Goal: Task Accomplishment & Management: Manage account settings

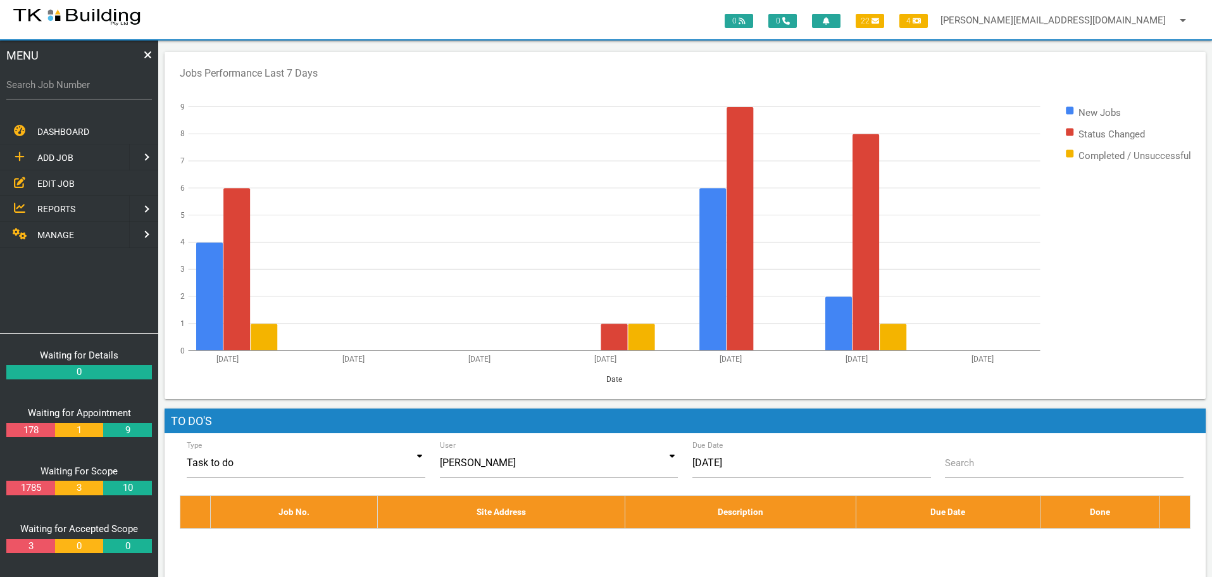
click at [64, 182] on span "EDIT JOB" at bounding box center [55, 183] width 37 height 10
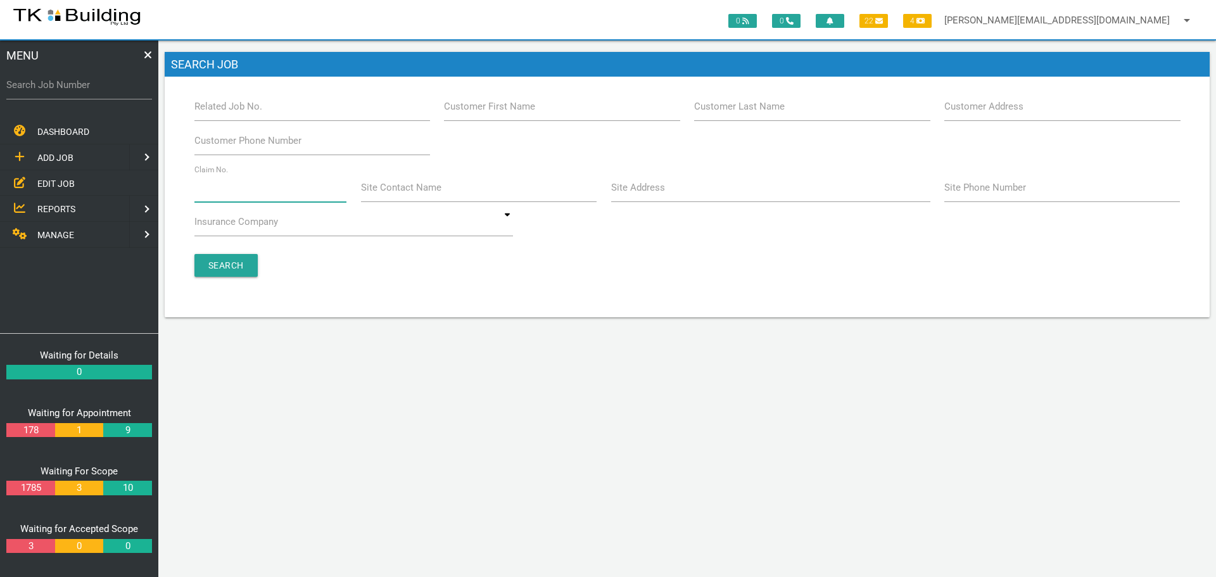
click at [241, 197] on input "Claim No." at bounding box center [270, 187] width 153 height 29
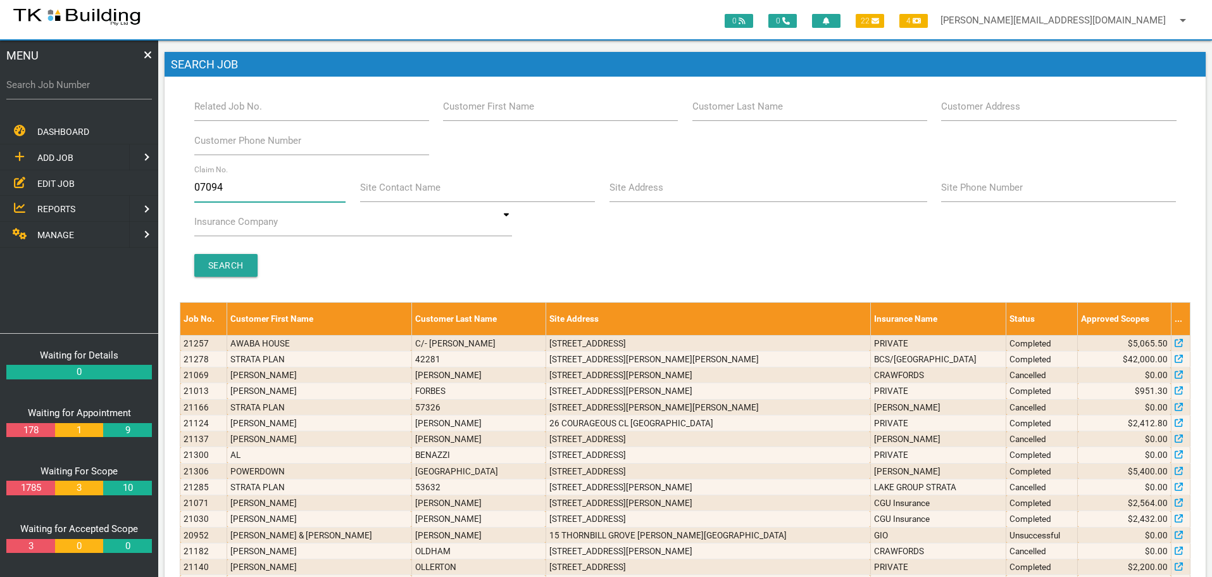
type input "070948"
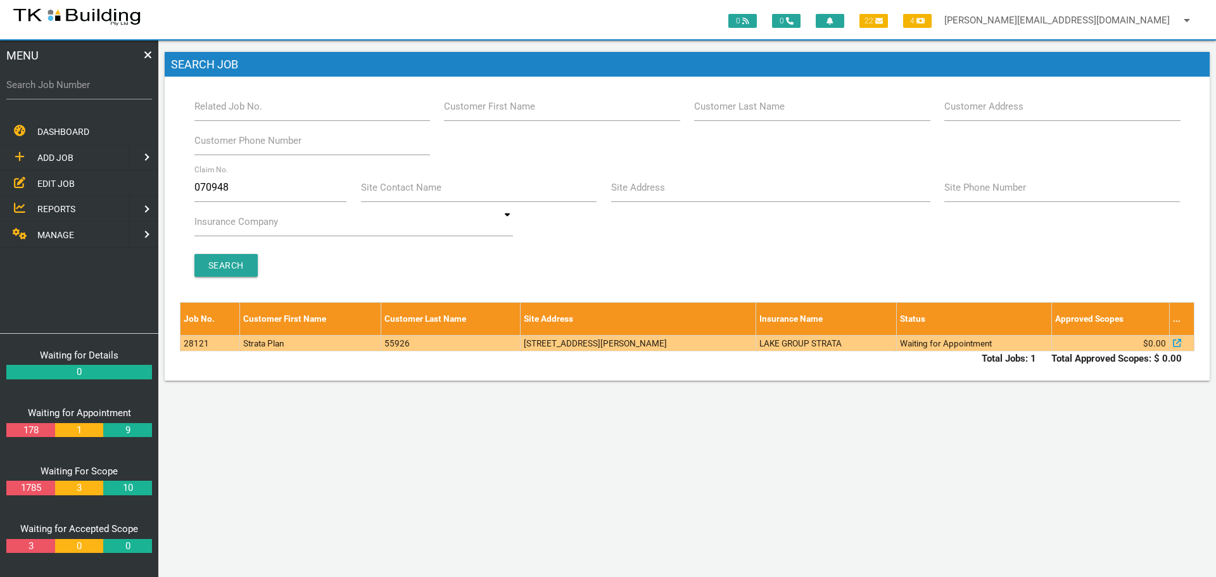
click at [712, 346] on td "[STREET_ADDRESS][PERSON_NAME]" at bounding box center [638, 343] width 236 height 16
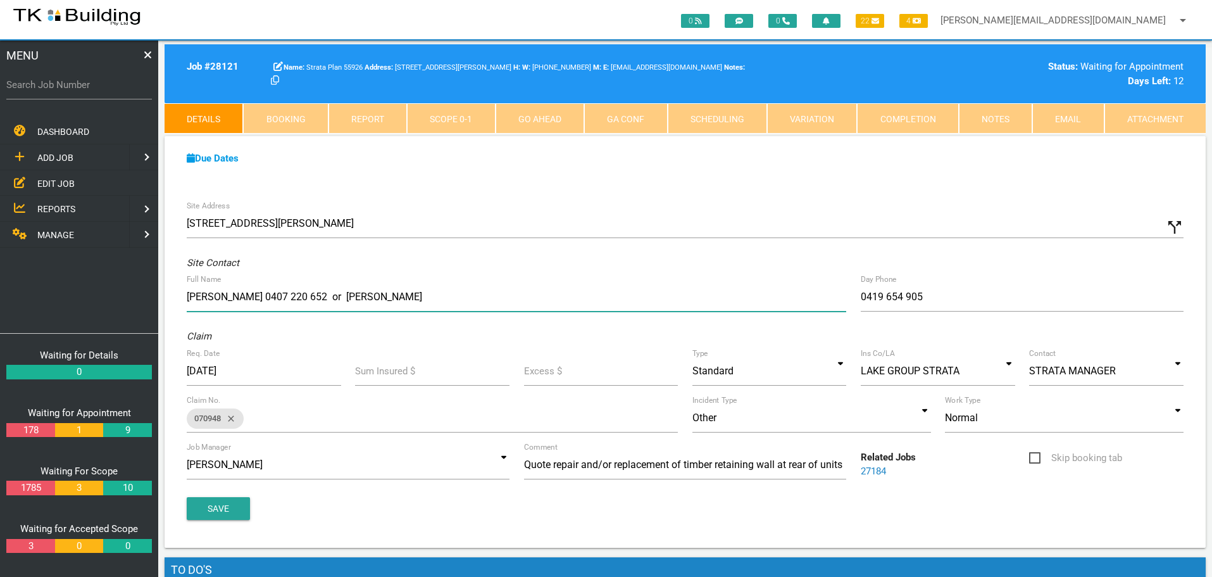
drag, startPoint x: 188, startPoint y: 296, endPoint x: 455, endPoint y: 308, distance: 267.4
click at [455, 308] on input "Helen Reeckmann 0407 220 652 or Lynette Wicker" at bounding box center [517, 296] width 660 height 29
click at [299, 299] on input "Kate Seggie" at bounding box center [517, 296] width 660 height 29
paste input "k.a.seggie@gmail.com"
click at [245, 296] on input "Kate Seggie k.a.seggie@gmail.com" at bounding box center [517, 296] width 660 height 29
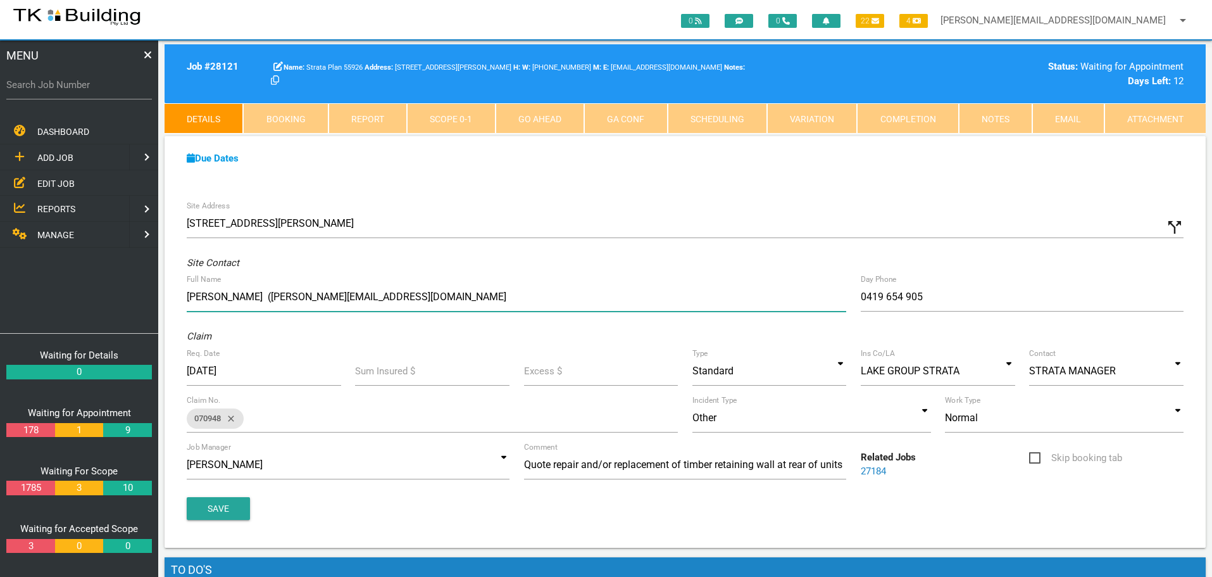
click at [362, 301] on input "Kate Seggie (k.a.seggie@gmail.com" at bounding box center [517, 296] width 660 height 29
type input "Kate Seggie (k.a.seggie@gmail.com)"
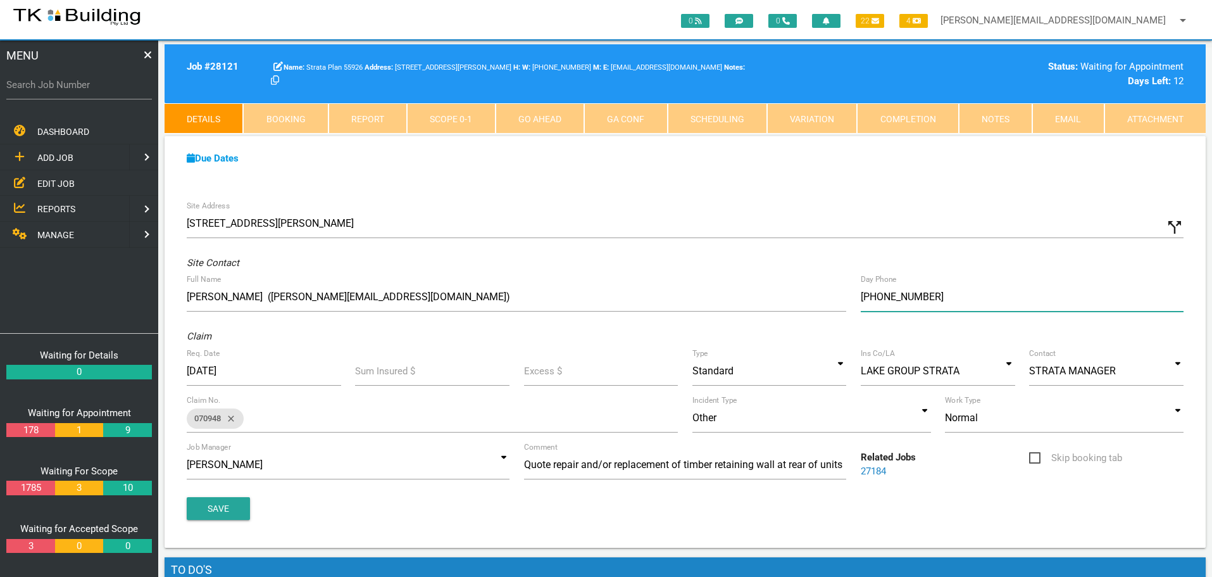
click at [940, 302] on input "(04) 1965 4905" at bounding box center [1022, 296] width 323 height 29
type input "(04) 0384 0122"
click at [210, 505] on button "Save" at bounding box center [218, 508] width 63 height 23
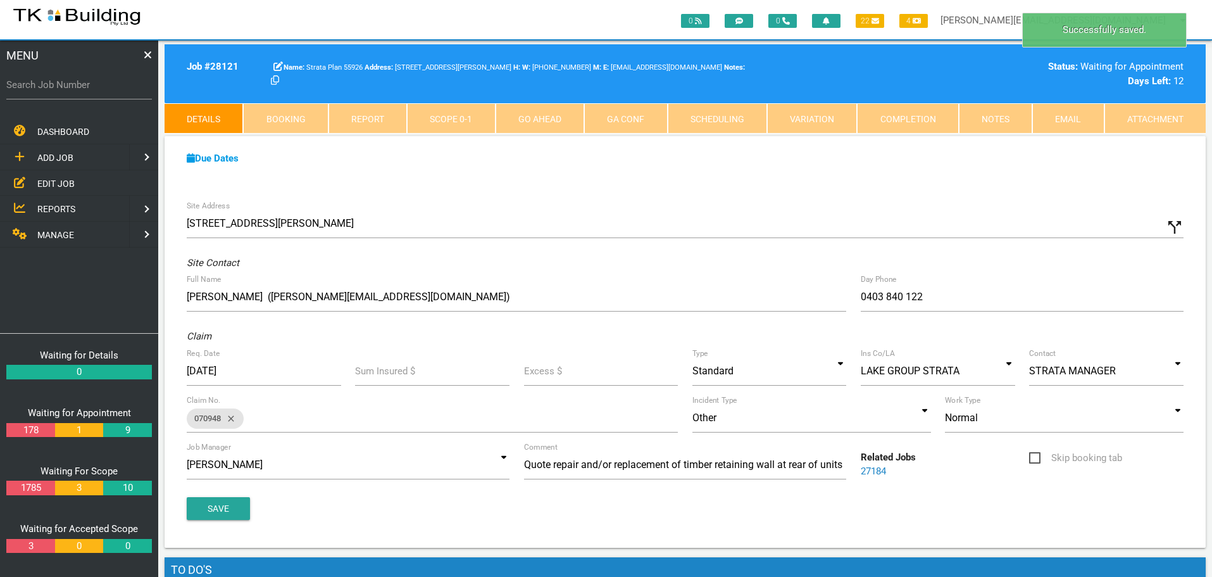
click at [981, 122] on link "Notes" at bounding box center [995, 118] width 73 height 30
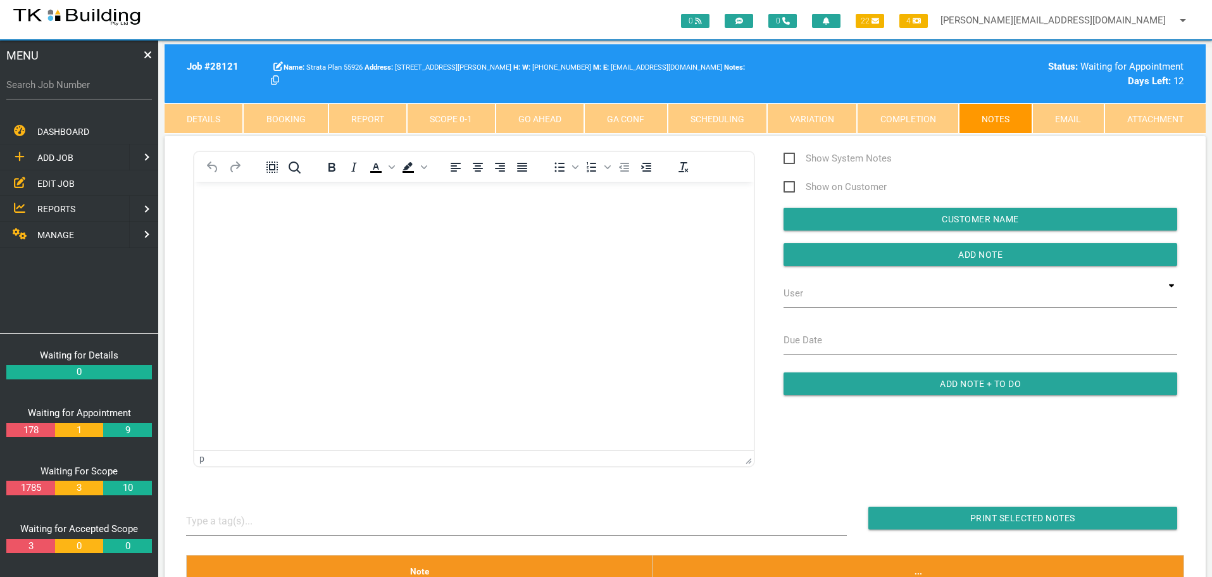
click at [241, 214] on body "Rich Text Area. Press ALT-0 for help." at bounding box center [474, 218] width 560 height 42
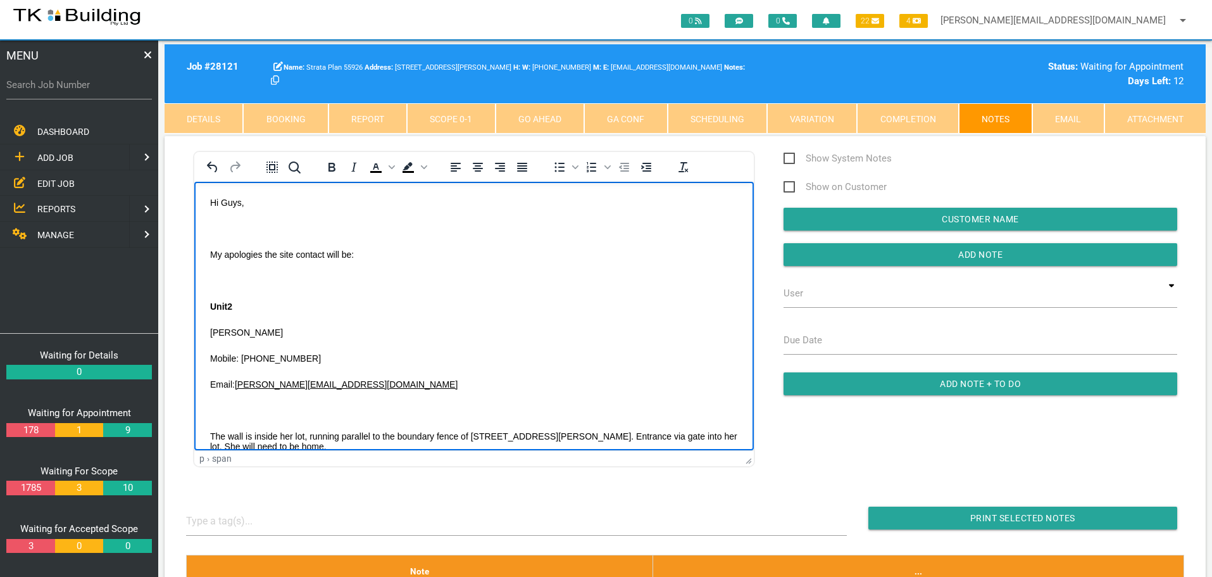
click at [215, 222] on body "Hi Guys, My apologies the site contact will be: Unit2 Ms Kate Seggie Mobile: 04…" at bounding box center [474, 384] width 560 height 374
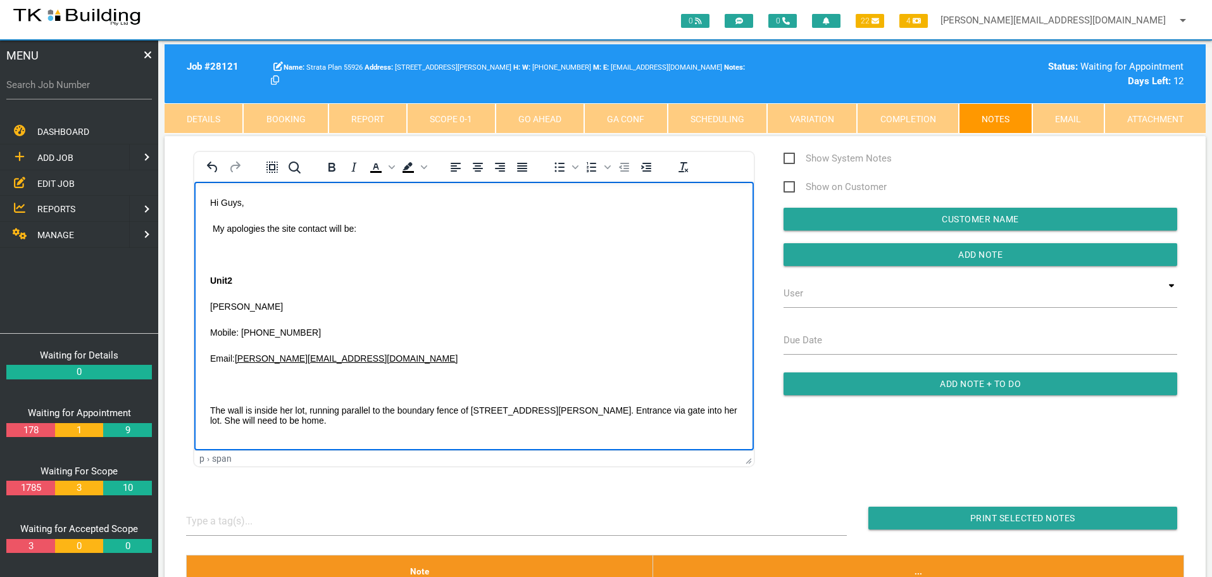
click at [213, 247] on body "Hi Guys, My apologies the site contact will be: Unit2 Ms Kate Seggie Mobile: 04…" at bounding box center [474, 371] width 560 height 348
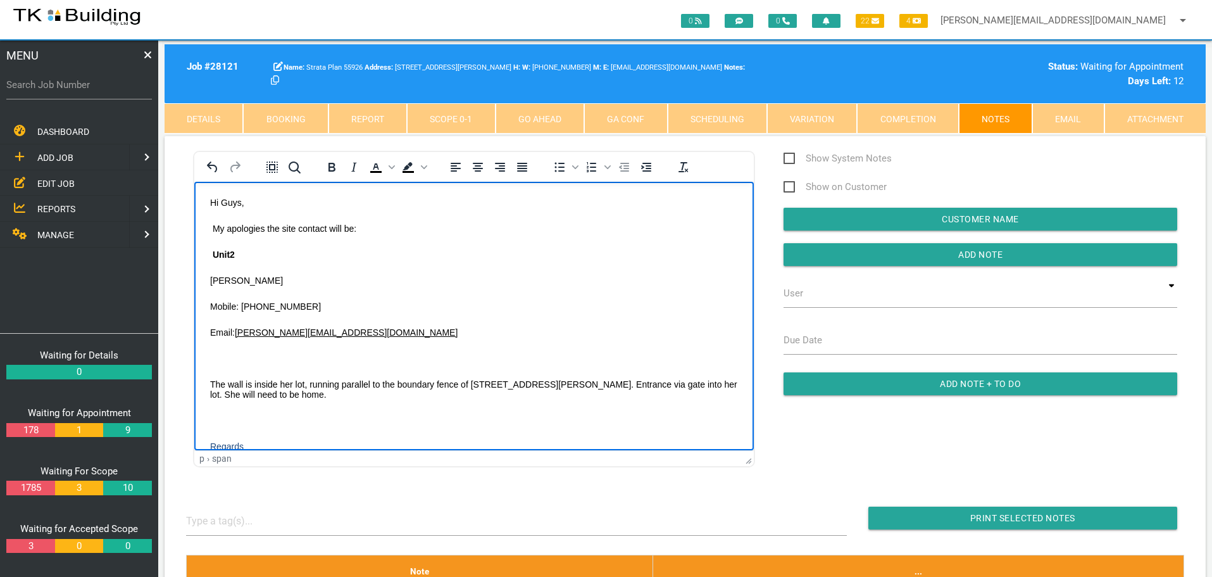
click at [231, 359] on p "Rich Text Area. Press ALT-0 for help." at bounding box center [474, 358] width 528 height 10
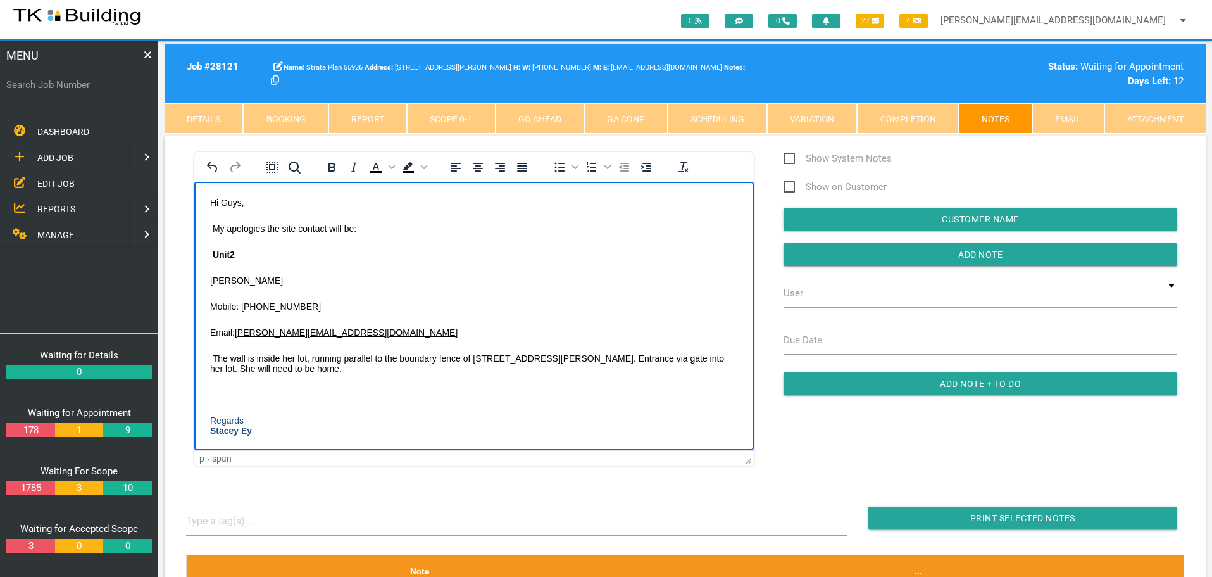
click at [212, 393] on span "Rich Text Area. Press ALT-0 for help." at bounding box center [211, 394] width 3 height 10
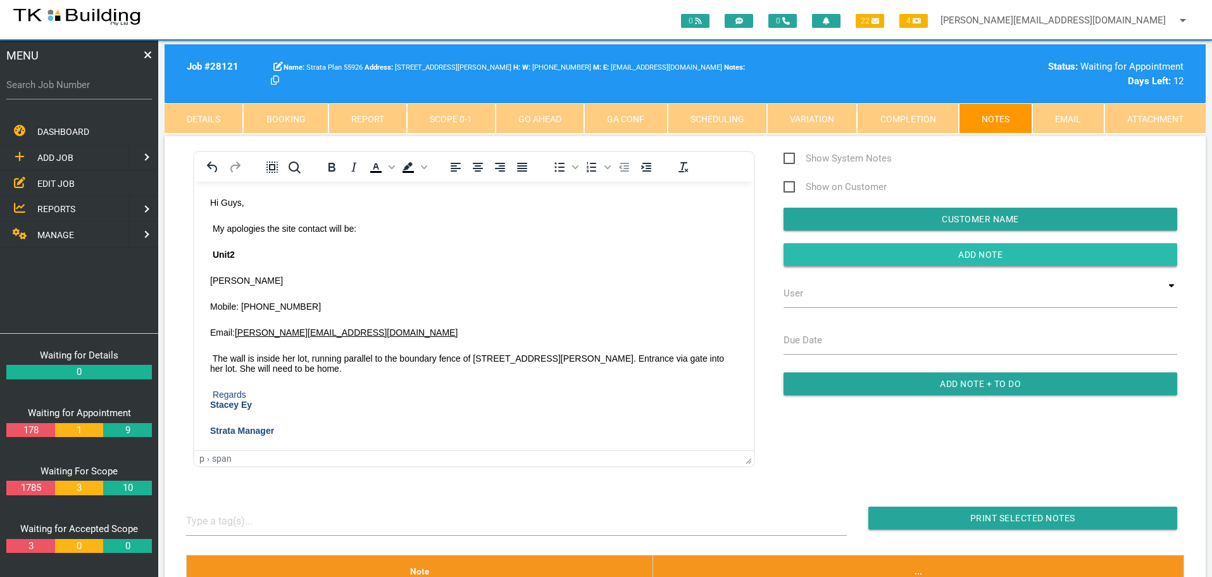
click at [938, 253] on input "button" at bounding box center [981, 254] width 394 height 23
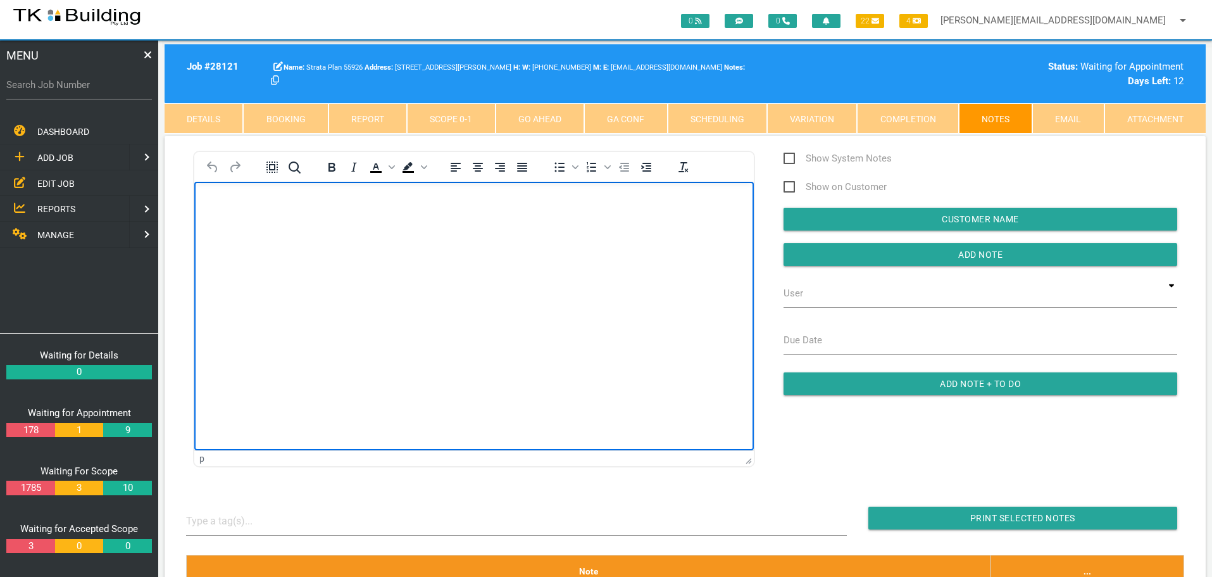
click at [319, 238] on body "Rich Text Area. Press ALT-0 for help." at bounding box center [474, 218] width 560 height 42
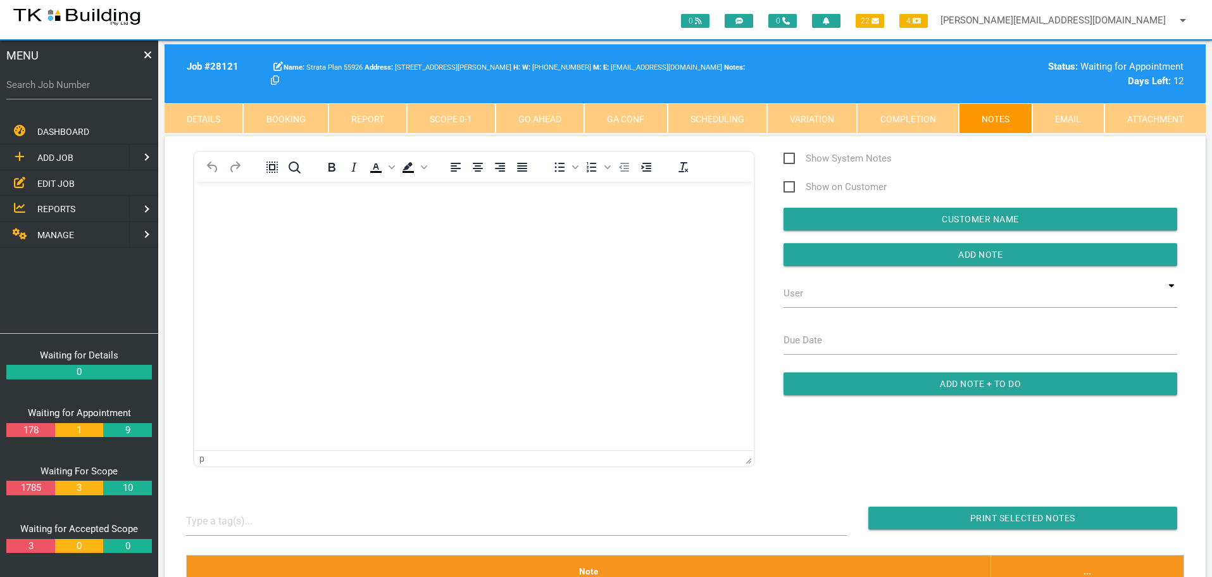
click at [44, 92] on label "Search Job Number" at bounding box center [79, 85] width 146 height 15
click at [44, 92] on input "Search Job Number" at bounding box center [79, 84] width 146 height 29
type input "28108"
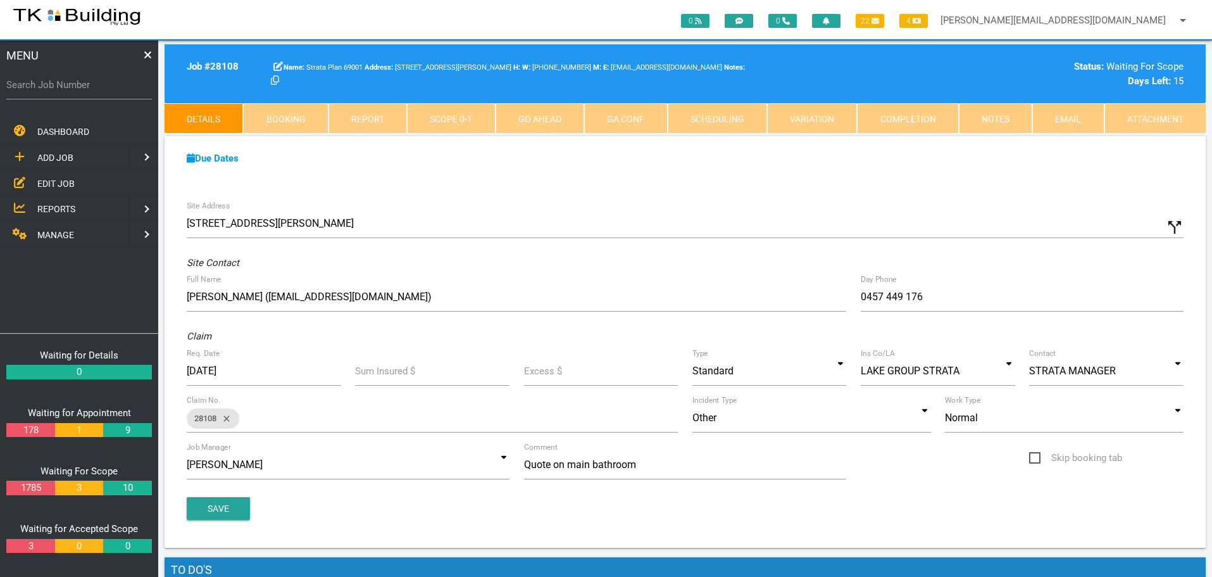
click at [998, 121] on link "Notes" at bounding box center [995, 118] width 73 height 30
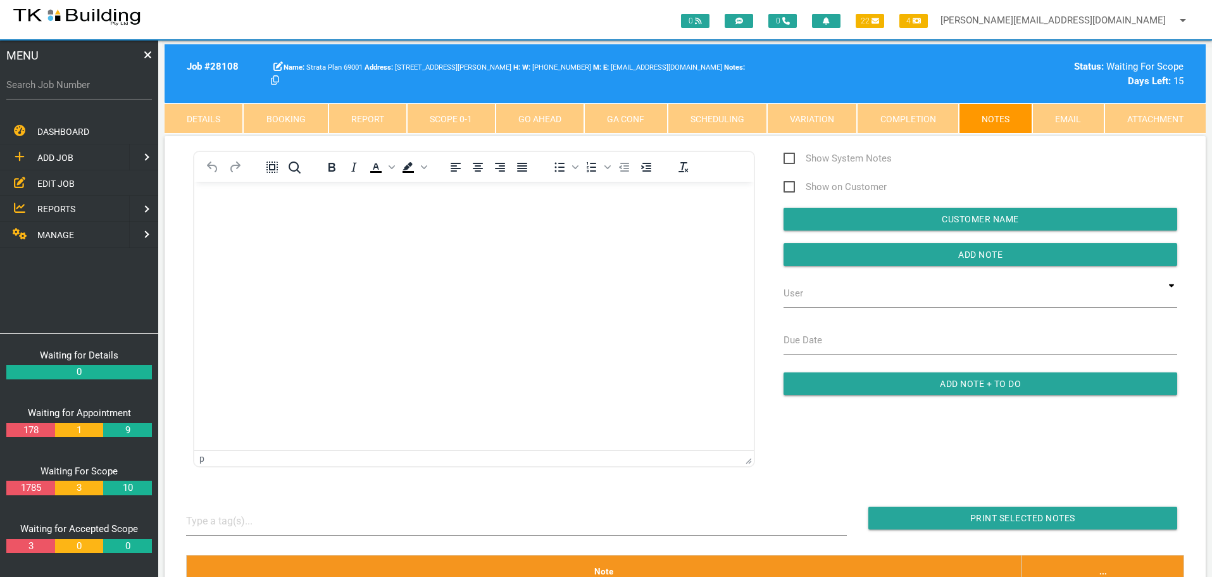
click at [230, 204] on p "Rich Text Area. Press ALT-0 for help." at bounding box center [474, 202] width 528 height 10
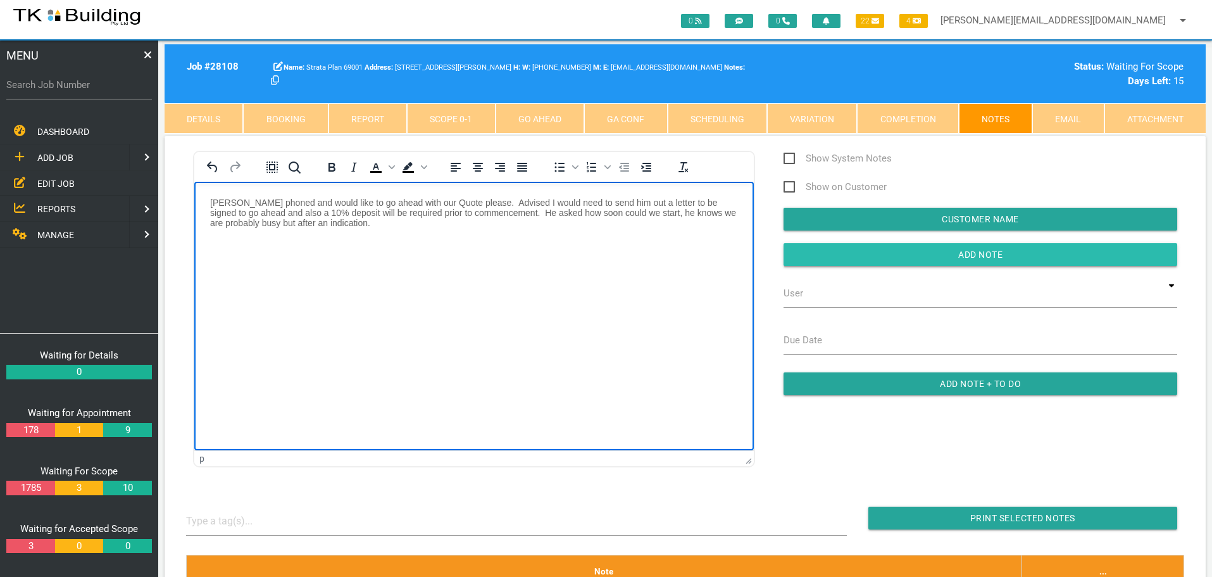
click at [848, 259] on input "Add Note" at bounding box center [981, 254] width 394 height 23
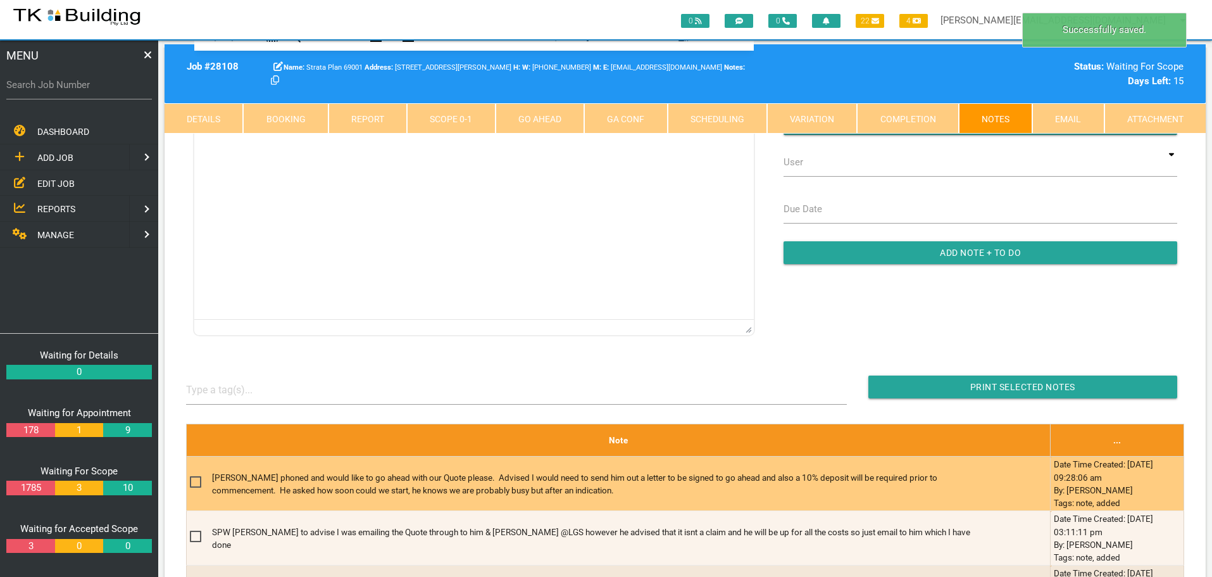
scroll to position [317, 0]
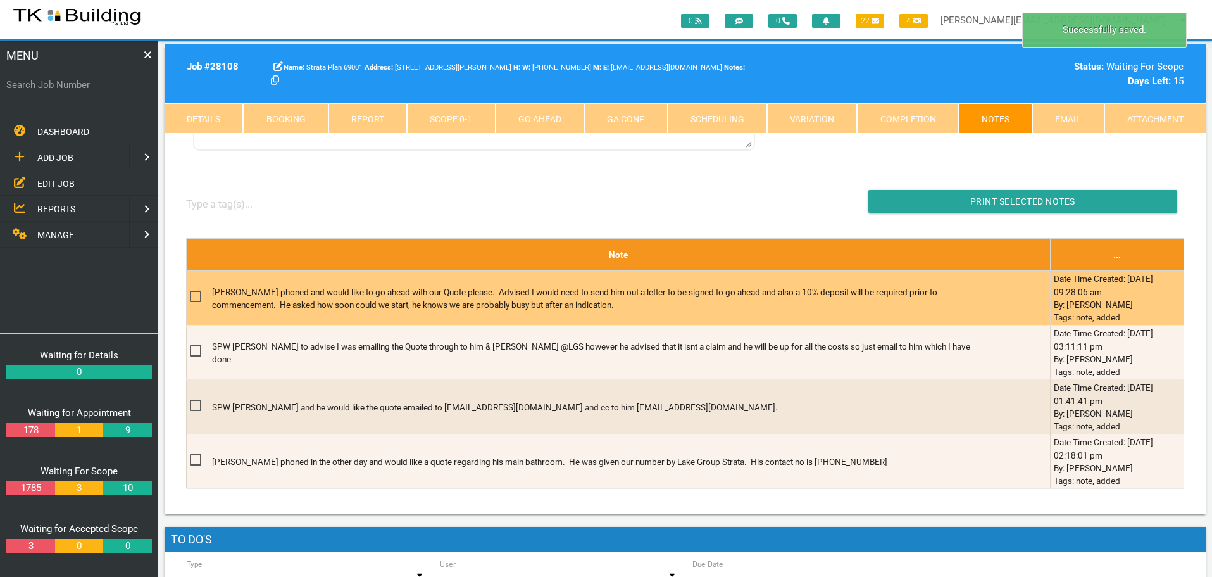
click at [198, 296] on span at bounding box center [201, 297] width 22 height 16
click at [198, 296] on input "checkbox" at bounding box center [194, 293] width 8 height 8
checkbox input "true"
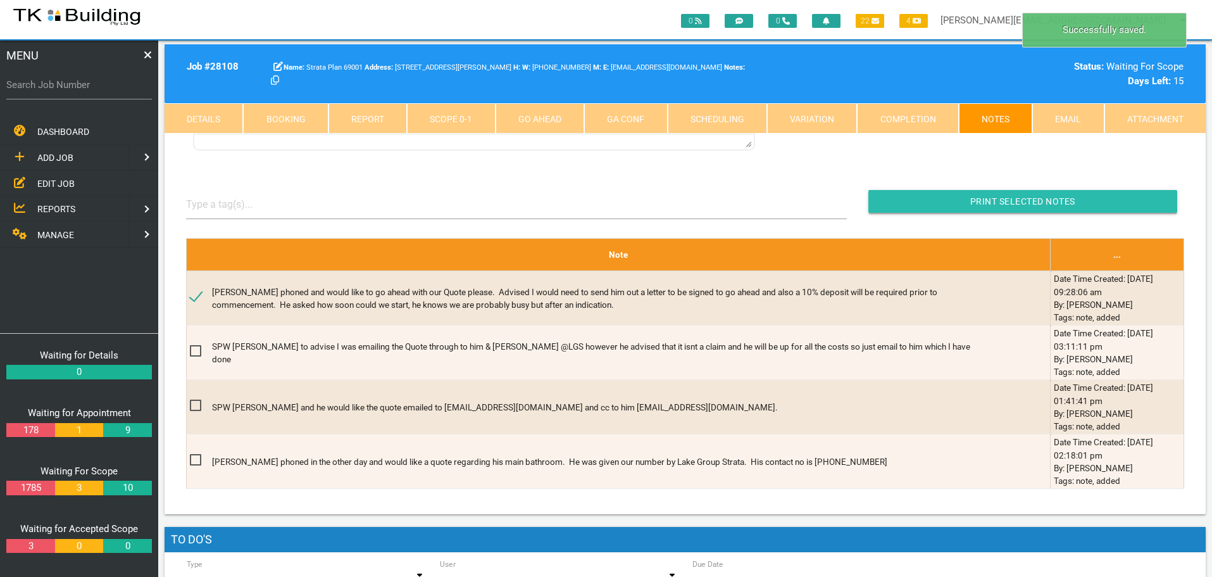
click at [950, 197] on input "Print Selected Notes" at bounding box center [1023, 201] width 309 height 23
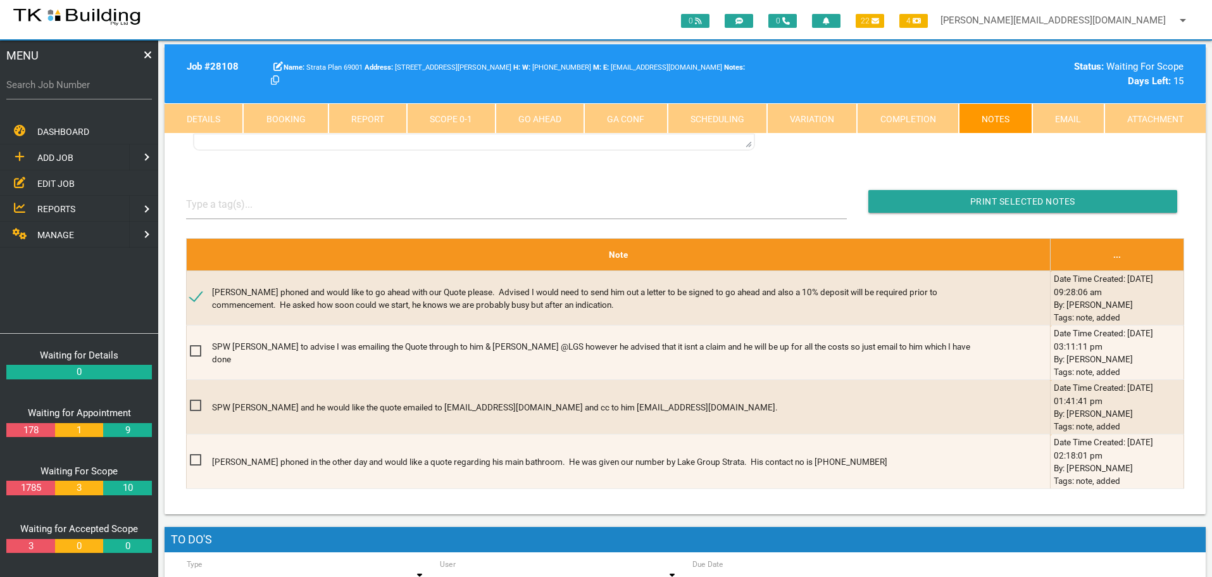
click at [79, 88] on label "Search Job Number" at bounding box center [79, 85] width 146 height 15
click at [79, 88] on input "Search Job Number" at bounding box center [79, 84] width 146 height 29
type input "27934"
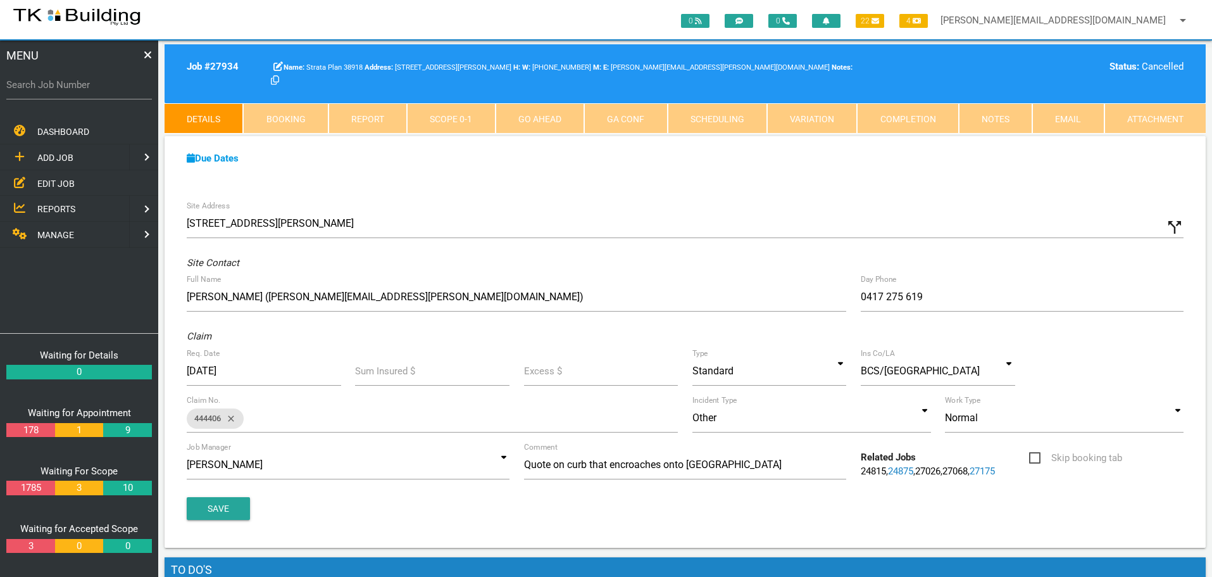
click at [79, 88] on label "Search Job Number" at bounding box center [79, 85] width 146 height 15
click at [79, 88] on input "Search Job Number" at bounding box center [79, 84] width 146 height 29
type input "27734"
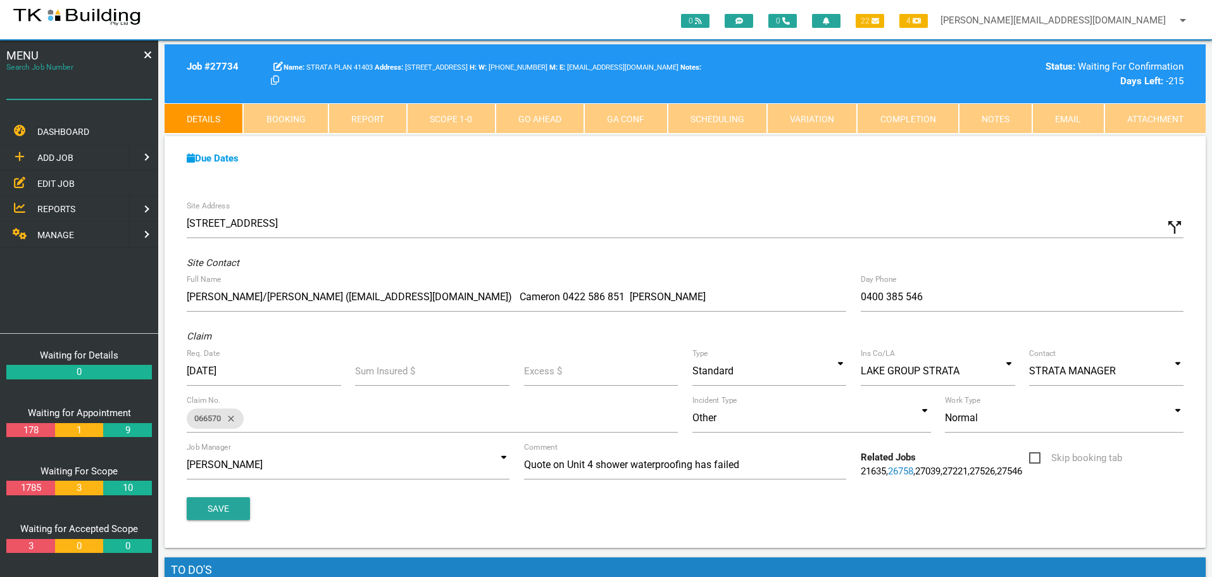
click at [92, 94] on input "Search Job Number" at bounding box center [79, 84] width 146 height 29
type input "27677"
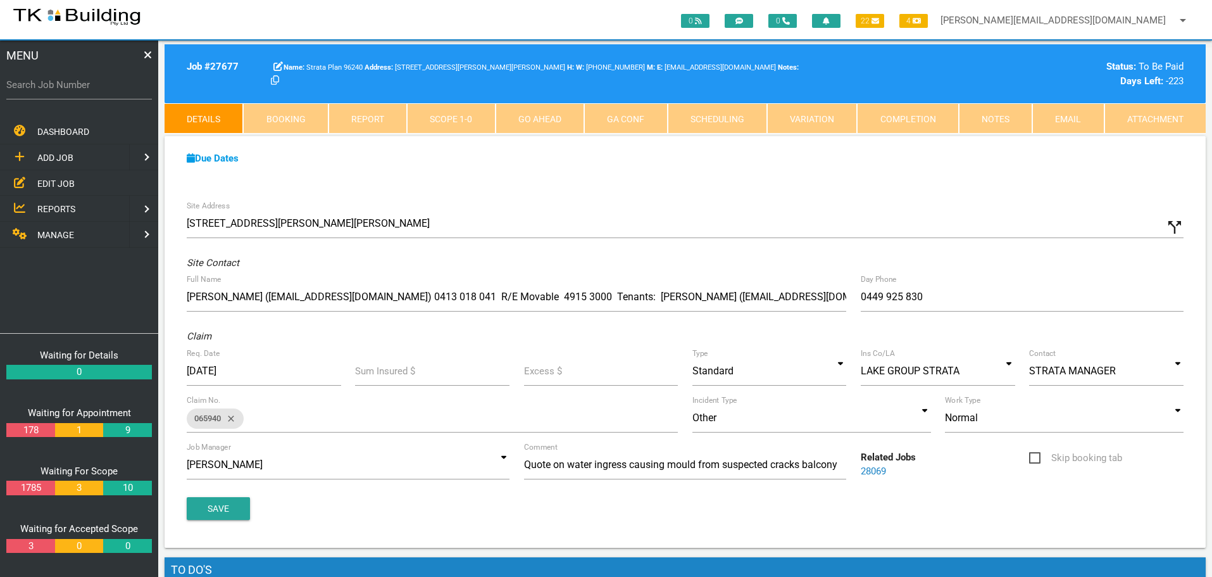
click at [60, 181] on span "EDIT JOB" at bounding box center [55, 183] width 37 height 10
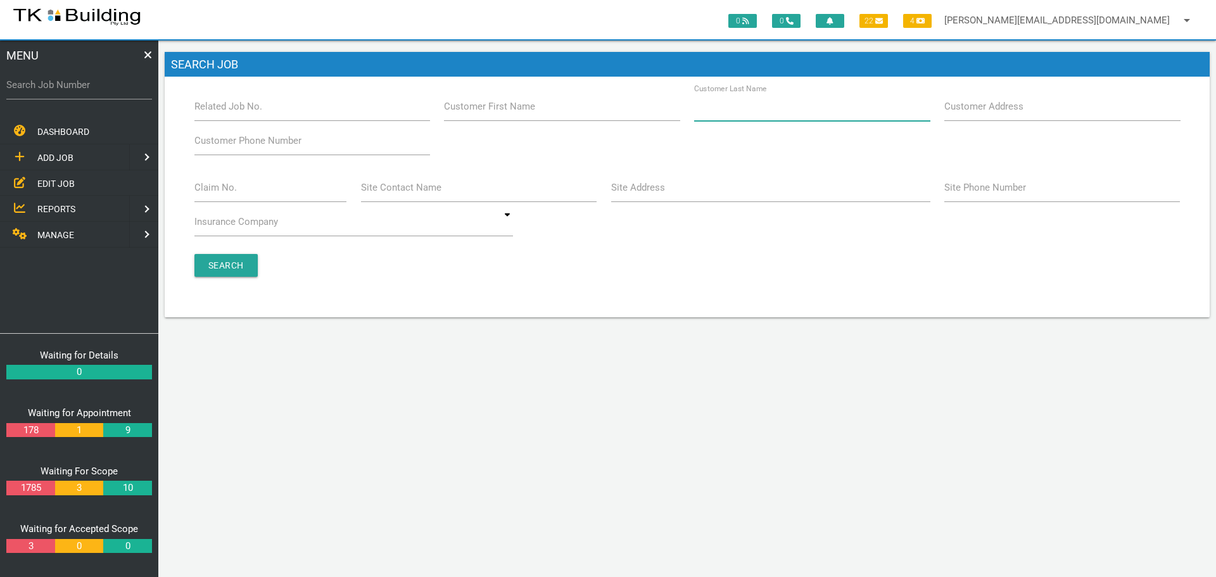
click at [796, 113] on input "Customer Last Name" at bounding box center [812, 106] width 236 height 29
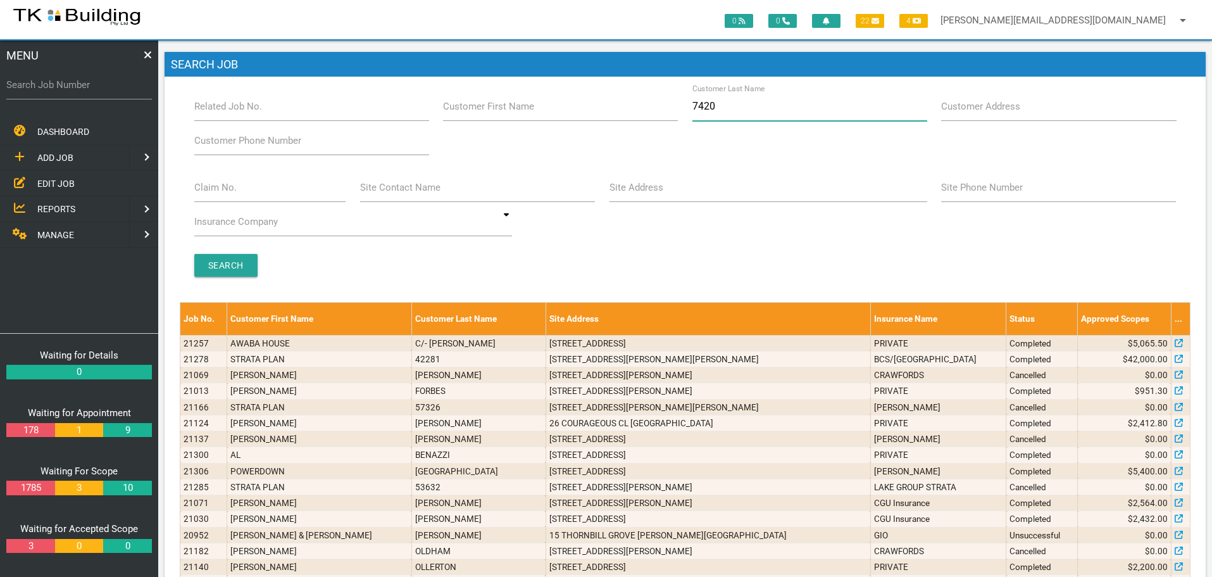
type input "74206"
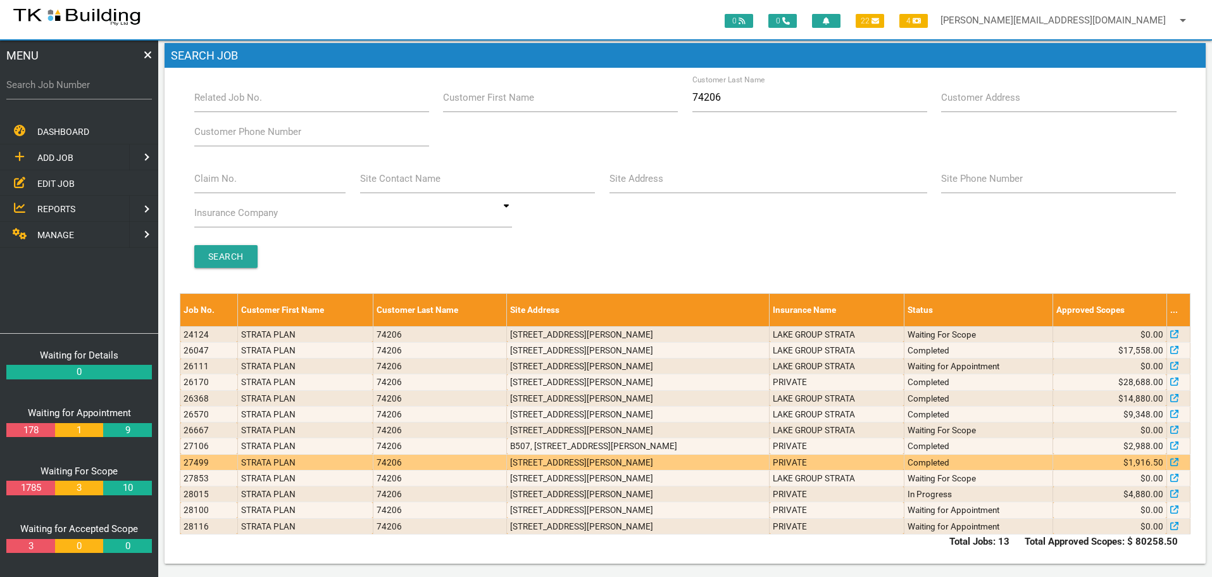
scroll to position [11, 0]
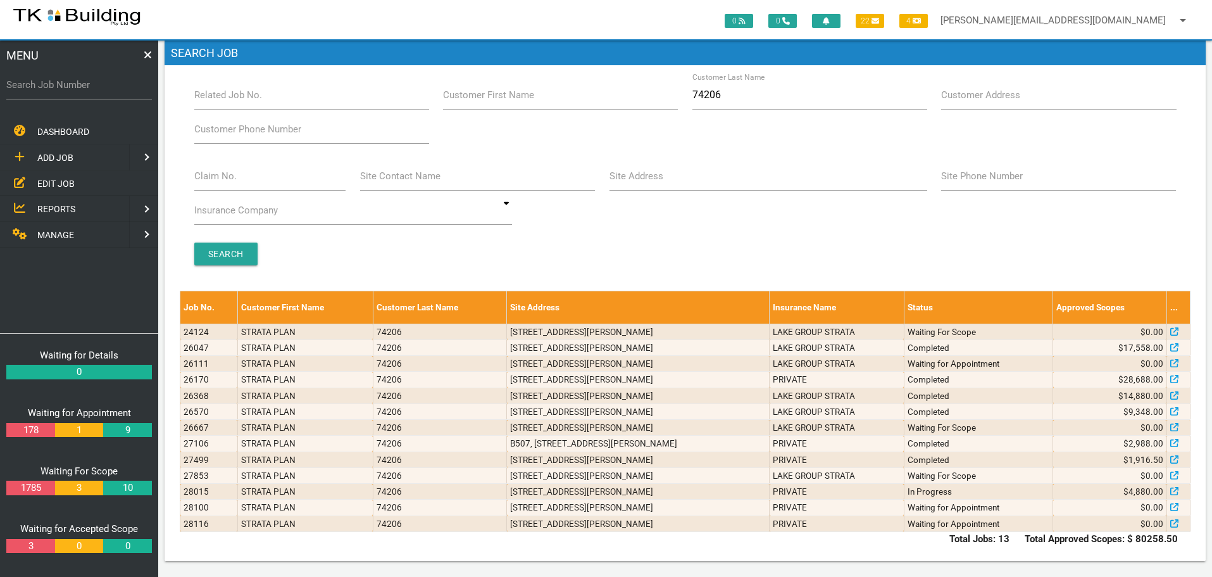
click at [61, 154] on span "ADD JOB" at bounding box center [55, 158] width 36 height 10
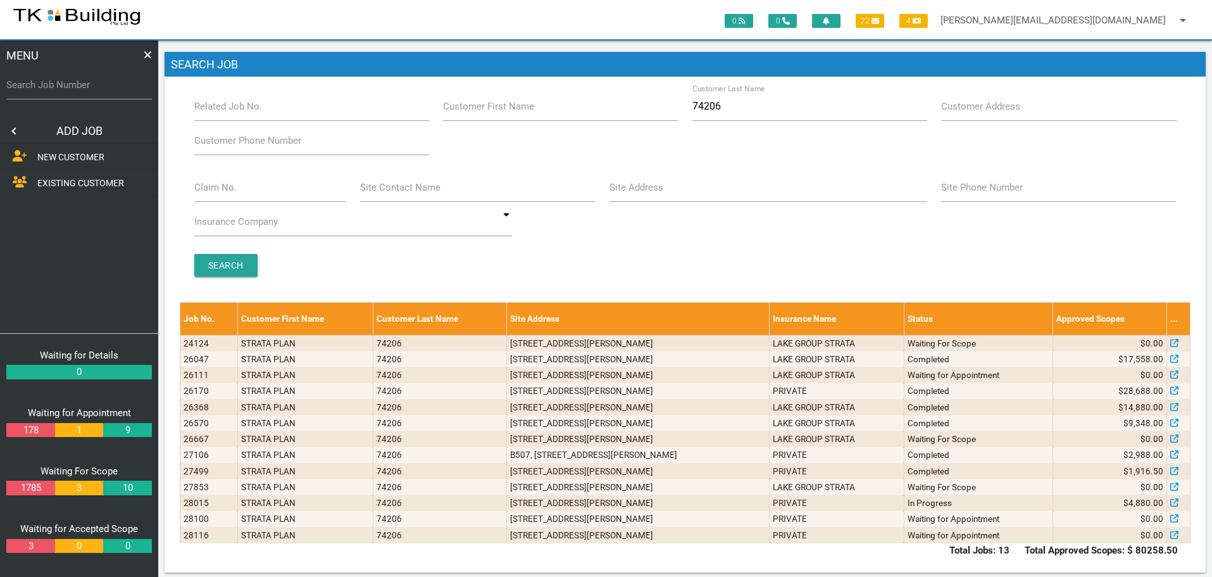
click at [51, 179] on span "EXISTING CUSTOMER" at bounding box center [80, 183] width 87 height 10
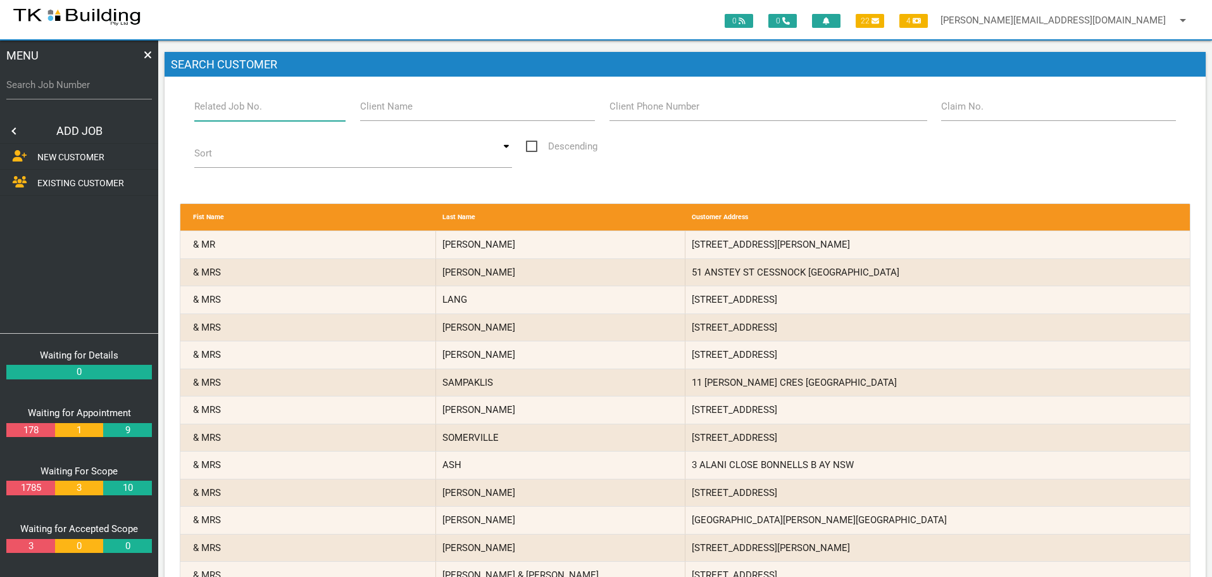
click at [269, 112] on input "Related Job No." at bounding box center [270, 106] width 152 height 29
type input "28116"
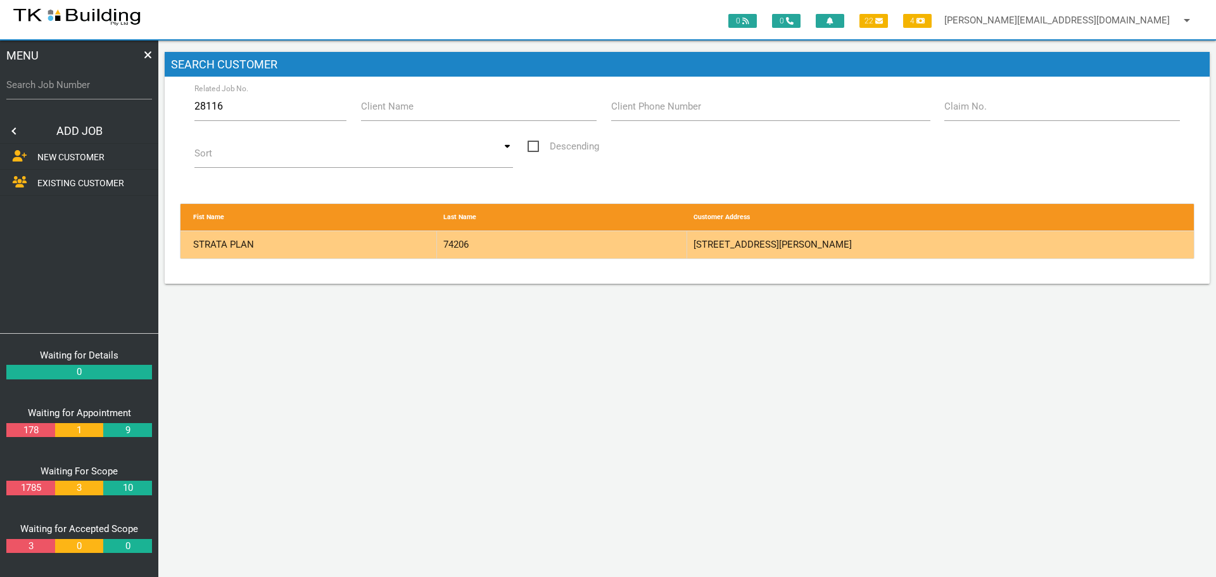
click at [666, 246] on div "74206" at bounding box center [562, 244] width 250 height 27
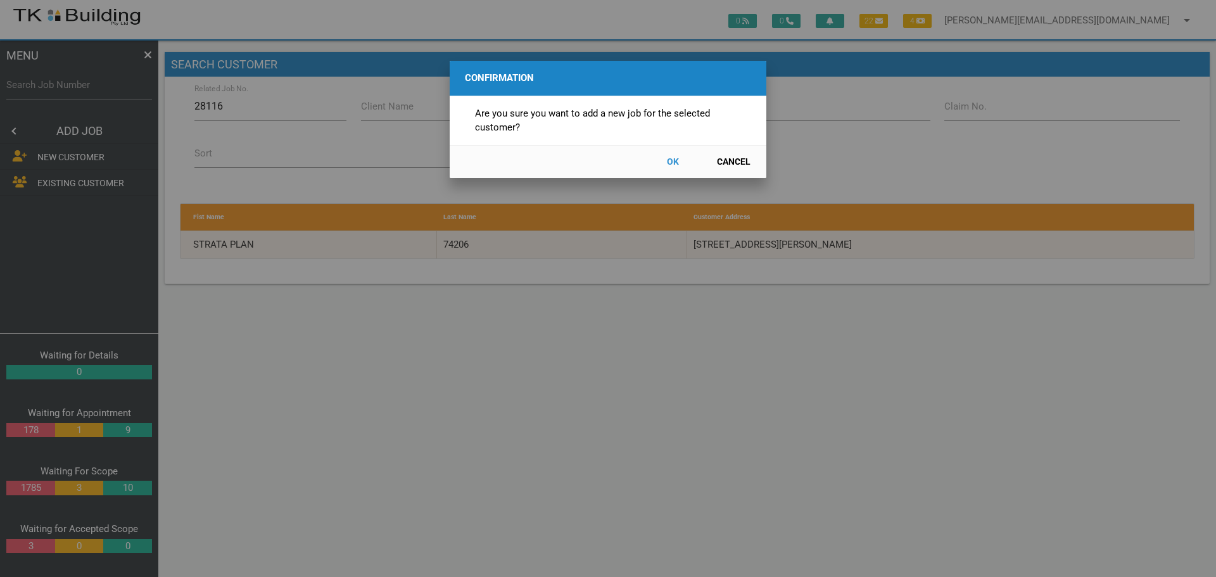
click at [673, 162] on button "OK" at bounding box center [672, 162] width 56 height 22
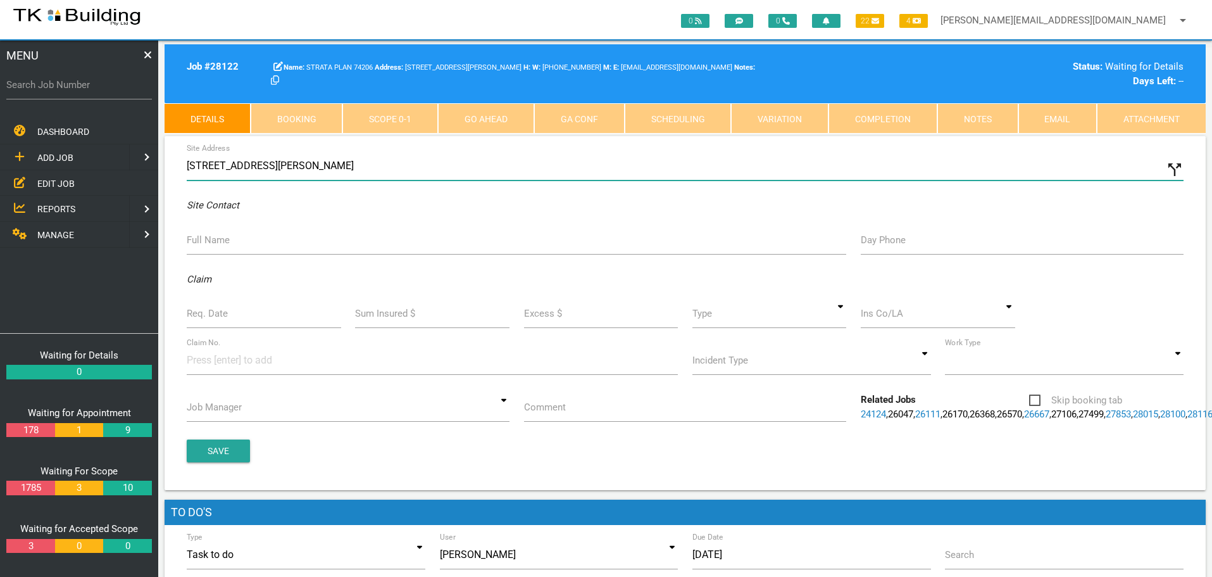
click at [188, 161] on input "24 Bolton St, Newcastle NSW 2300, Australia" at bounding box center [685, 165] width 997 height 29
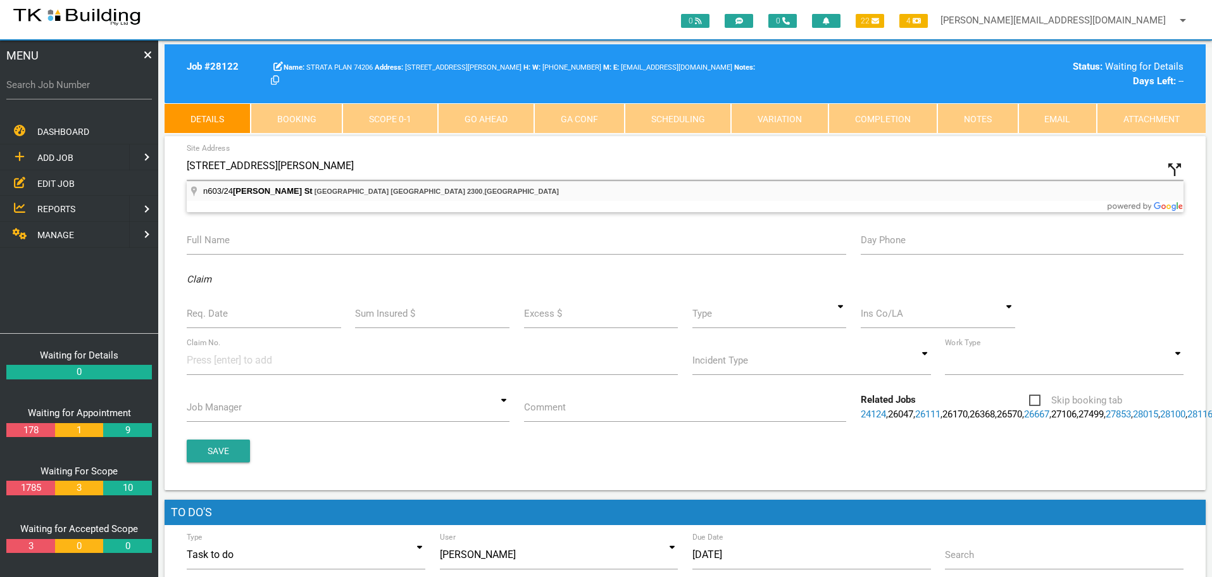
type input "n603/Bolton St, Bar Beach NSW 2300, Australia"
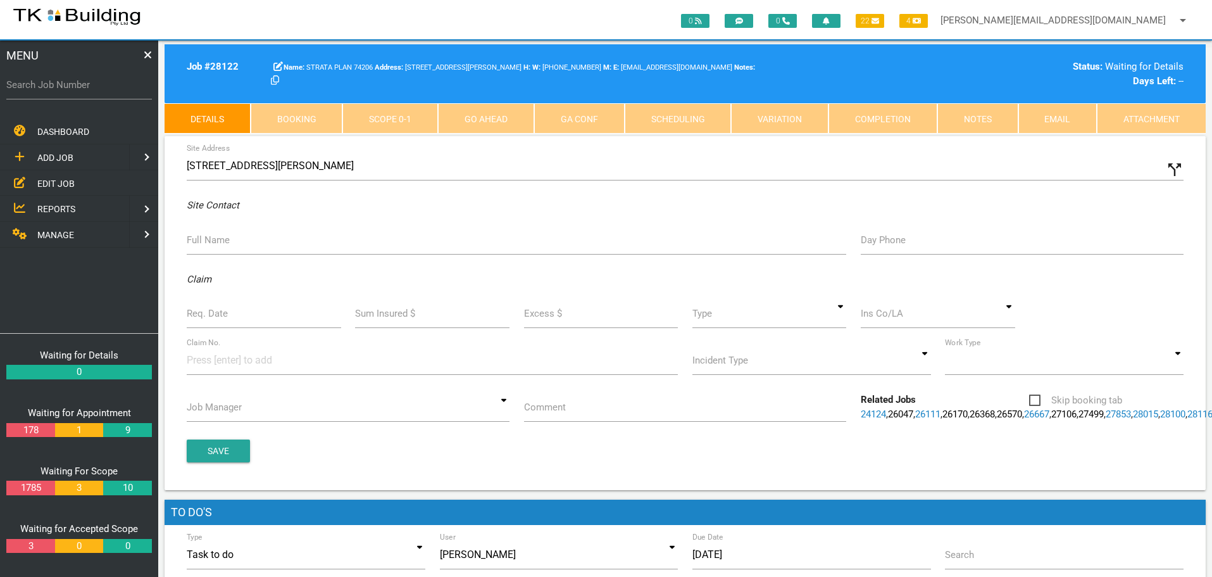
click at [205, 243] on label "Full Name" at bounding box center [208, 240] width 43 height 15
click at [205, 243] on input "Full Name" at bounding box center [517, 239] width 660 height 29
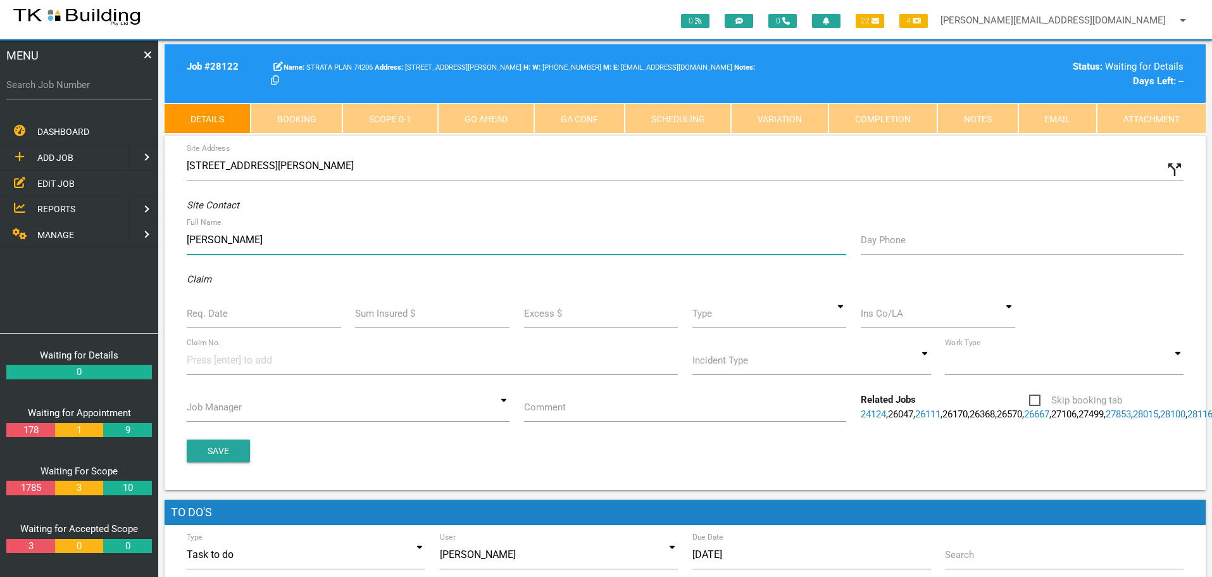
type input "Luke"
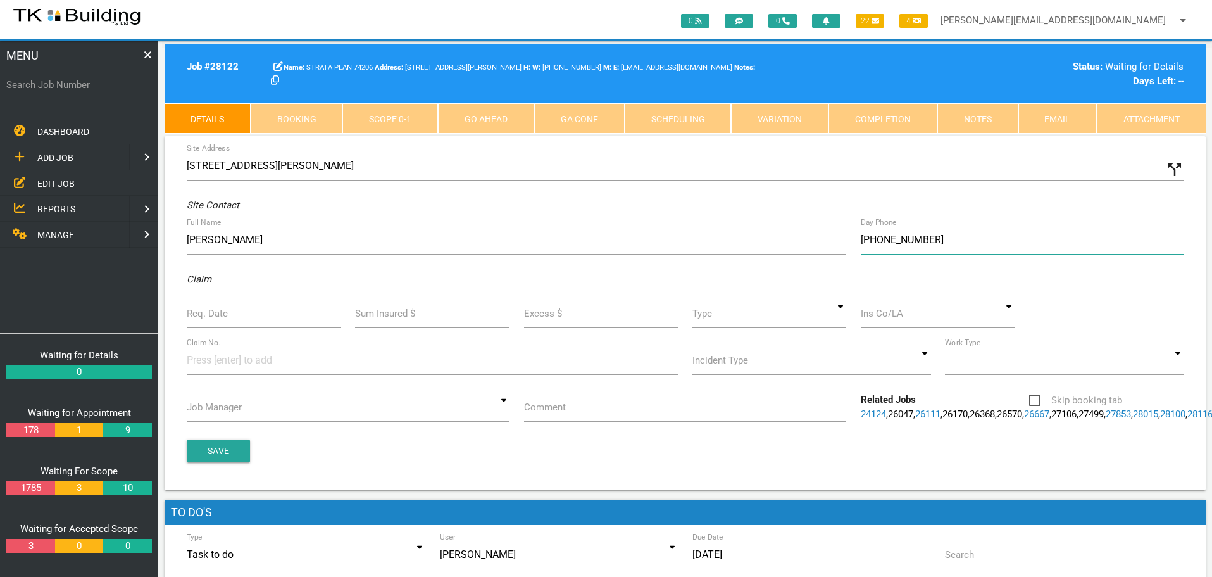
type input "(04) 9746 9634"
click at [213, 317] on label "Req. Date" at bounding box center [207, 313] width 41 height 15
click at [213, 317] on input "Req. Date" at bounding box center [264, 313] width 154 height 29
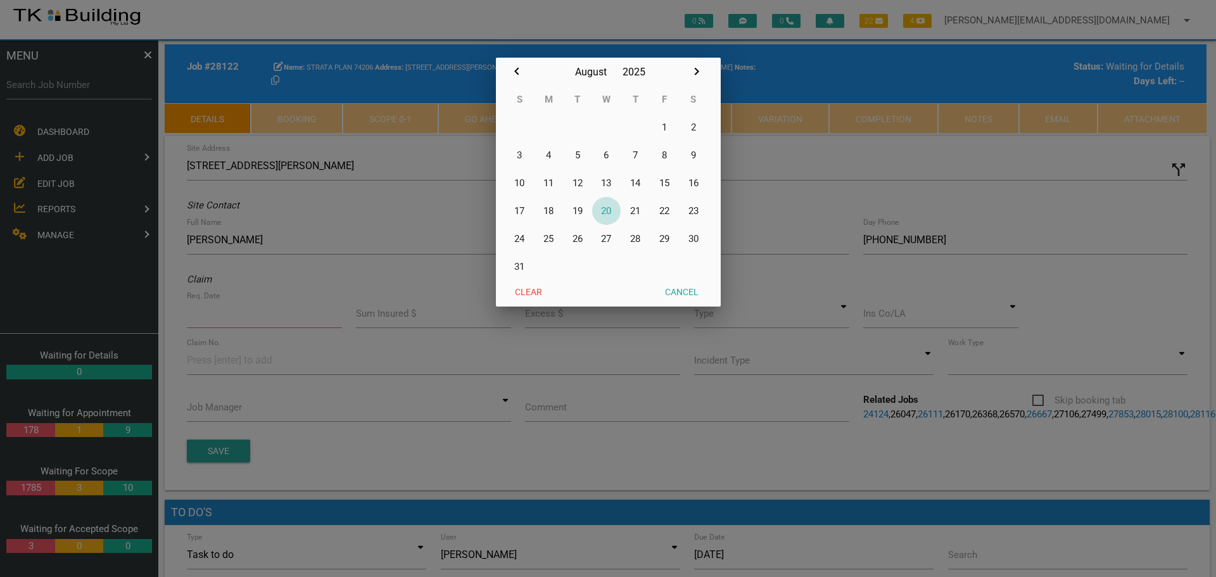
click at [603, 211] on button "20" at bounding box center [606, 211] width 29 height 28
type input "[DATE]"
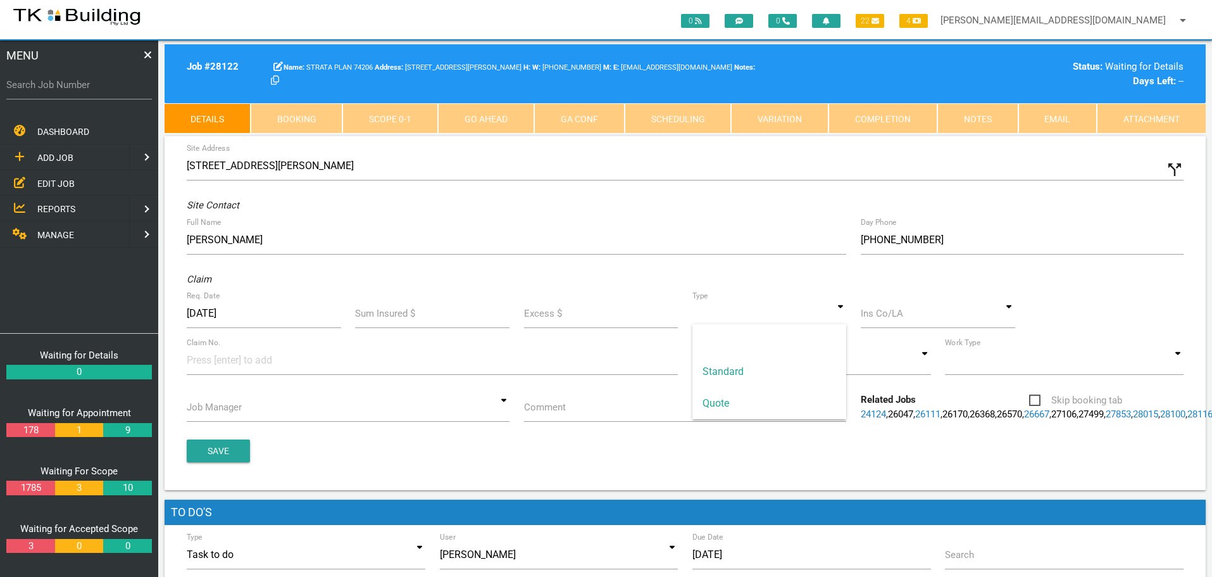
click at [841, 317] on input at bounding box center [770, 313] width 154 height 29
click at [762, 367] on span "Standard" at bounding box center [770, 372] width 154 height 32
type input "Standard"
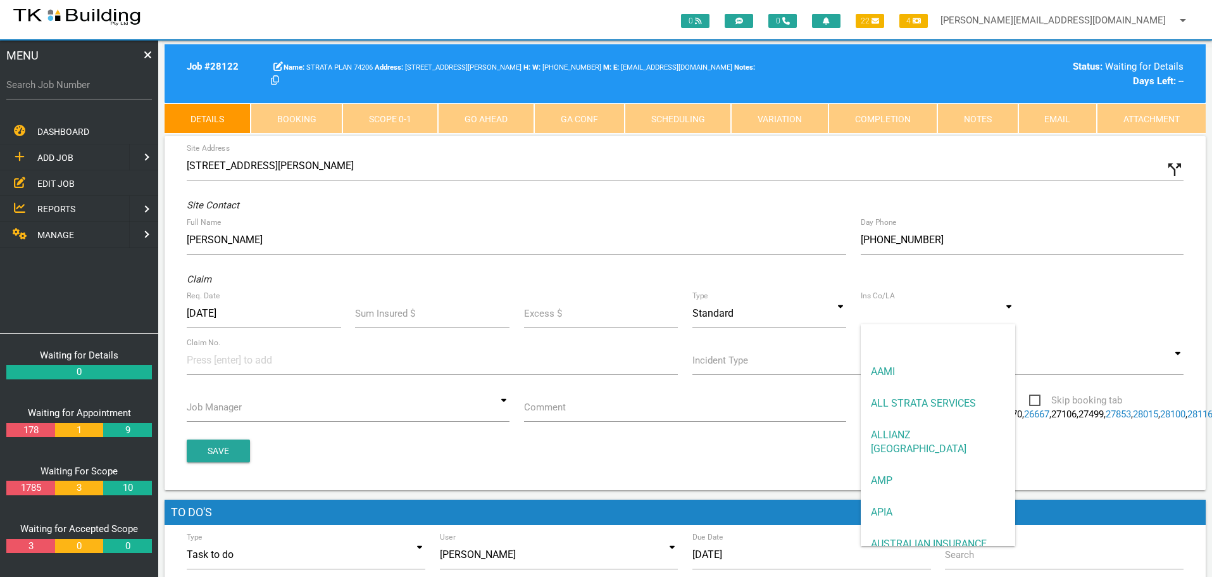
click at [886, 317] on input at bounding box center [938, 313] width 154 height 29
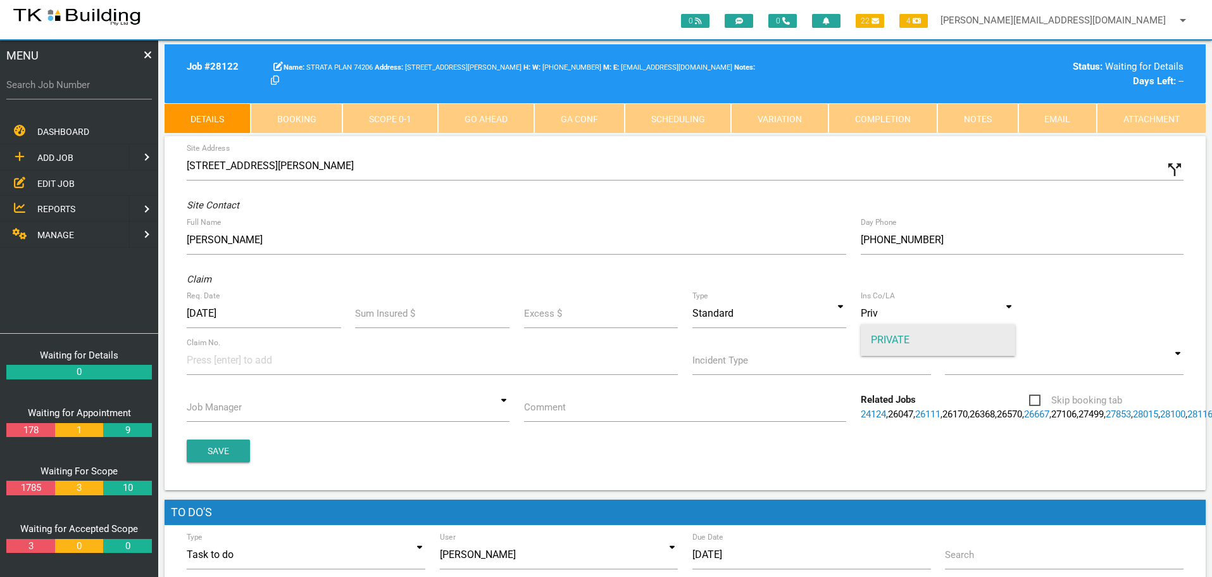
click at [882, 336] on span "PRIVATE" at bounding box center [938, 340] width 154 height 32
type input "PRIVATE"
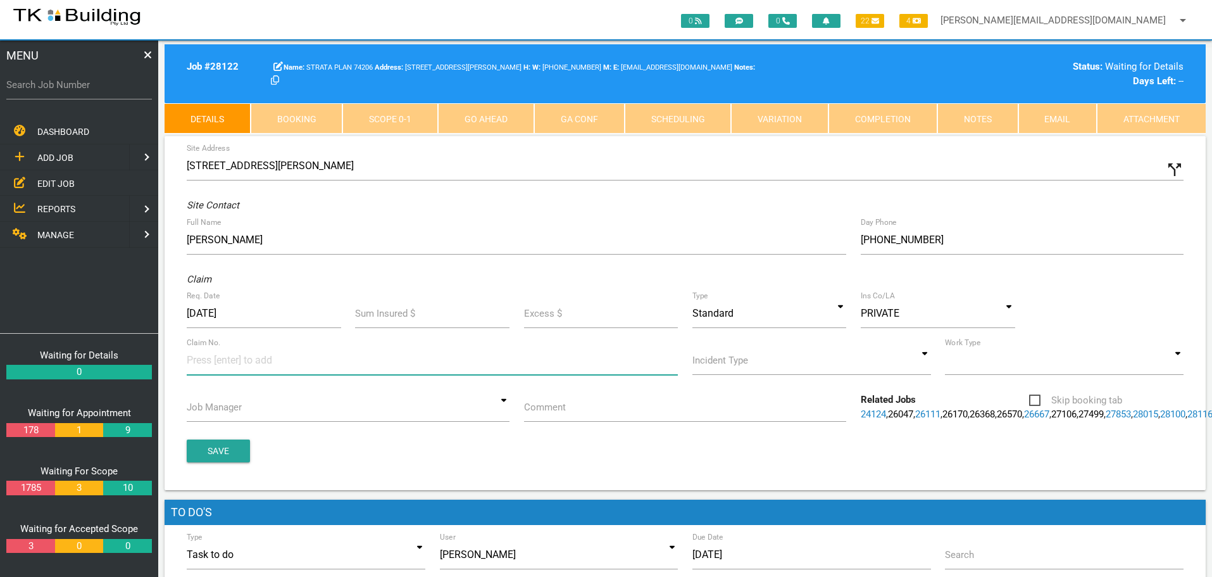
click at [211, 363] on input at bounding box center [234, 360] width 95 height 28
type input "4-B"
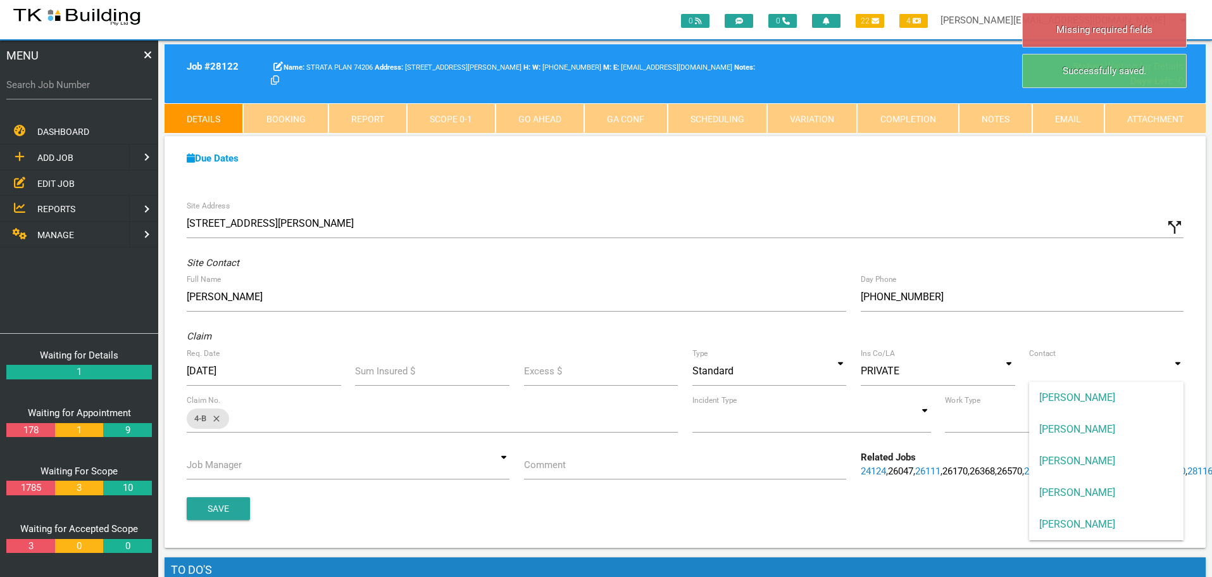
click at [1178, 374] on input at bounding box center [1106, 370] width 154 height 29
click at [1140, 392] on span "ANDREW SWEET" at bounding box center [1106, 398] width 154 height 32
type input "ANDREW SWEET"
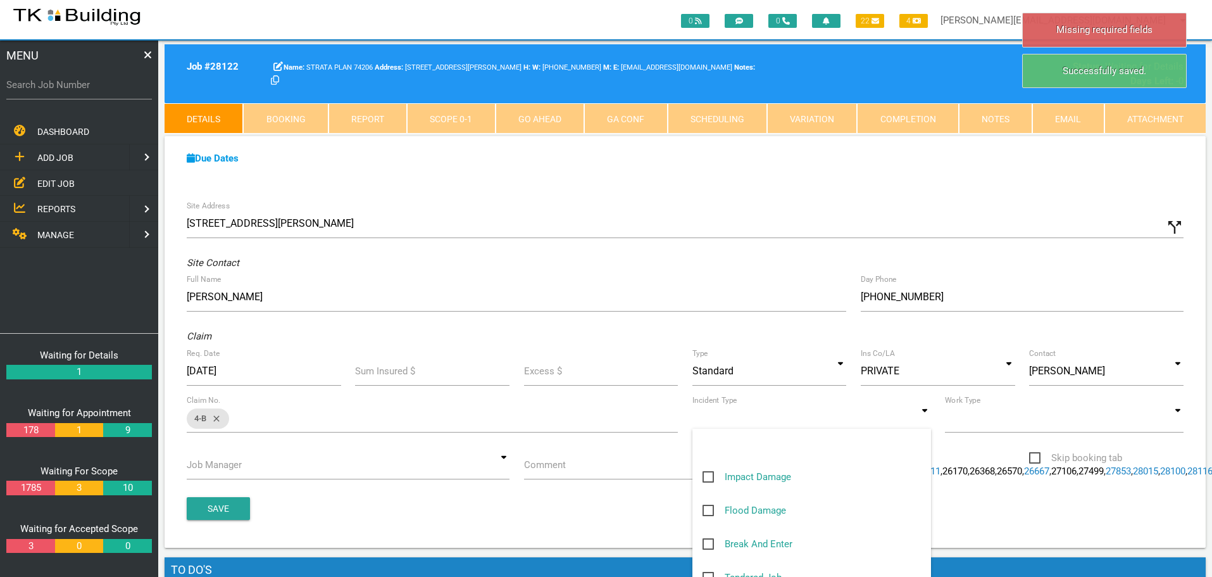
click at [928, 418] on input at bounding box center [812, 417] width 239 height 29
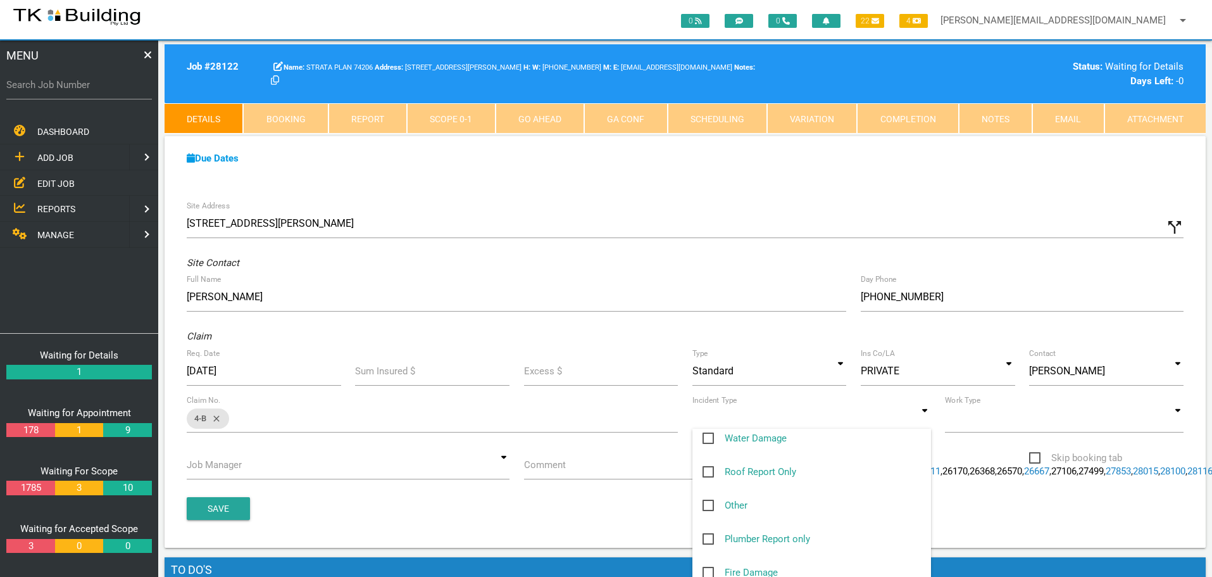
scroll to position [190, 0]
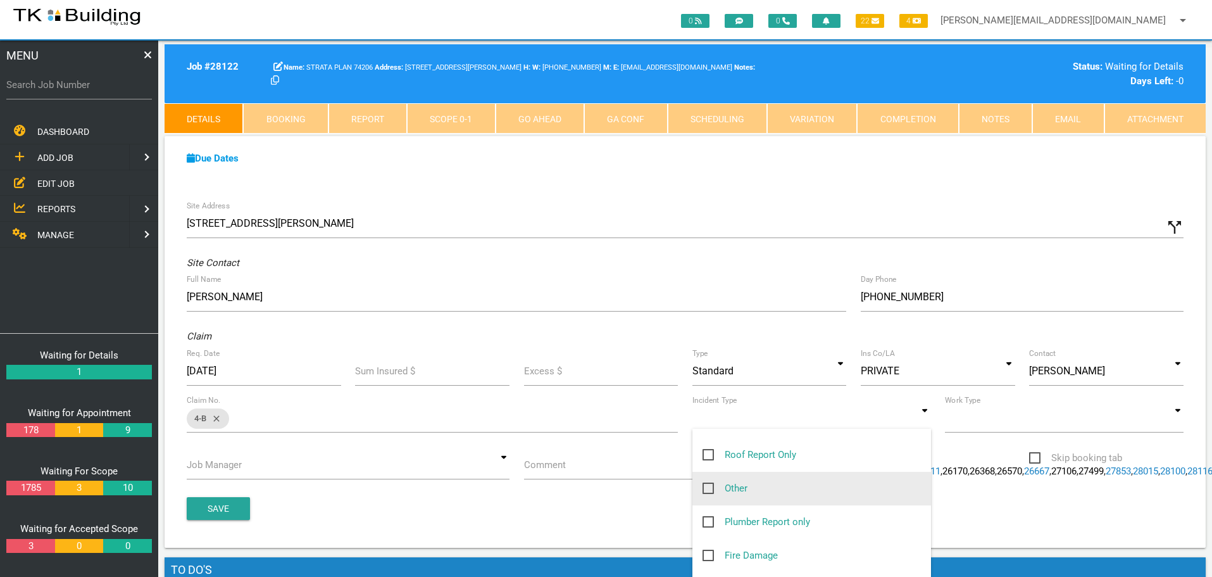
click at [711, 486] on span "Other" at bounding box center [725, 489] width 45 height 16
click at [711, 486] on input "Other" at bounding box center [707, 485] width 8 height 8
checkbox input "true"
type input "Other"
click at [1176, 422] on input at bounding box center [1064, 417] width 239 height 29
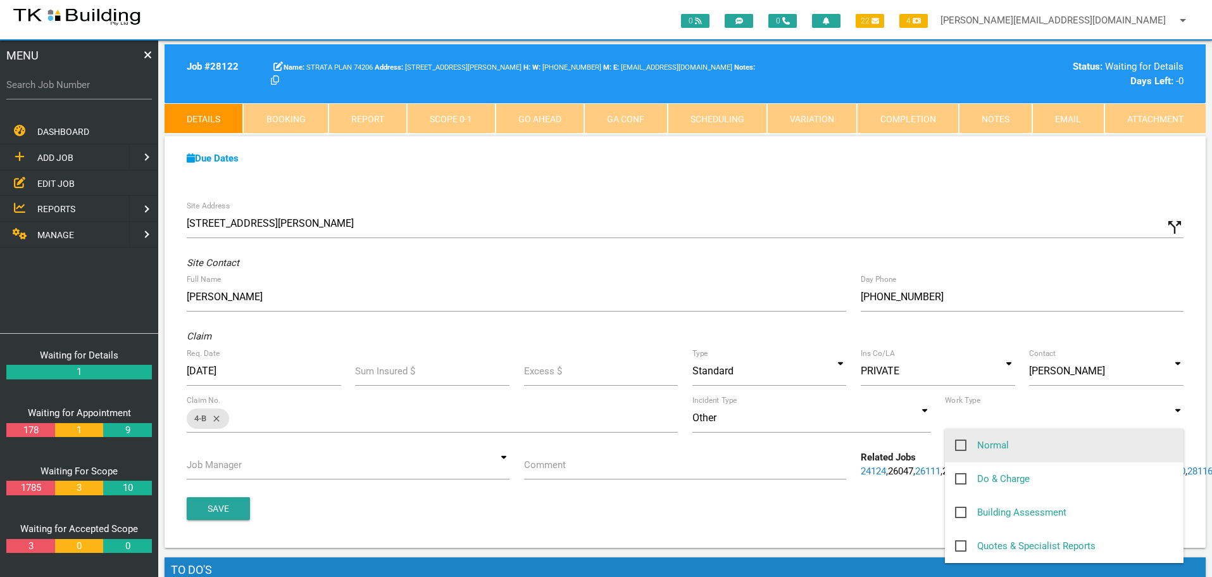
click at [962, 442] on span "Normal" at bounding box center [982, 445] width 54 height 16
click at [962, 442] on input "Normal" at bounding box center [959, 441] width 8 height 8
checkbox input "true"
type input "Normal"
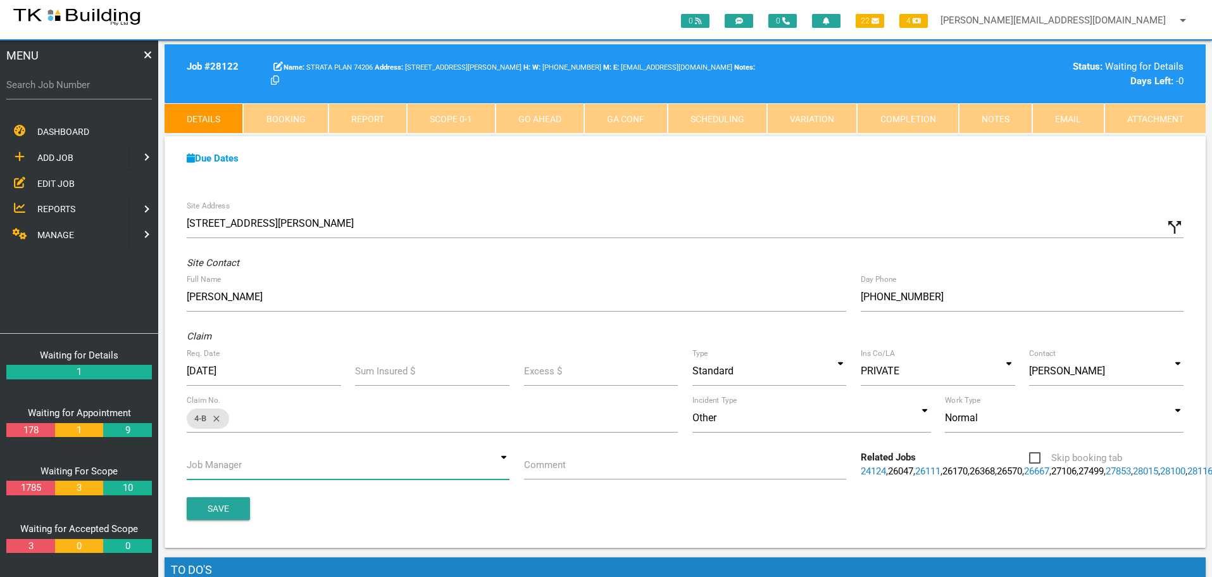
click at [505, 464] on input at bounding box center [348, 464] width 323 height 29
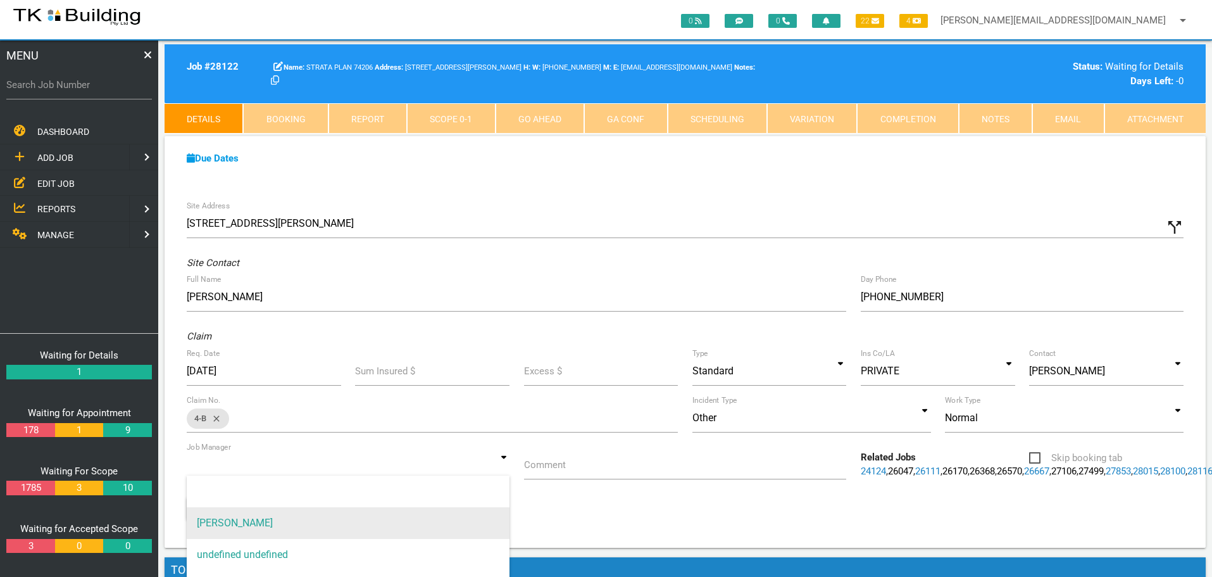
click at [451, 520] on span "[PERSON_NAME]" at bounding box center [348, 523] width 323 height 32
type input "[PERSON_NAME]"
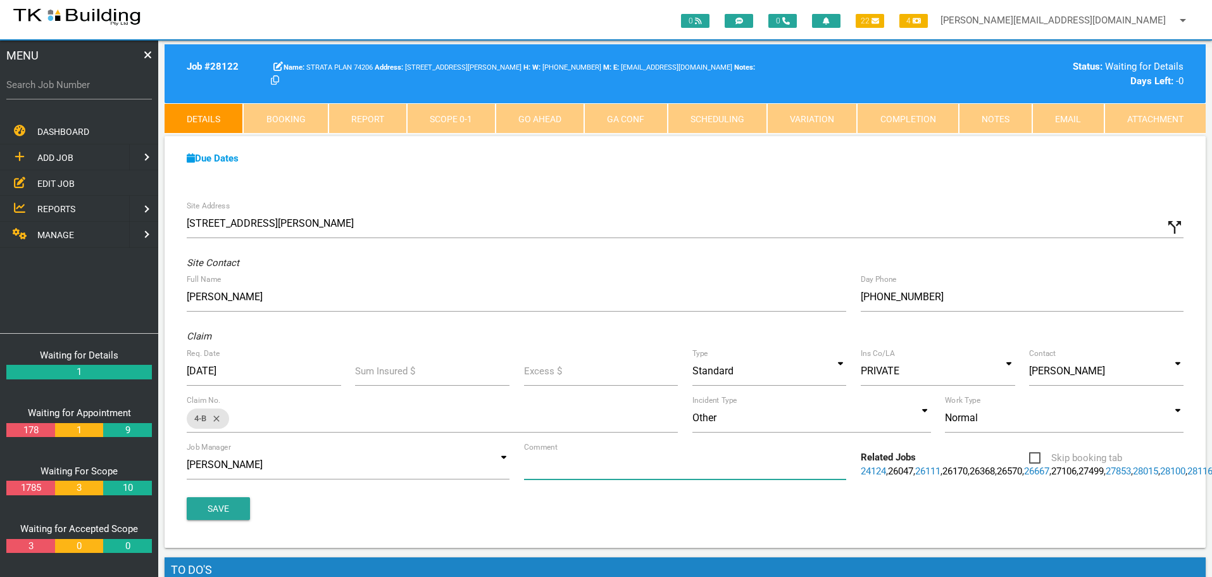
click at [591, 474] on input "Comment" at bounding box center [685, 464] width 323 height 29
click at [684, 463] on input "Quote on consistent leak occurring in back bedroom of Unit" at bounding box center [685, 464] width 323 height 29
click at [846, 463] on input "Quote on consistent leak occurring from around window back bedroom of Unit" at bounding box center [685, 464] width 323 height 29
type input "Quote on consistent leak occurring from around window back bedroom"
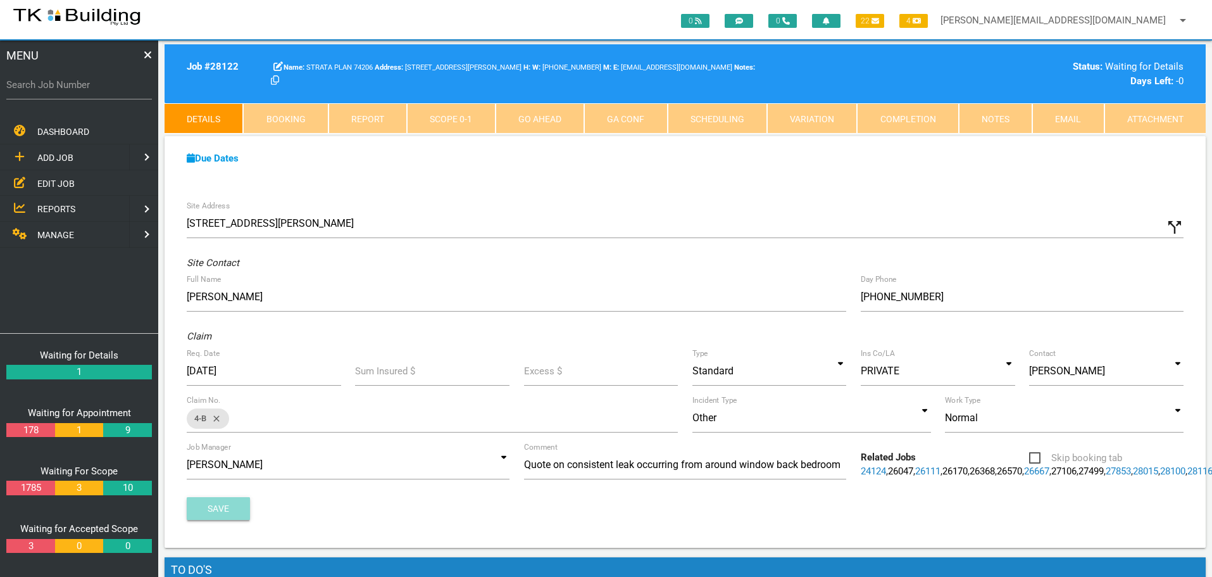
click at [225, 520] on button "Save" at bounding box center [218, 508] width 63 height 23
click at [56, 182] on span "EDIT JOB" at bounding box center [55, 183] width 37 height 10
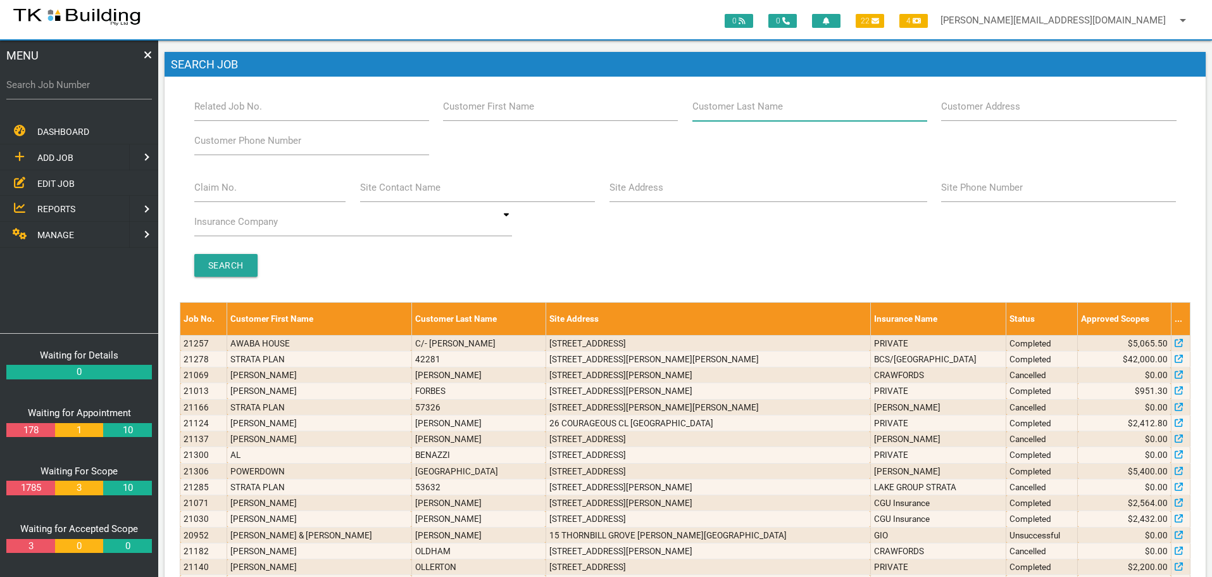
click at [785, 114] on input "Customer Last Name" at bounding box center [810, 106] width 235 height 29
type input "73131"
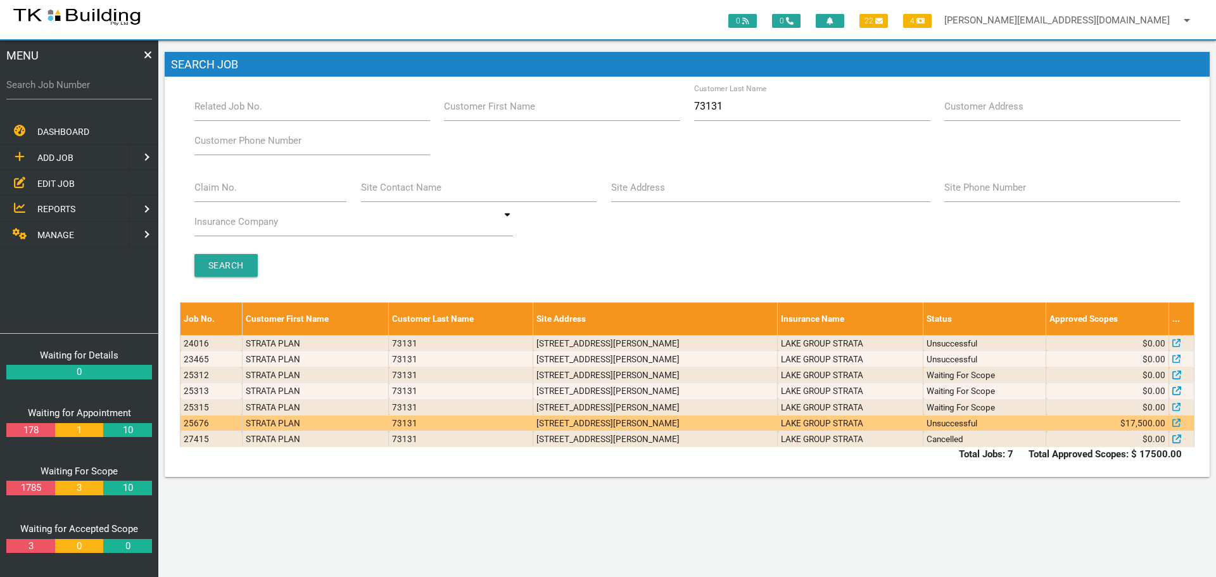
click at [620, 417] on td "10/92 Young St, Carrington NSW 2294, Australia" at bounding box center [655, 423] width 244 height 16
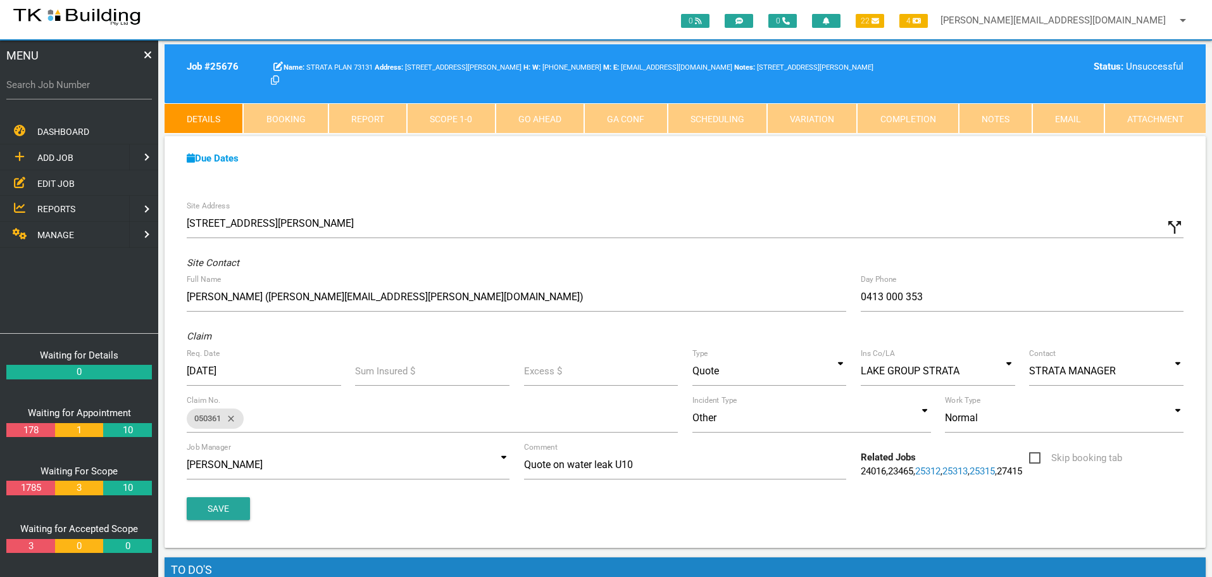
click at [450, 118] on link "Scope 1 - 0" at bounding box center [451, 118] width 88 height 30
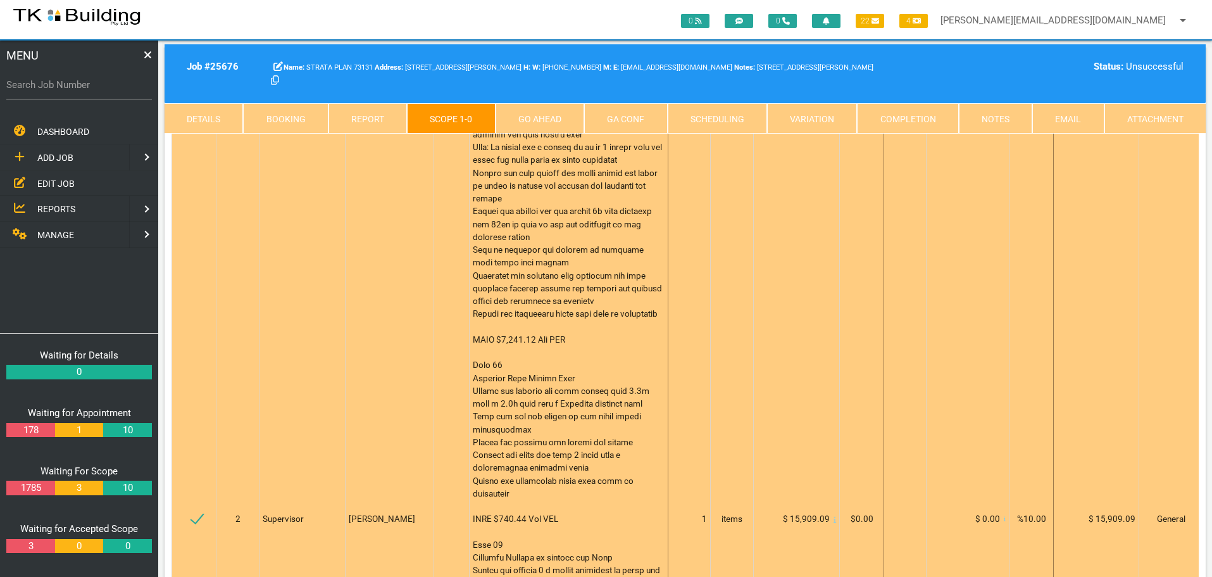
scroll to position [63, 0]
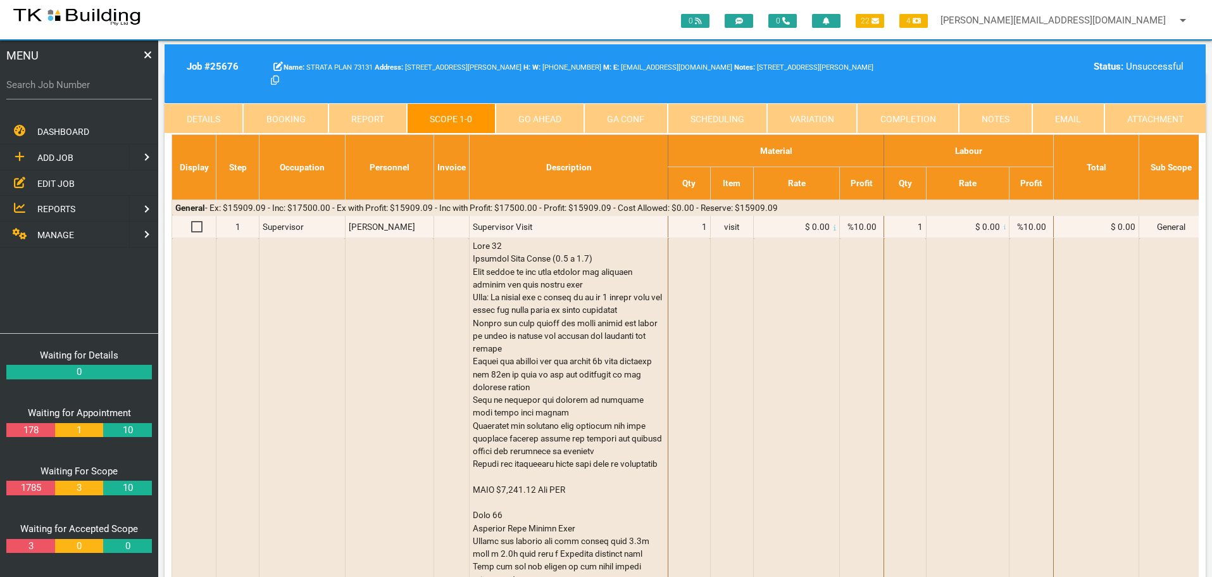
click at [996, 118] on link "Notes" at bounding box center [995, 118] width 73 height 30
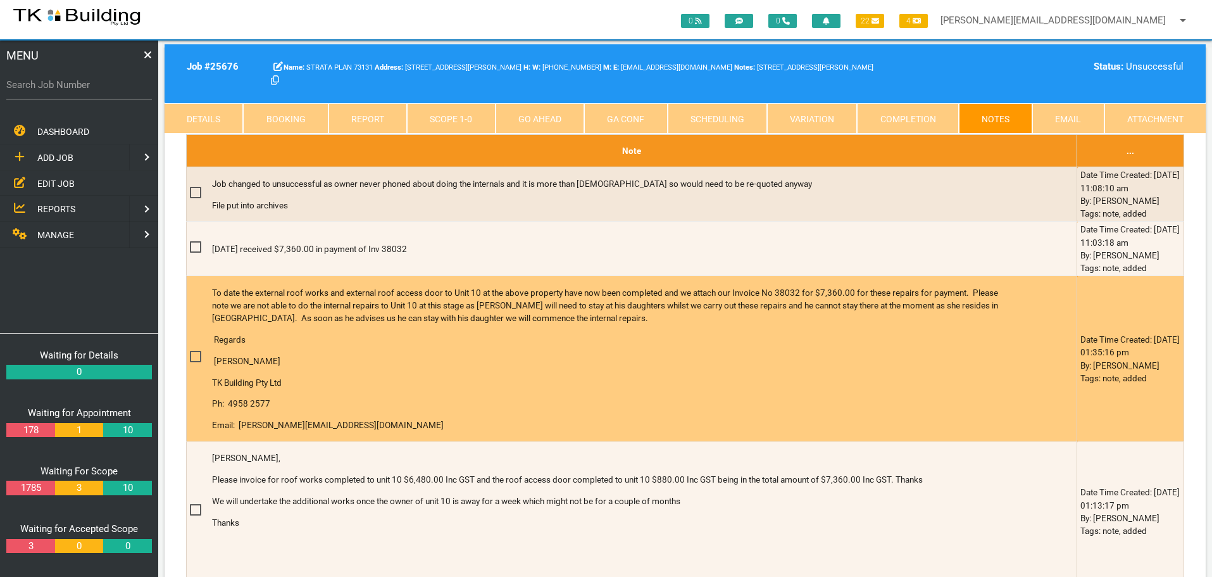
scroll to position [443, 0]
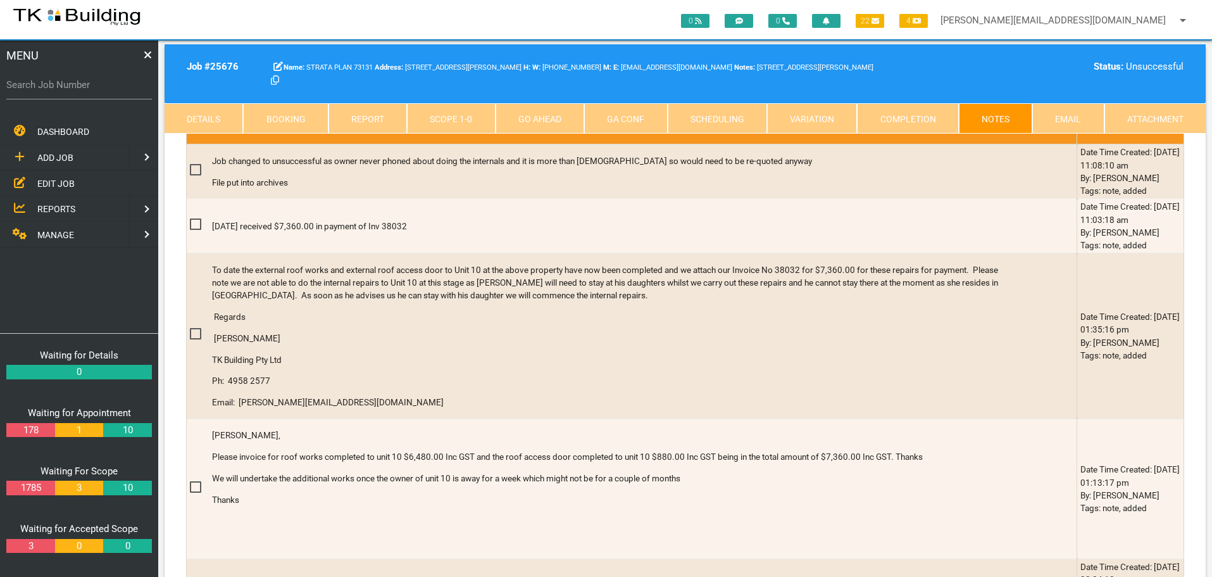
click at [205, 115] on link "Details" at bounding box center [204, 118] width 79 height 30
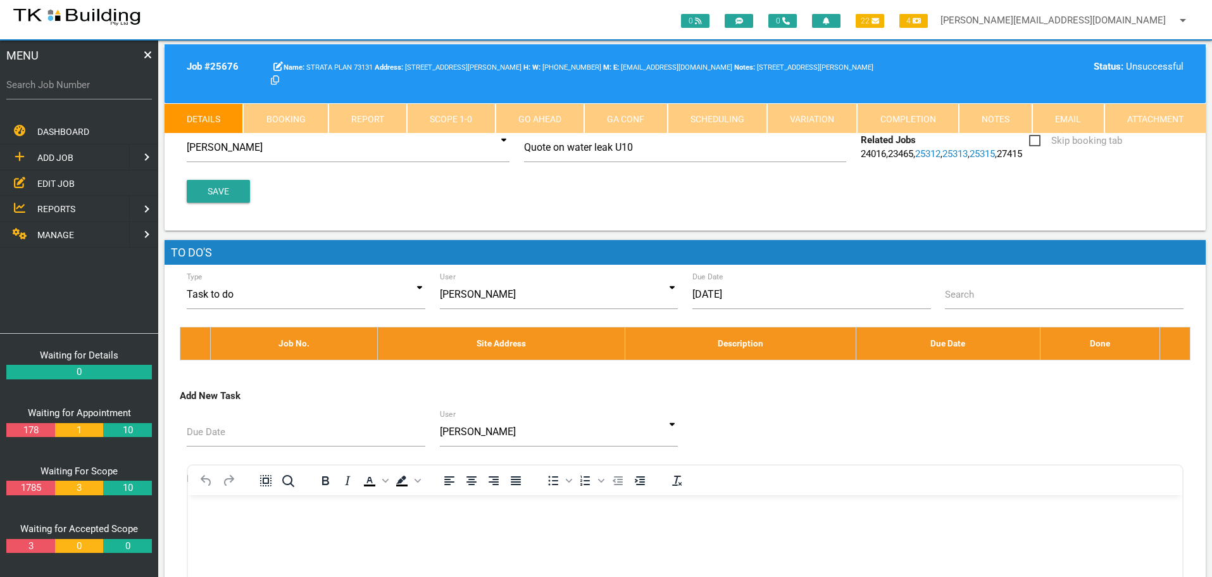
scroll to position [317, 0]
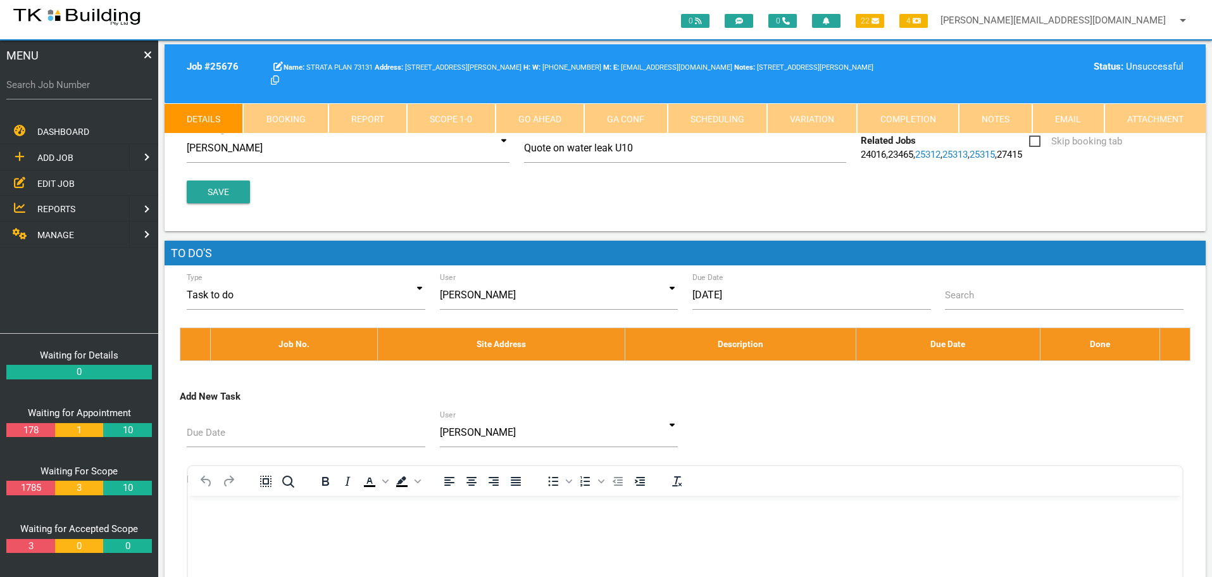
click at [997, 160] on link "27415" at bounding box center [1009, 154] width 25 height 11
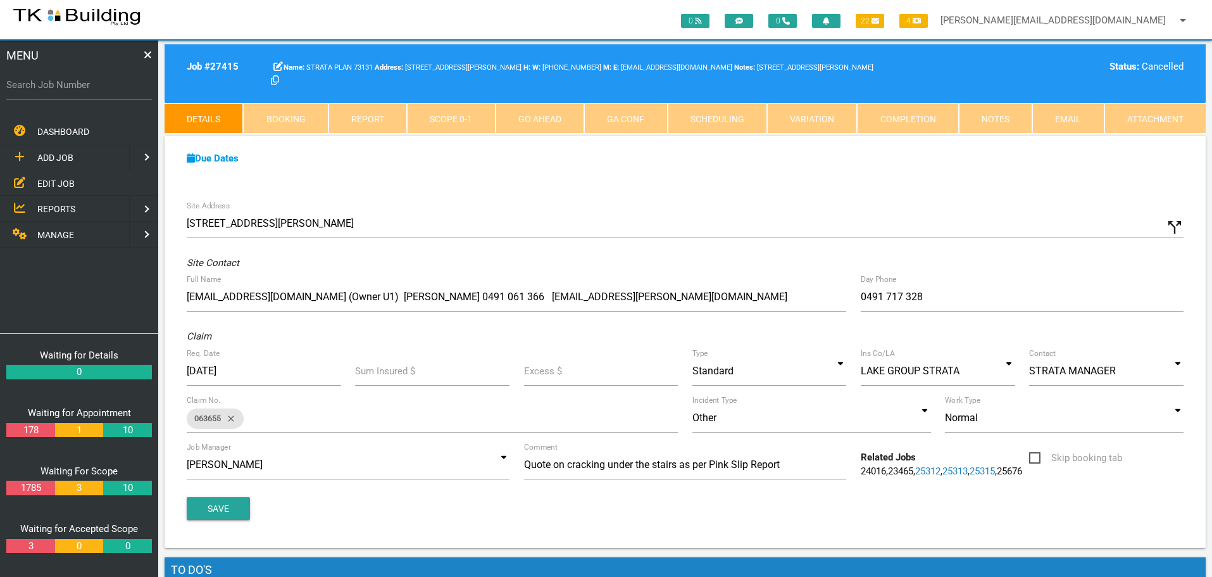
click at [49, 153] on span "ADD JOB" at bounding box center [55, 158] width 36 height 10
click at [54, 186] on span "EXISTING CUSTOMER" at bounding box center [80, 183] width 87 height 10
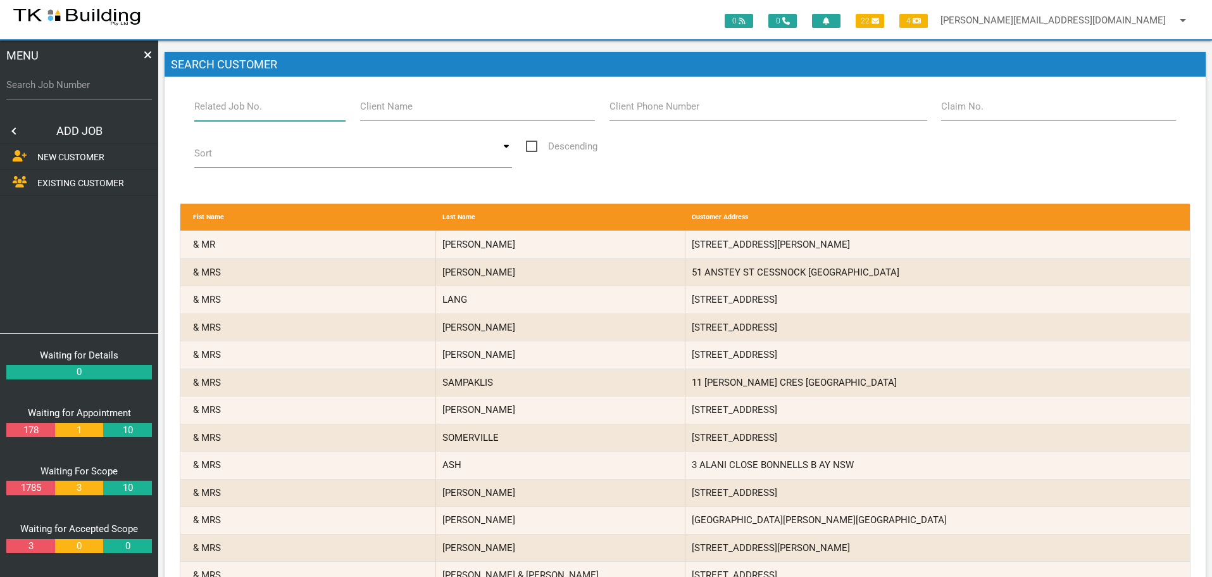
click at [279, 116] on input "Related Job No." at bounding box center [270, 106] width 152 height 29
type input "27415"
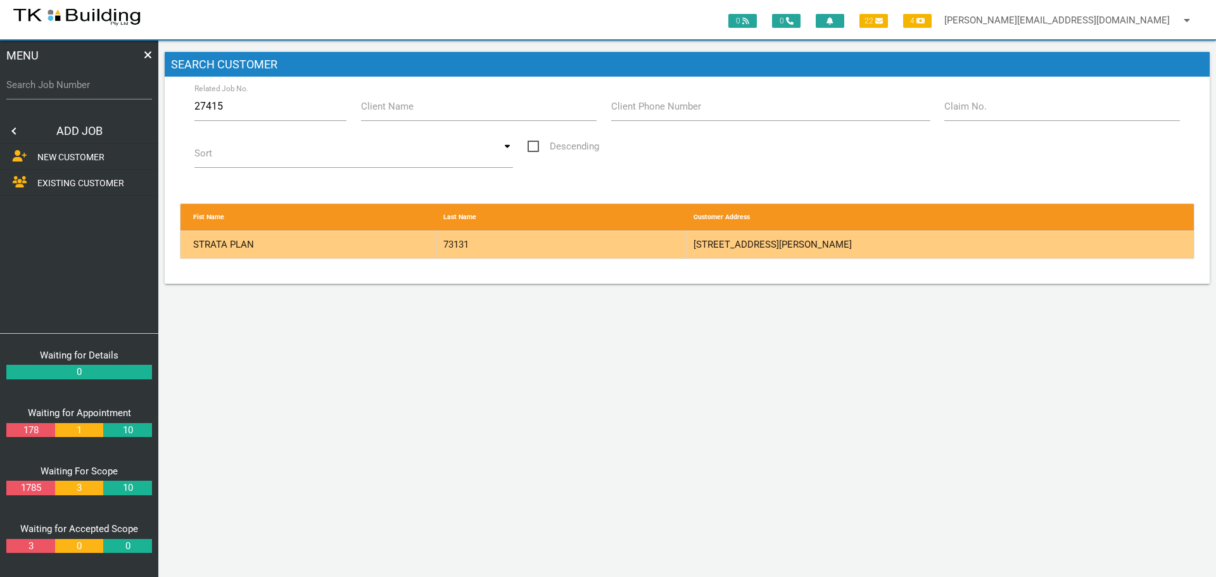
click at [665, 249] on div "73131" at bounding box center [562, 244] width 250 height 27
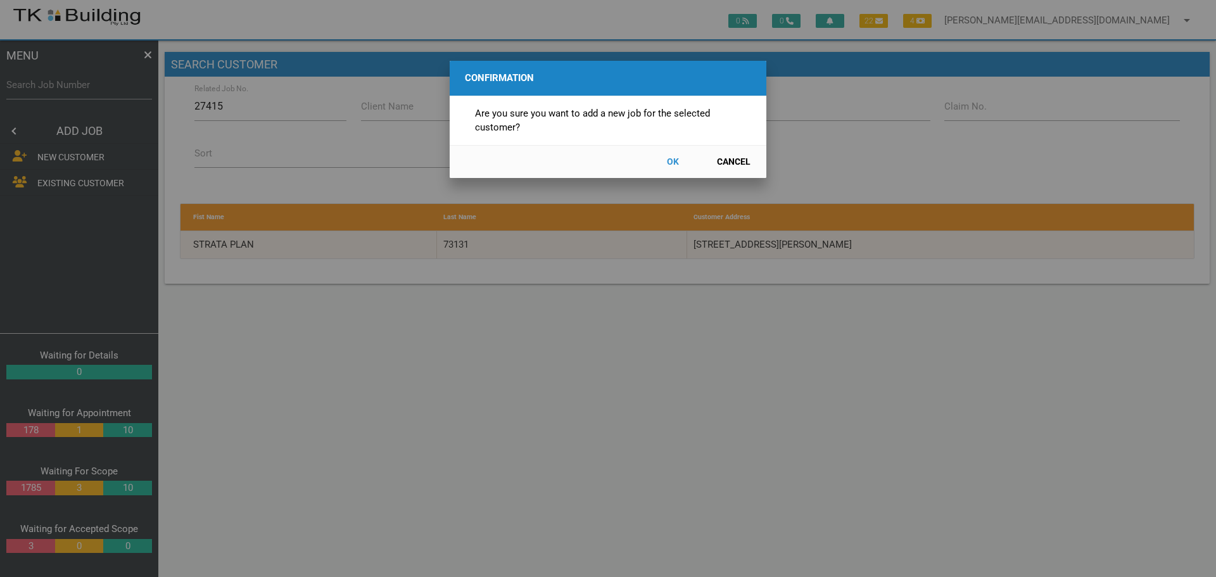
click at [670, 160] on button "OK" at bounding box center [672, 162] width 56 height 22
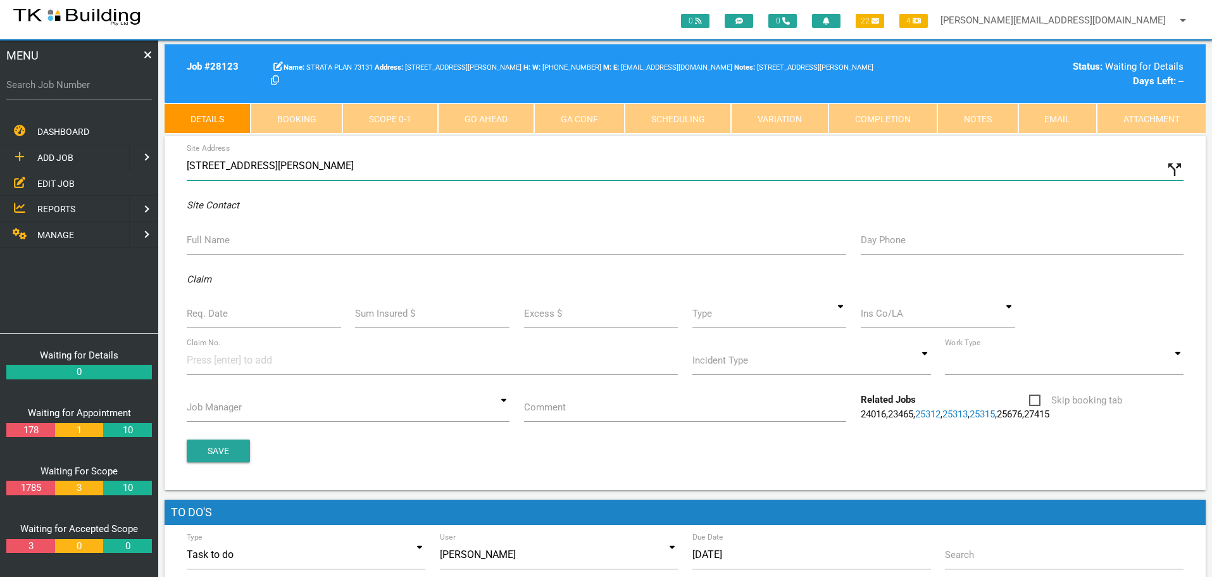
click at [187, 165] on input "92 Young St, Carrington NSW 2294, Australia" at bounding box center [685, 165] width 997 height 29
type input "10/92 Young St, Carrington NSW 2294, Australia"
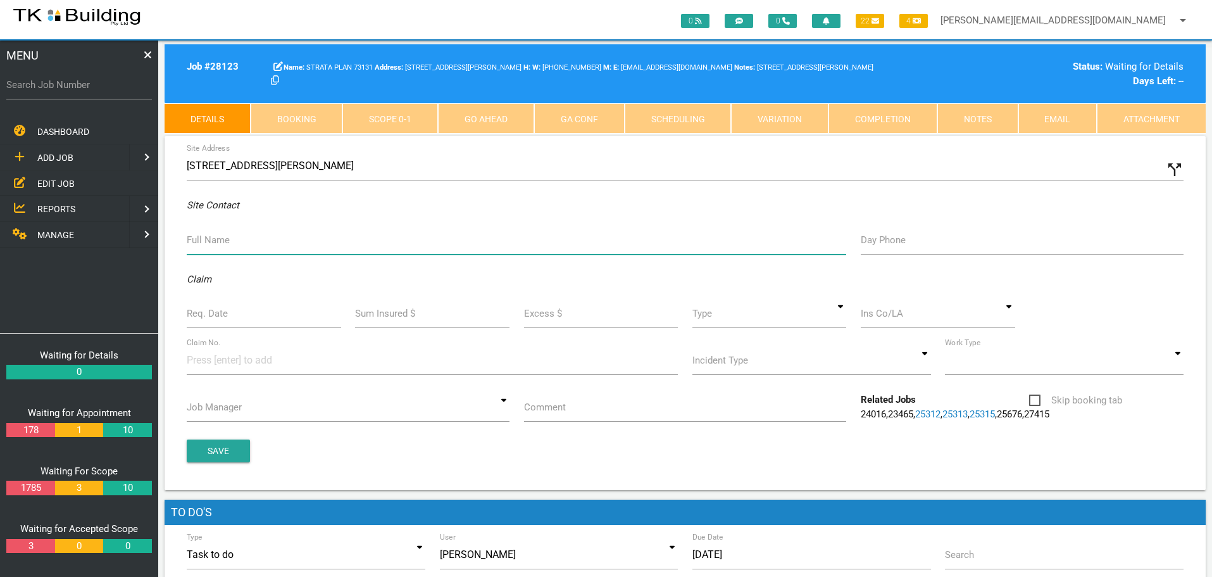
click at [210, 249] on input "Full Name" at bounding box center [517, 239] width 660 height 29
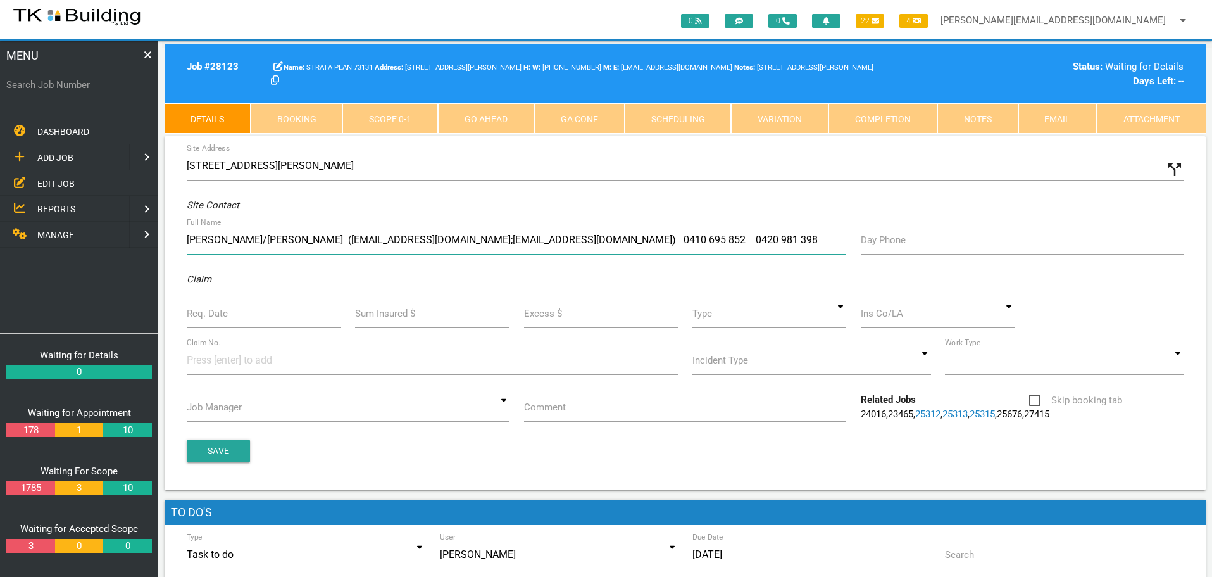
type input "Jacqueline/Steve Brown (jcb@jackiecrispinbrown.com;scrispinbrown@gmail.com) 041…"
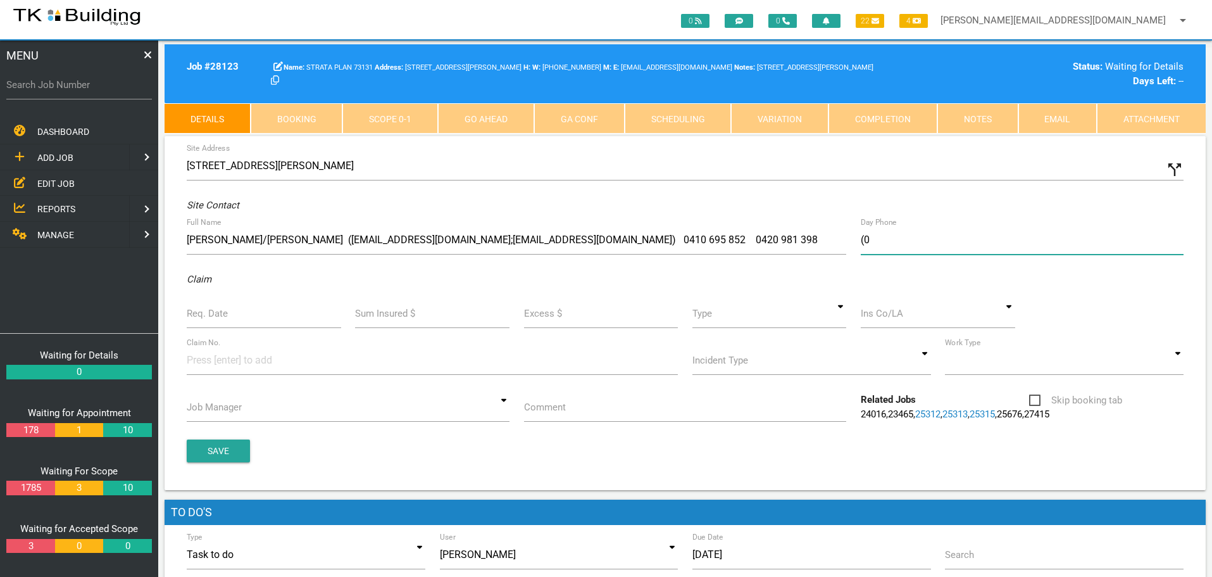
type input "("
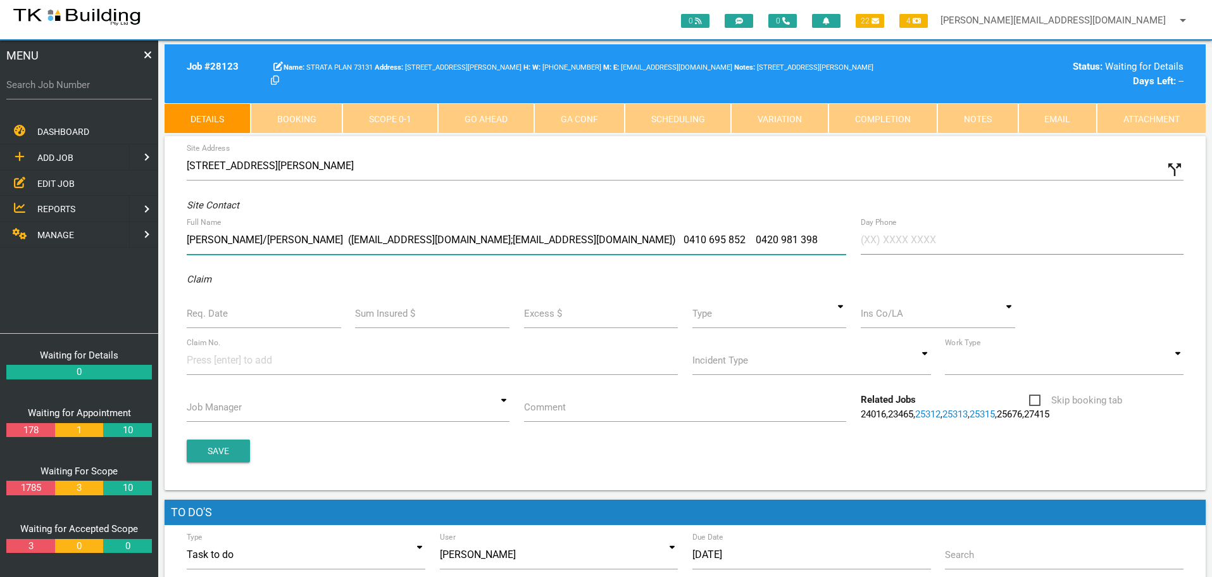
drag, startPoint x: 631, startPoint y: 240, endPoint x: 728, endPoint y: 249, distance: 98.0
click at [728, 249] on input "Jacqueline/Steve Brown (jcb@jackiecrispinbrown.com;scrispinbrown@gmail.com) 041…" at bounding box center [517, 239] width 660 height 29
click at [871, 242] on input "Day Phone" at bounding box center [1022, 239] width 323 height 29
paste input "(04) 2098 1398"
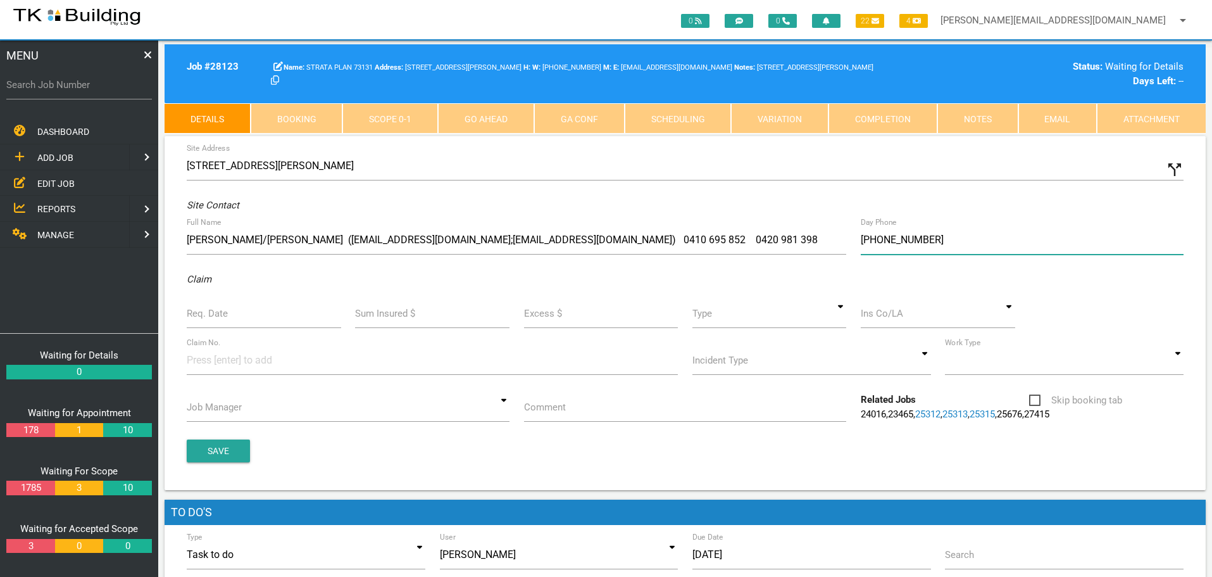
type input "(04) 2098 1398"
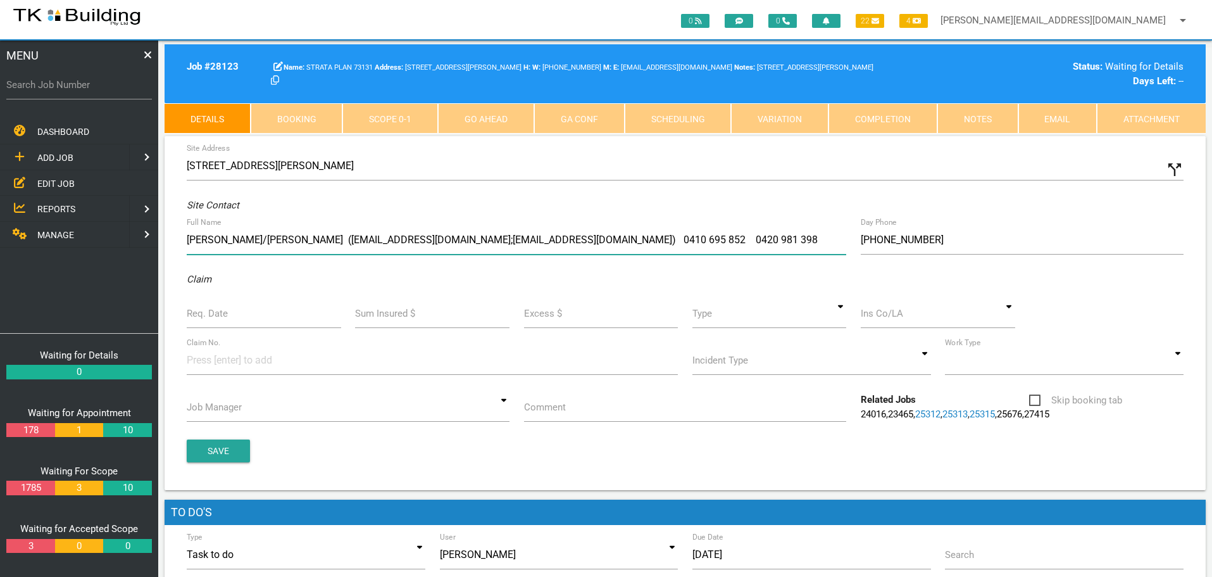
click at [696, 237] on input "Jacqueline/Steve Brown (jcb@jackiecrispinbrown.com;scrispinbrown@gmail.com) 041…" at bounding box center [517, 239] width 660 height 29
type input "Jacqueline/Steve Brown (jcb@jackiecrispinbrown.com;scrispinbrown@gmail.com) 041…"
click at [205, 314] on label "Req. Date" at bounding box center [207, 313] width 41 height 15
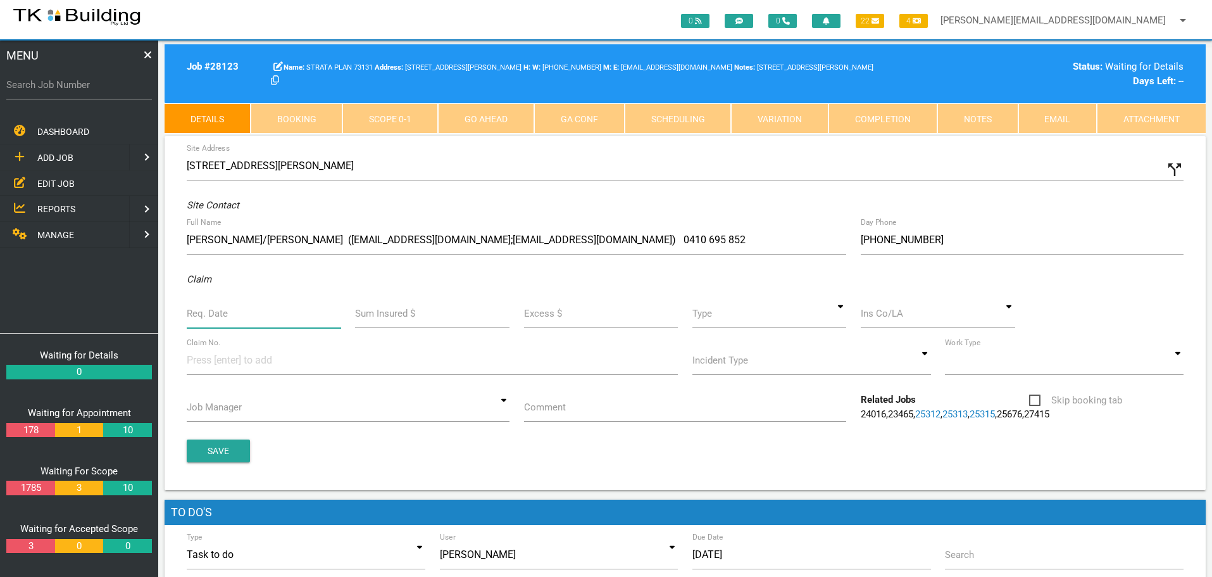
click at [205, 314] on input "Req. Date" at bounding box center [264, 313] width 154 height 29
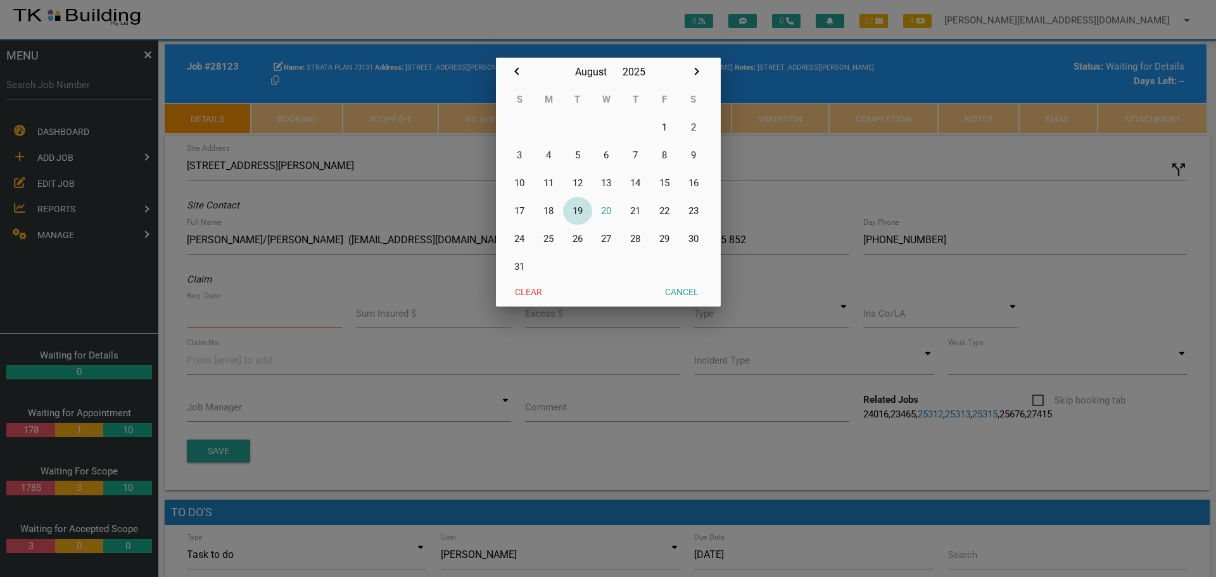
click at [581, 210] on button "19" at bounding box center [577, 211] width 29 height 28
type input "[DATE]"
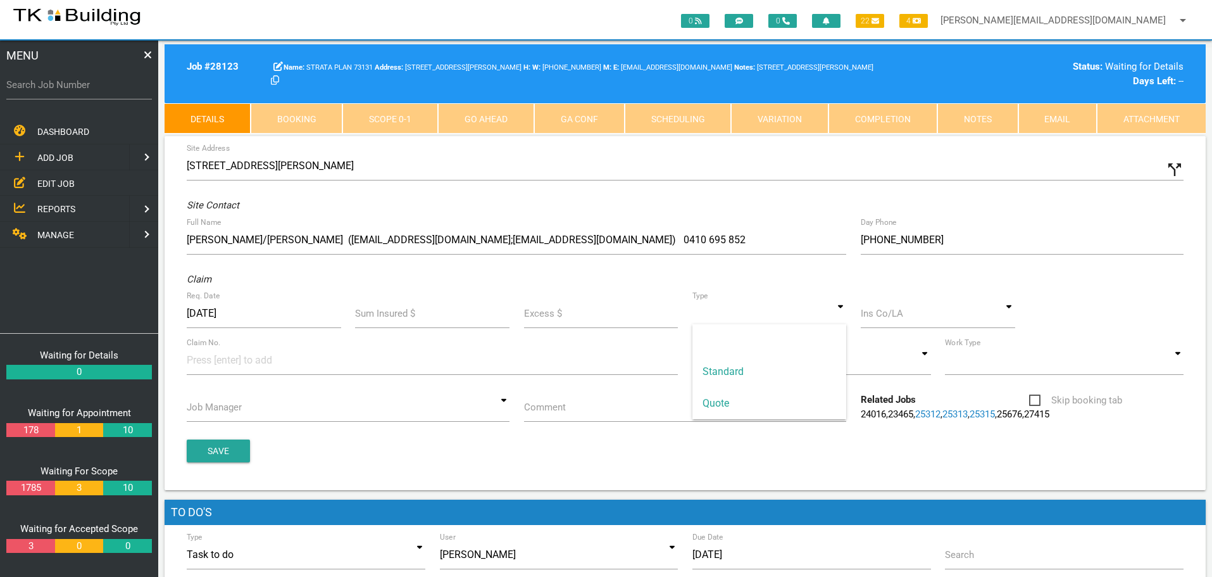
click at [839, 311] on input at bounding box center [770, 313] width 154 height 29
click at [748, 375] on span "Standard" at bounding box center [770, 372] width 154 height 32
type input "Standard"
click at [889, 321] on input at bounding box center [938, 313] width 154 height 29
click at [879, 336] on span "LAKE GROUP STRATA" at bounding box center [938, 340] width 154 height 32
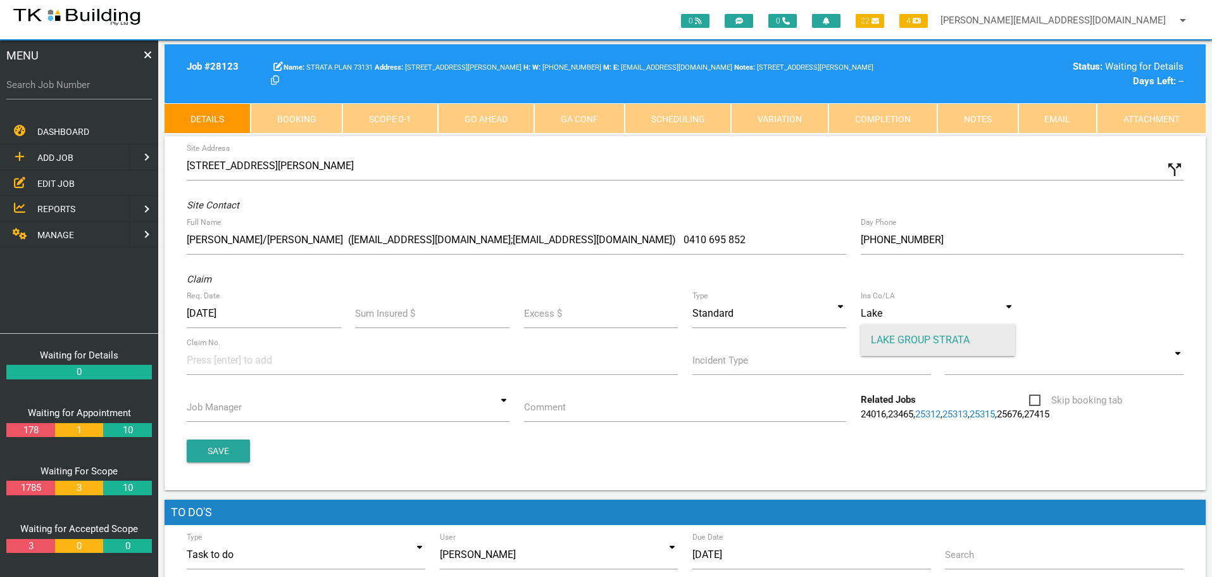
type input "LAKE GROUP STRATA"
click at [199, 364] on input at bounding box center [234, 360] width 95 height 28
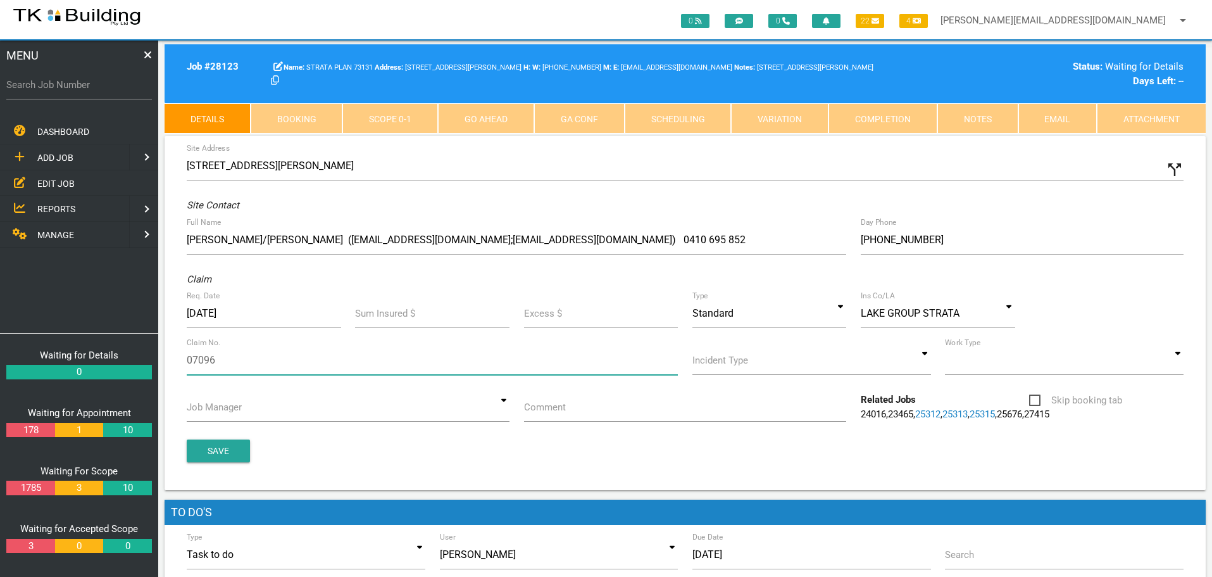
type input "070967"
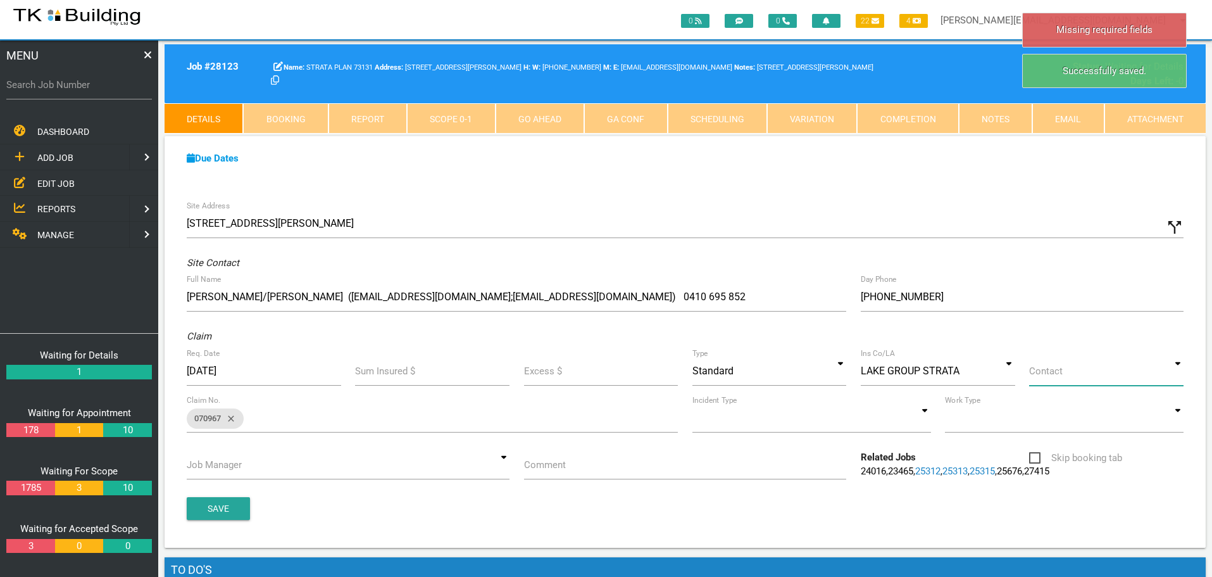
click at [1178, 370] on input at bounding box center [1106, 370] width 154 height 29
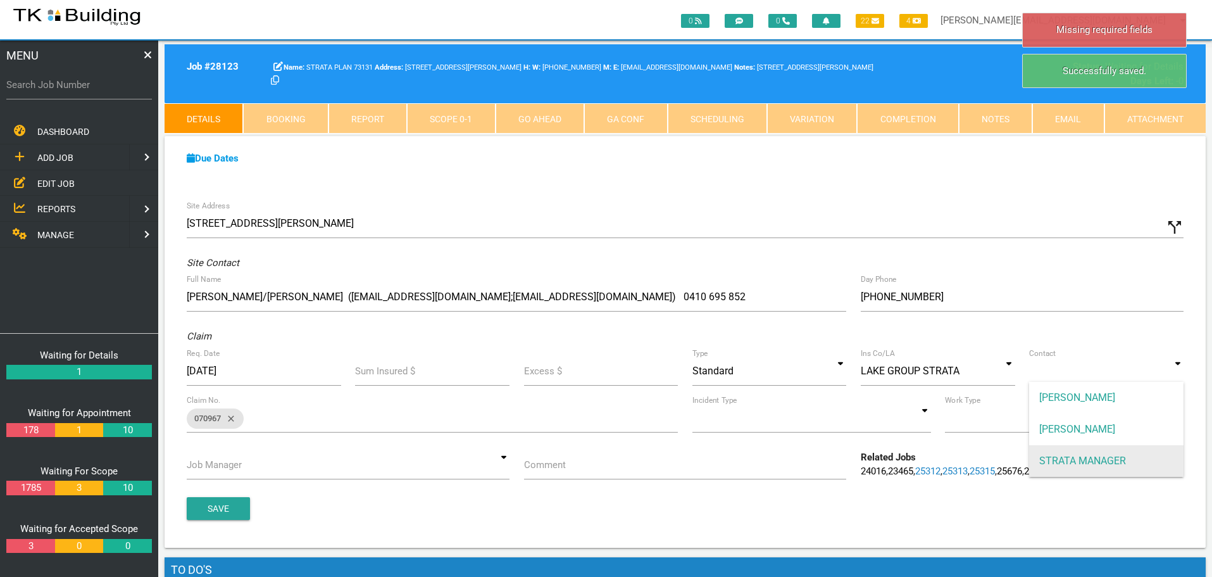
drag, startPoint x: 1119, startPoint y: 460, endPoint x: 1053, endPoint y: 455, distance: 65.4
click at [1110, 461] on span "STRATA MANAGER" at bounding box center [1106, 461] width 154 height 32
type input "STRATA MANAGER"
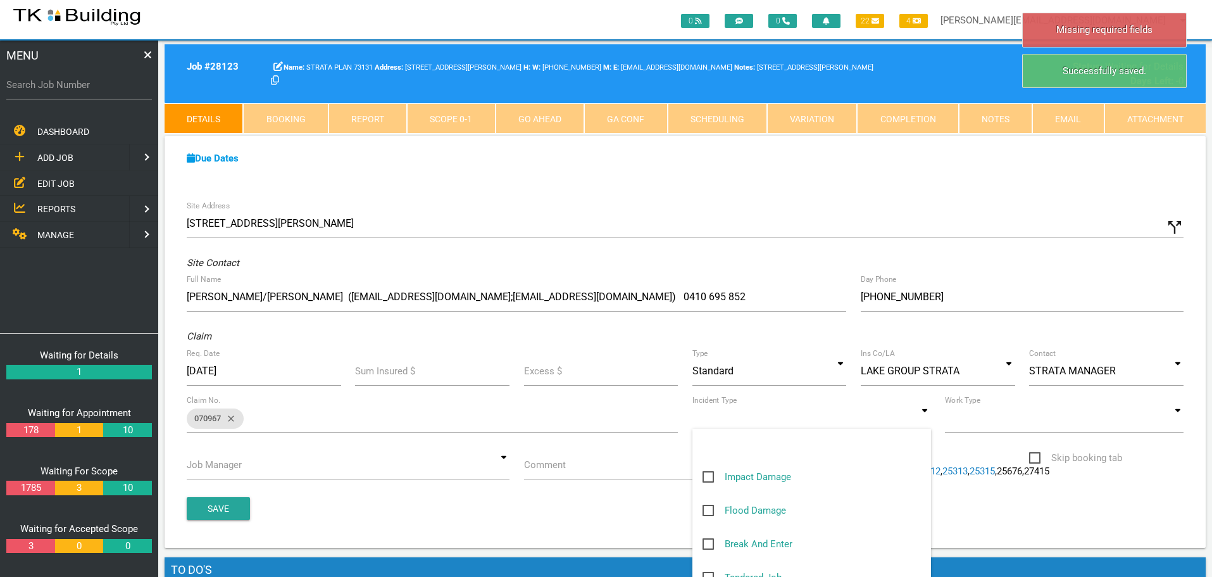
click at [921, 418] on input at bounding box center [812, 417] width 239 height 29
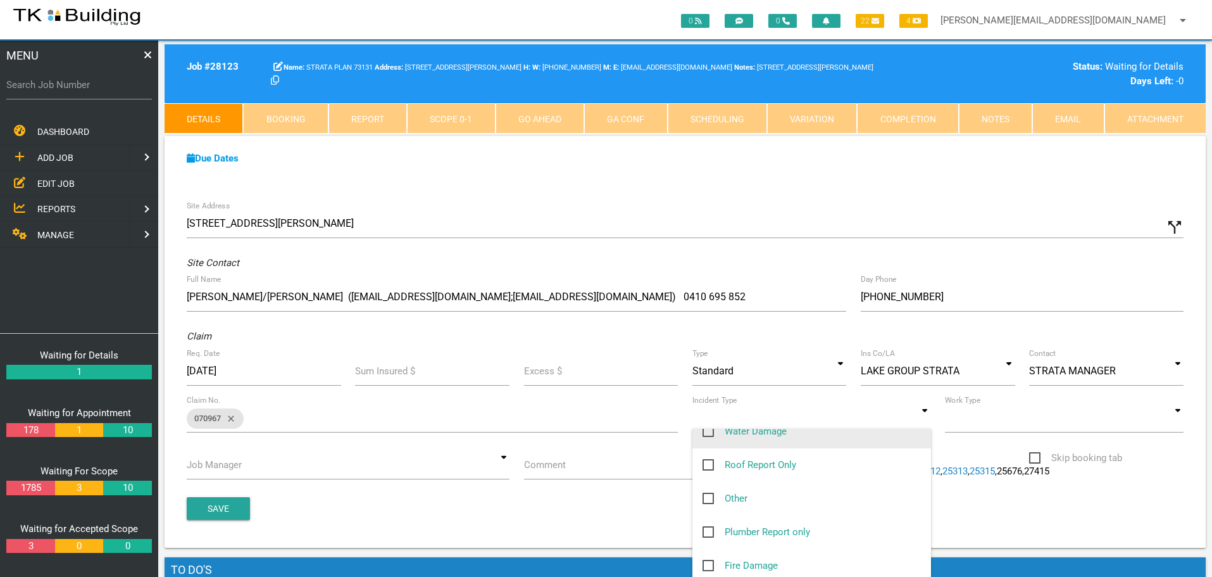
scroll to position [190, 0]
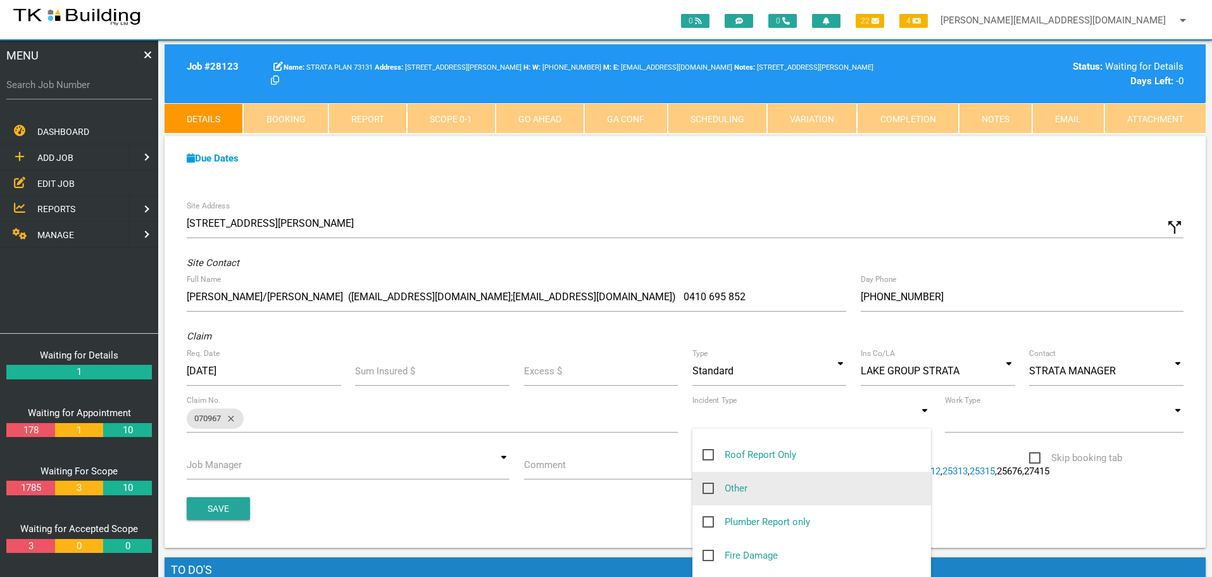
click at [710, 489] on span "Other" at bounding box center [725, 489] width 45 height 16
click at [710, 489] on input "Other" at bounding box center [707, 485] width 8 height 8
checkbox input "true"
type input "Other"
click at [1178, 421] on input at bounding box center [1064, 417] width 239 height 29
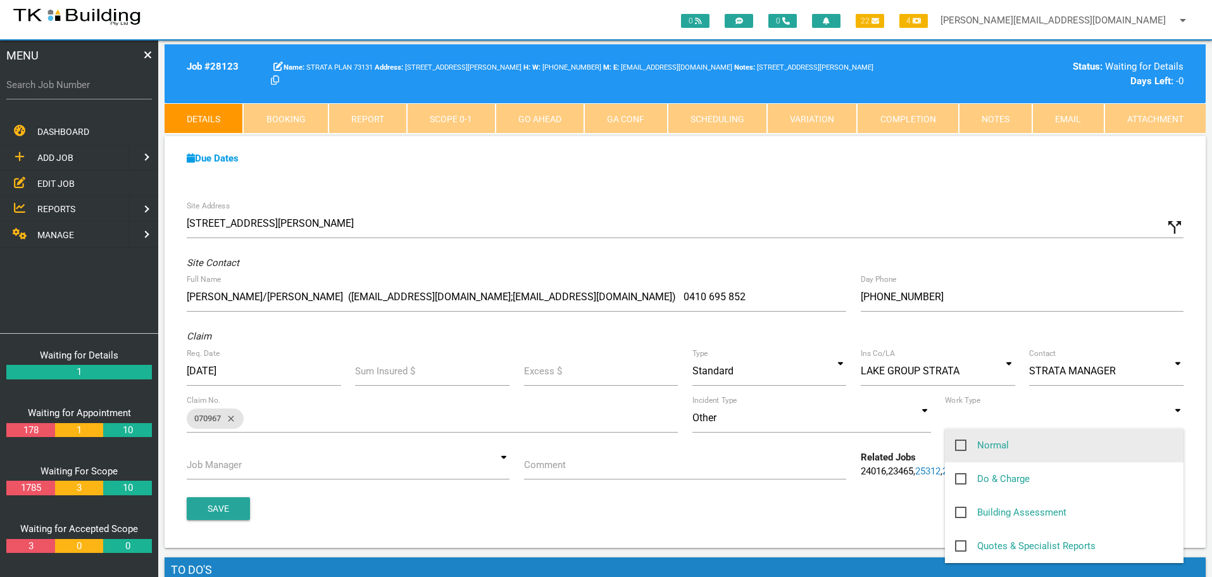
click at [962, 444] on span "Normal" at bounding box center [982, 445] width 54 height 16
click at [962, 444] on input "Normal" at bounding box center [959, 441] width 8 height 8
checkbox input "true"
type input "Normal"
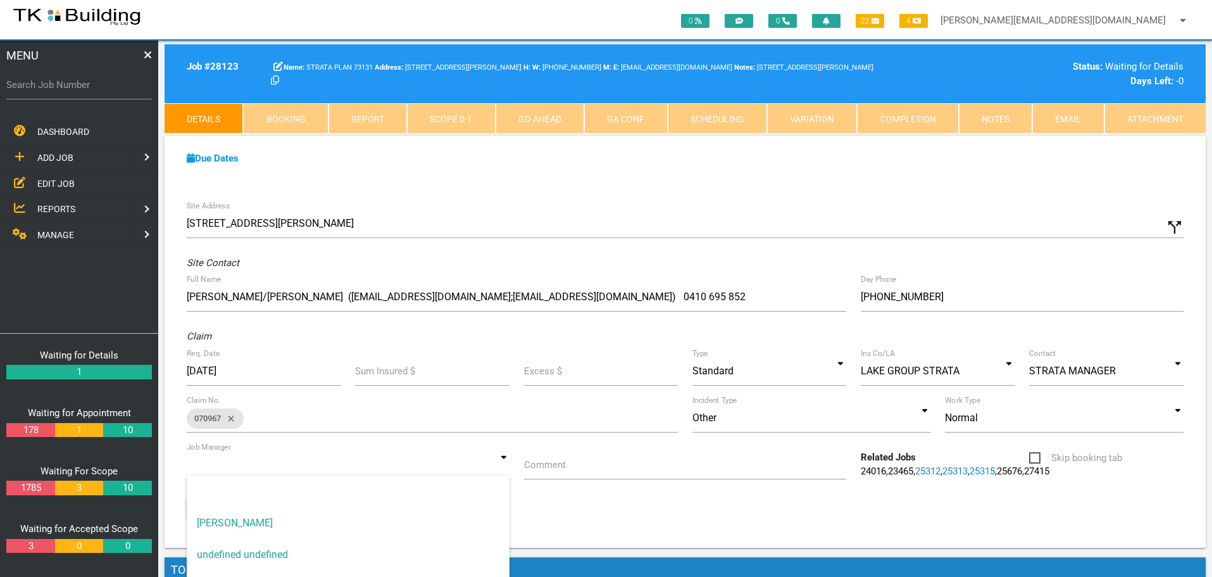
click at [501, 463] on input at bounding box center [348, 464] width 323 height 29
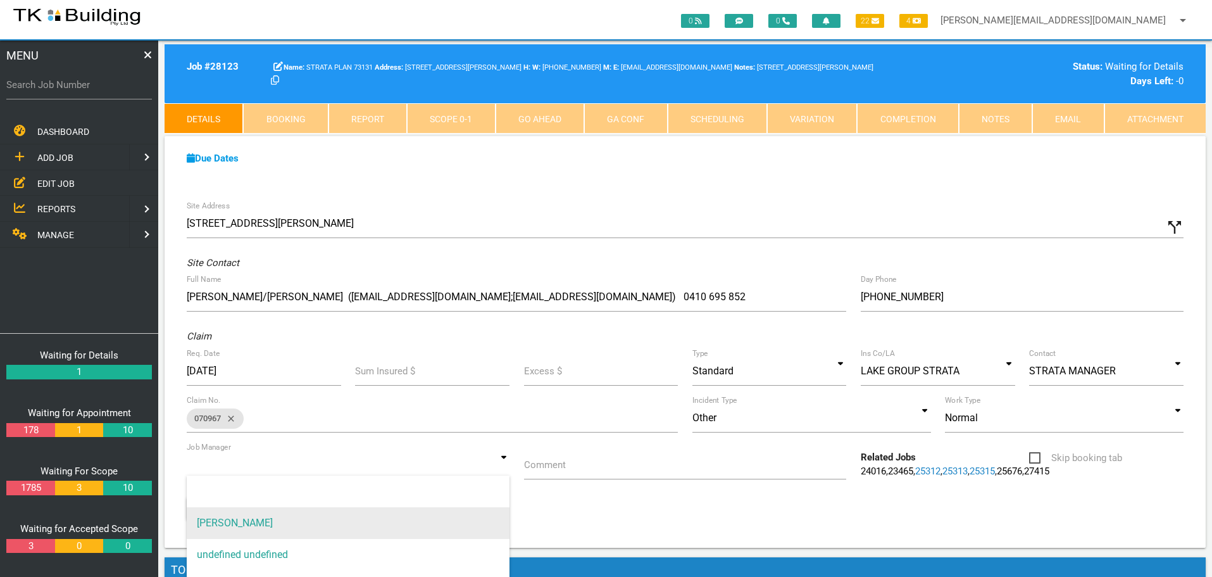
click at [465, 516] on span "[PERSON_NAME]" at bounding box center [348, 523] width 323 height 32
type input "[PERSON_NAME]"
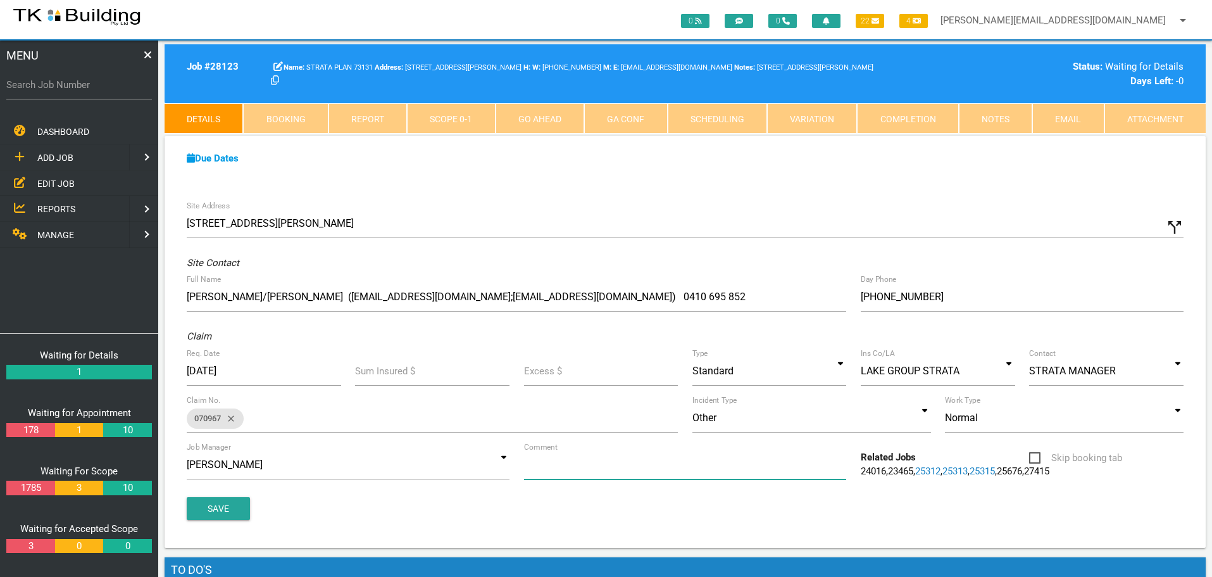
click at [591, 474] on input "Comment" at bounding box center [685, 464] width 323 height 29
type input "Quote on water ingress to western facing window & western brick wall"
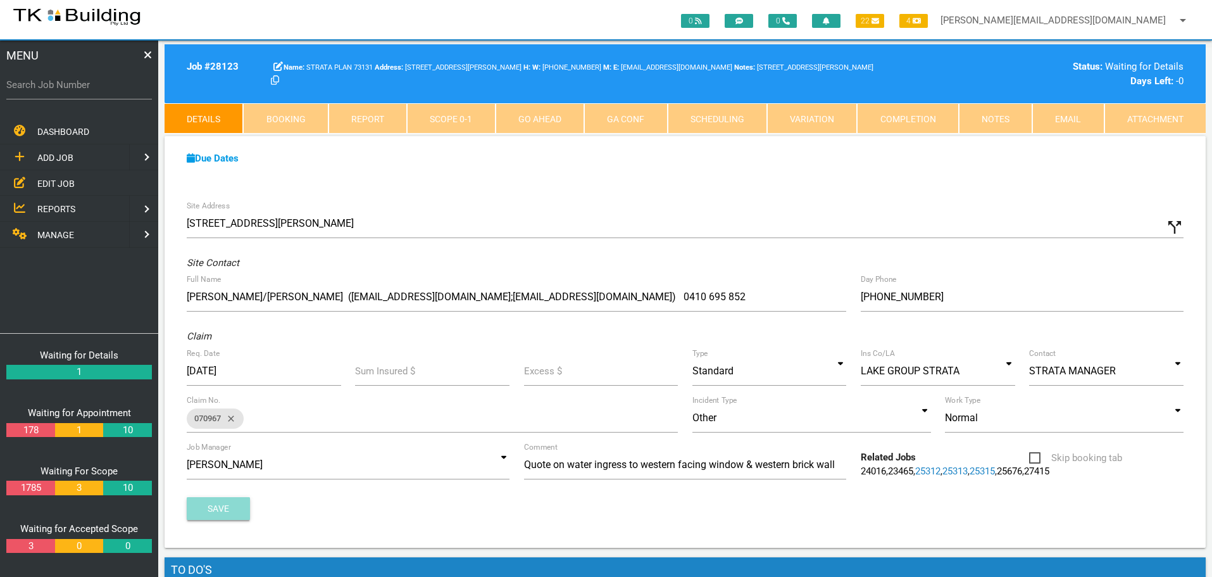
click at [231, 513] on button "Save" at bounding box center [218, 508] width 63 height 23
click at [1009, 121] on link "Notes" at bounding box center [995, 118] width 73 height 30
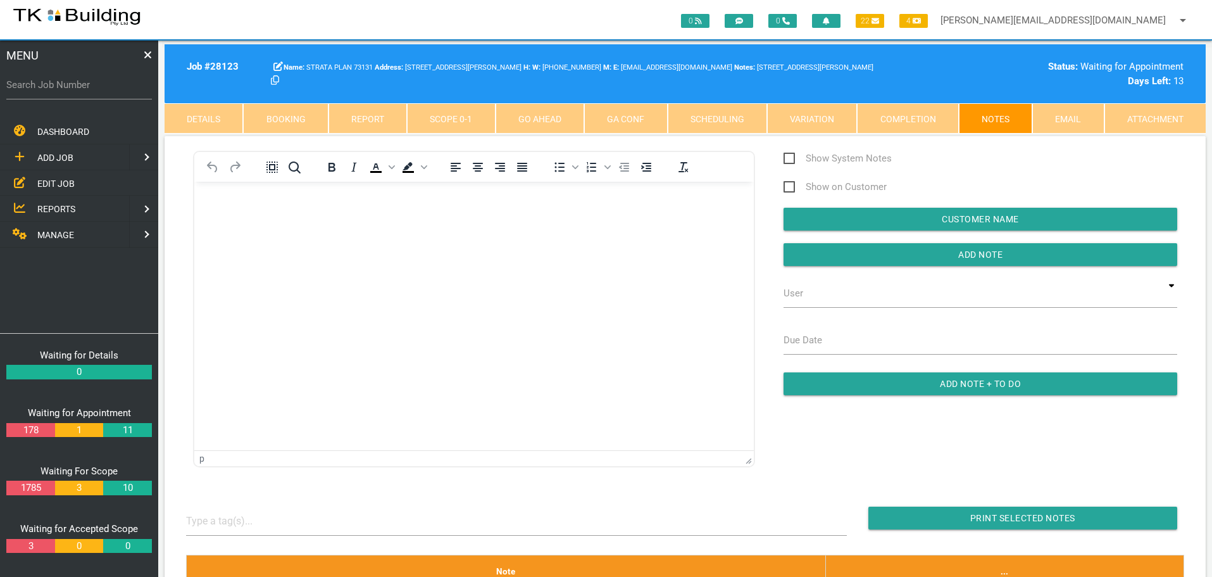
scroll to position [0, 0]
click at [211, 206] on p "Rich Text Area. Press ALT-0 for help." at bounding box center [474, 202] width 528 height 10
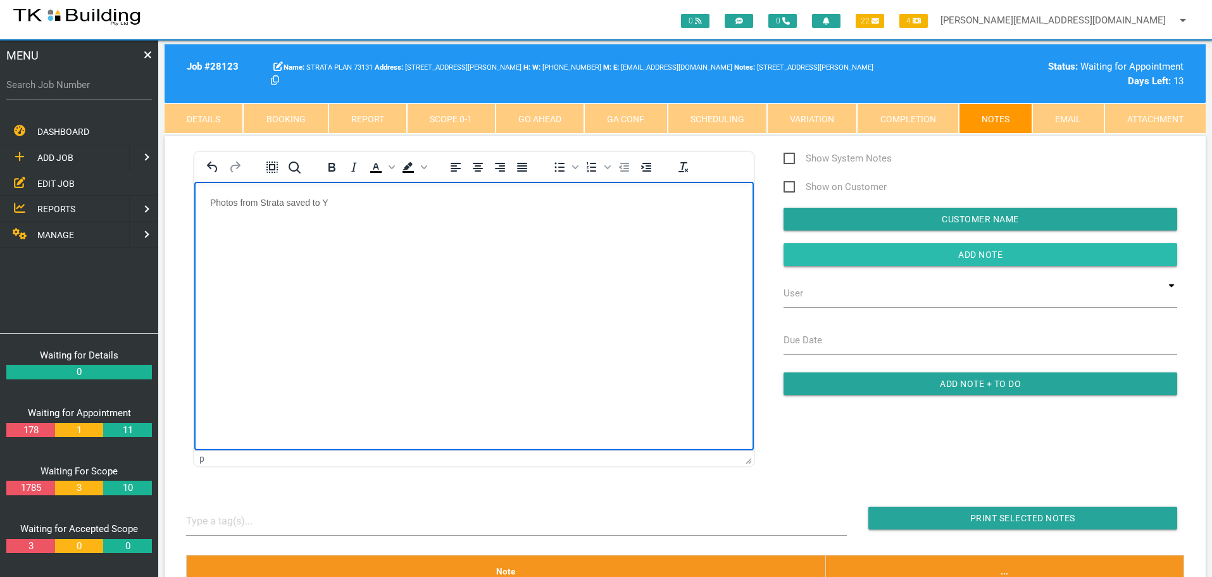
click at [876, 262] on input "Add Note" at bounding box center [981, 254] width 394 height 23
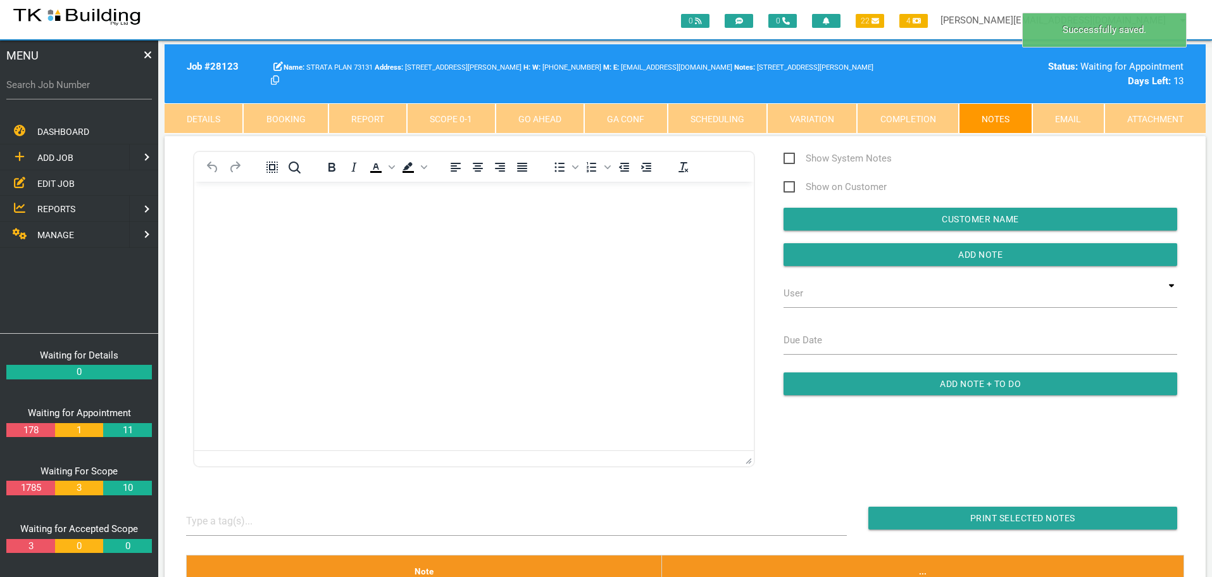
click at [52, 180] on span "EDIT JOB" at bounding box center [55, 183] width 37 height 10
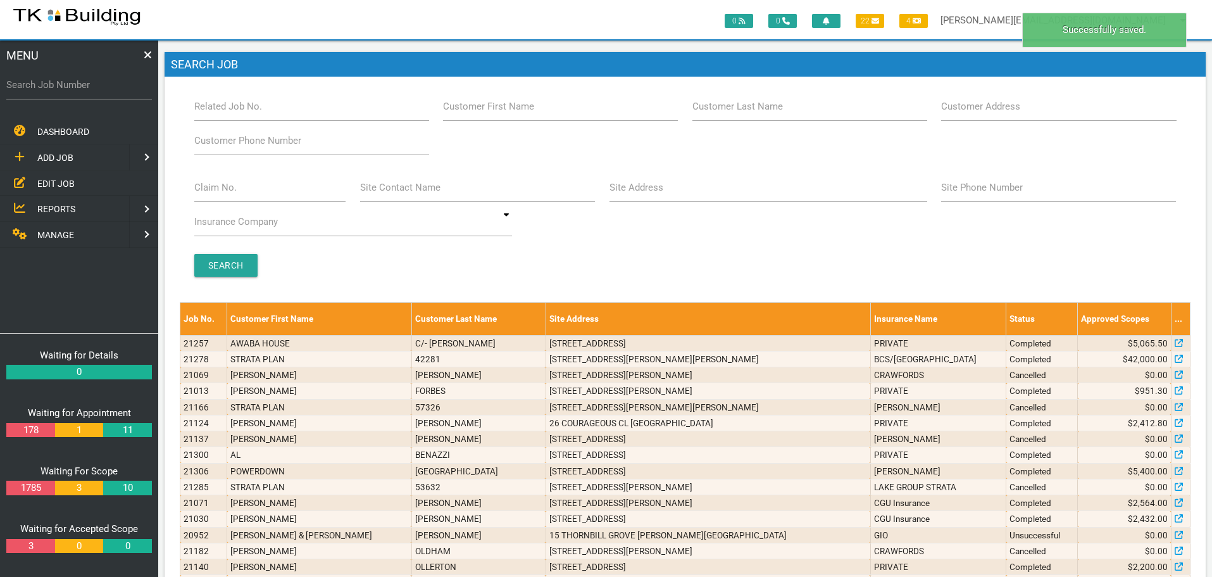
click at [743, 112] on label "Customer Last Name" at bounding box center [738, 106] width 91 height 15
click at [743, 112] on input "Customer Last Name" at bounding box center [810, 106] width 235 height 29
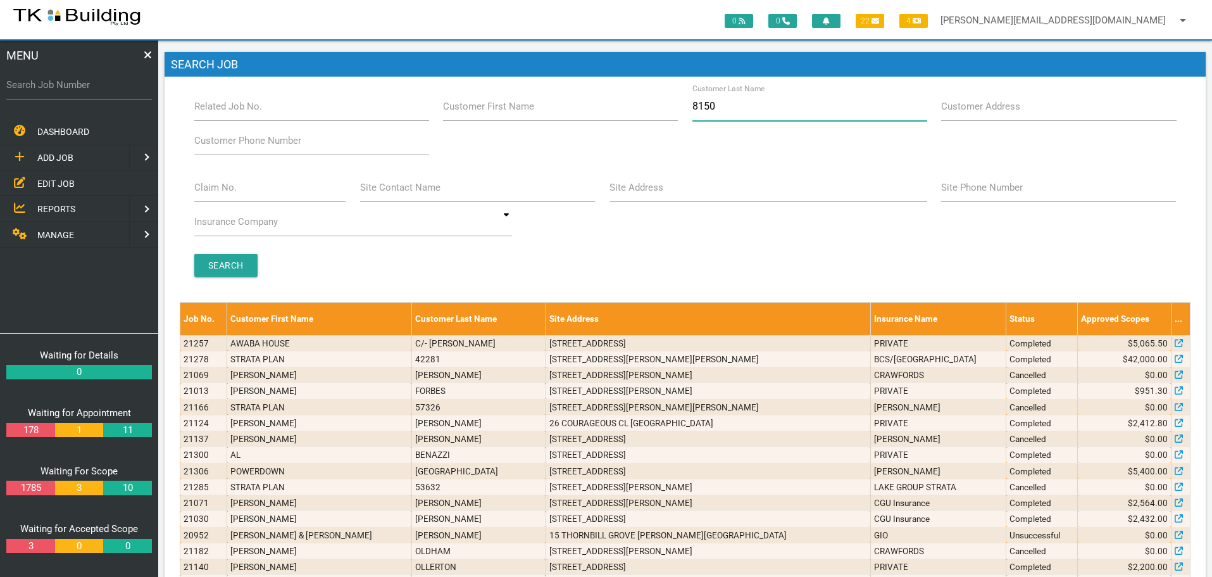
type input "81506"
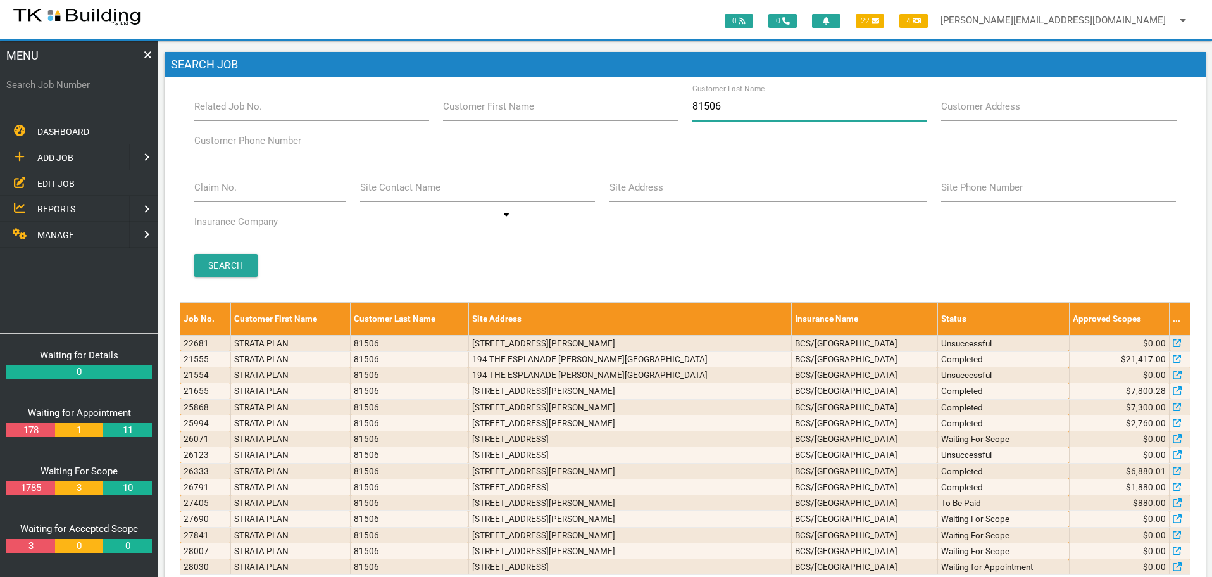
click at [743, 112] on input "81506" at bounding box center [810, 106] width 235 height 29
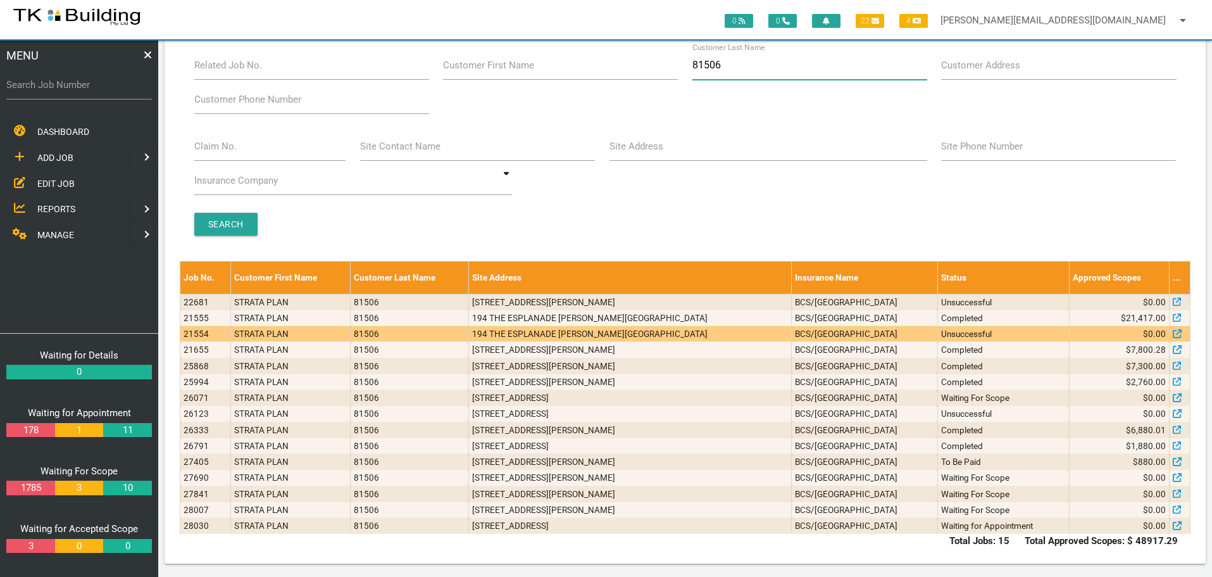
scroll to position [44, 0]
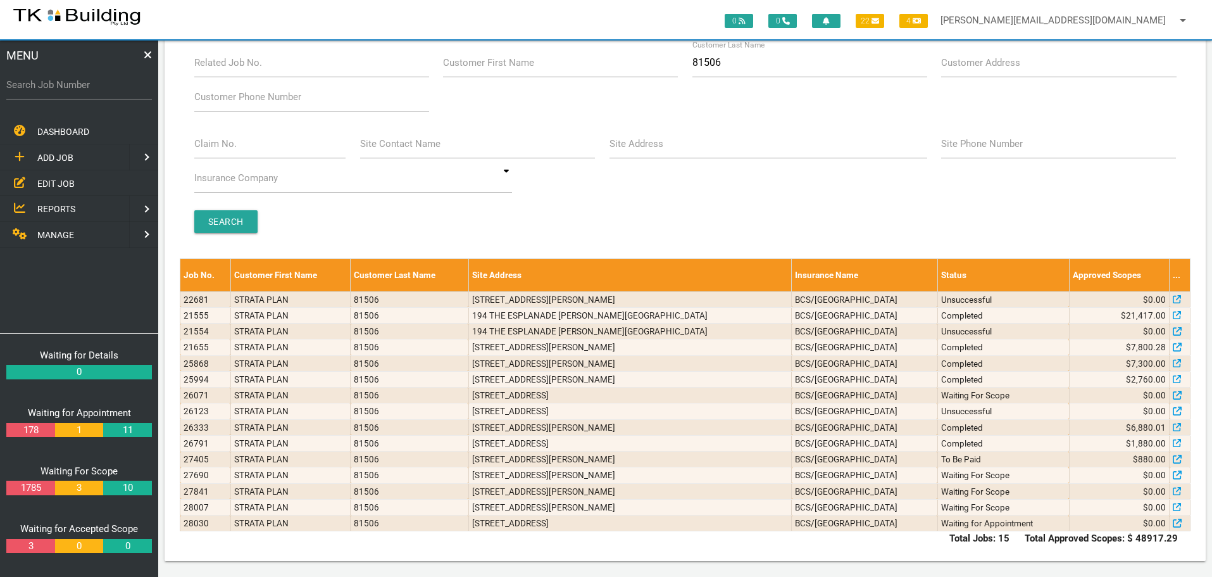
click at [54, 155] on span "ADD JOB" at bounding box center [55, 158] width 36 height 10
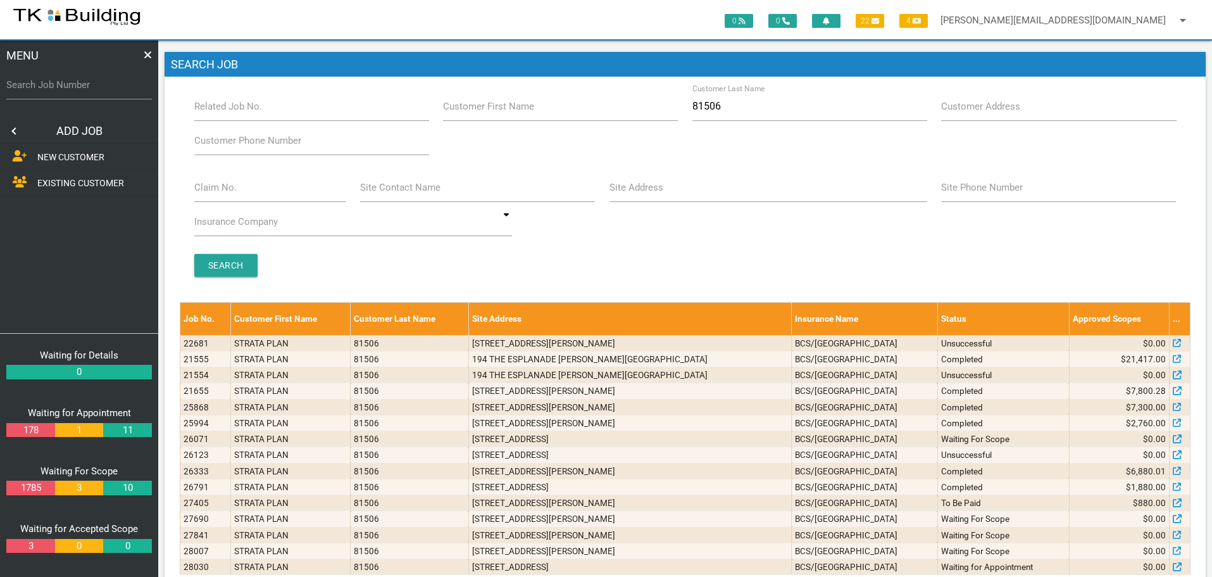
click at [63, 182] on span "EXISTING CUSTOMER" at bounding box center [80, 183] width 87 height 10
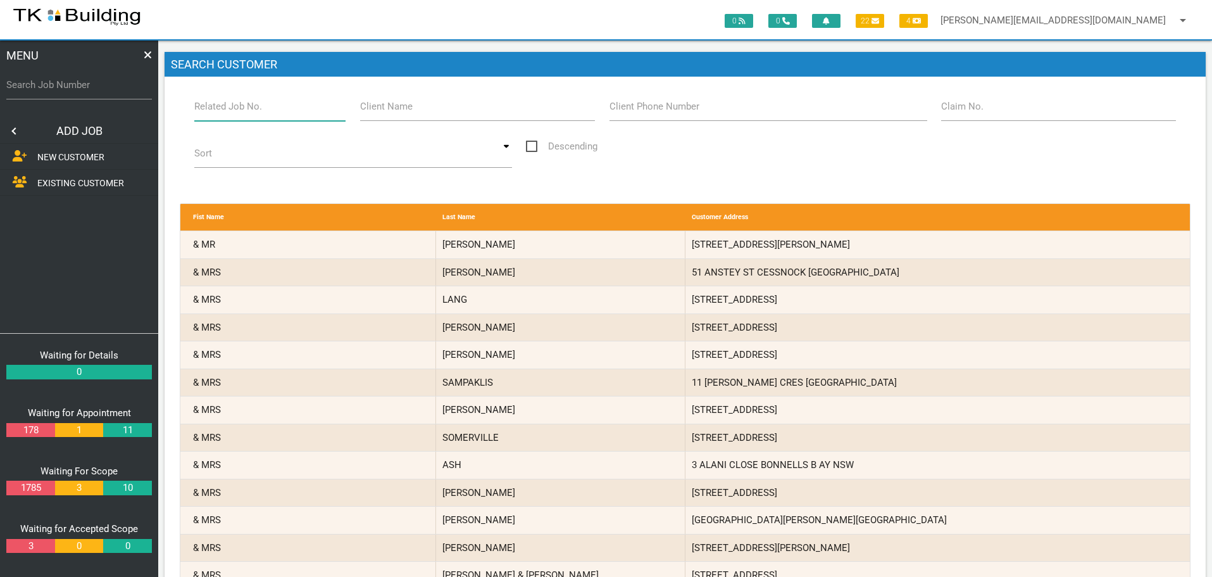
click at [297, 114] on input "Related Job No." at bounding box center [270, 106] width 152 height 29
type input "28030"
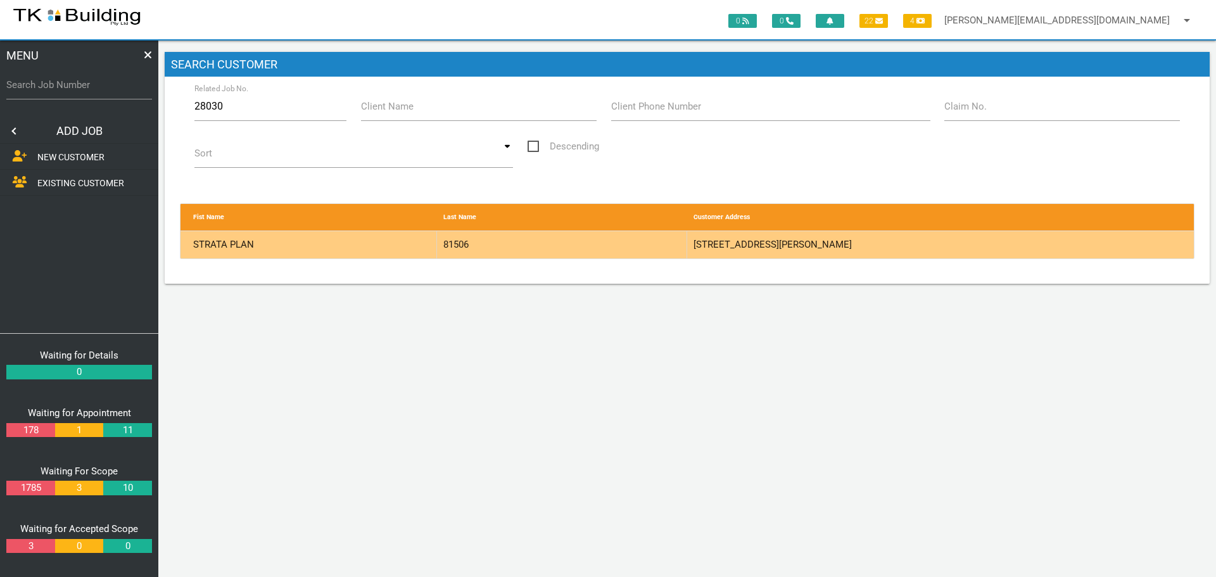
click at [621, 237] on div "81506" at bounding box center [562, 244] width 250 height 27
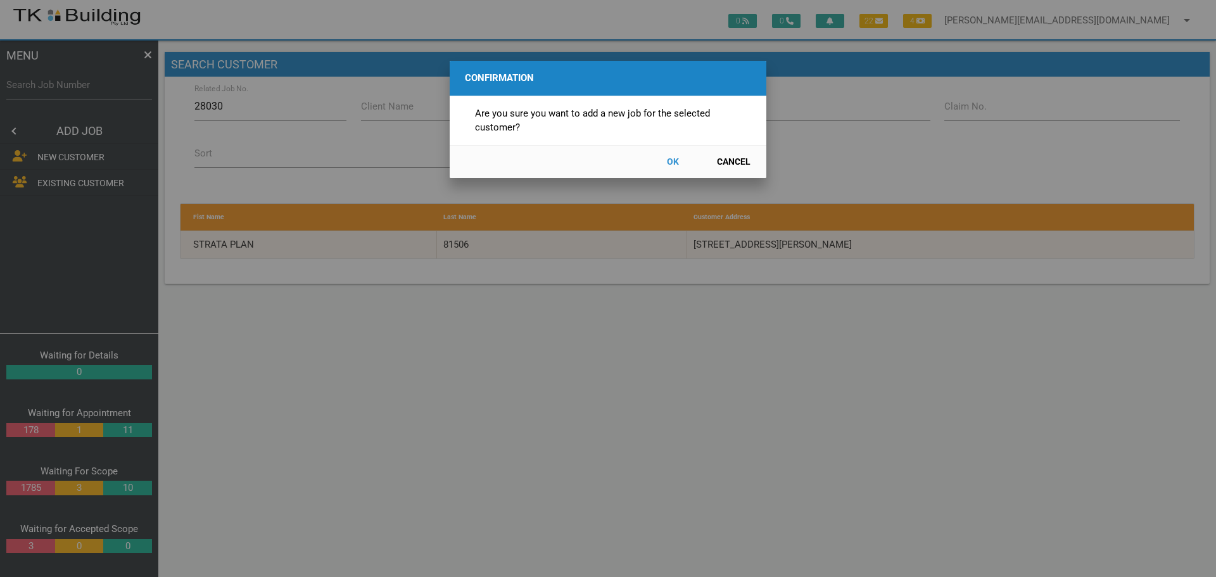
click at [677, 163] on button "OK" at bounding box center [672, 162] width 56 height 22
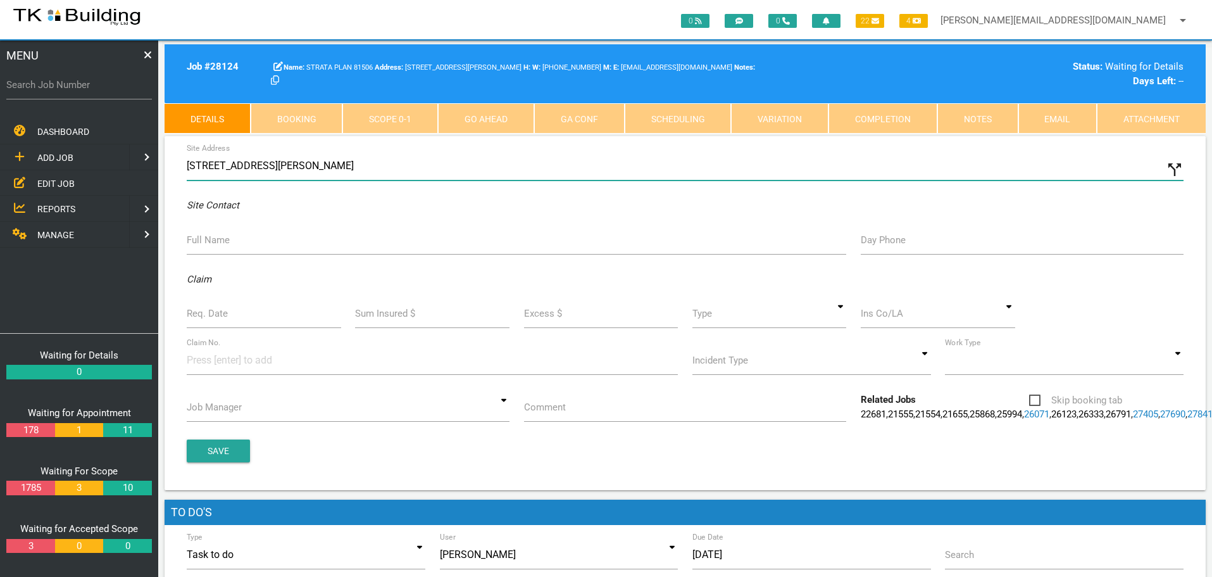
click at [188, 166] on input "194 The Esplanade, Speers Point NSW 2284, Australia" at bounding box center [685, 165] width 997 height 29
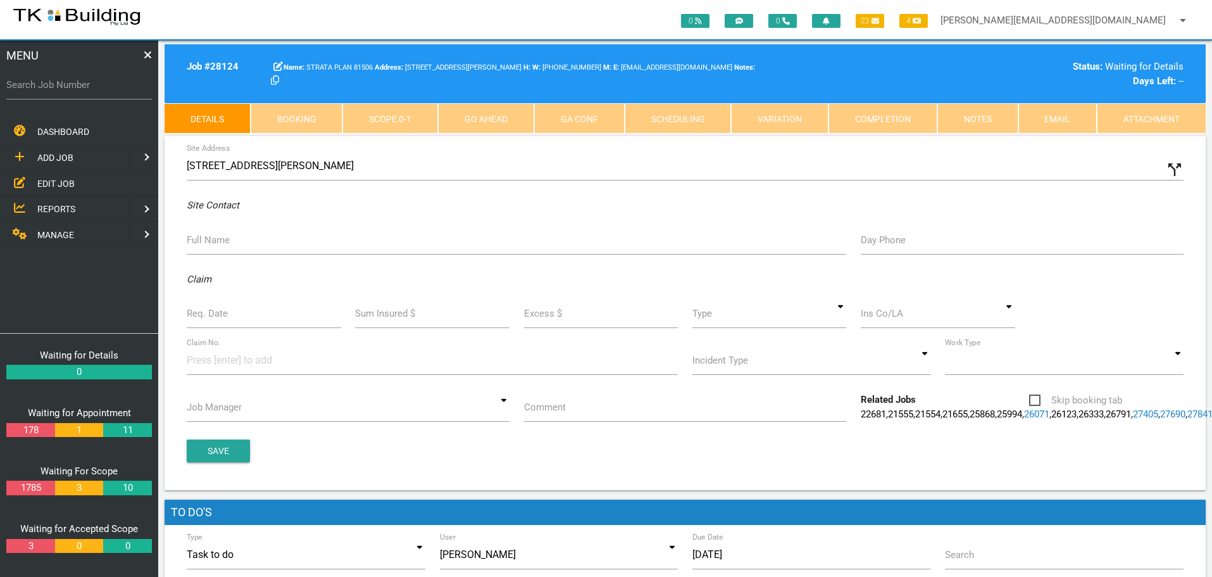
type input "7/194 The Esplanade, Lake Macquarie NSW 2283, Australia"
click at [221, 242] on label "Full Name" at bounding box center [208, 240] width 43 height 15
click at [221, 242] on input "Full Name" at bounding box center [517, 239] width 660 height 29
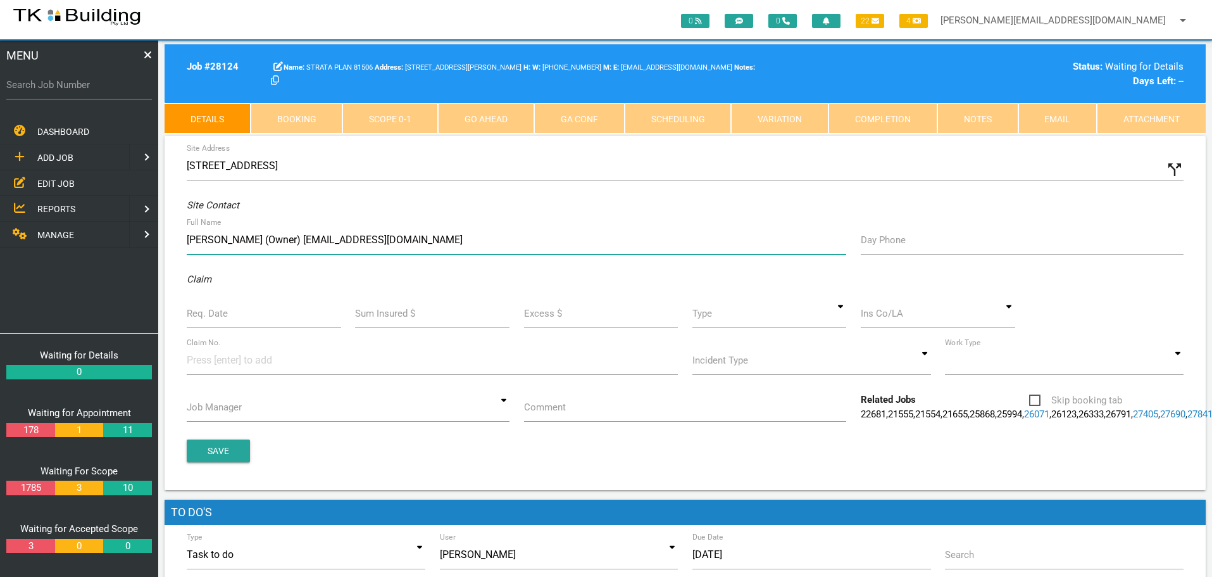
type input "Maree (Owner) maree_taylor_davies@yahoo.com.au"
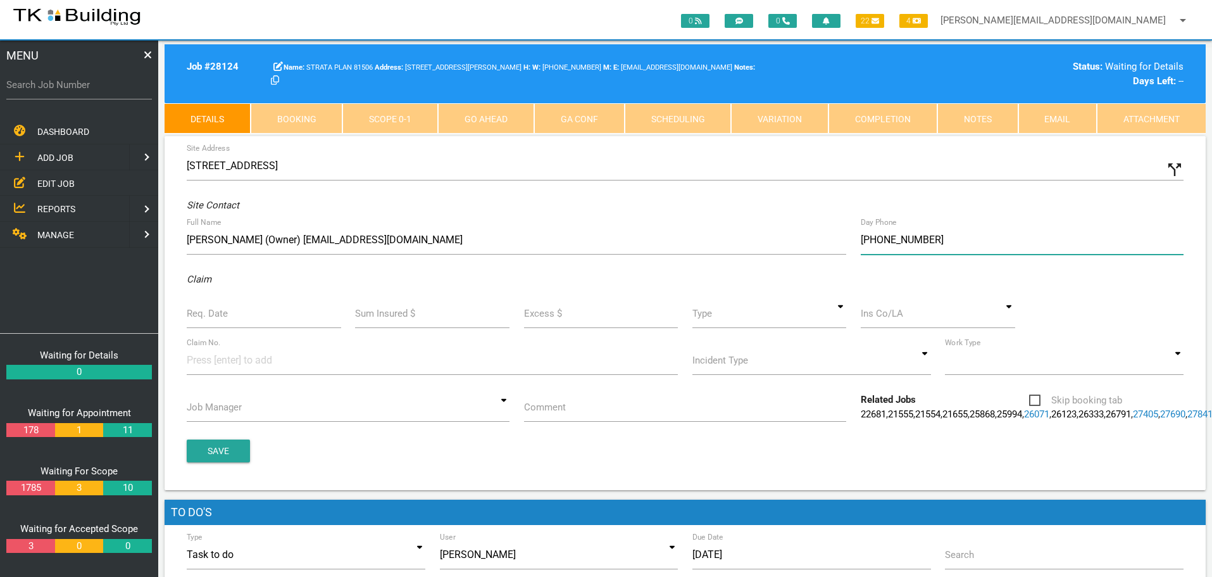
type input "(04) 1717 8589"
click at [206, 311] on label "Req. Date" at bounding box center [207, 313] width 41 height 15
click at [206, 311] on input "Req. Date" at bounding box center [264, 313] width 154 height 29
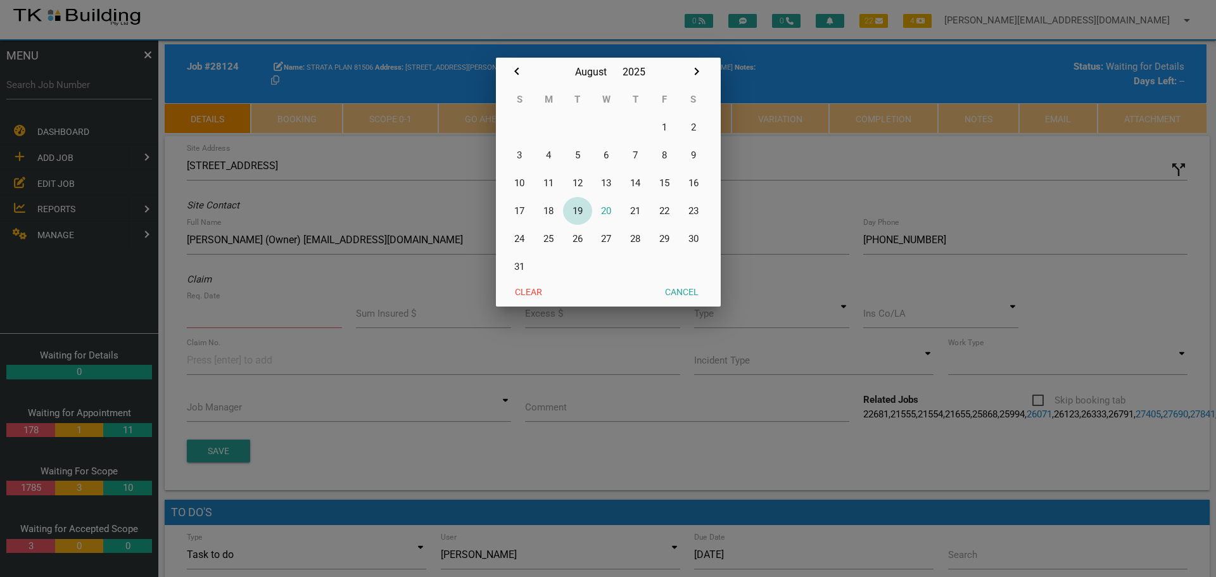
click at [576, 210] on button "19" at bounding box center [577, 211] width 29 height 28
type input "[DATE]"
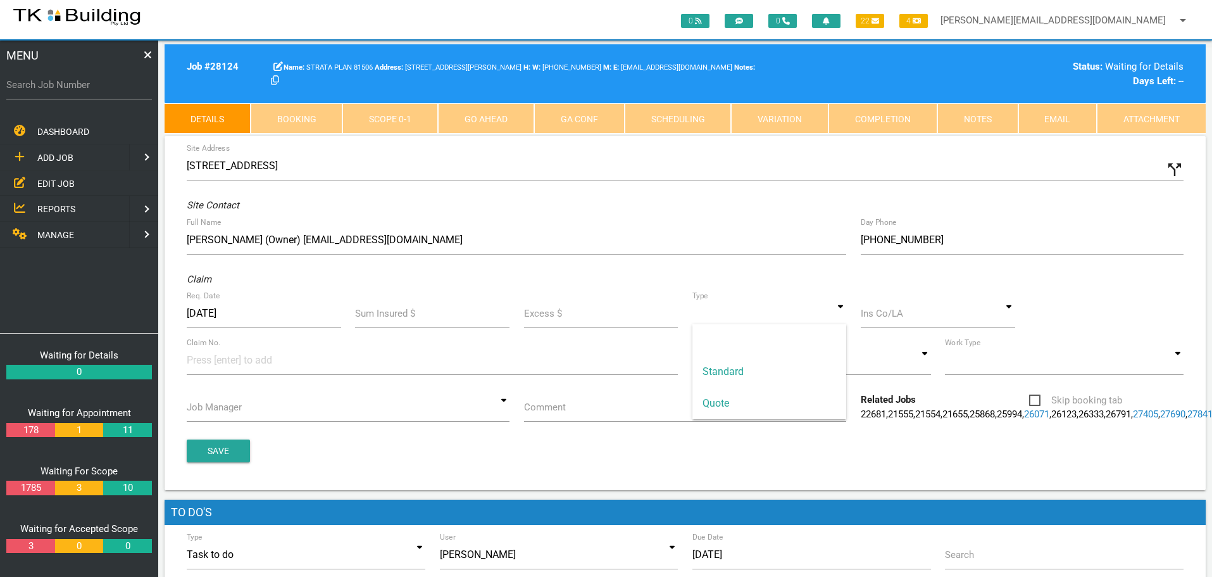
click at [845, 316] on input at bounding box center [770, 313] width 154 height 29
click at [770, 373] on span "Standard" at bounding box center [770, 372] width 154 height 32
type input "Standard"
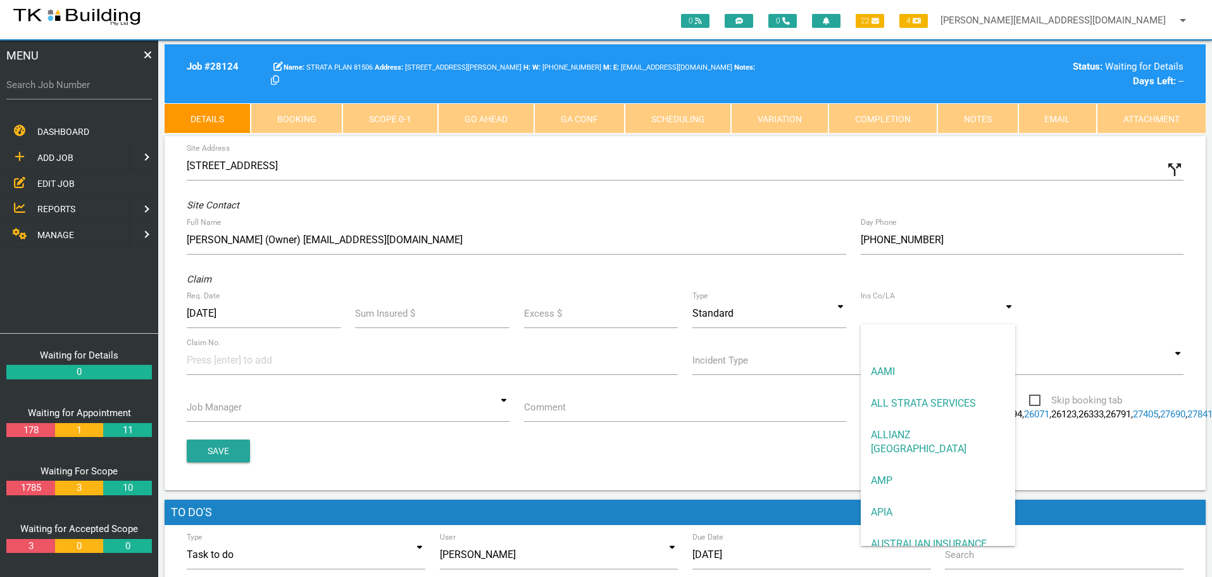
click at [1010, 311] on input at bounding box center [938, 313] width 154 height 29
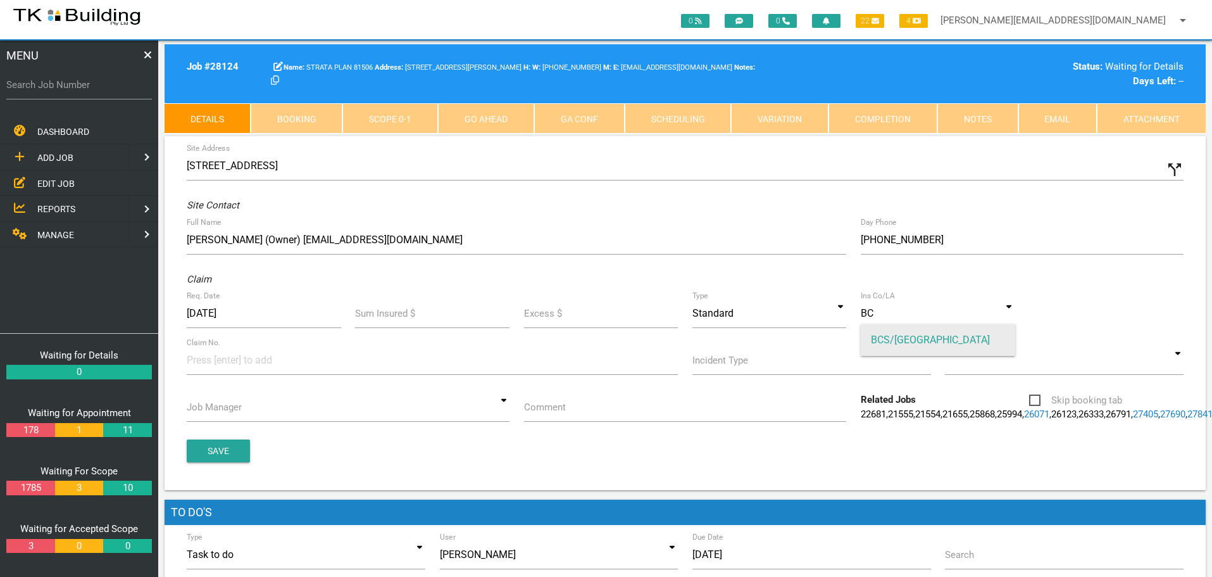
click at [929, 341] on span "BCS/[GEOGRAPHIC_DATA]" at bounding box center [938, 340] width 154 height 32
type input "BCS/[GEOGRAPHIC_DATA]"
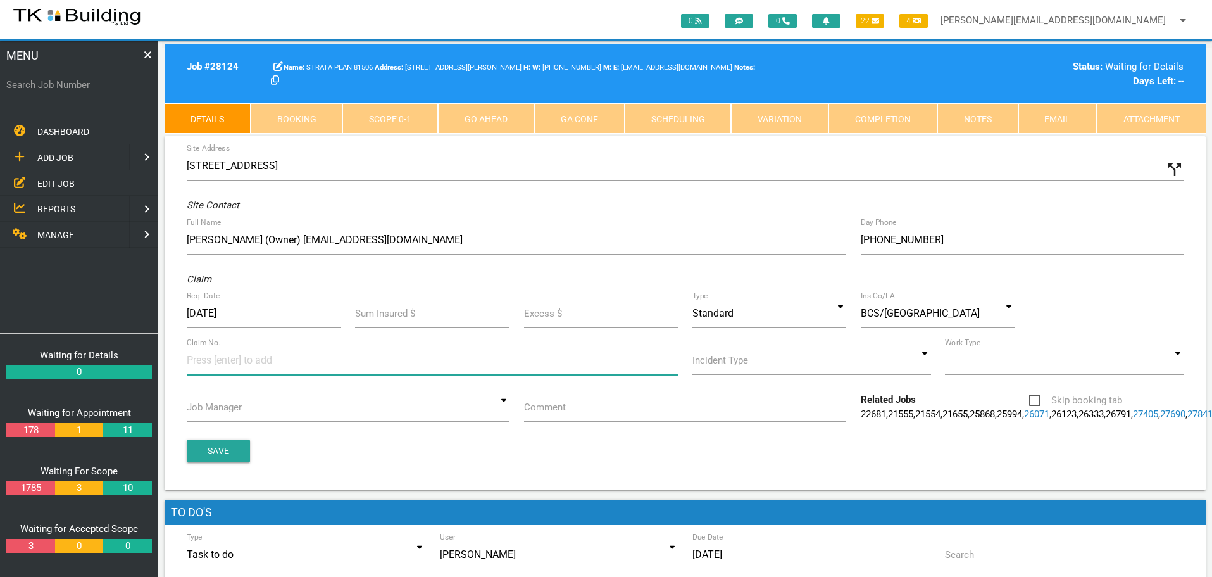
click at [204, 360] on input at bounding box center [234, 360] width 95 height 28
type input "485926"
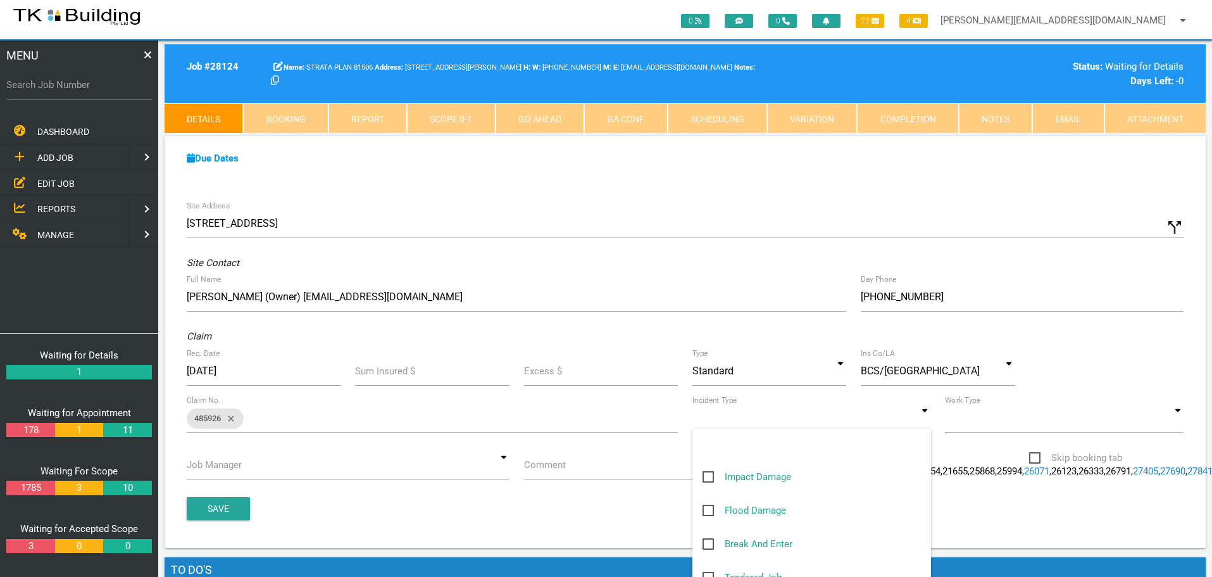
click at [925, 419] on input at bounding box center [812, 417] width 239 height 29
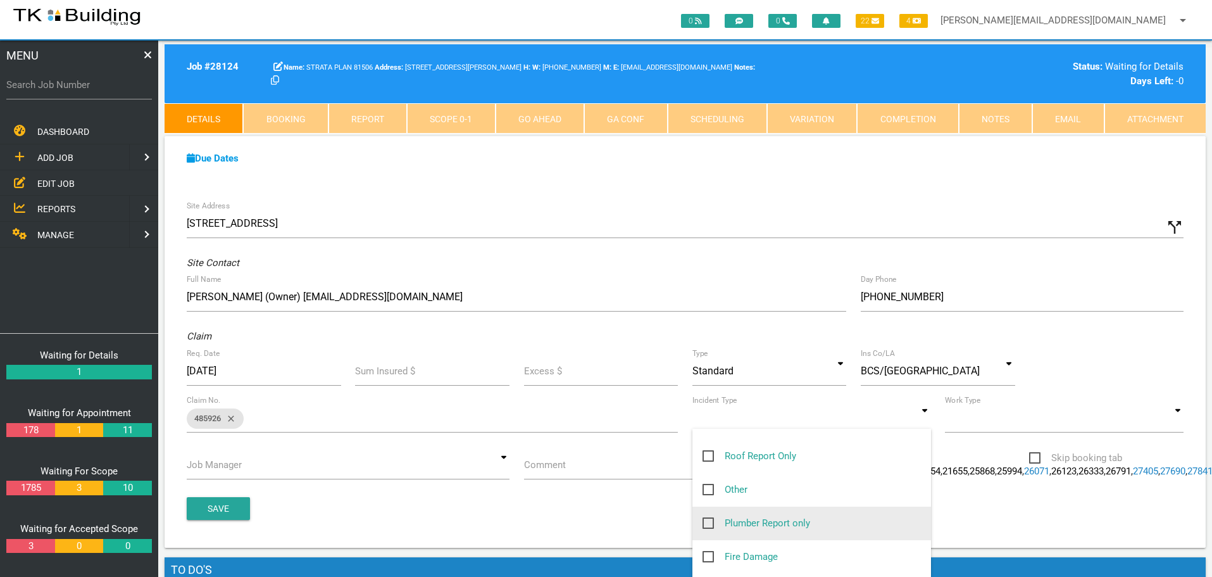
scroll to position [190, 0]
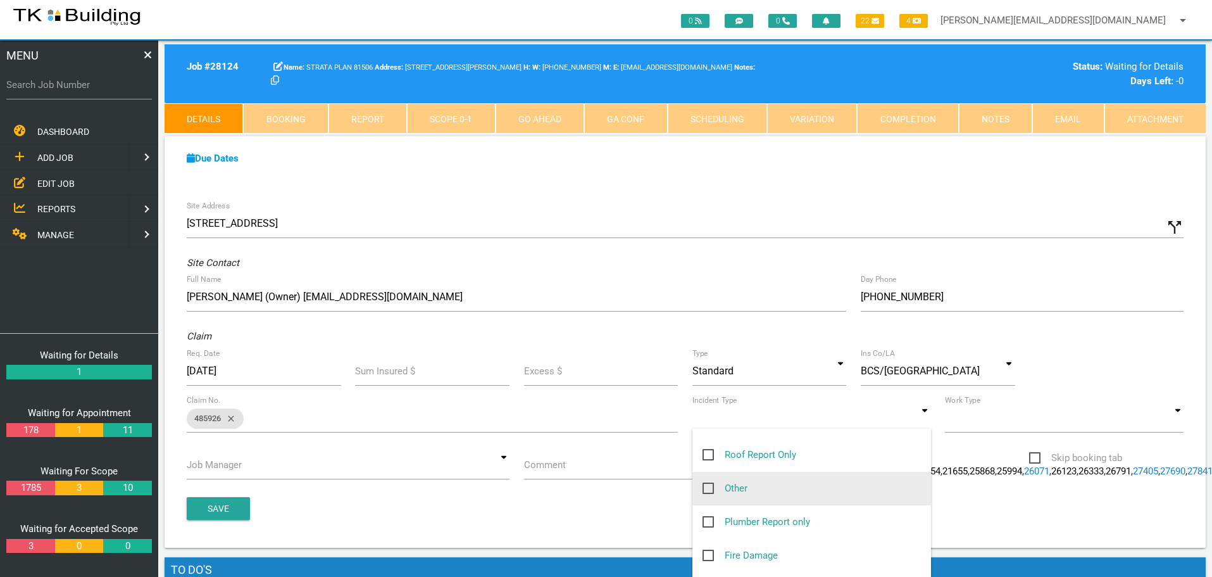
click at [710, 484] on span "Other" at bounding box center [725, 489] width 45 height 16
click at [710, 484] on input "Other" at bounding box center [707, 485] width 8 height 8
checkbox input "true"
type input "Other"
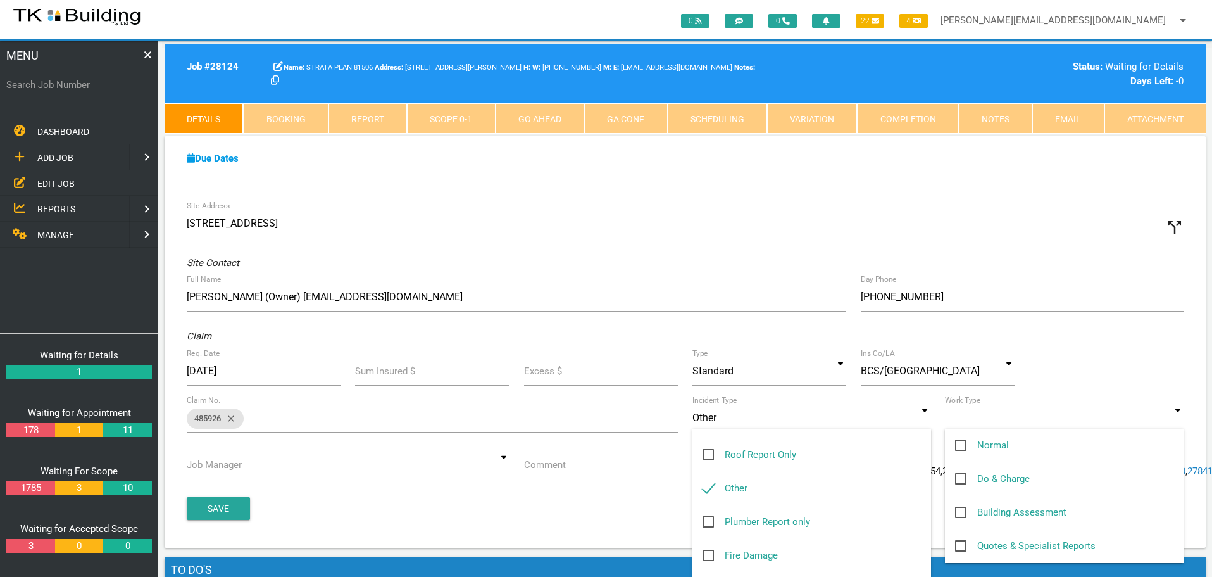
click at [1178, 420] on input at bounding box center [1064, 417] width 239 height 29
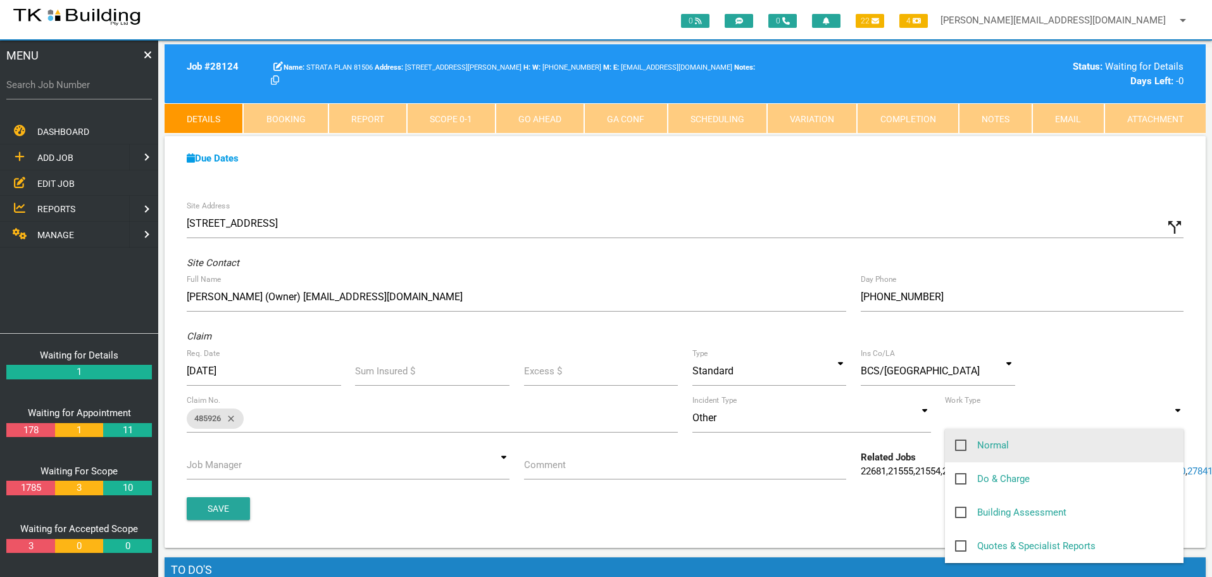
click at [962, 444] on span "Normal" at bounding box center [982, 445] width 54 height 16
click at [962, 444] on input "Normal" at bounding box center [959, 441] width 8 height 8
checkbox input "true"
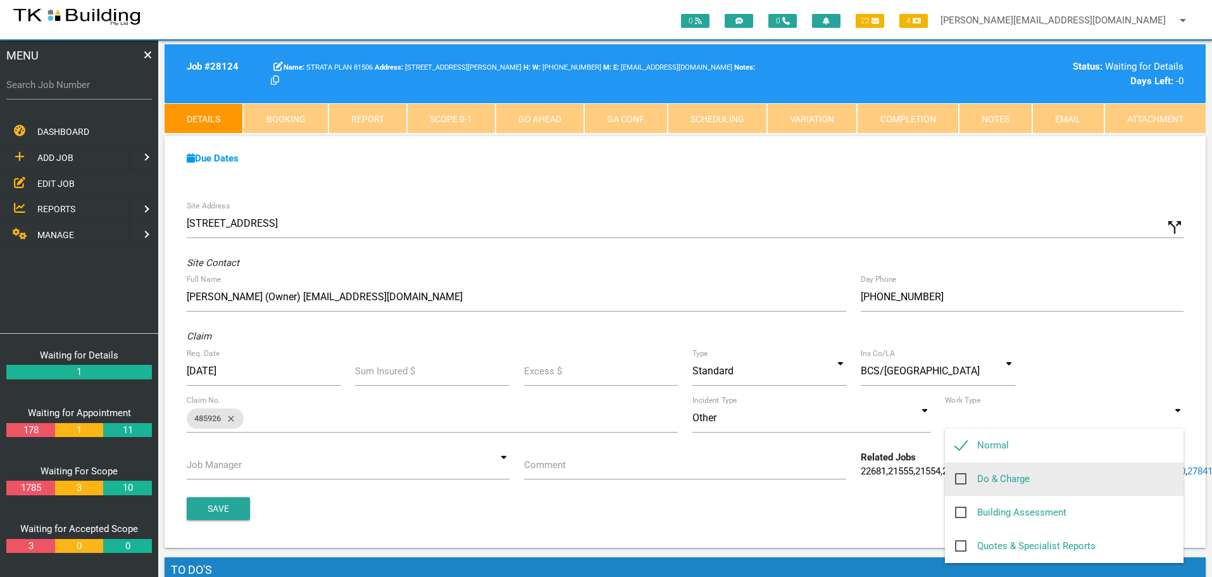
type input "Normal"
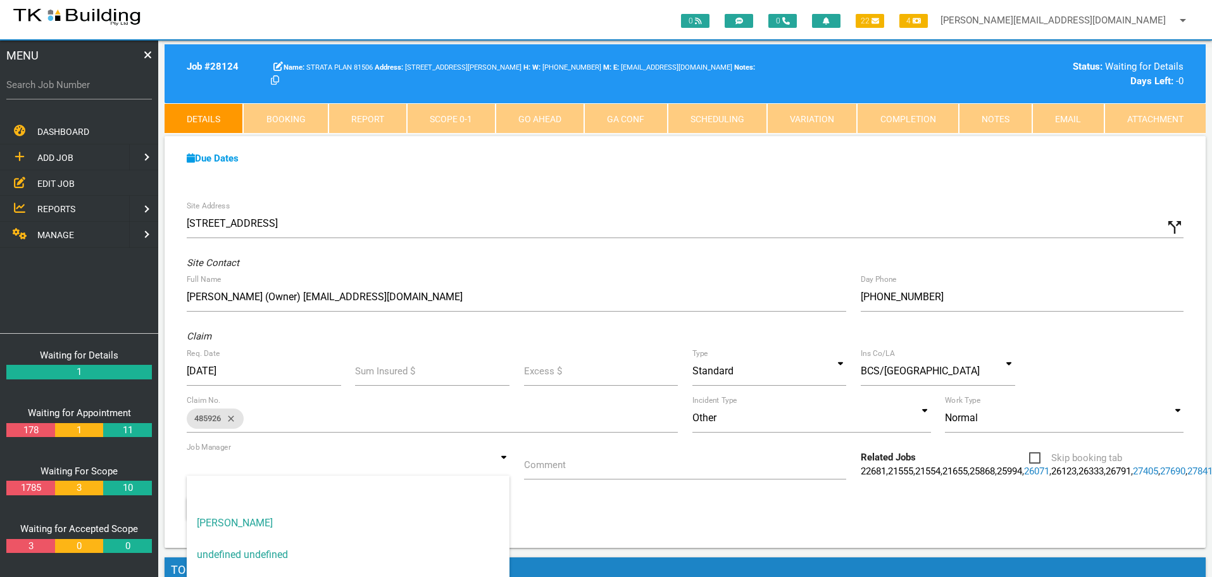
click at [505, 463] on input at bounding box center [348, 464] width 323 height 29
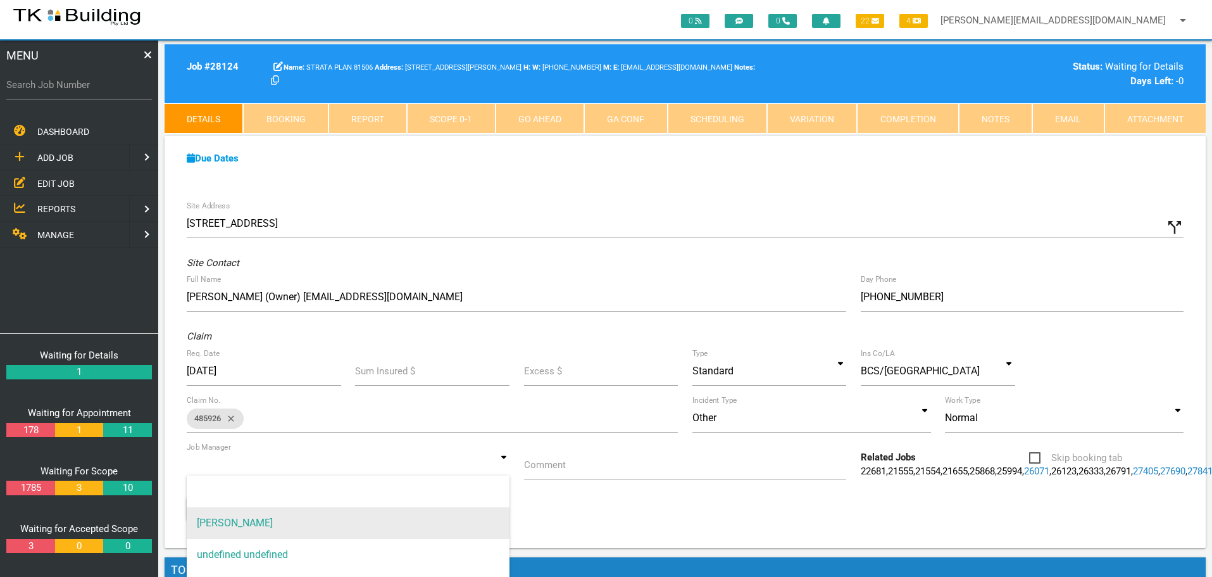
click at [467, 515] on span "[PERSON_NAME]" at bounding box center [348, 523] width 323 height 32
type input "[PERSON_NAME]"
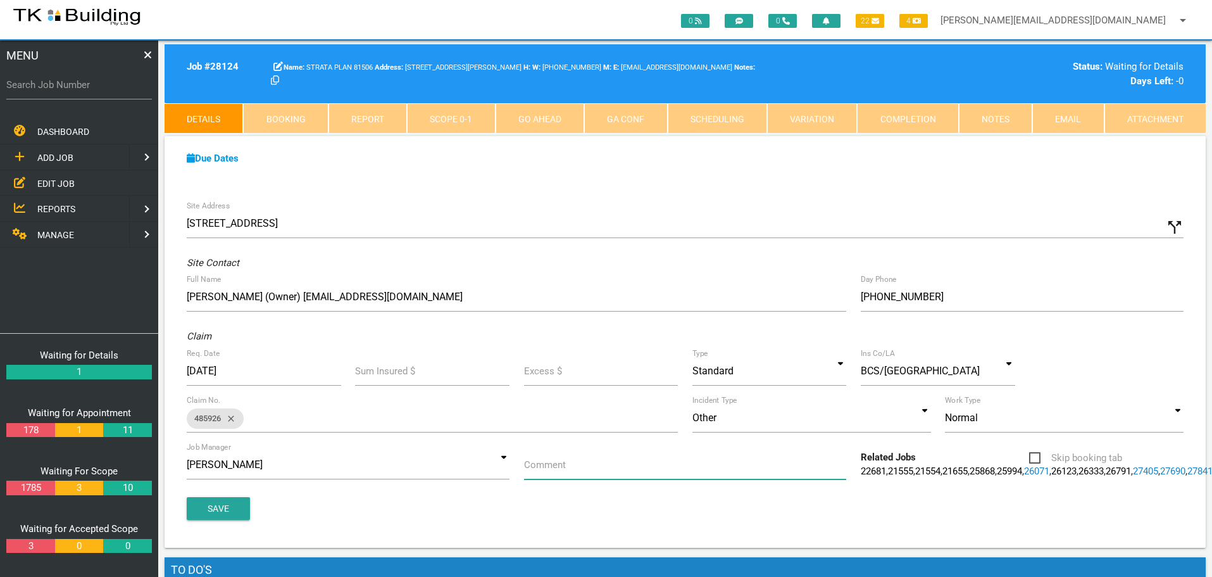
click at [561, 472] on input "Comment" at bounding box center [685, 464] width 323 height 29
type input "Quote to replace U7 bedroom window"
click at [215, 520] on button "Save" at bounding box center [218, 508] width 63 height 23
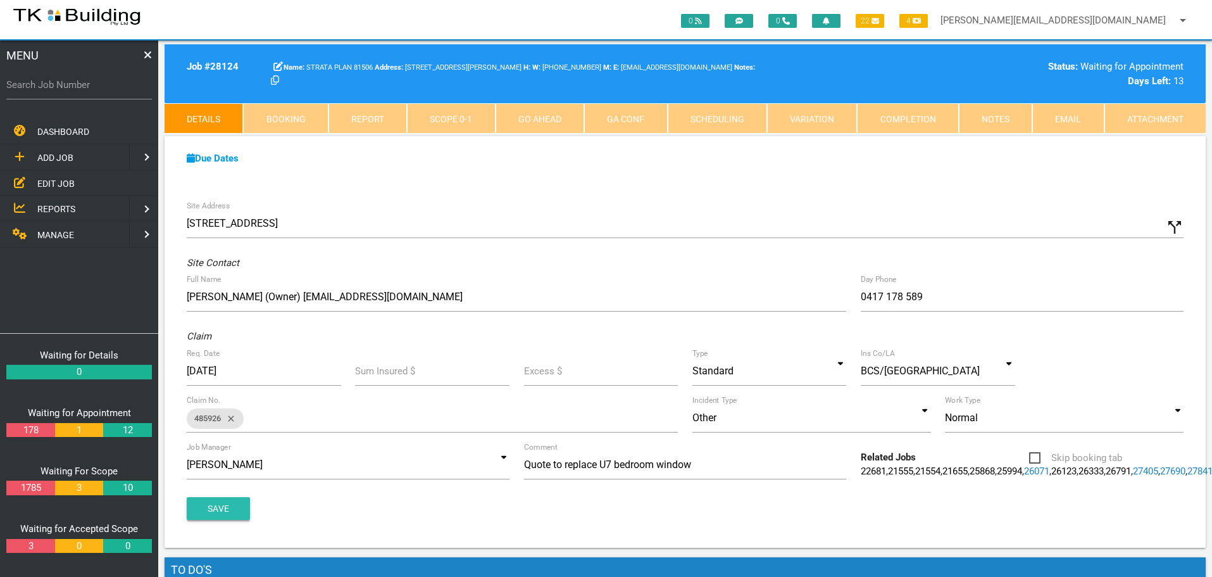
click at [222, 520] on button "Save" at bounding box center [218, 508] width 63 height 23
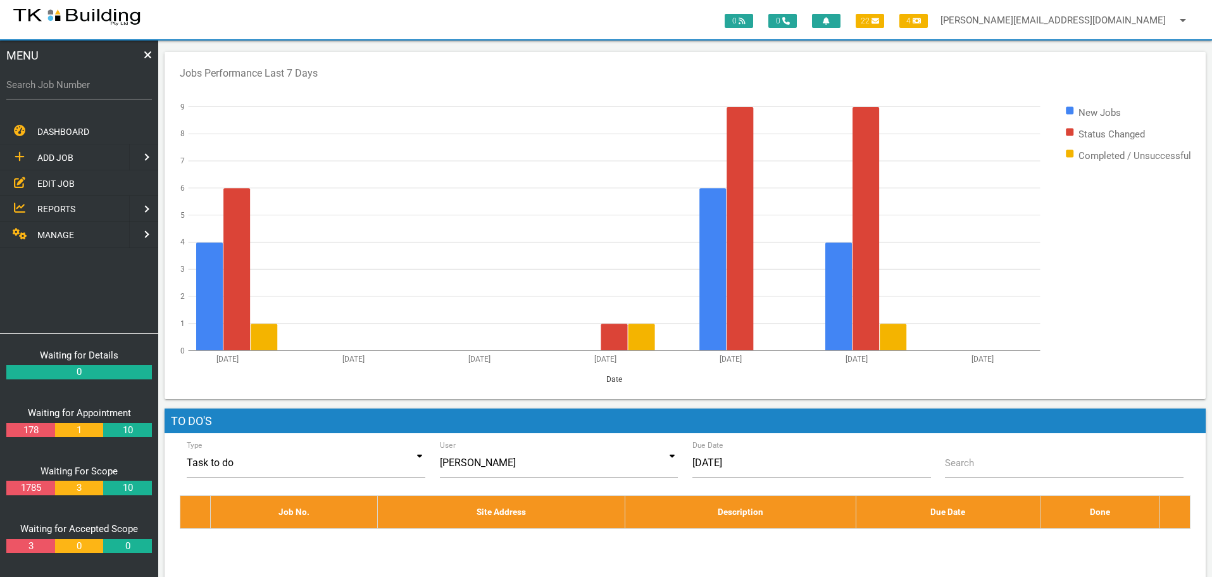
click at [61, 90] on label "Search Job Number" at bounding box center [79, 85] width 146 height 15
click at [61, 90] on input "Search Job Number" at bounding box center [79, 84] width 146 height 29
type input "27615"
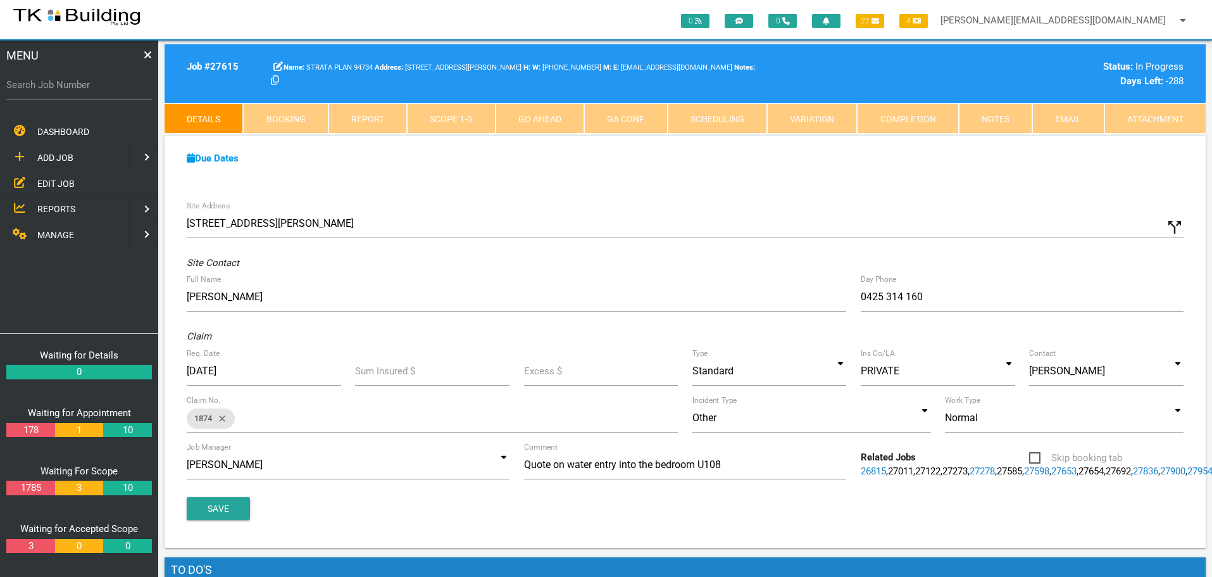
click at [79, 92] on div "Search Job Number" at bounding box center [79, 87] width 146 height 34
click at [104, 94] on input "Search Job Number" at bounding box center [79, 84] width 146 height 29
type input "27833"
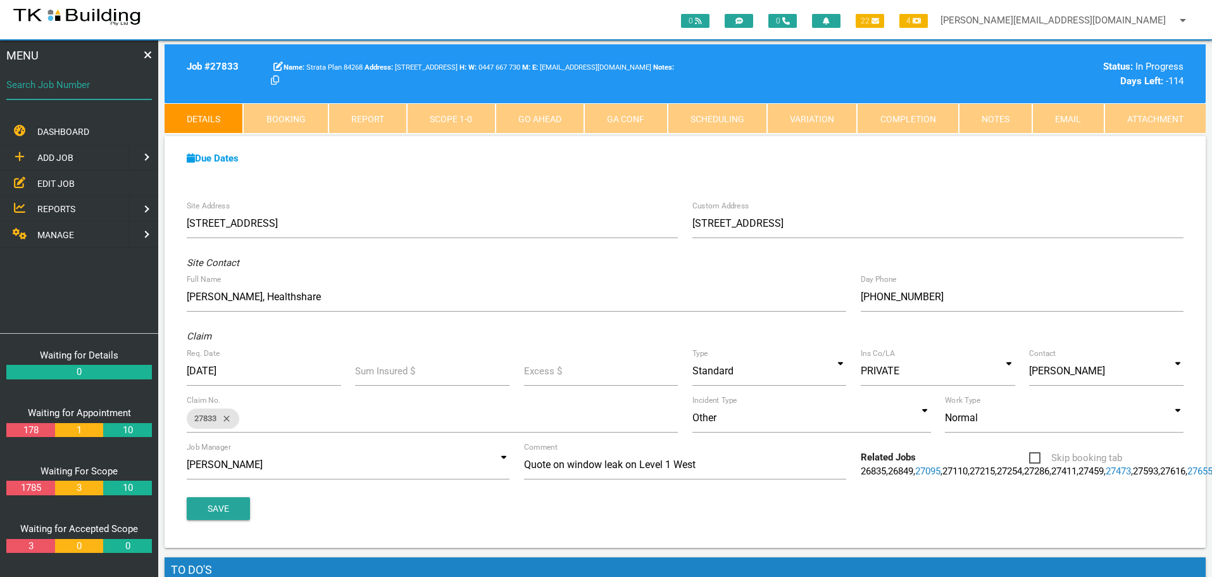
click at [73, 93] on input "Search Job Number" at bounding box center [79, 84] width 146 height 29
type input "27837"
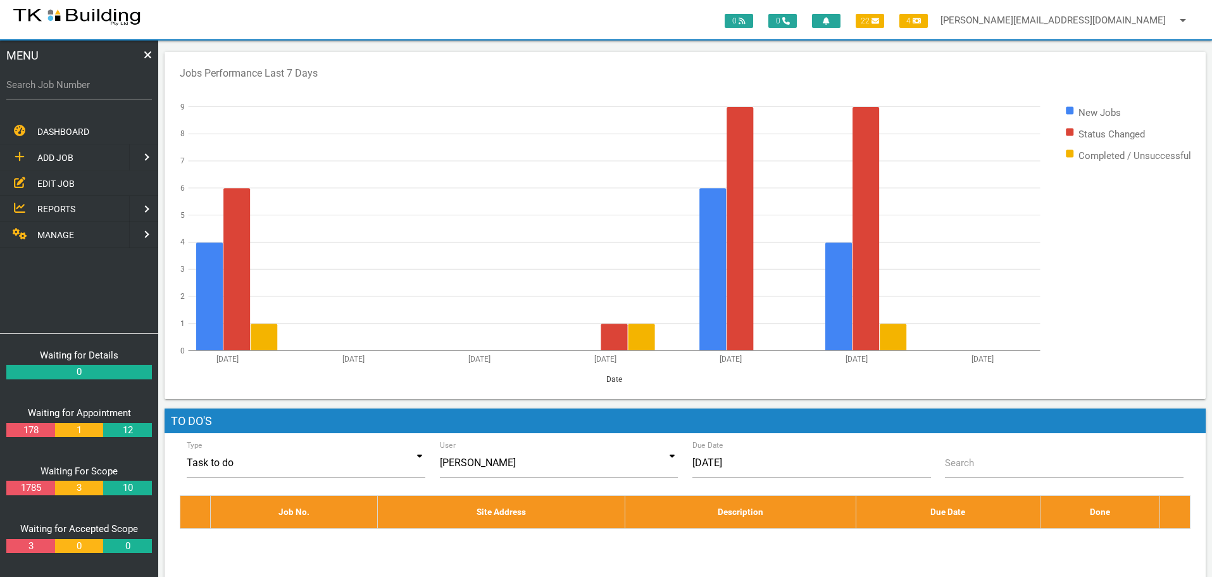
click at [47, 183] on span "EDIT JOB" at bounding box center [55, 183] width 37 height 10
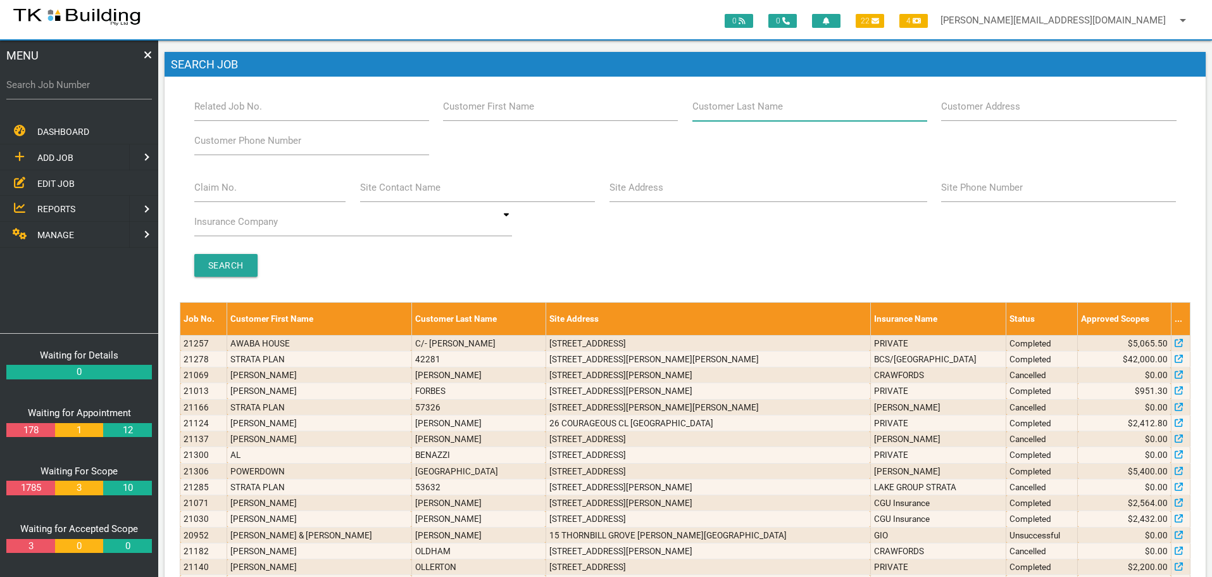
click at [788, 106] on input "Customer Last Name" at bounding box center [810, 106] width 235 height 29
type input "6847"
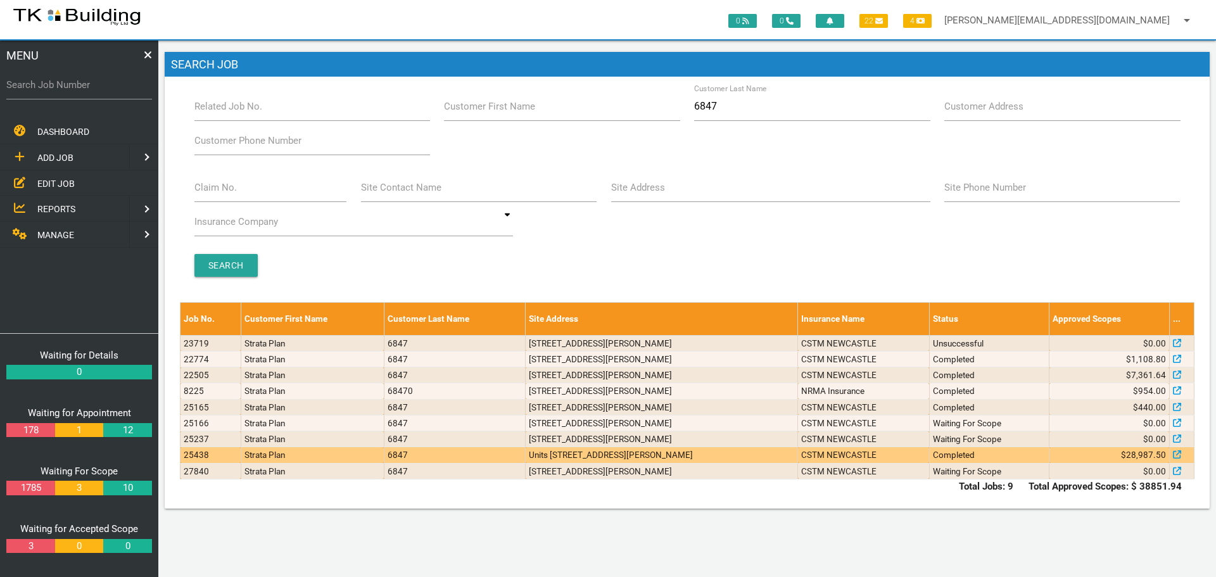
click at [674, 456] on td "Units 1 & 3, 1-7 Tyrrell St, The Hill NSW" at bounding box center [661, 455] width 272 height 16
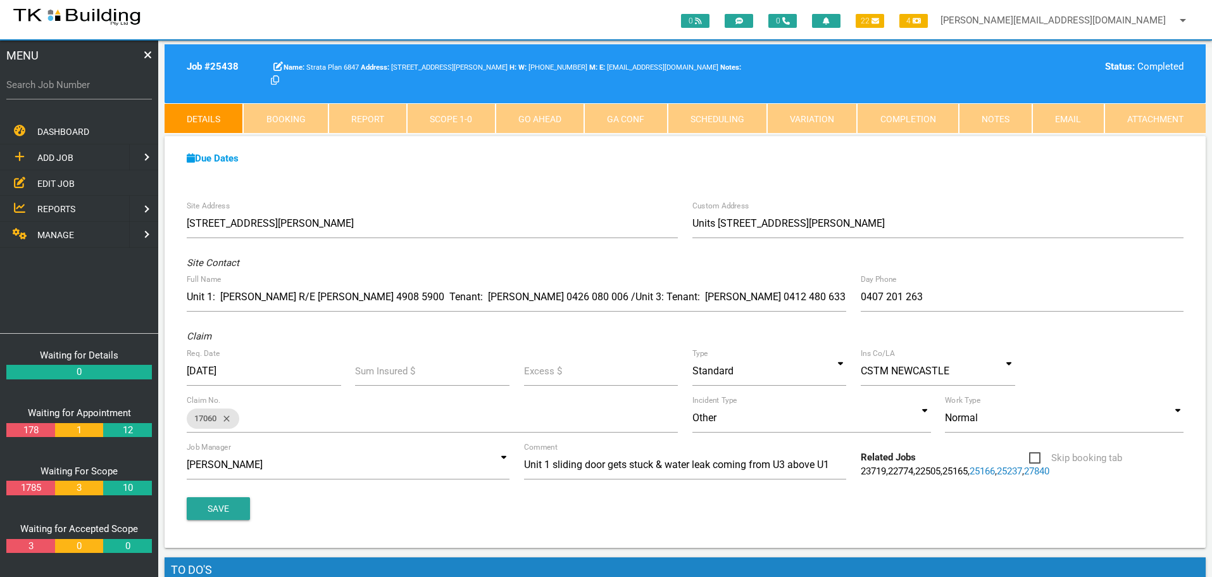
click at [54, 182] on span "EDIT JOB" at bounding box center [55, 183] width 37 height 10
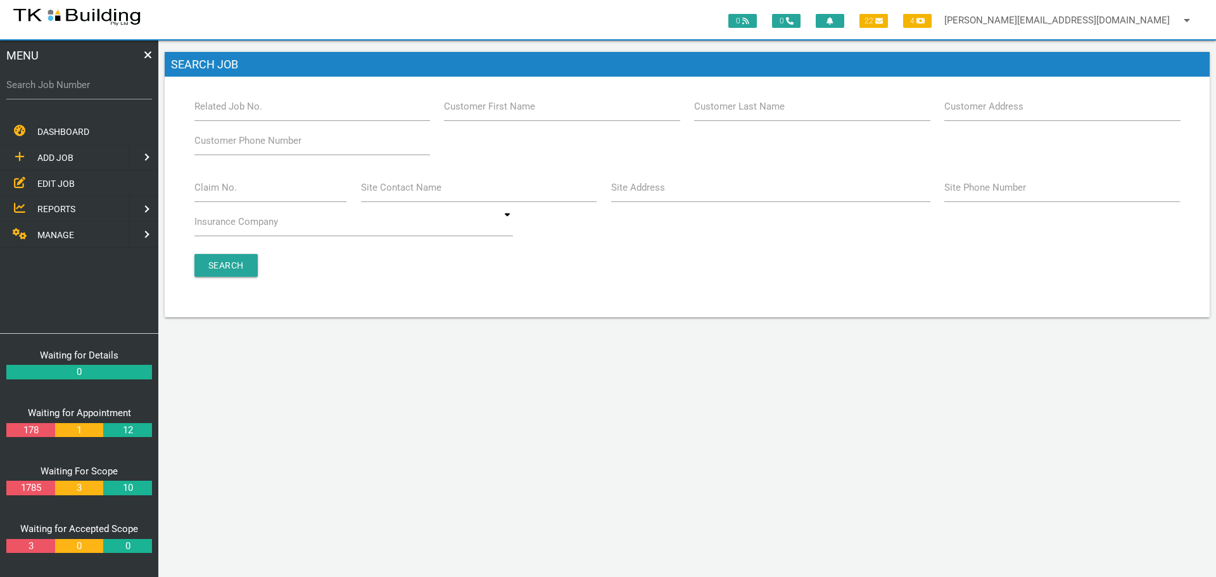
click at [53, 206] on span "REPORTS" at bounding box center [56, 209] width 38 height 10
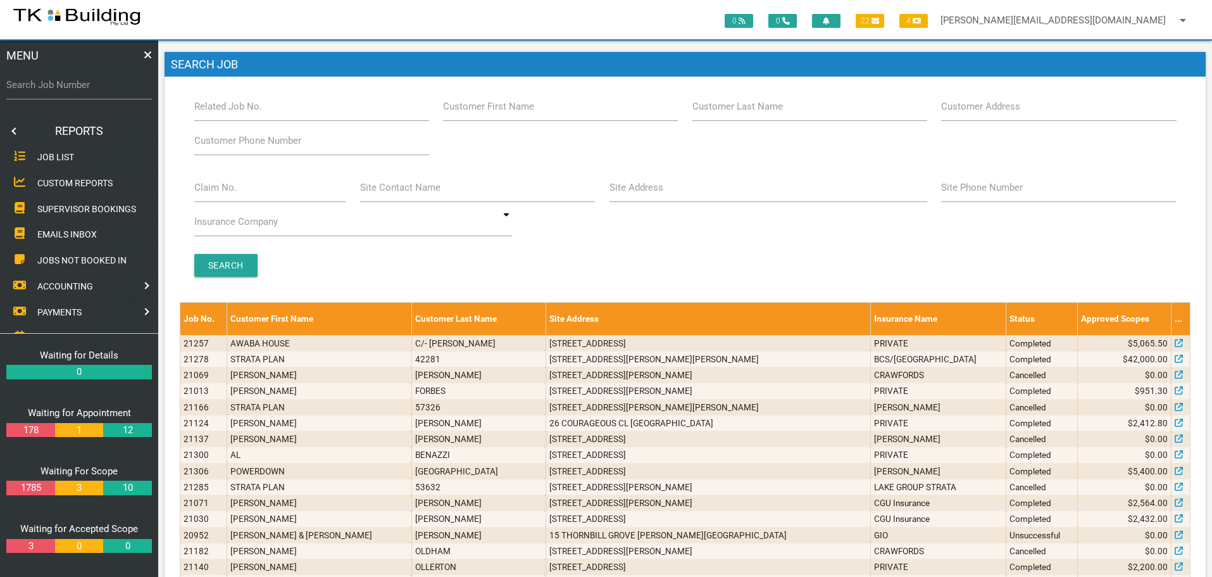
click at [74, 207] on span "SUPERVISOR BOOKINGS" at bounding box center [86, 208] width 99 height 10
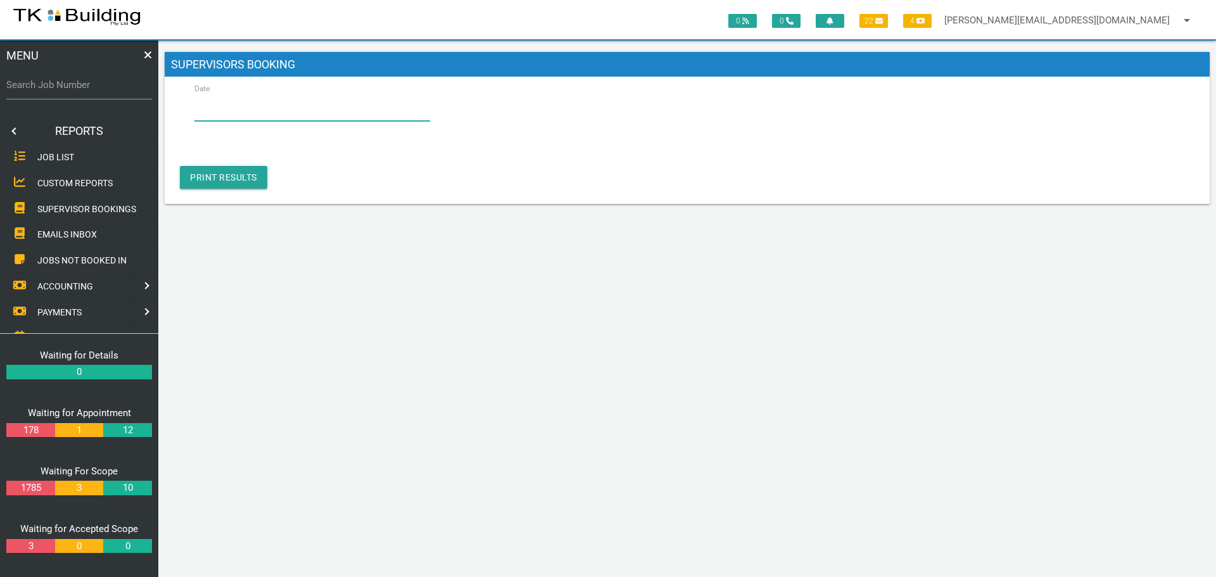
click at [286, 110] on input "Date" at bounding box center [312, 106] width 236 height 29
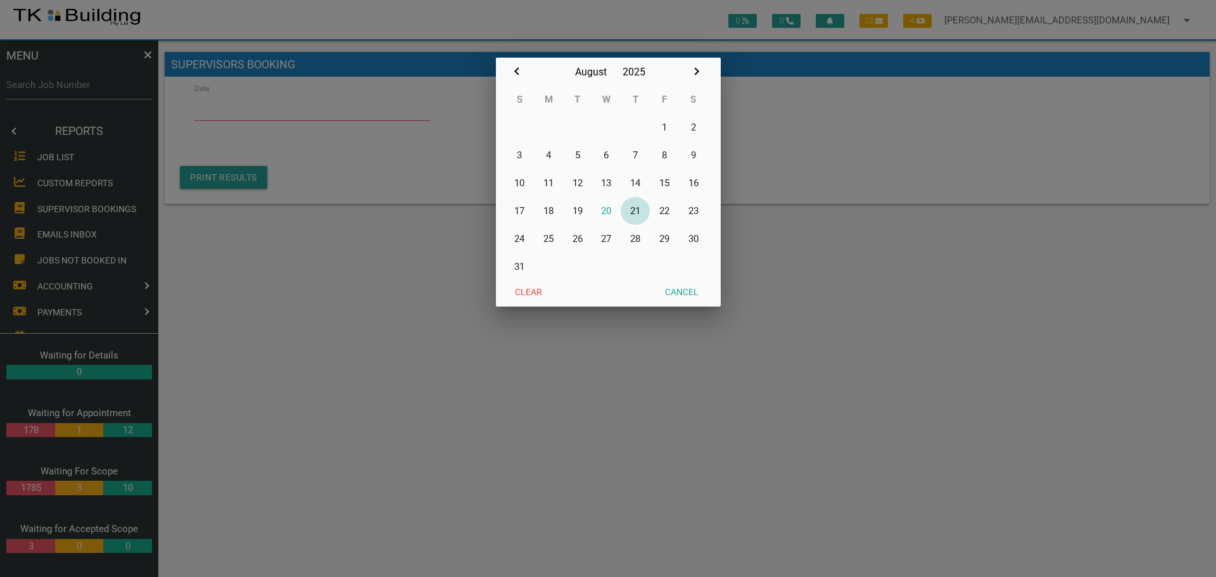
click at [638, 210] on button "21" at bounding box center [634, 211] width 29 height 28
type input "21/08/2025"
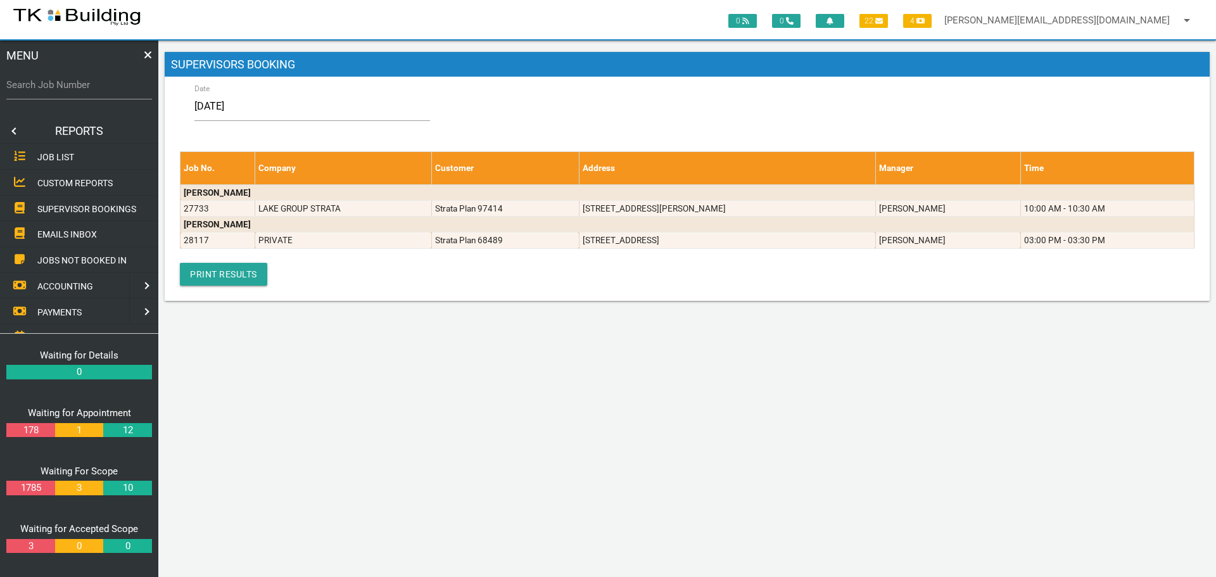
click at [82, 92] on label "Search Job Number" at bounding box center [79, 85] width 146 height 15
click at [82, 92] on input "Search Job Number" at bounding box center [79, 84] width 146 height 29
type input "25438"
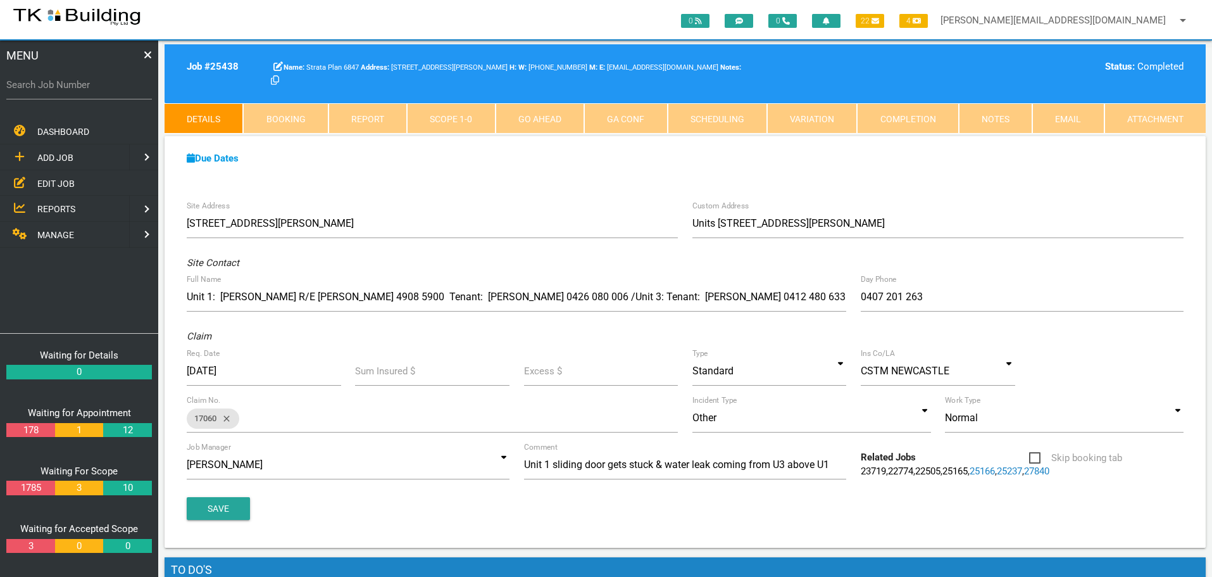
click at [995, 113] on link "Notes" at bounding box center [995, 118] width 73 height 30
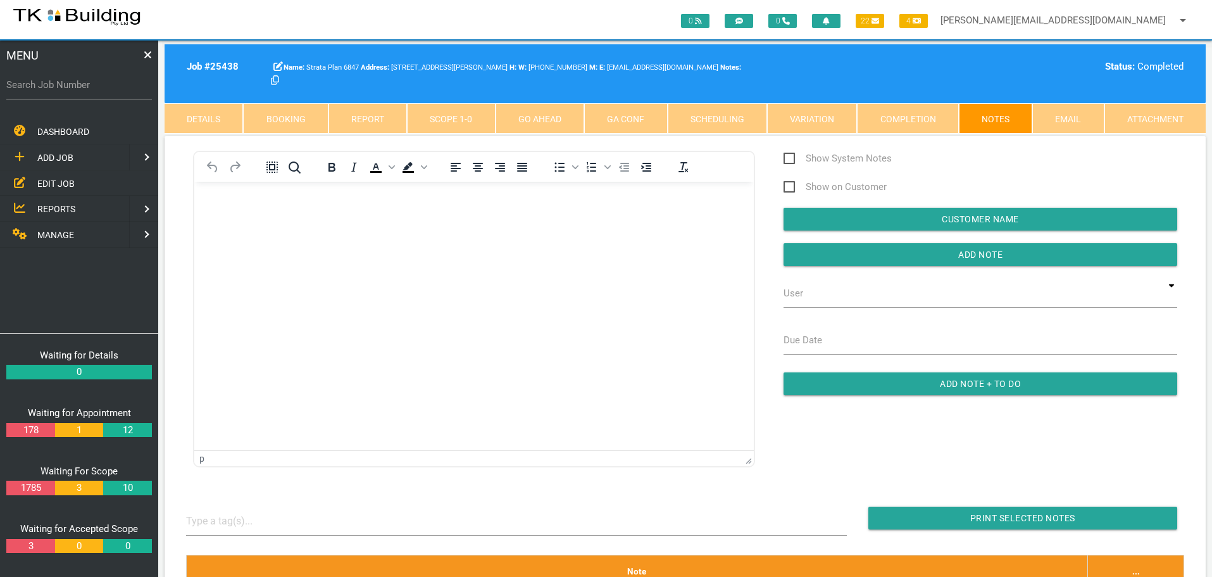
click at [200, 118] on link "Details" at bounding box center [204, 118] width 79 height 30
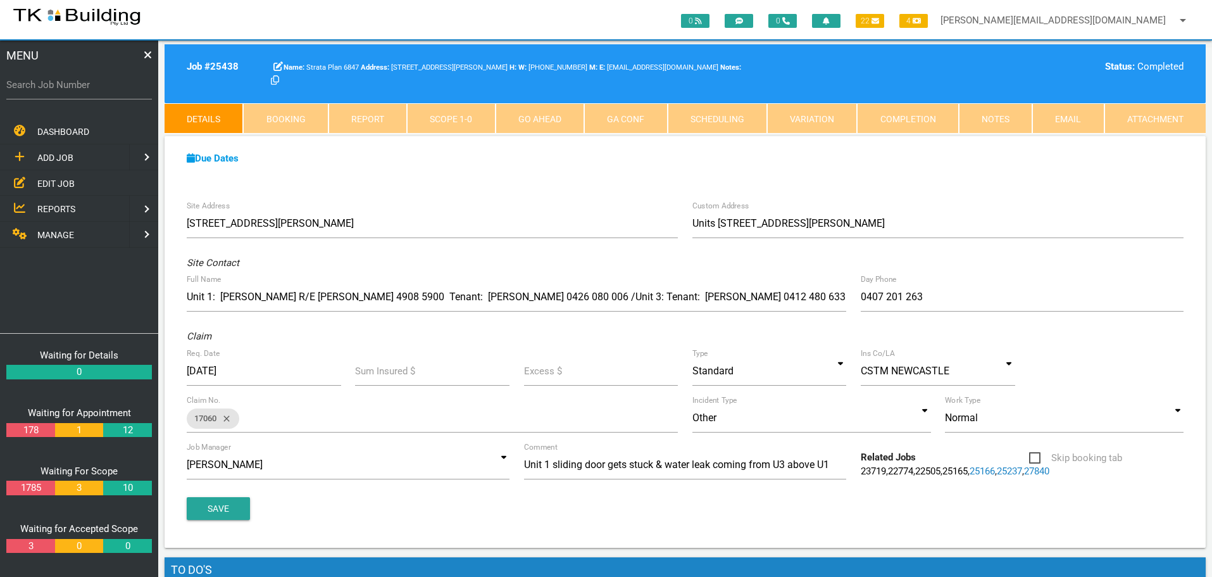
click at [88, 92] on label "Search Job Number" at bounding box center [79, 85] width 146 height 15
click at [88, 92] on input "Search Job Number" at bounding box center [79, 84] width 146 height 29
type input "27983"
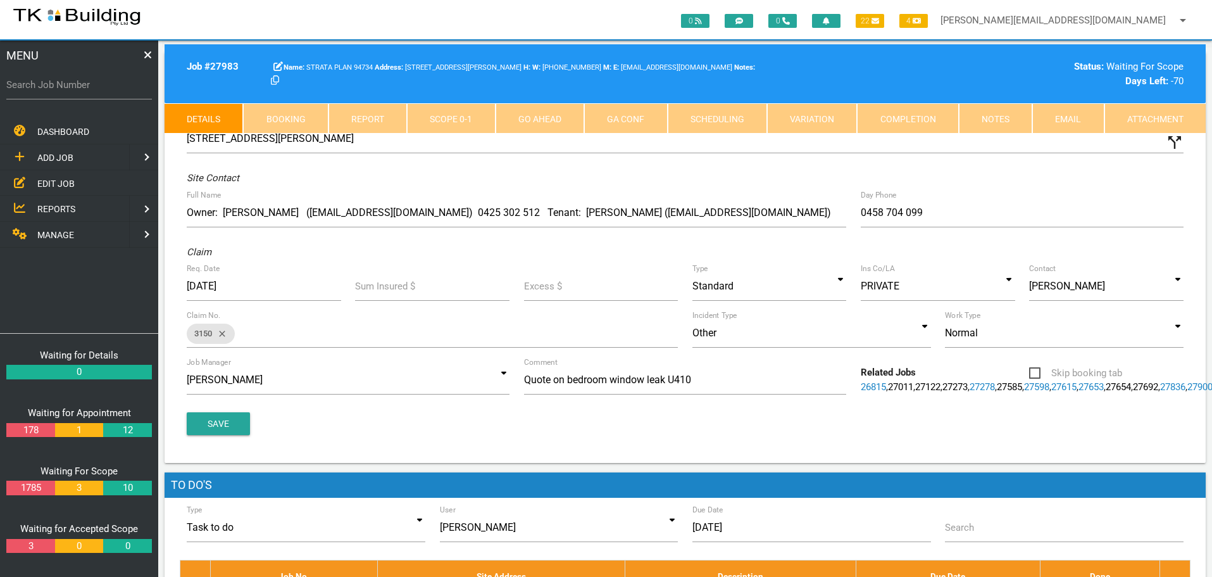
click at [991, 114] on link "Notes" at bounding box center [995, 118] width 73 height 30
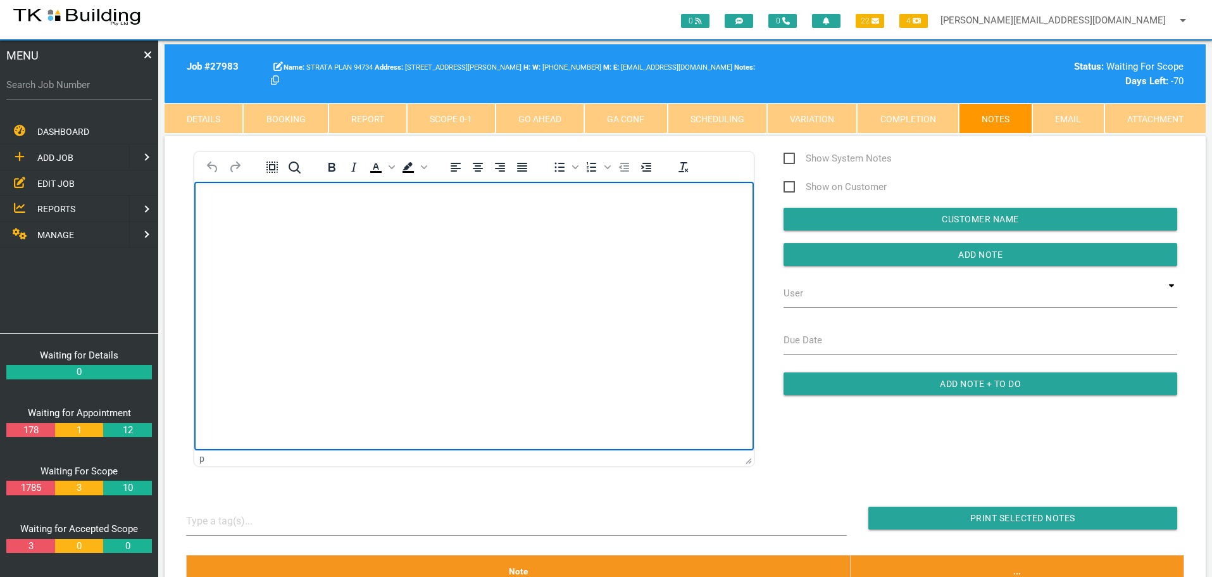
click at [237, 230] on body "Rich Text Area. Press ALT-0 for help." at bounding box center [474, 218] width 560 height 42
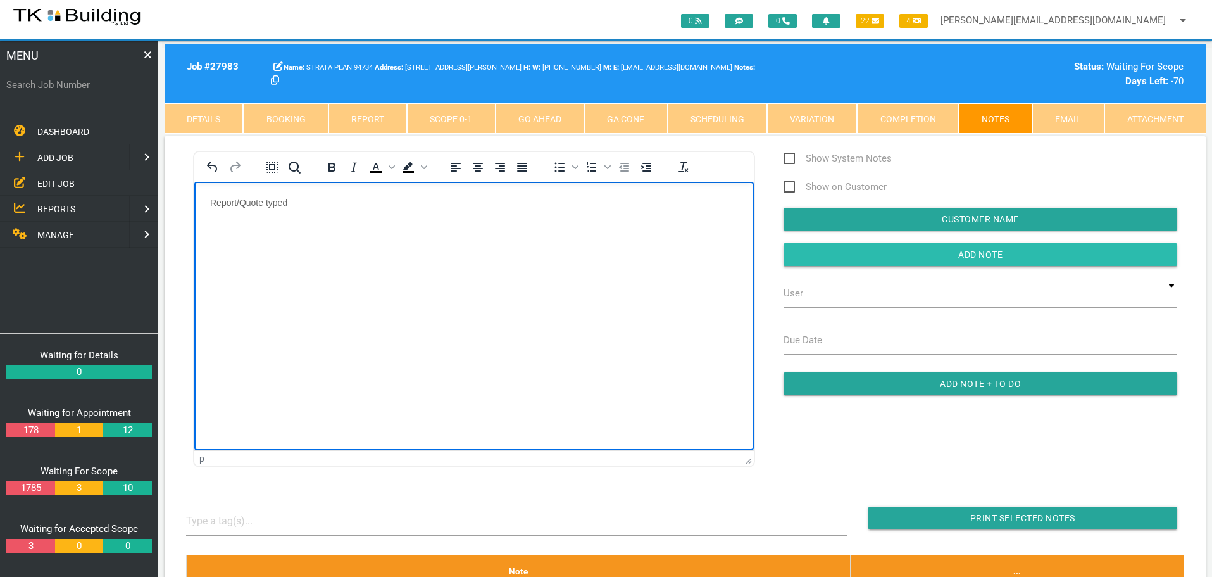
click at [814, 256] on input "Add Note" at bounding box center [981, 254] width 394 height 23
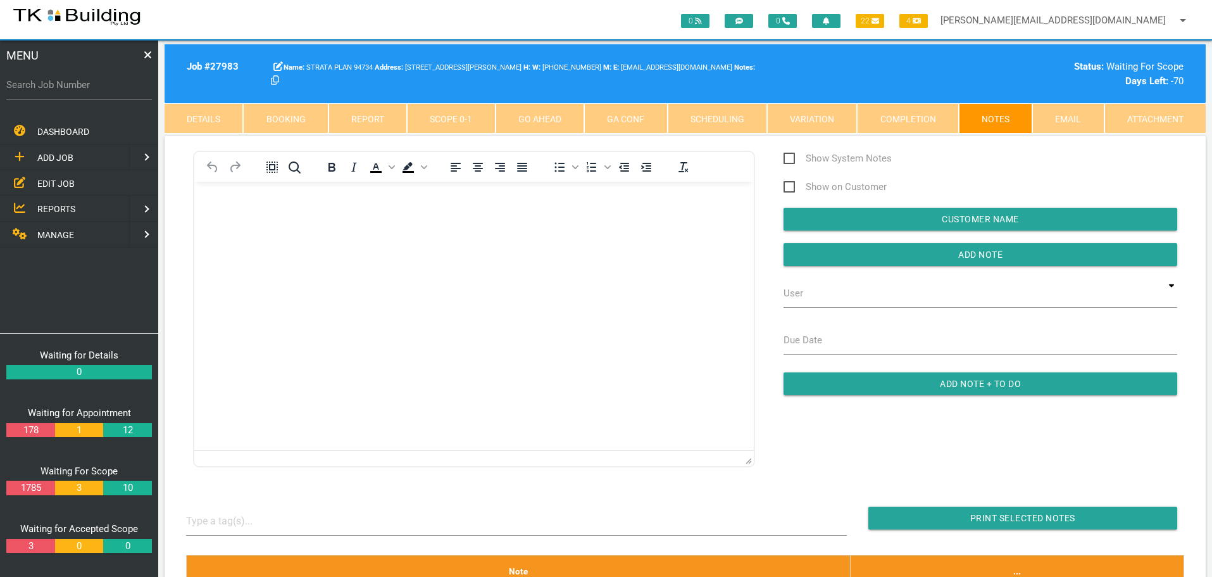
click at [56, 184] on span "EDIT JOB" at bounding box center [55, 183] width 37 height 10
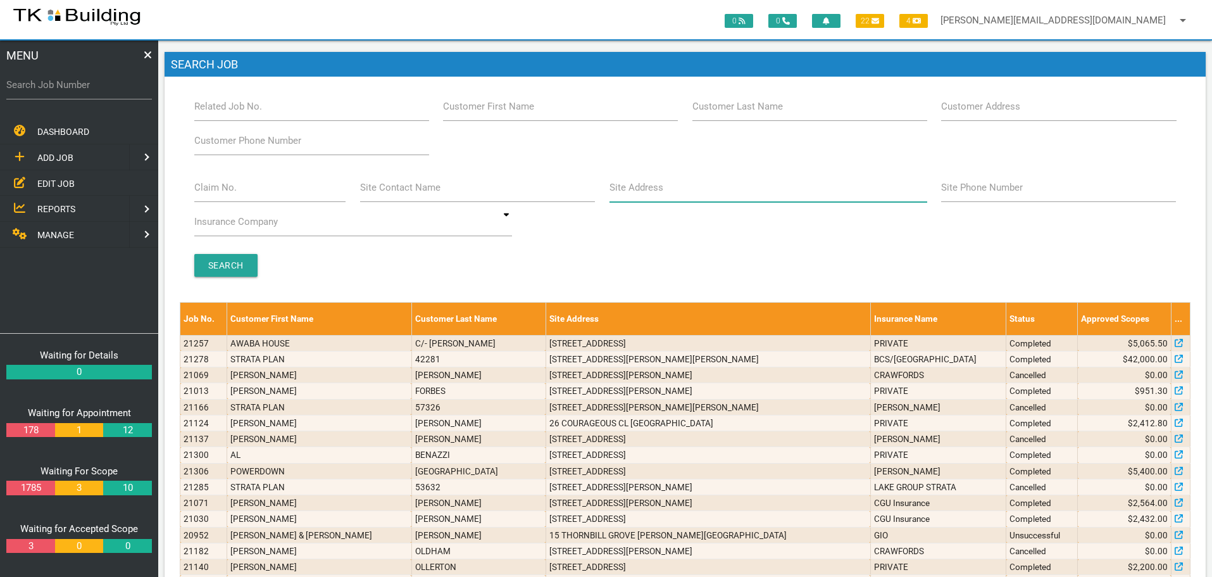
click at [672, 194] on input "Site Address" at bounding box center [769, 187] width 318 height 29
type input "353 turton"
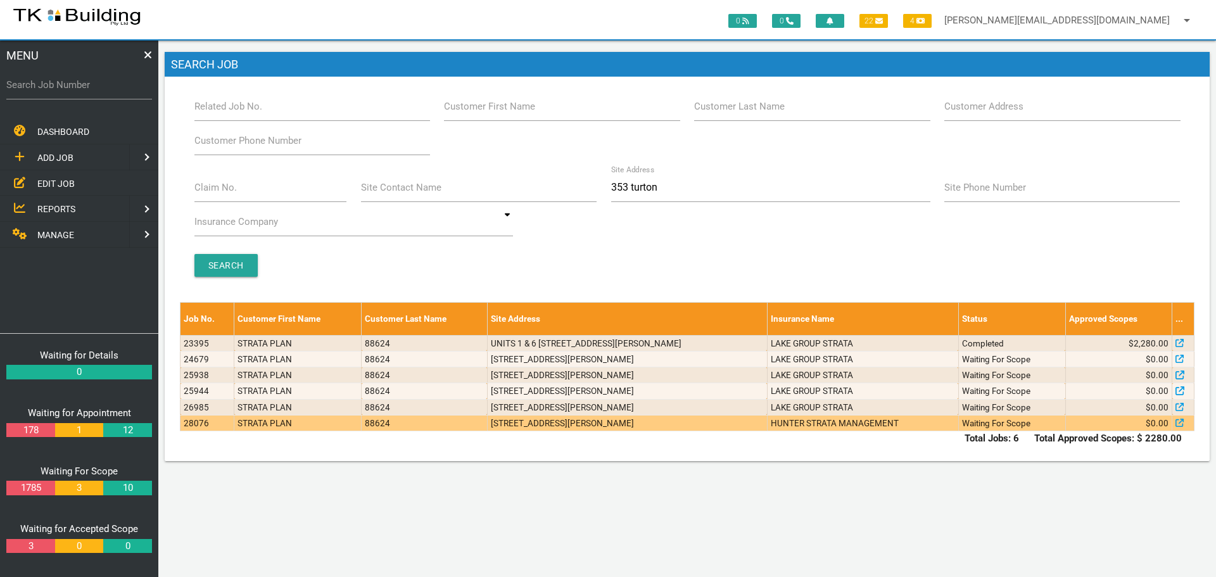
click at [731, 426] on td "1/353 Turton Rd, New Lambton NSW 2305, Australia" at bounding box center [627, 423] width 280 height 16
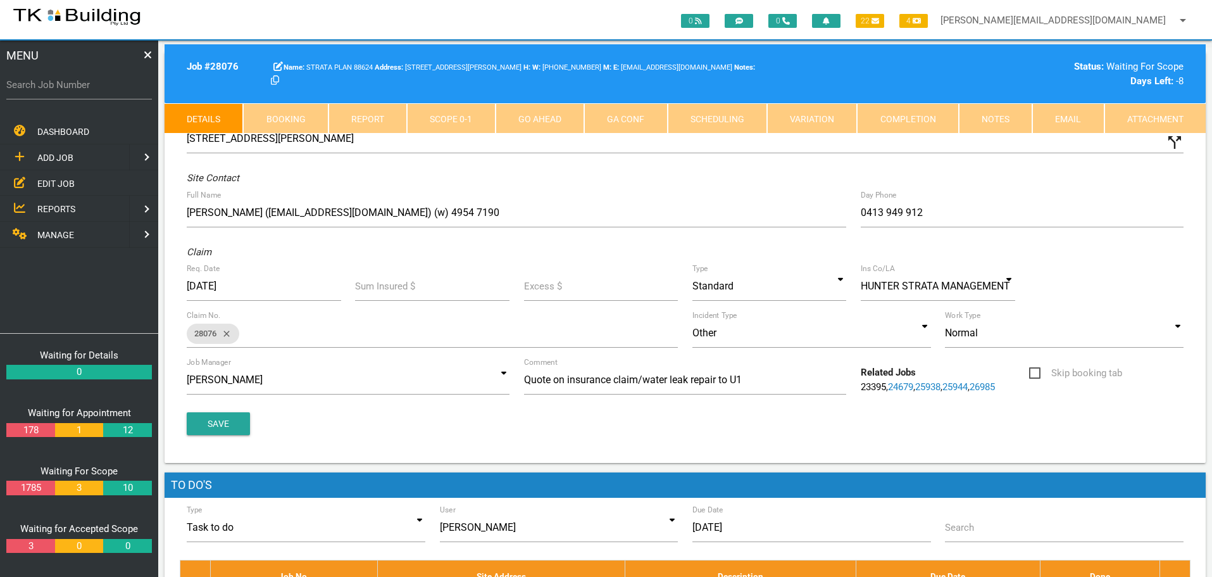
click at [1002, 123] on link "Notes" at bounding box center [995, 118] width 73 height 30
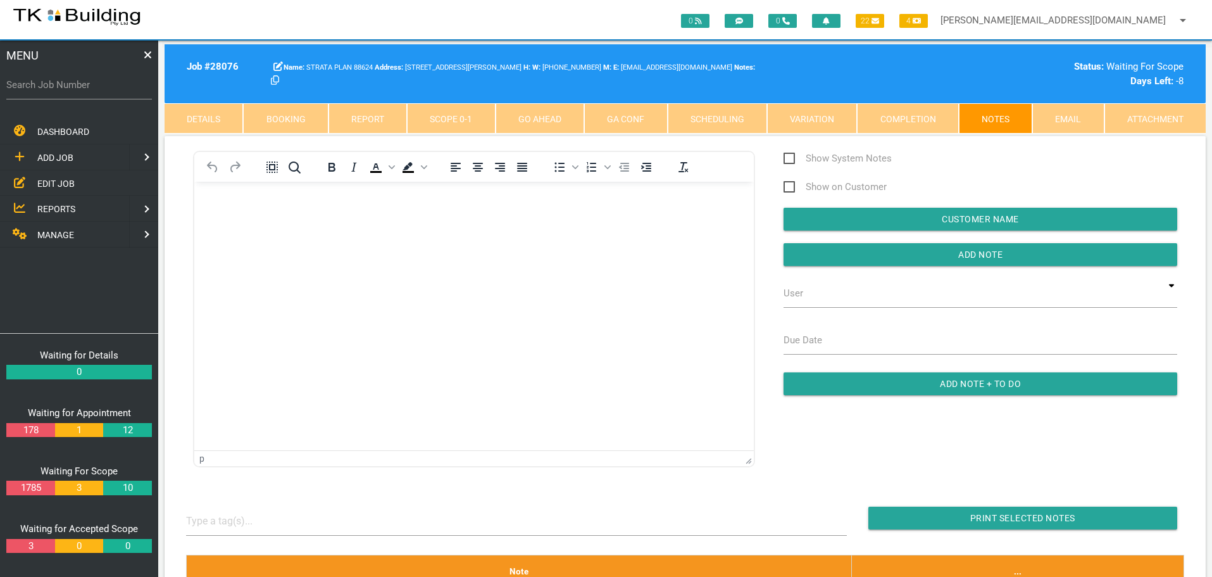
click at [223, 207] on body "Rich Text Area. Press ALT-0 for help." at bounding box center [474, 218] width 560 height 42
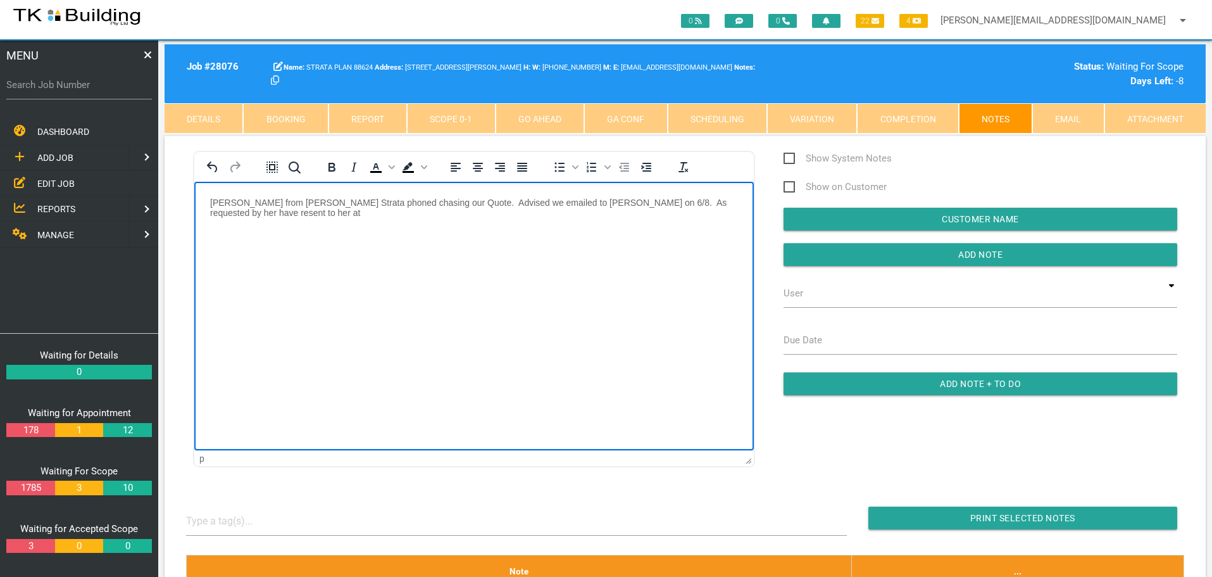
drag, startPoint x: 241, startPoint y: 212, endPoint x: 227, endPoint y: 206, distance: 15.3
click at [240, 213] on p "Phoebe from Hunter Strata phoned chasing our Quote. Advised we emailed to Natha…" at bounding box center [474, 207] width 528 height 20
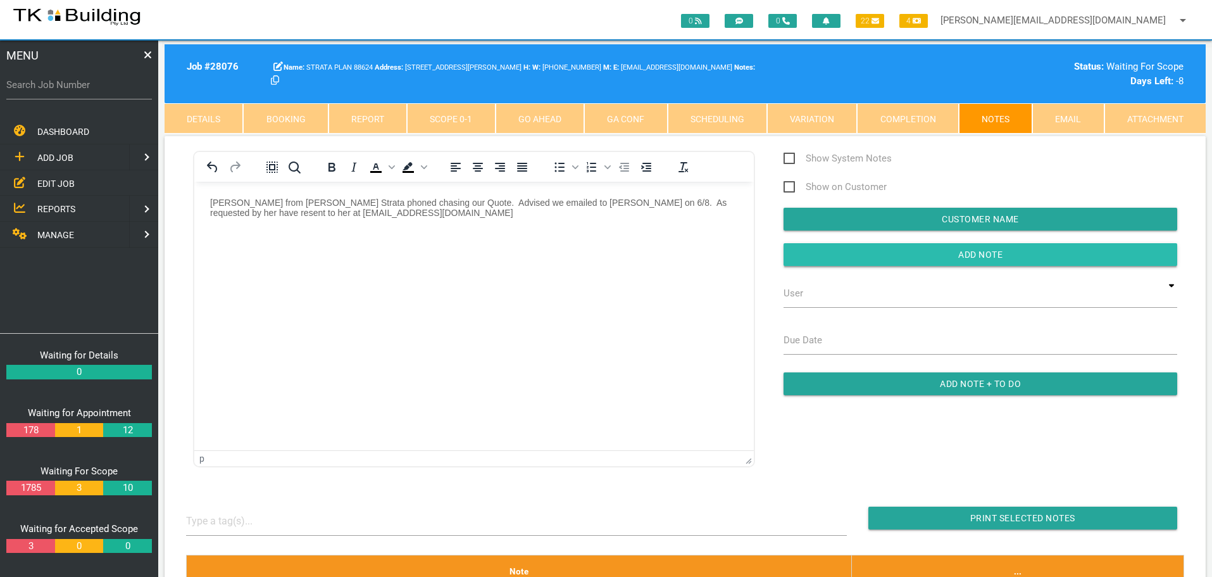
click at [820, 249] on input "button" at bounding box center [981, 254] width 394 height 23
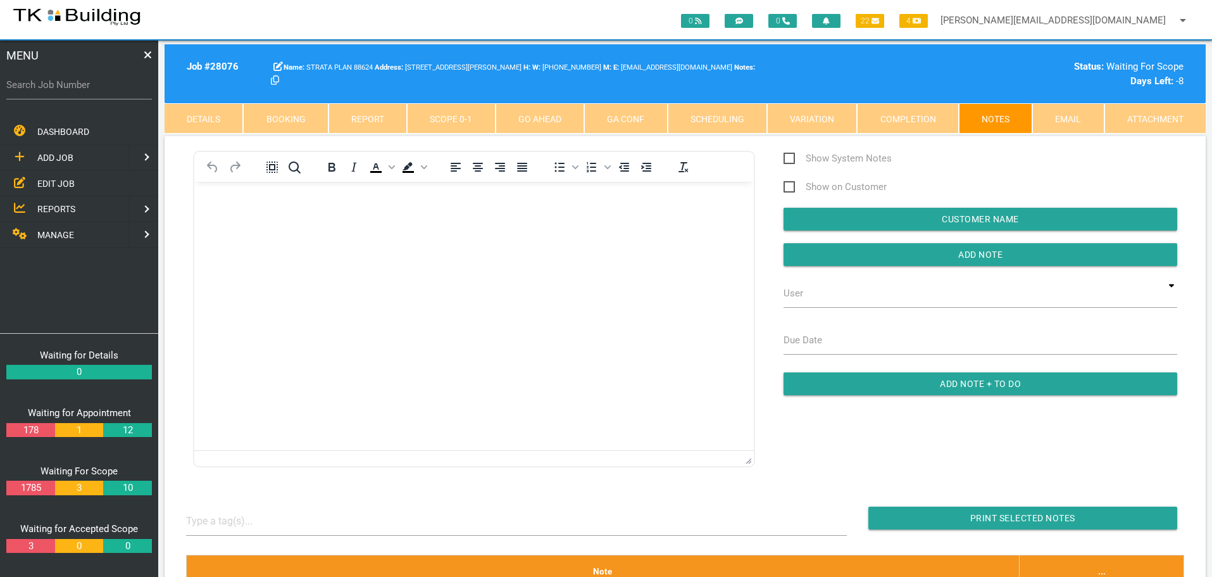
click at [85, 92] on label "Search Job Number" at bounding box center [79, 85] width 146 height 15
click at [85, 92] on input "Search Job Number" at bounding box center [79, 84] width 146 height 29
type input "28108"
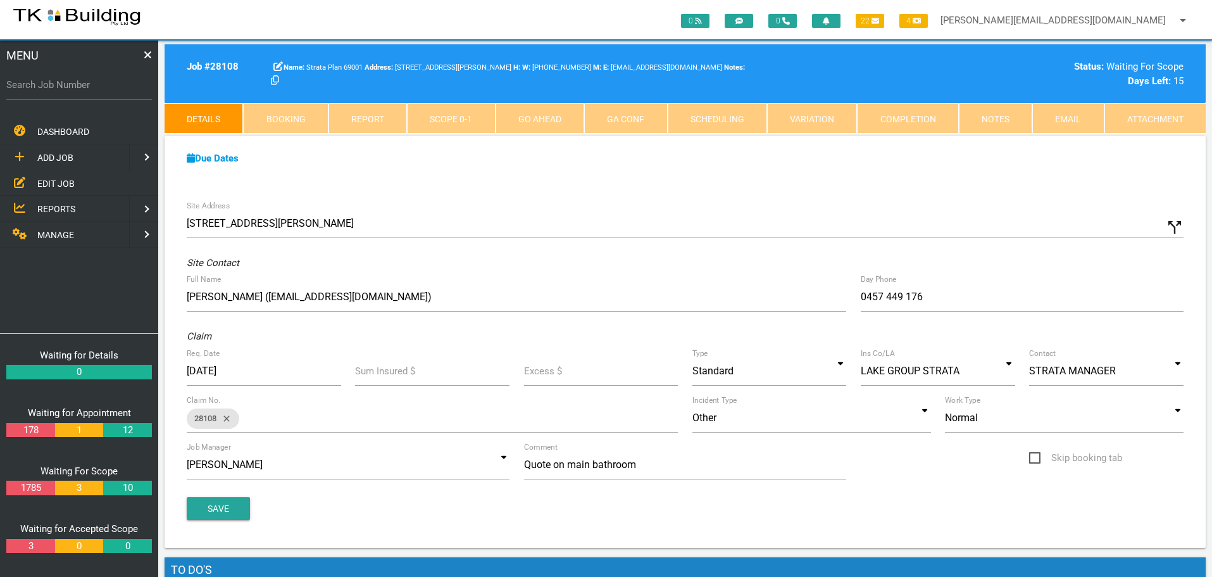
click at [56, 208] on span "REPORTS" at bounding box center [56, 209] width 38 height 10
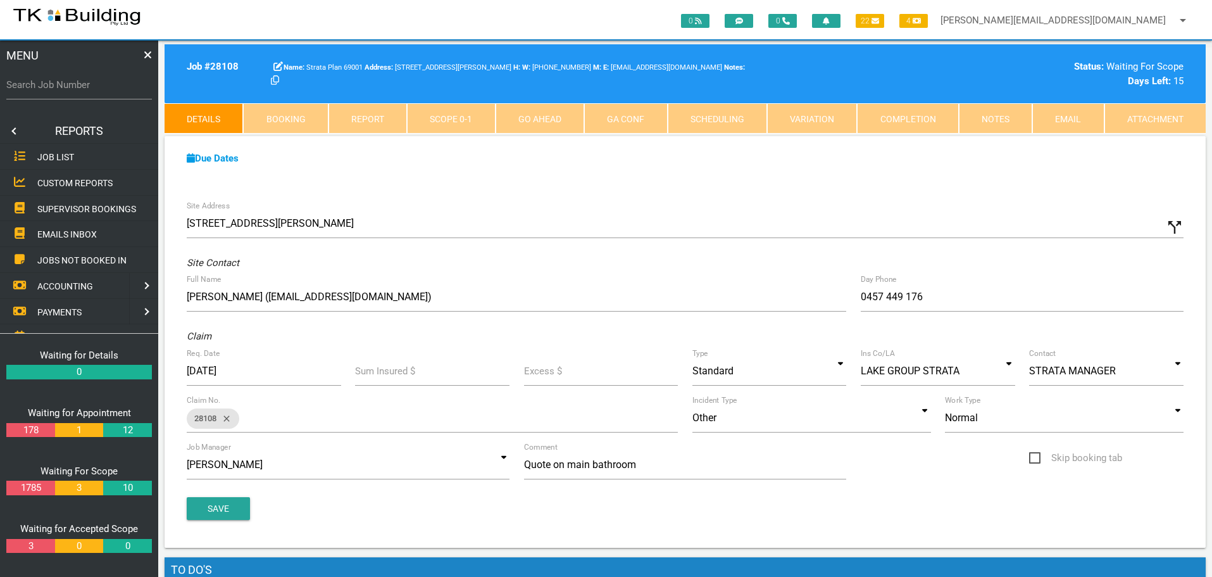
click at [65, 204] on span "SUPERVISOR BOOKINGS" at bounding box center [86, 208] width 99 height 10
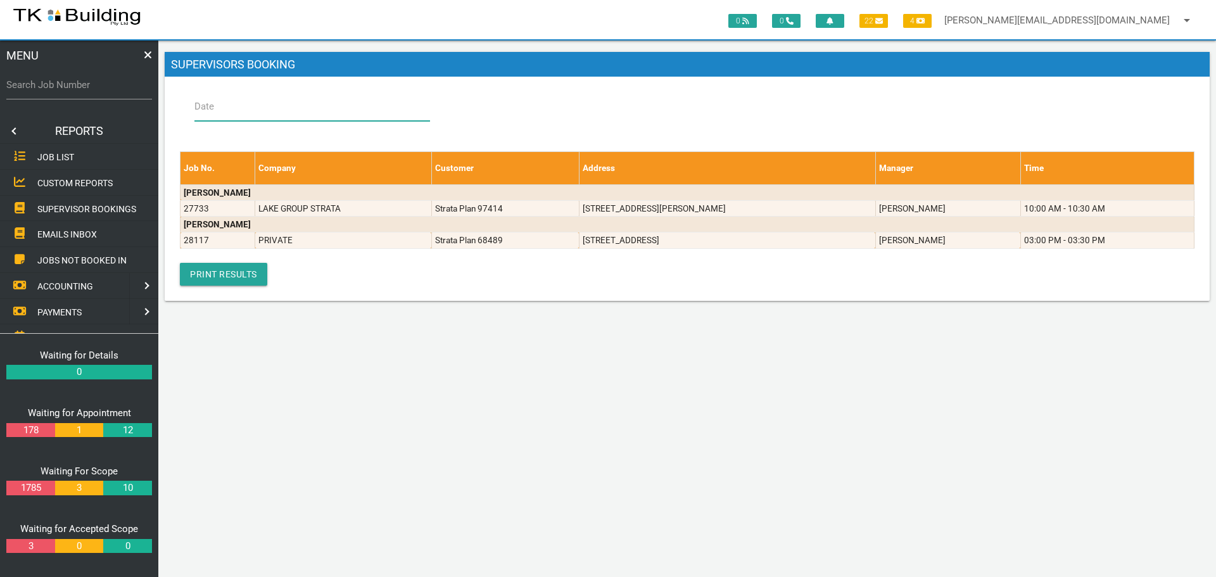
click at [347, 109] on input "Date" at bounding box center [312, 106] width 236 height 29
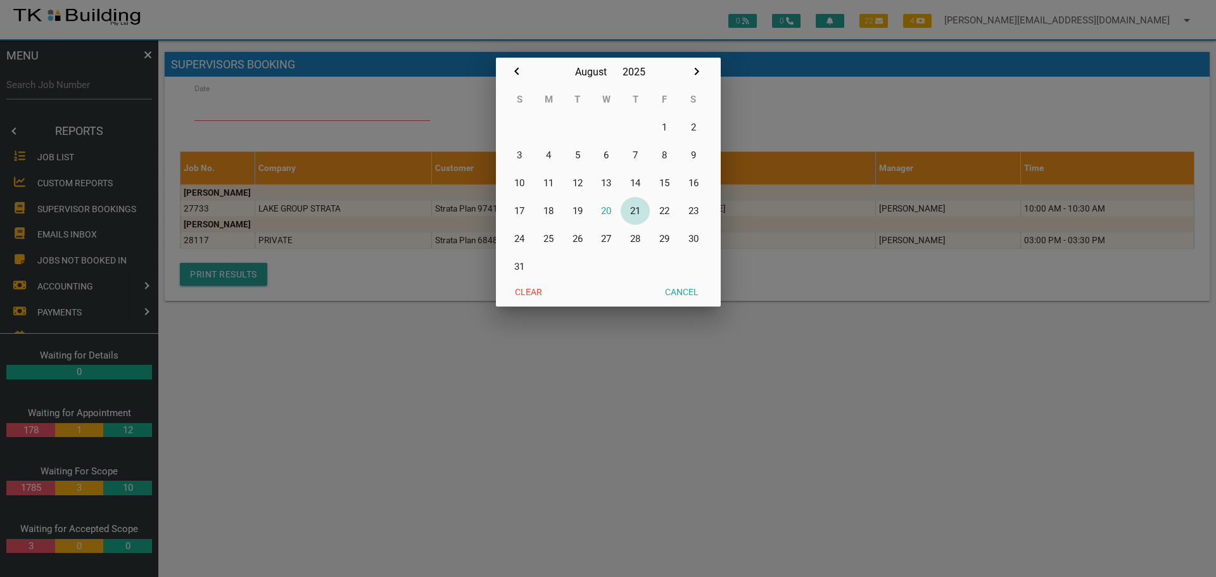
click at [636, 208] on button "21" at bounding box center [634, 211] width 29 height 28
type input "21/08/2025"
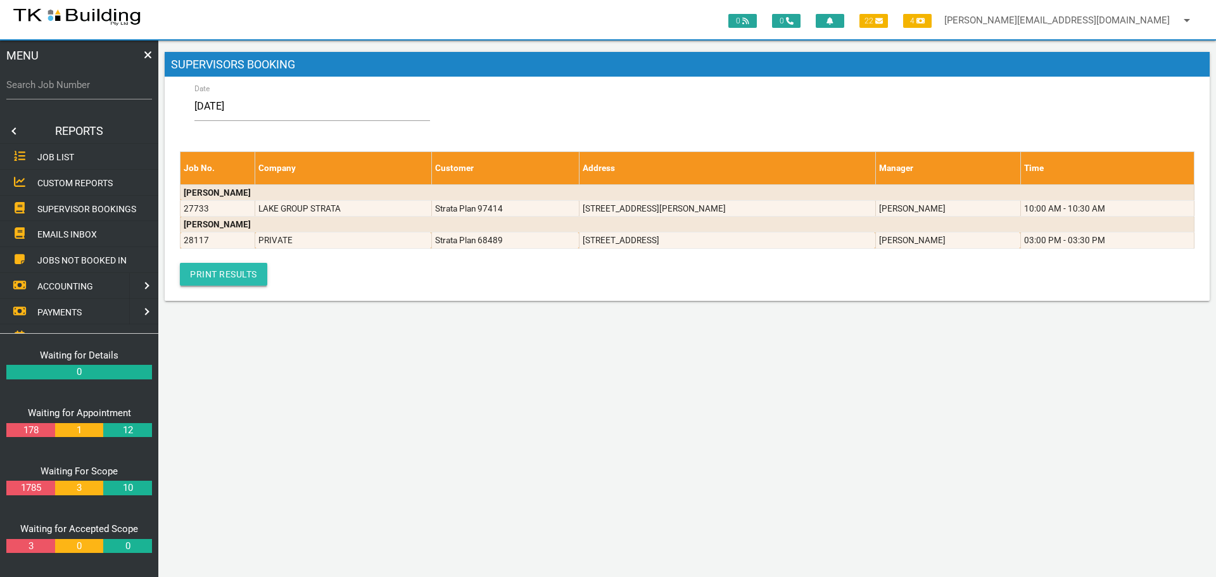
click at [235, 272] on link "Print Results" at bounding box center [223, 274] width 87 height 23
click at [70, 91] on label "Search Job Number" at bounding box center [79, 85] width 146 height 15
click at [70, 91] on input "Search Job Number" at bounding box center [79, 84] width 146 height 29
type input "28051"
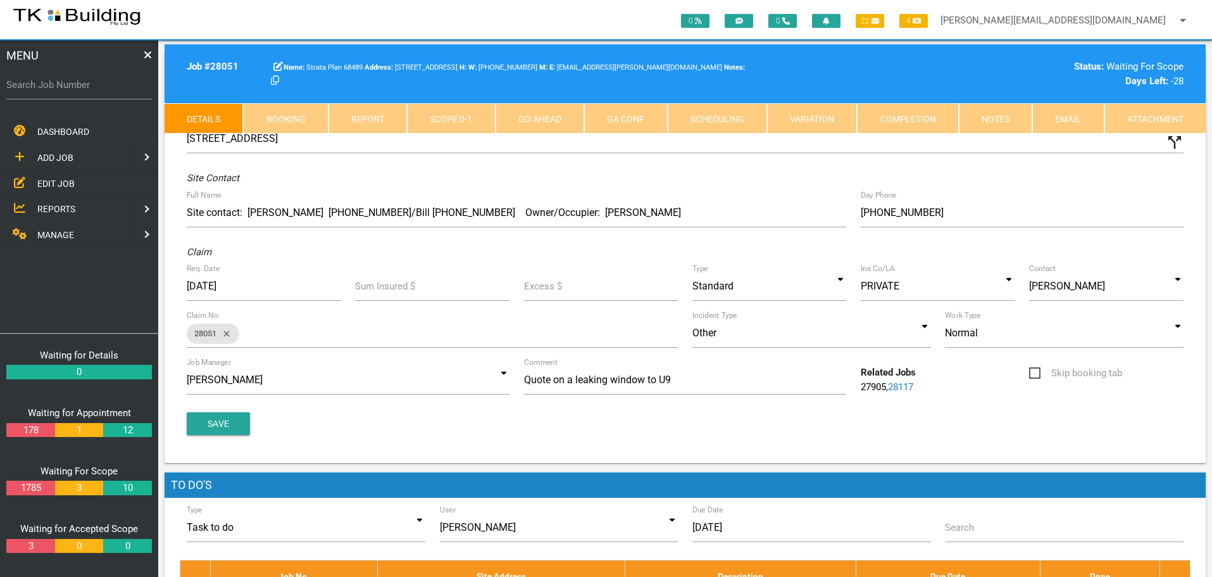
click at [984, 116] on link "Notes" at bounding box center [995, 118] width 73 height 30
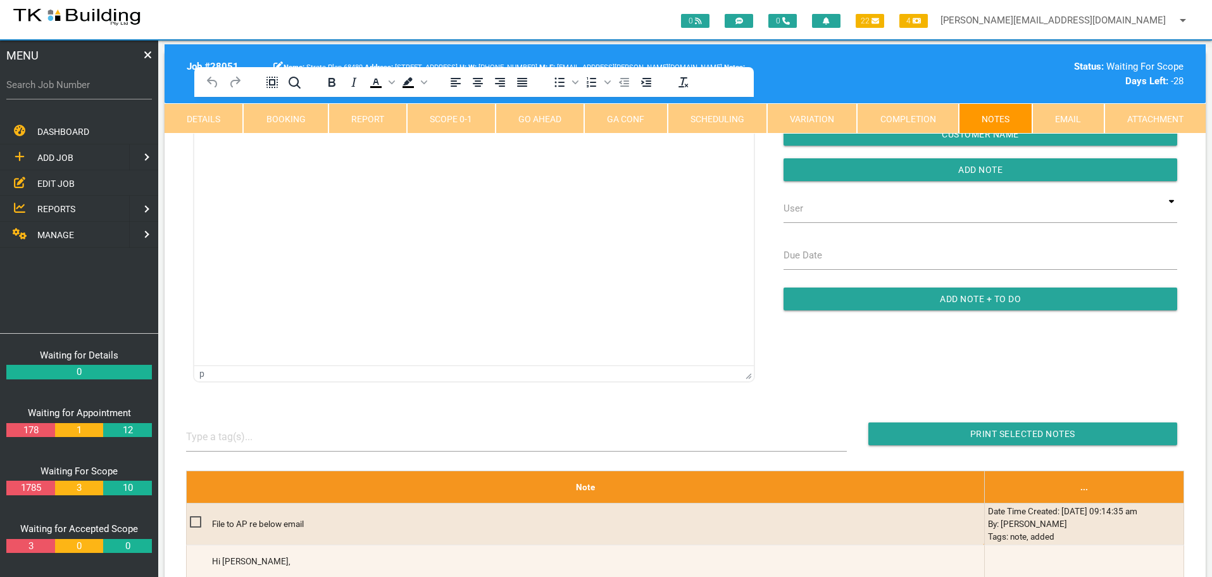
click at [232, 154] on html at bounding box center [474, 126] width 560 height 58
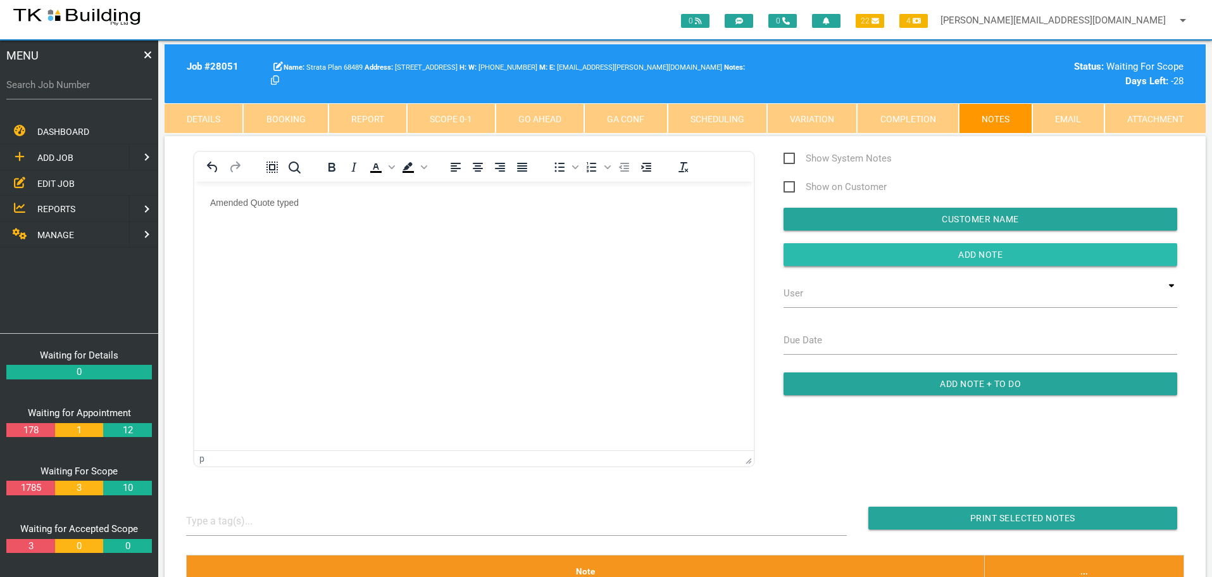
click at [857, 256] on input "button" at bounding box center [981, 254] width 394 height 23
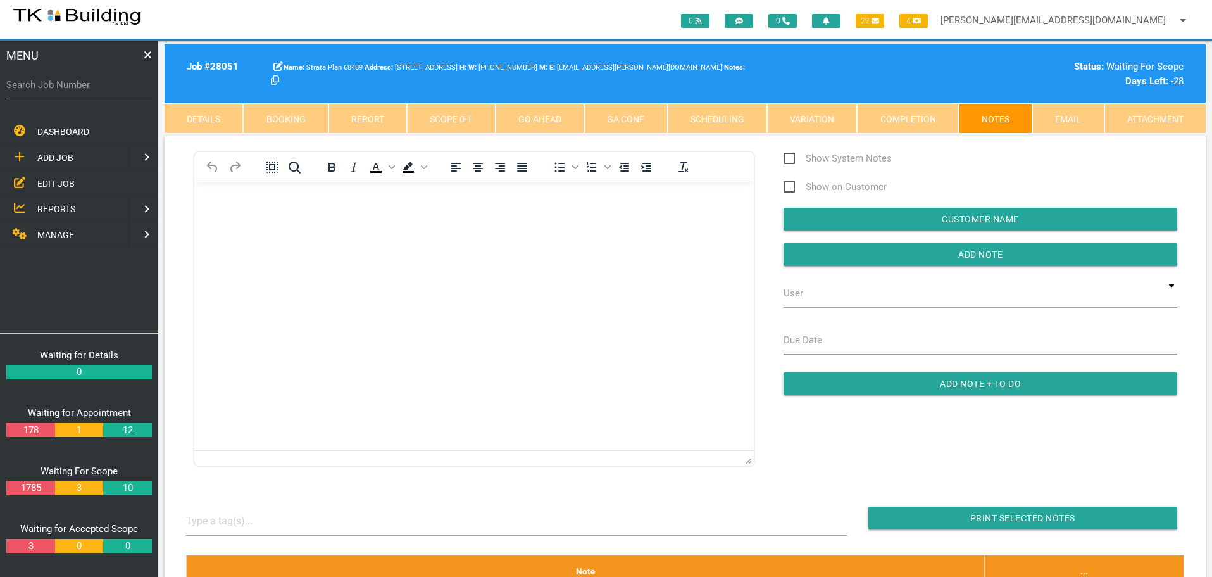
click at [49, 178] on span "EDIT JOB" at bounding box center [55, 183] width 37 height 10
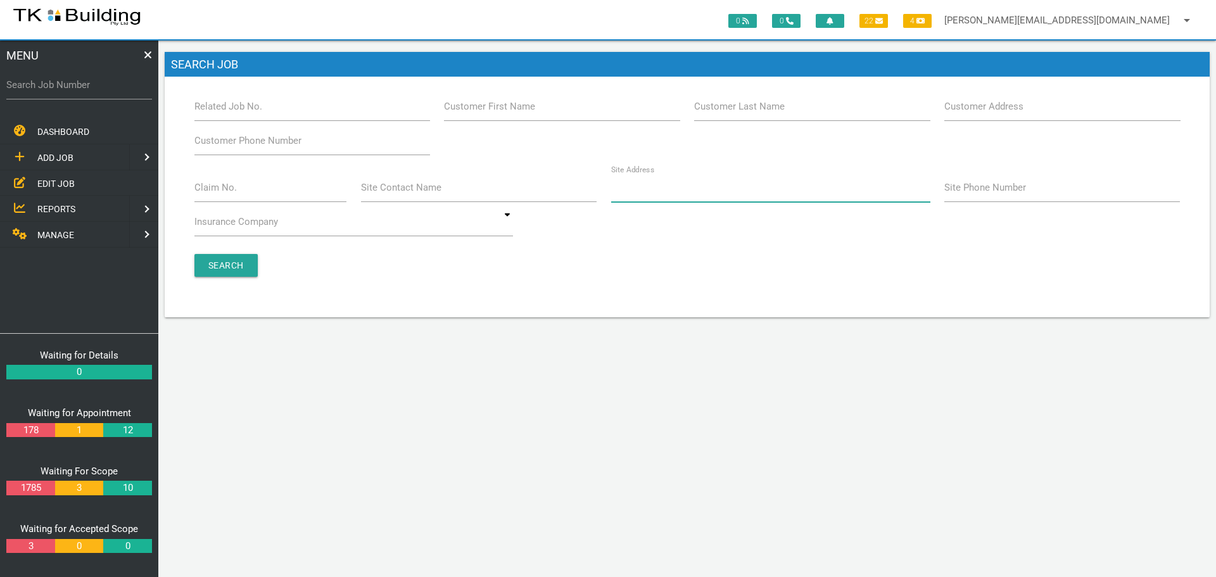
click at [668, 199] on input "Site Address" at bounding box center [770, 187] width 319 height 29
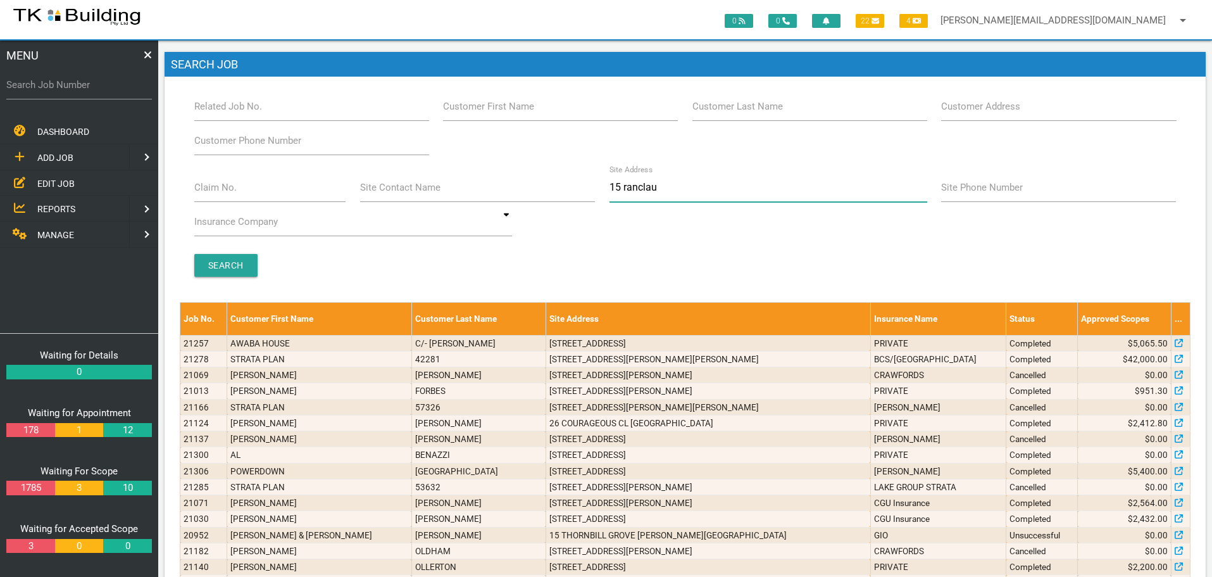
type input "15 ranclaud"
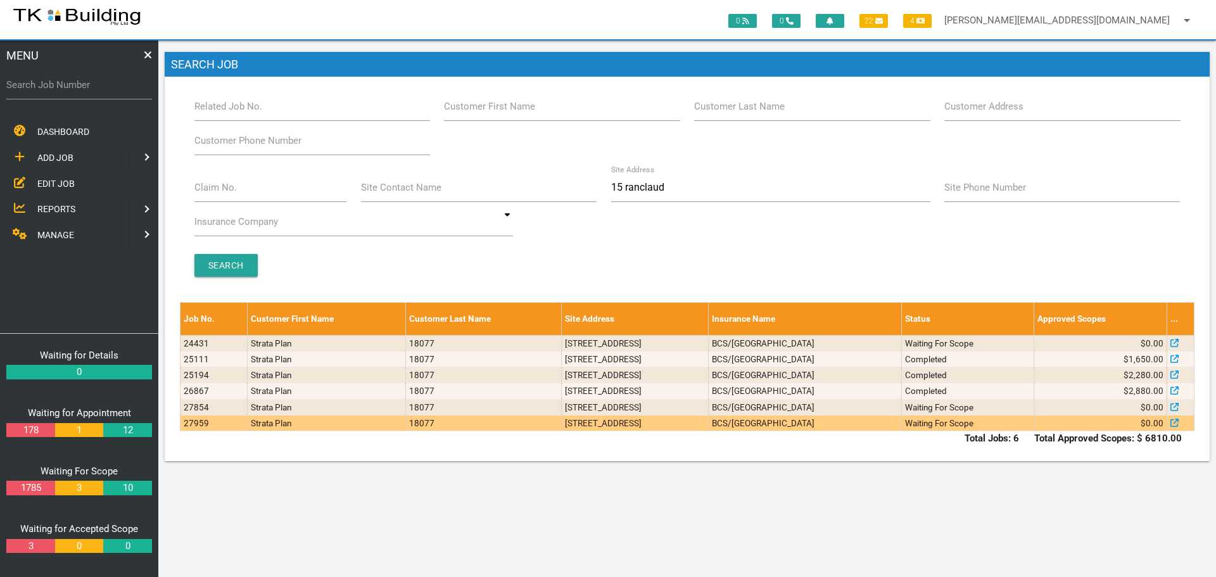
click at [642, 425] on td "5/15 Ranclaud St, Merewether NSW 2291, Australia" at bounding box center [635, 423] width 147 height 16
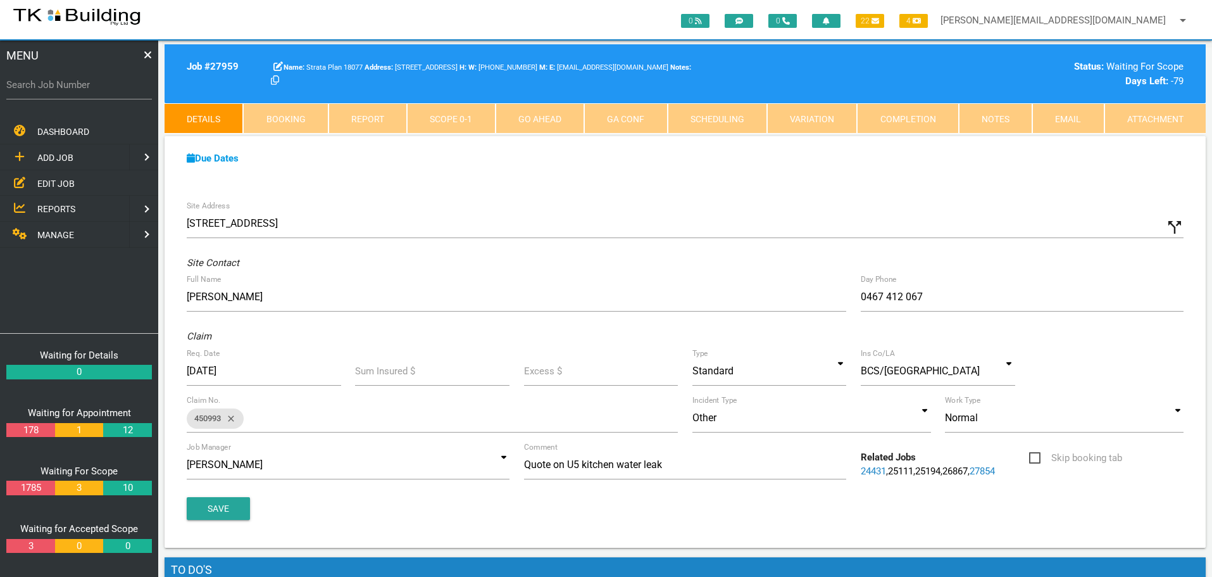
click at [1000, 118] on link "Notes" at bounding box center [995, 118] width 73 height 30
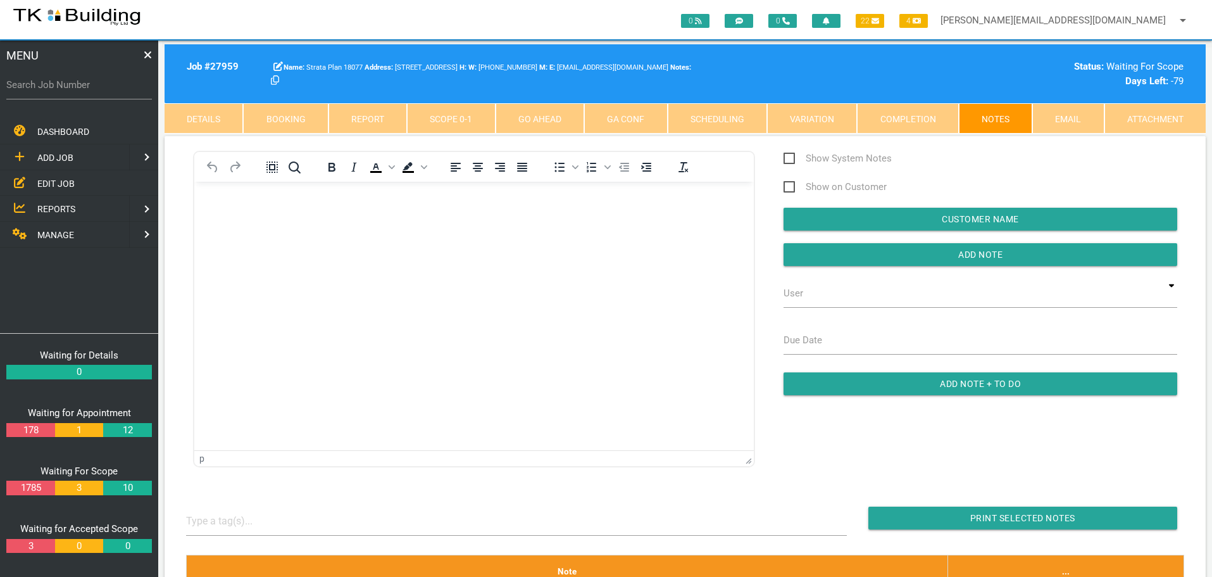
scroll to position [253, 0]
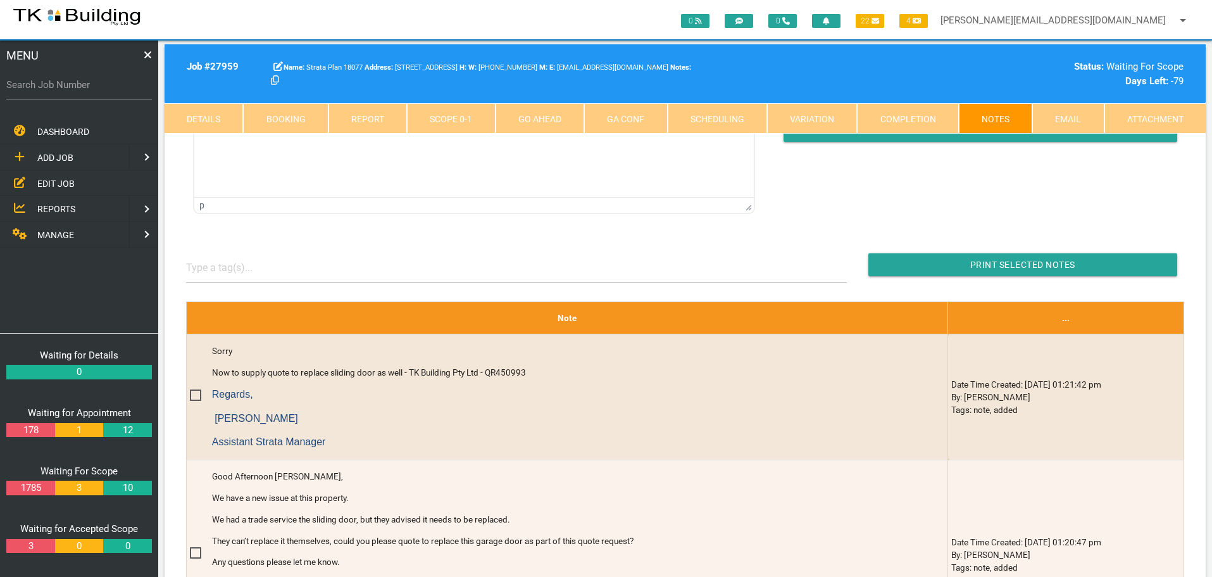
click at [211, 120] on link "Details" at bounding box center [204, 118] width 79 height 30
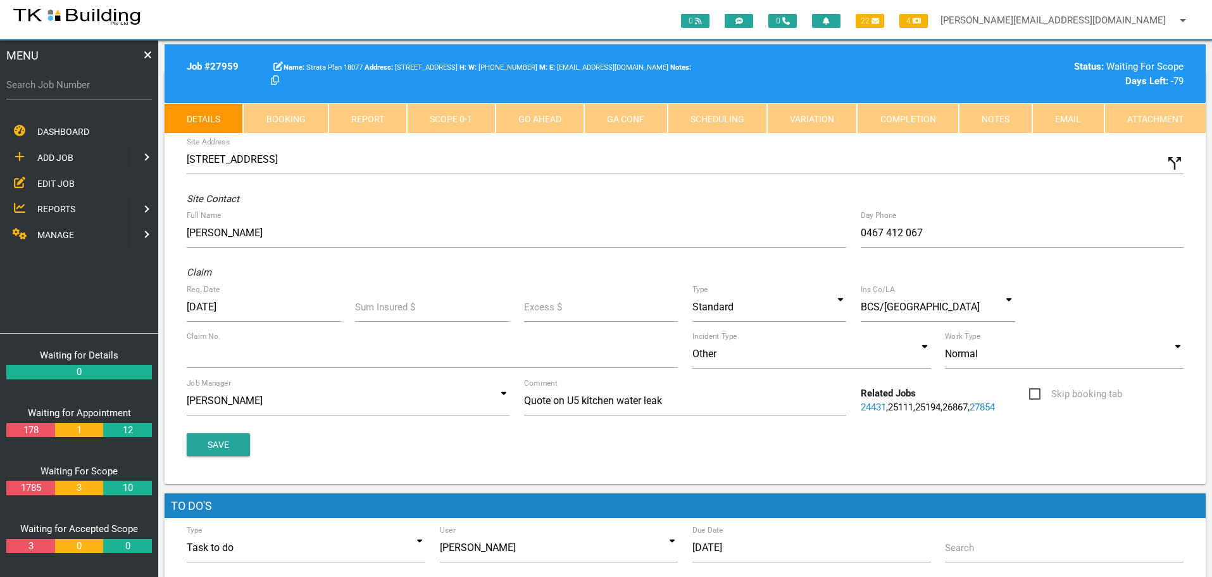
scroll to position [63, 0]
click at [343, 459] on div "Site Address 5/15 Ranclaud St, Merewether NSW 2291, Australia call_split Custom…" at bounding box center [685, 307] width 1041 height 354
click at [96, 93] on input "Search Job Number" at bounding box center [79, 84] width 146 height 29
click at [47, 180] on span "EDIT JOB" at bounding box center [55, 183] width 37 height 10
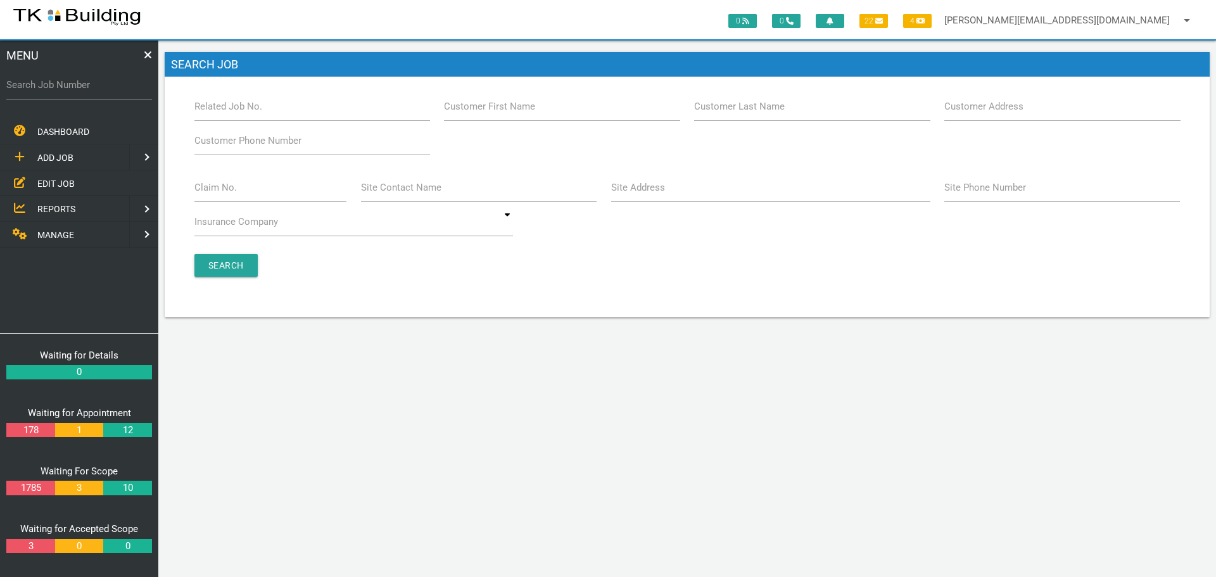
click at [744, 113] on label "Customer Last Name" at bounding box center [739, 106] width 91 height 15
click at [744, 113] on input "Customer Last Name" at bounding box center [812, 106] width 236 height 29
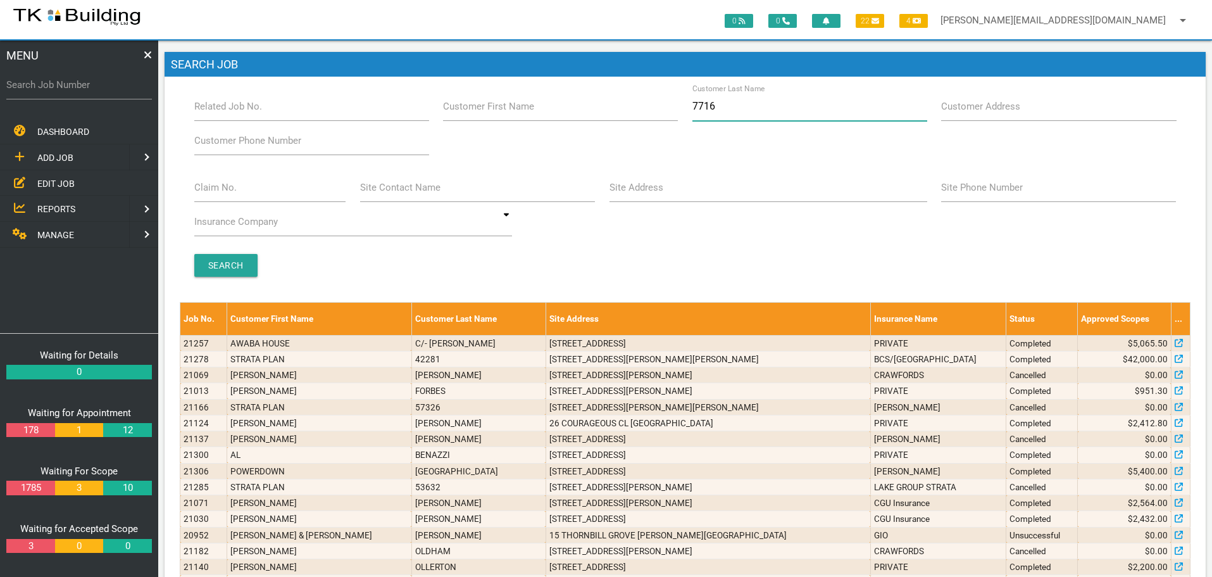
type input "77166"
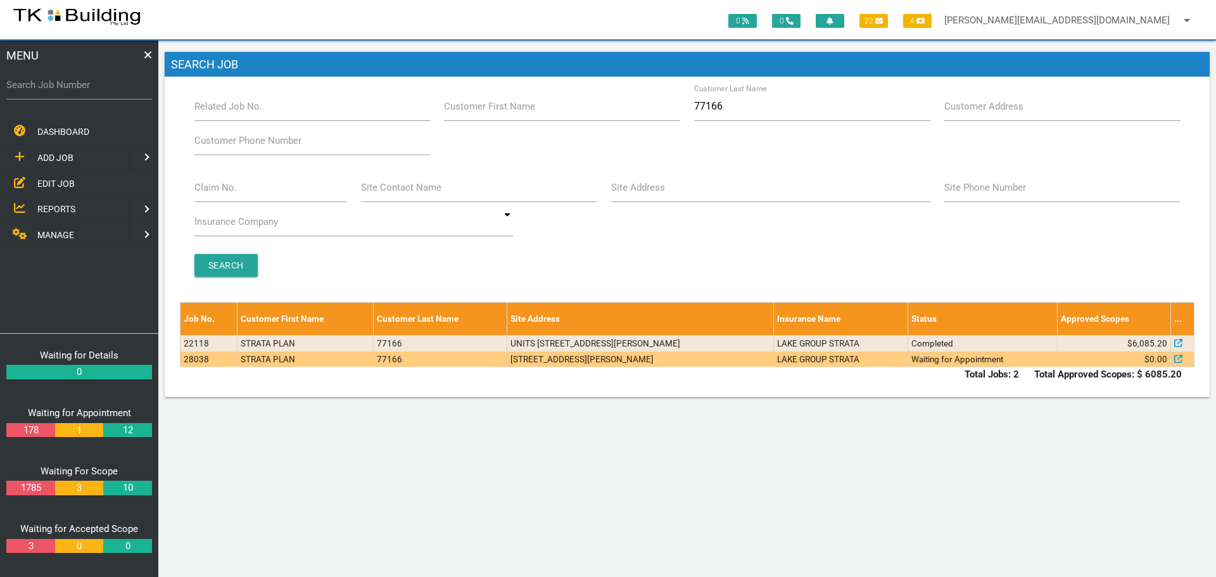
click at [819, 366] on td "LAKE GROUP STRATA" at bounding box center [840, 359] width 135 height 16
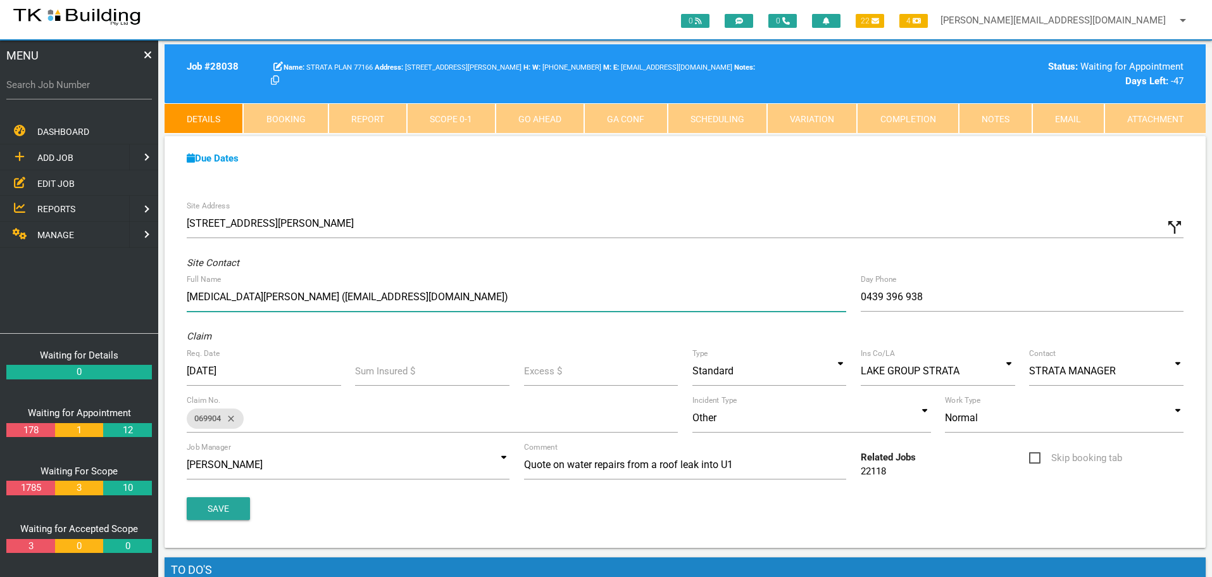
click at [378, 295] on input "Yasmin Dolman (yassyb@hotmail.com)" at bounding box center [517, 296] width 660 height 29
type input "Y"
type input "Altitude Real Estate (rentals@altituderealestate.com.au)"
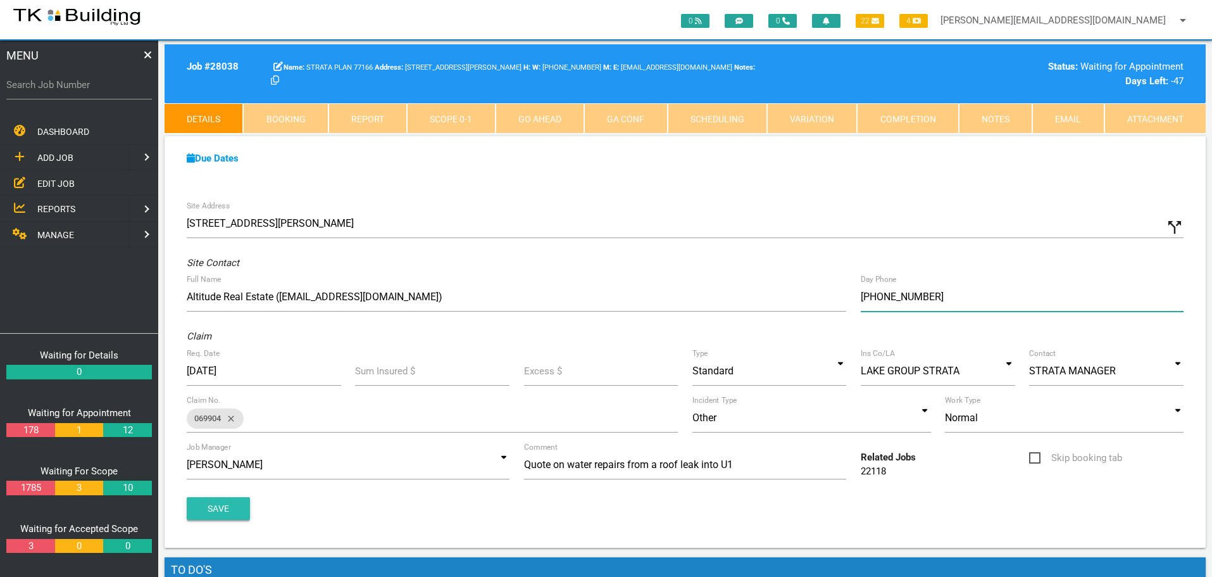
type input "(02) 4903 8228"
click at [234, 513] on button "Save" at bounding box center [218, 508] width 63 height 23
click at [59, 186] on span "EDIT JOB" at bounding box center [55, 183] width 37 height 10
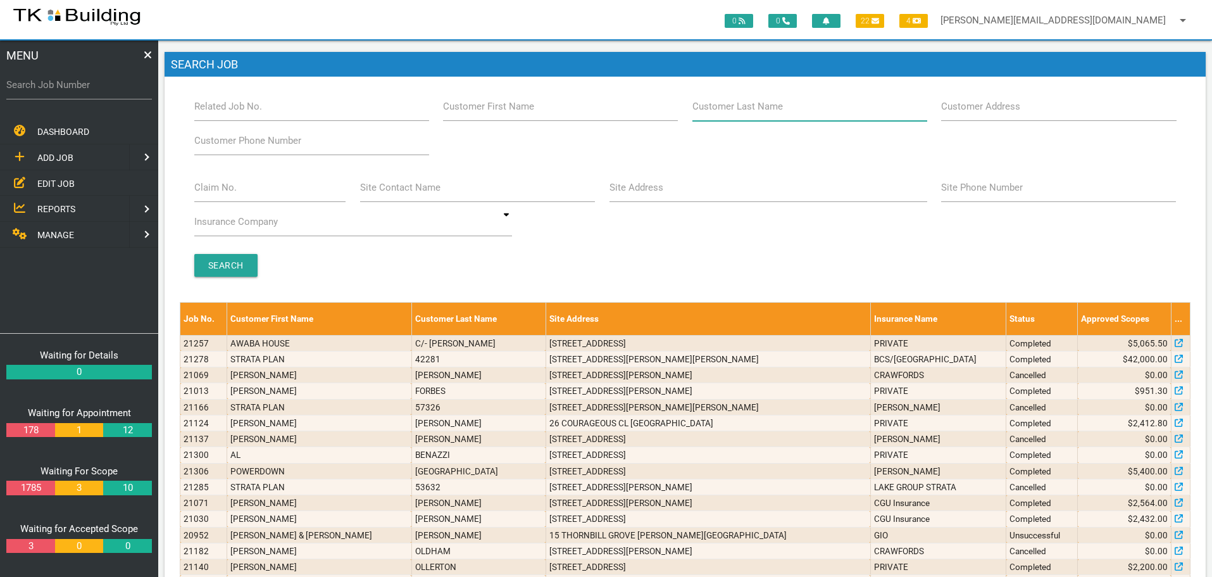
click at [774, 115] on input "Customer Last Name" at bounding box center [810, 106] width 235 height 29
type input "94734"
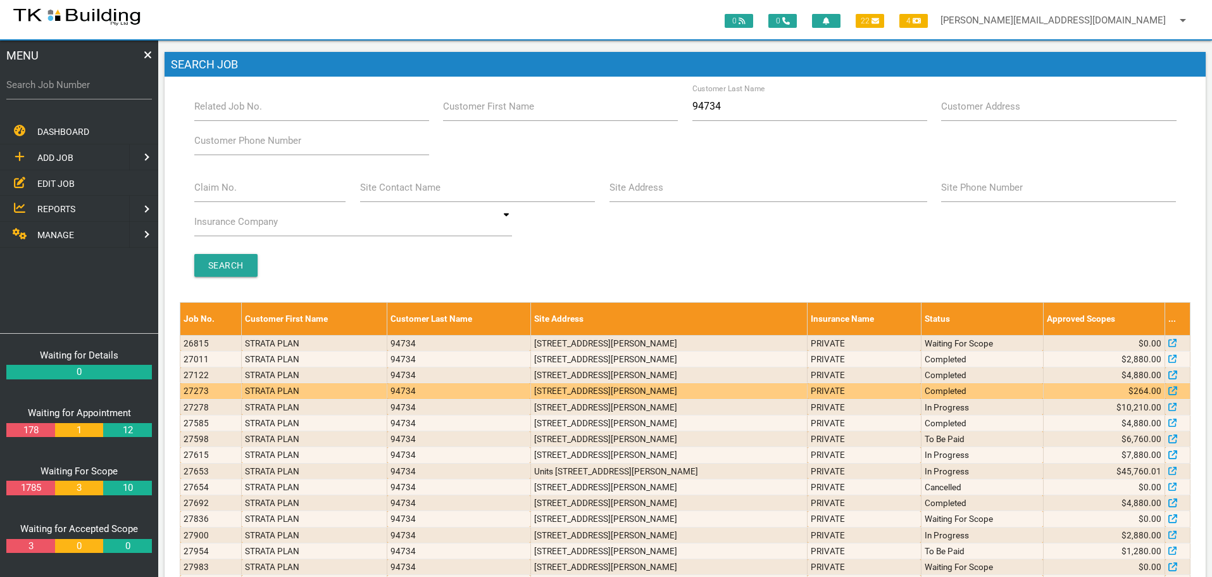
click at [546, 391] on td "502/6 Charles St, Charlestown NSW 2290, Australia" at bounding box center [669, 391] width 277 height 16
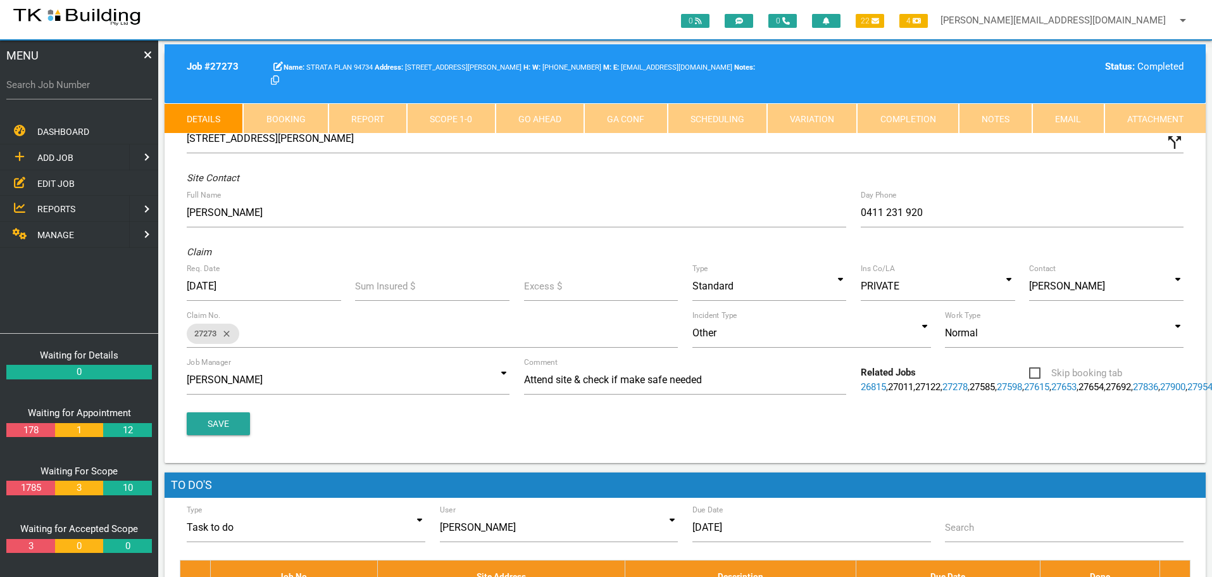
click at [289, 113] on link "Booking" at bounding box center [285, 118] width 85 height 30
select select "7"
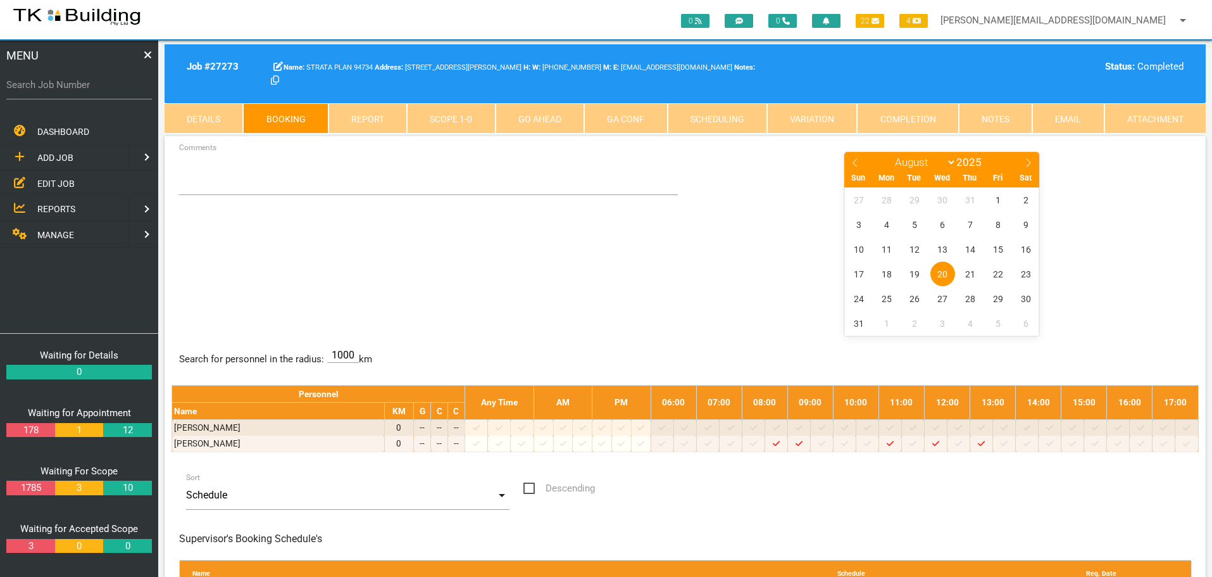
click at [213, 113] on link "Details" at bounding box center [204, 118] width 79 height 30
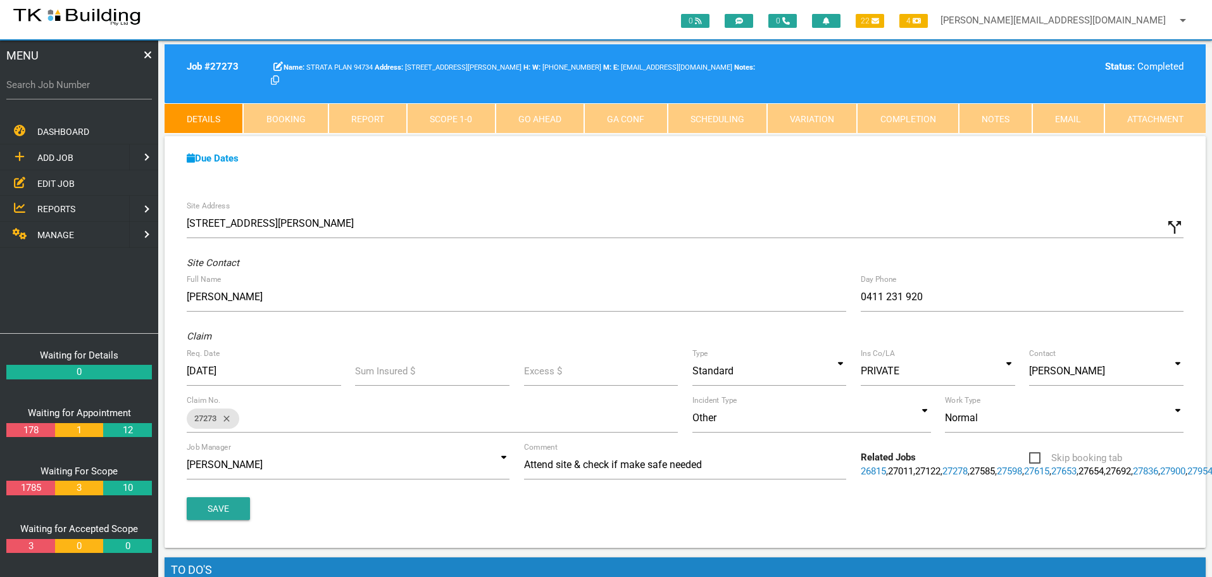
click at [1010, 117] on link "Notes" at bounding box center [995, 118] width 73 height 30
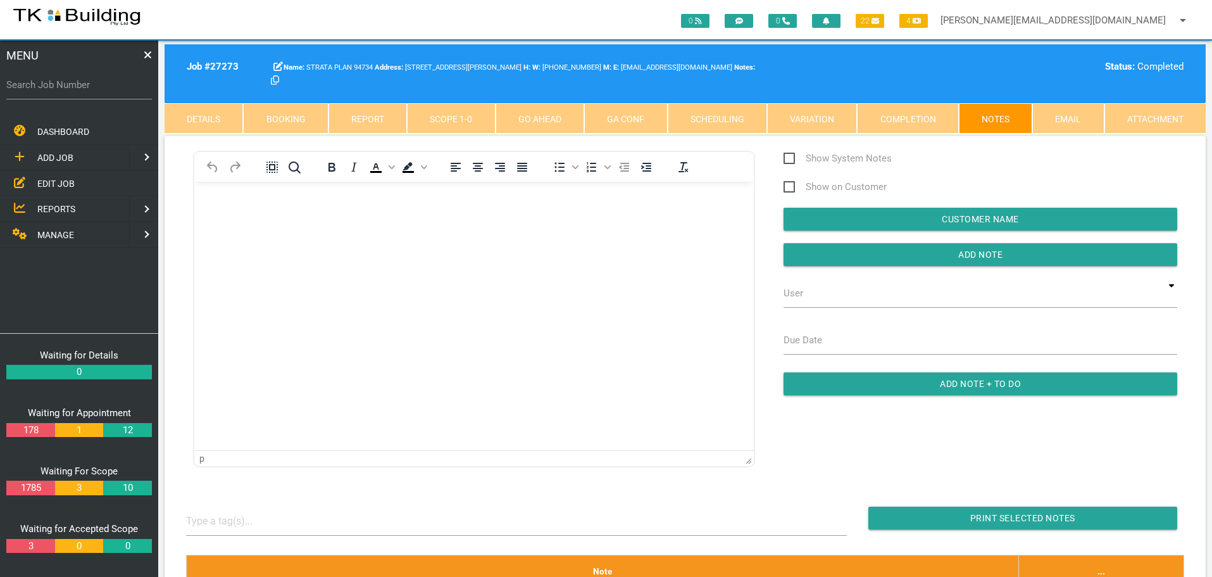
click at [221, 120] on link "Details" at bounding box center [204, 118] width 79 height 30
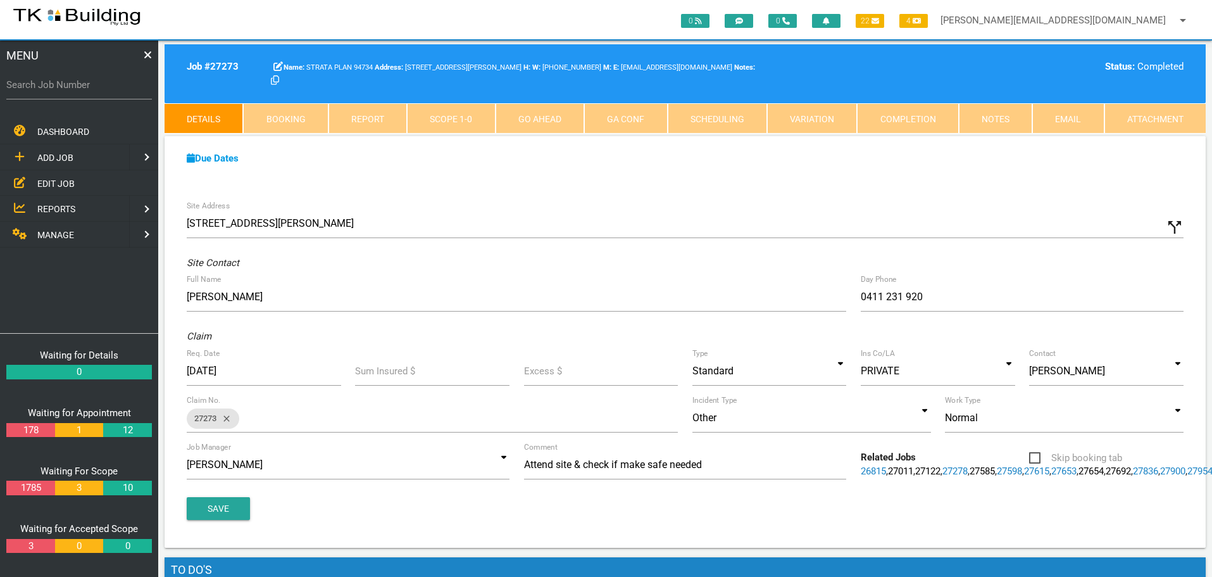
click at [51, 182] on span "EDIT JOB" at bounding box center [55, 183] width 37 height 10
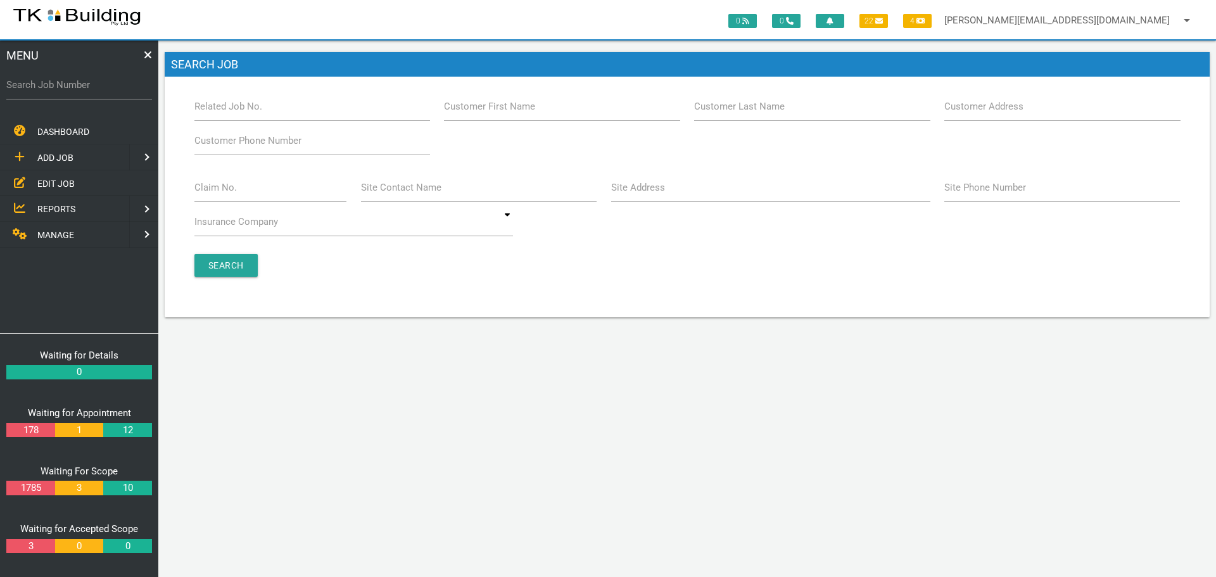
click at [750, 113] on label "Customer Last Name" at bounding box center [739, 106] width 91 height 15
click at [750, 113] on input "Customer Last Name" at bounding box center [812, 106] width 236 height 29
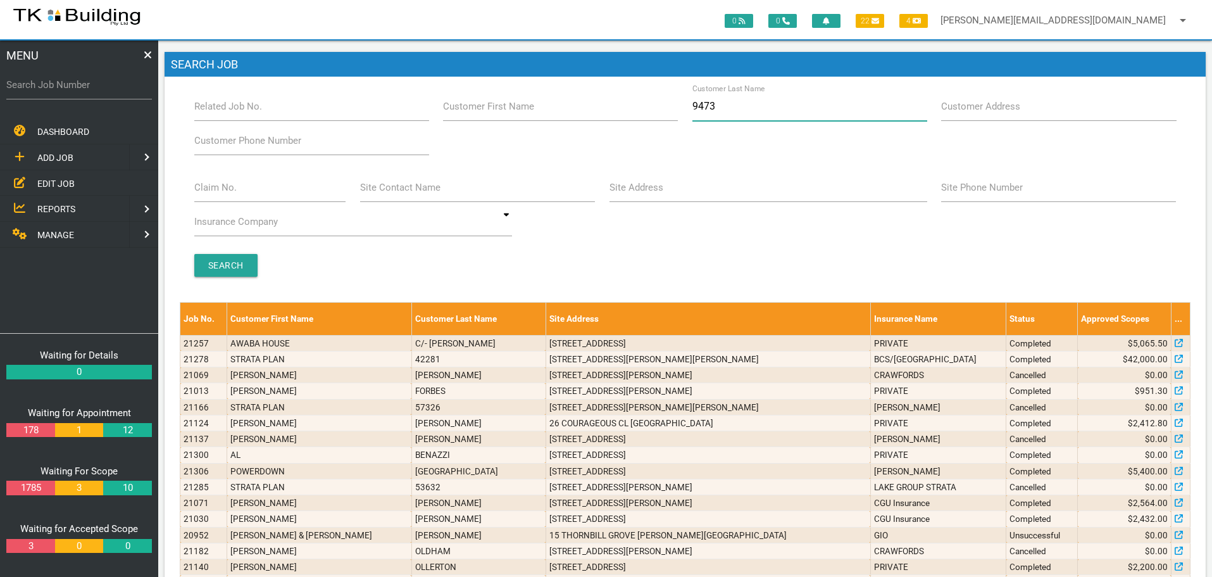
type input "94734"
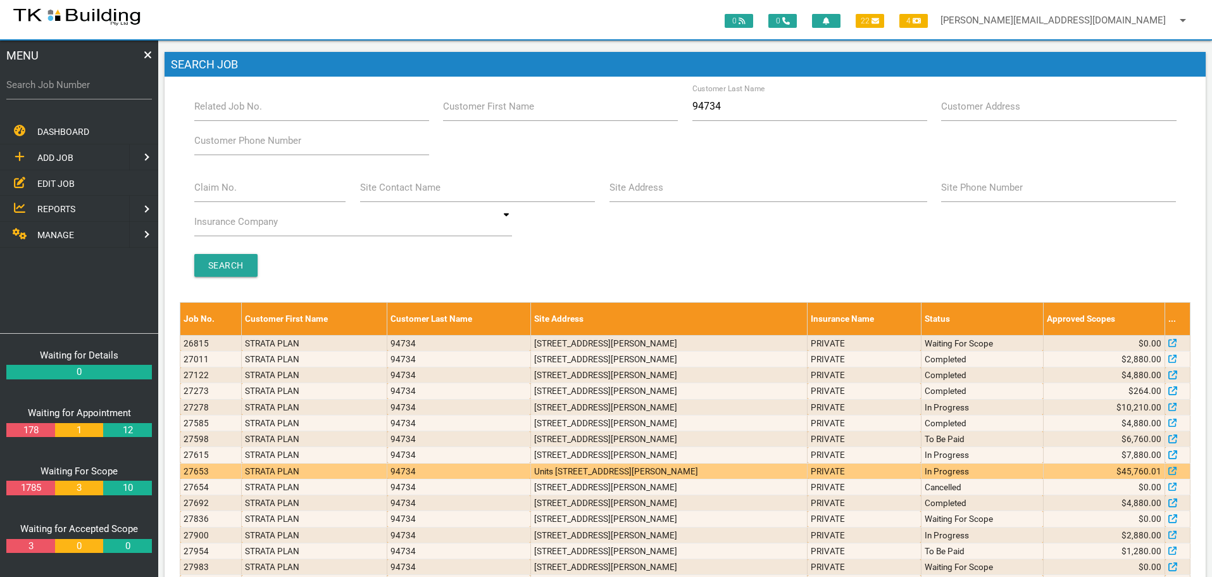
click at [745, 469] on td "Units 502, 602 & 700, 6 Charles St, Charlestown NSW 2290" at bounding box center [669, 471] width 277 height 16
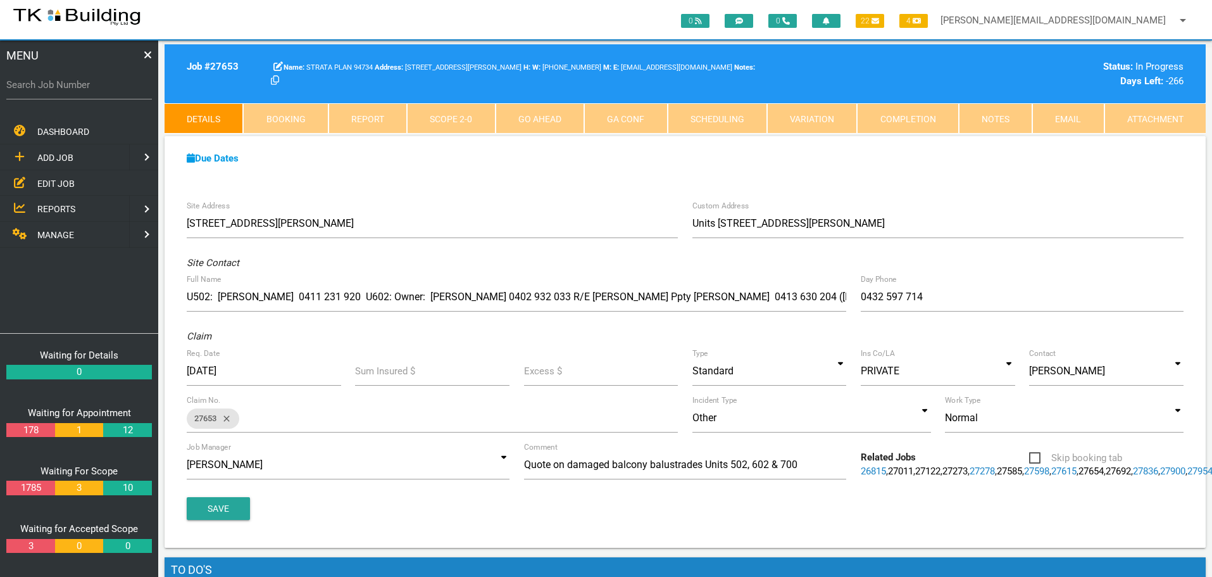
click at [54, 182] on span "EDIT JOB" at bounding box center [55, 183] width 37 height 10
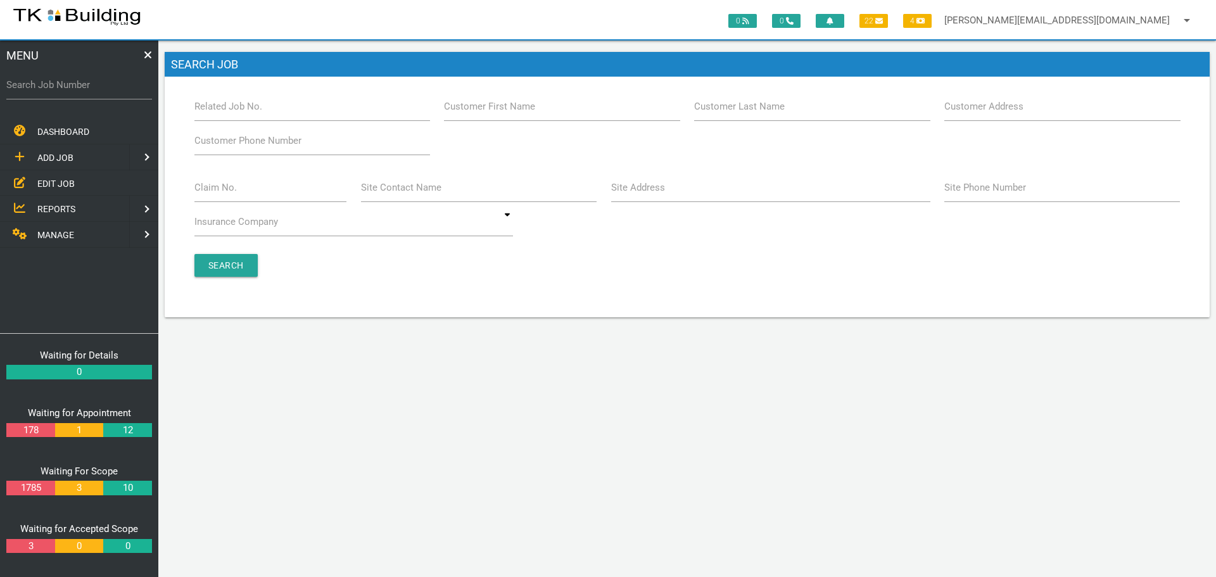
click at [760, 113] on label "Customer Last Name" at bounding box center [739, 106] width 91 height 15
click at [760, 113] on input "Customer Last Name" at bounding box center [812, 106] width 236 height 29
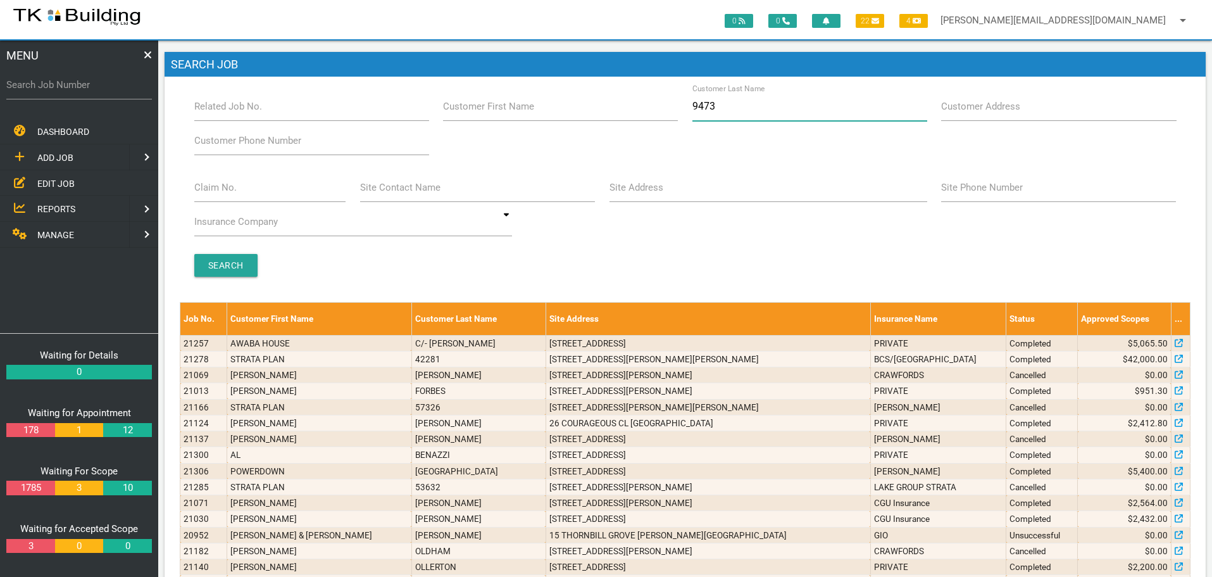
type input "94734"
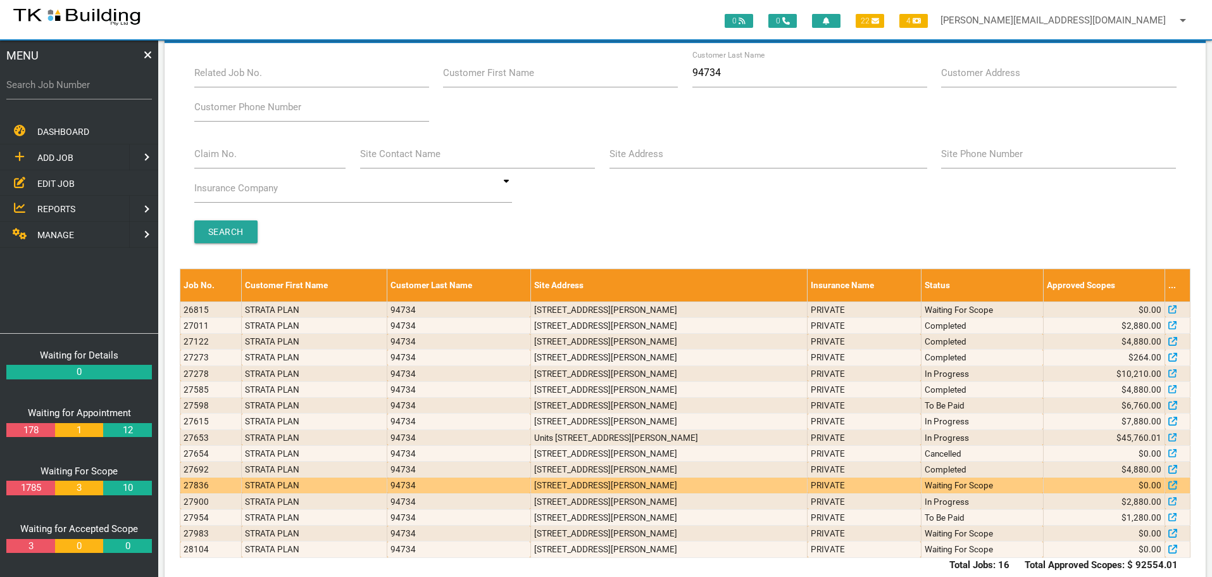
scroll to position [60, 0]
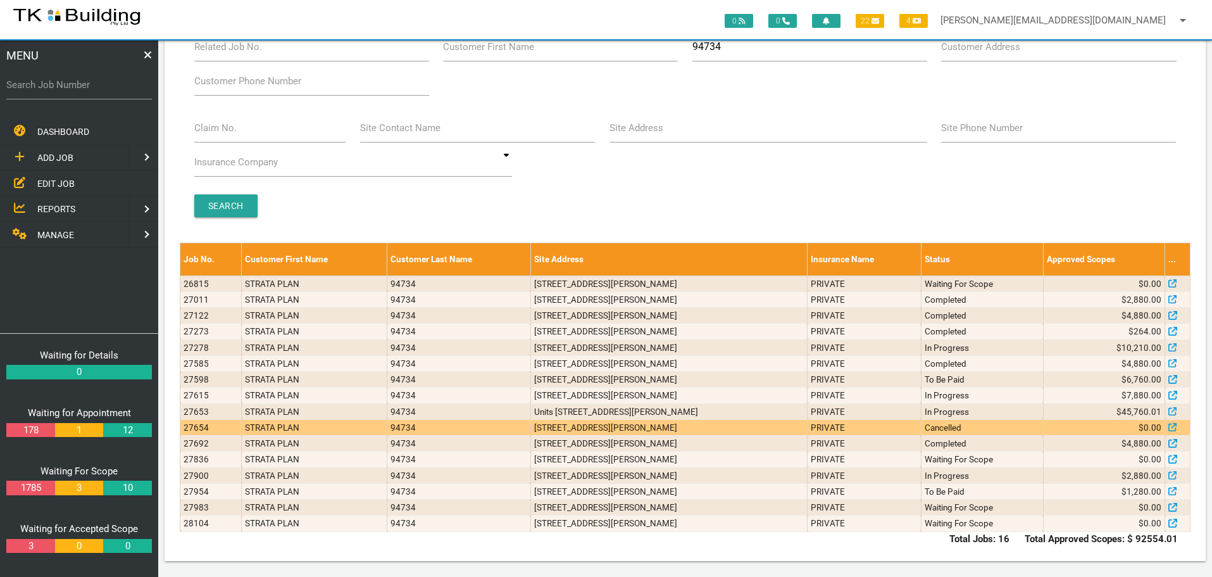
click at [619, 429] on td "401/6 Charles St, Charlestown NSW 2290, Australia" at bounding box center [669, 427] width 277 height 16
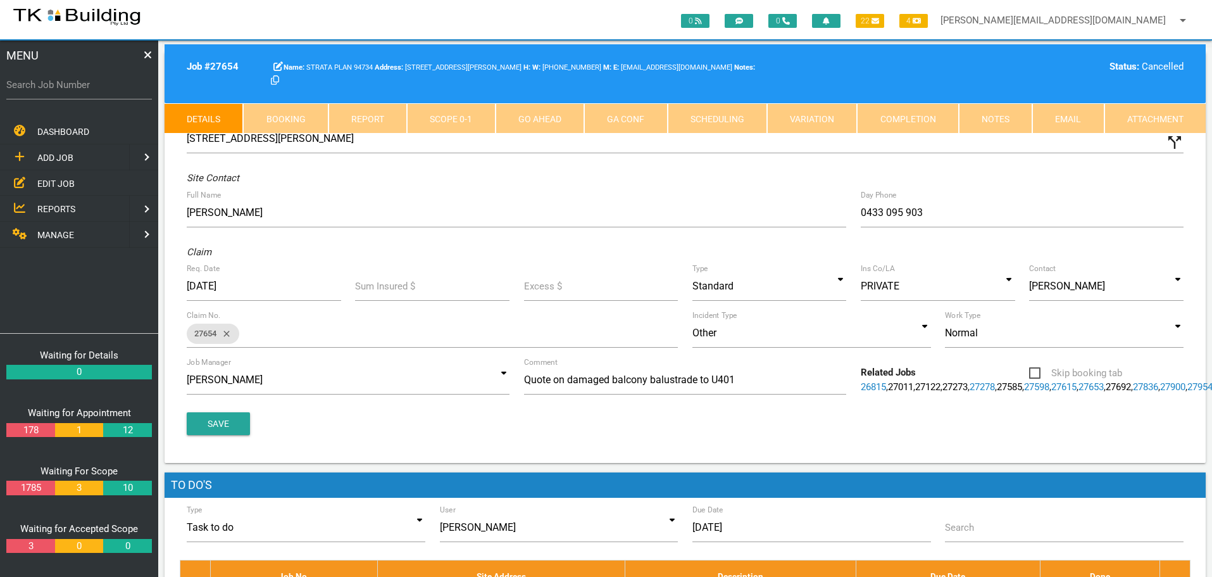
click at [1079, 393] on link "27653" at bounding box center [1091, 386] width 25 height 11
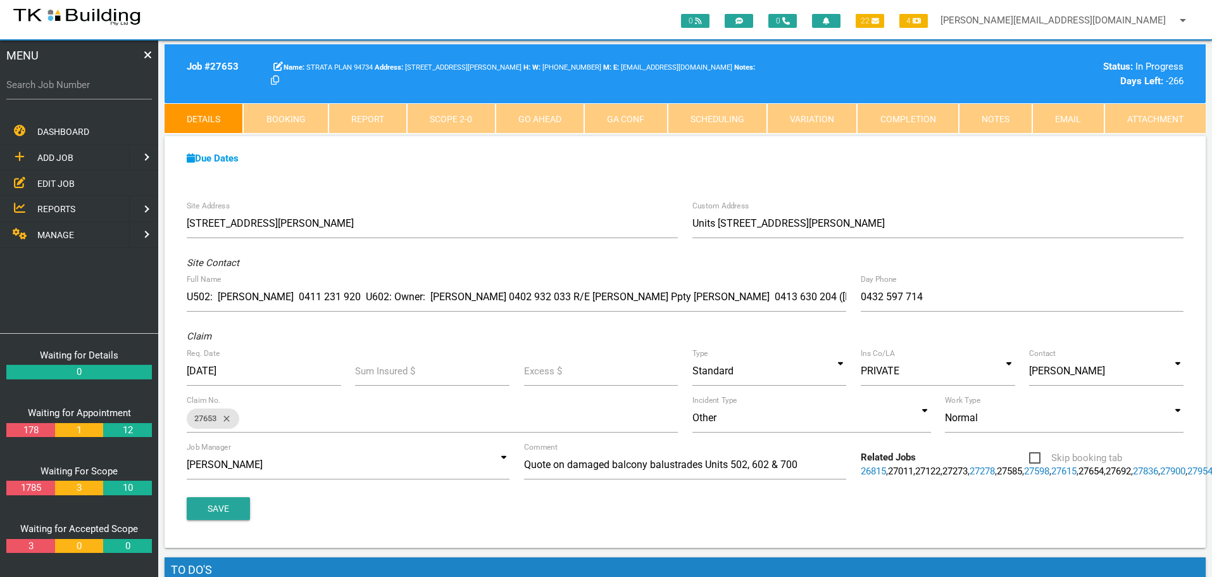
click at [303, 115] on link "Booking" at bounding box center [285, 118] width 85 height 30
select select "7"
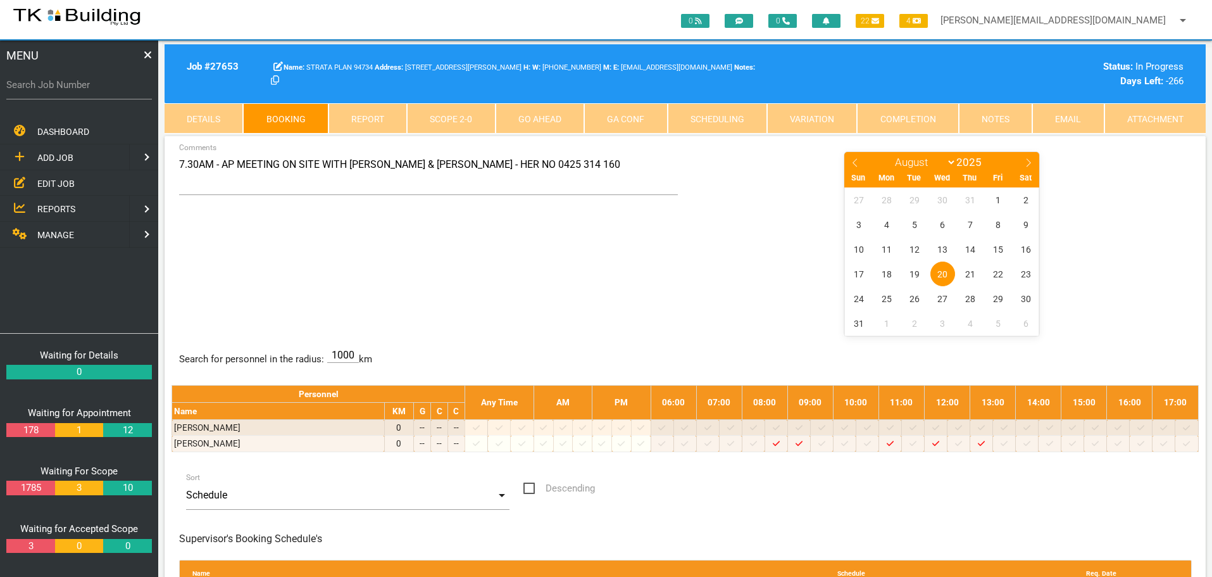
click at [1000, 120] on link "Notes" at bounding box center [995, 118] width 73 height 30
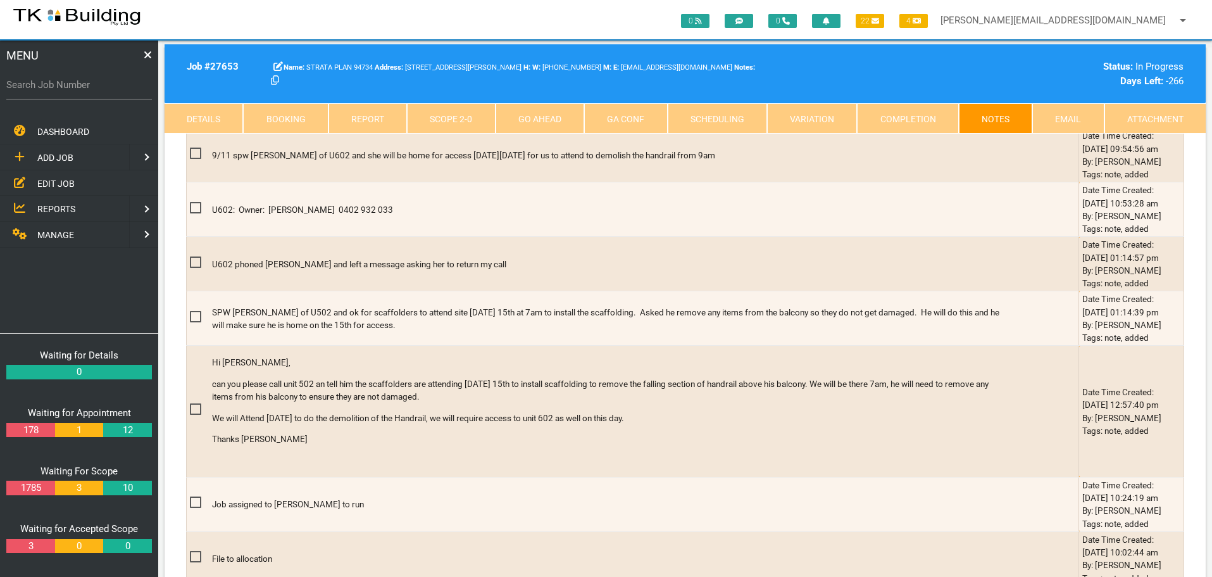
scroll to position [4748, 0]
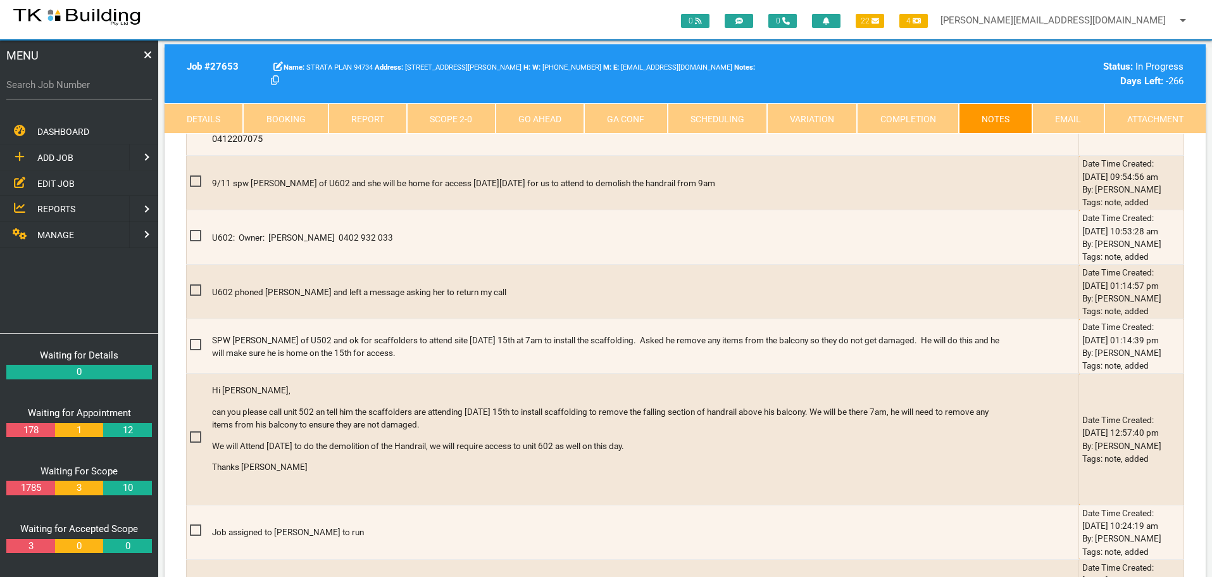
click at [210, 118] on link "Details" at bounding box center [204, 118] width 79 height 30
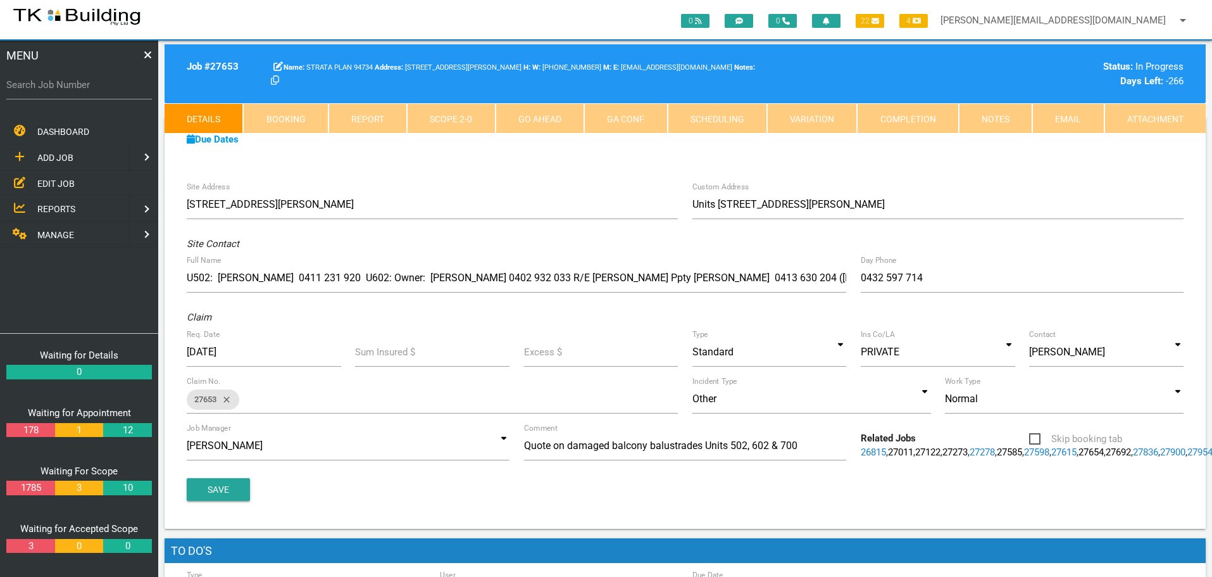
scroll to position [18, 0]
click at [995, 116] on link "Notes" at bounding box center [995, 118] width 73 height 30
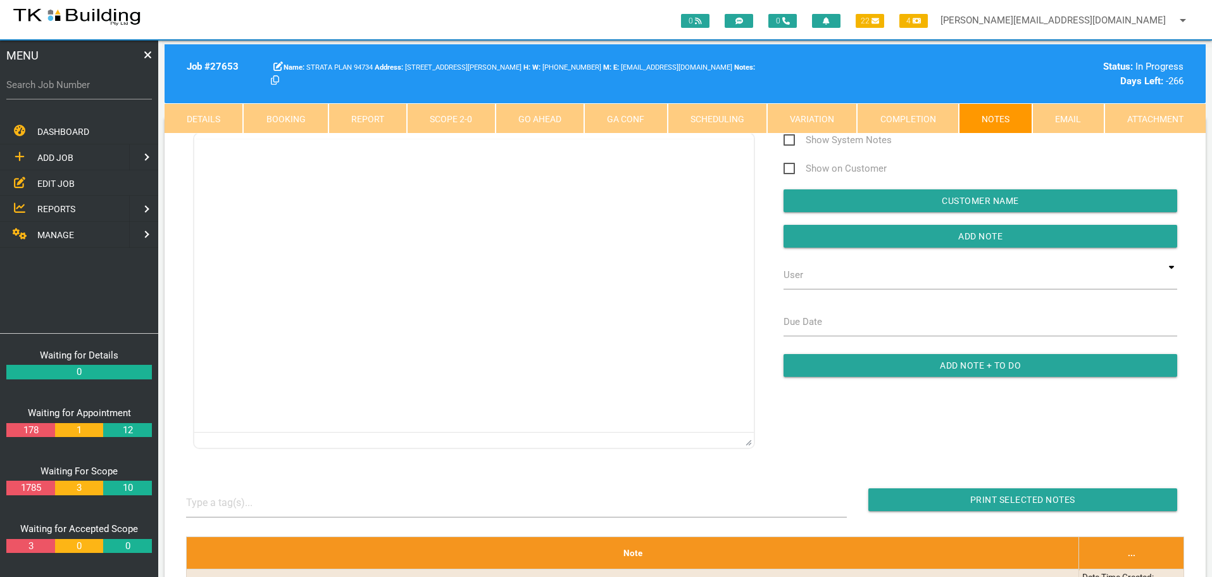
scroll to position [0, 0]
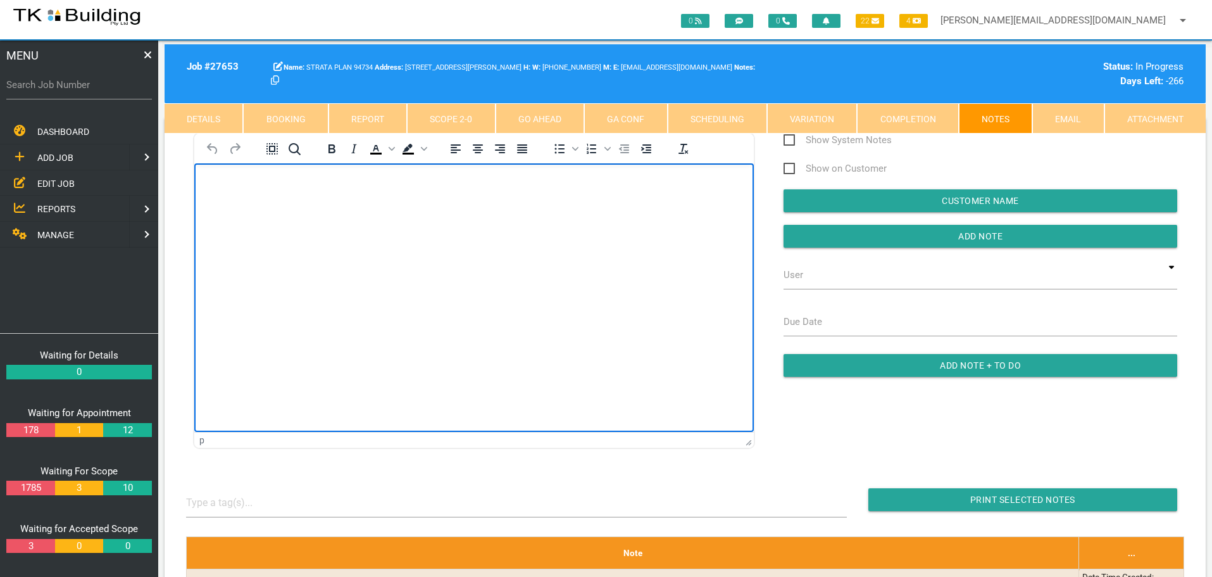
click at [215, 189] on body "Rich Text Area. Press ALT-0 for help." at bounding box center [474, 200] width 560 height 42
click at [610, 184] on p "U502: Adam 0411 231 920 U202: U302: Jordan (blackhawkfound@nigpond.com U402: Fa…" at bounding box center [474, 189] width 528 height 20
click at [215, 194] on p "U502: Adam 0411 231 920 U202: U302: Jordan (blackhawkfound@nigpond.com 0447 397…" at bounding box center [474, 189] width 528 height 20
click at [479, 230] on html "U502: Adam 0411 231 920 U202: U302: Jordan (blackhawkfound@nigpond.com 0447 397…" at bounding box center [474, 197] width 560 height 68
click at [208, 183] on body "U502: Adam 0411 231 920 U202: U302: Jordan (blackhawkfound@nigpond.com 0447 397…" at bounding box center [474, 205] width 560 height 52
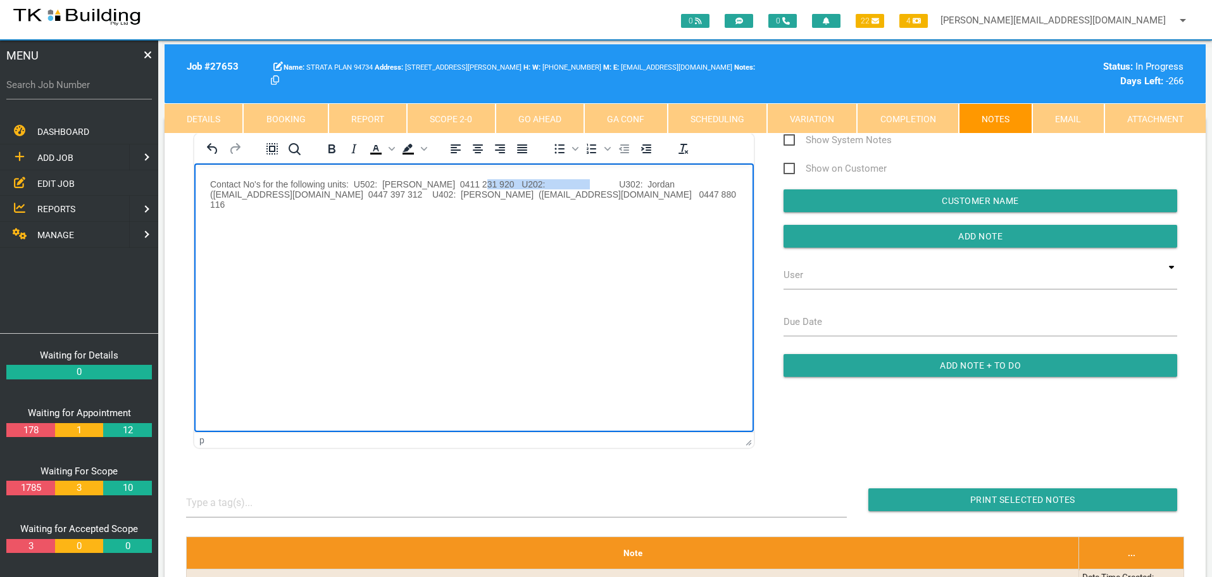
drag, startPoint x: 473, startPoint y: 179, endPoint x: 560, endPoint y: 174, distance: 87.5
click at [560, 174] on html "Contact No's for the following units: U502: Adam 0411 231 920 U202: U302: Jorda…" at bounding box center [474, 202] width 560 height 78
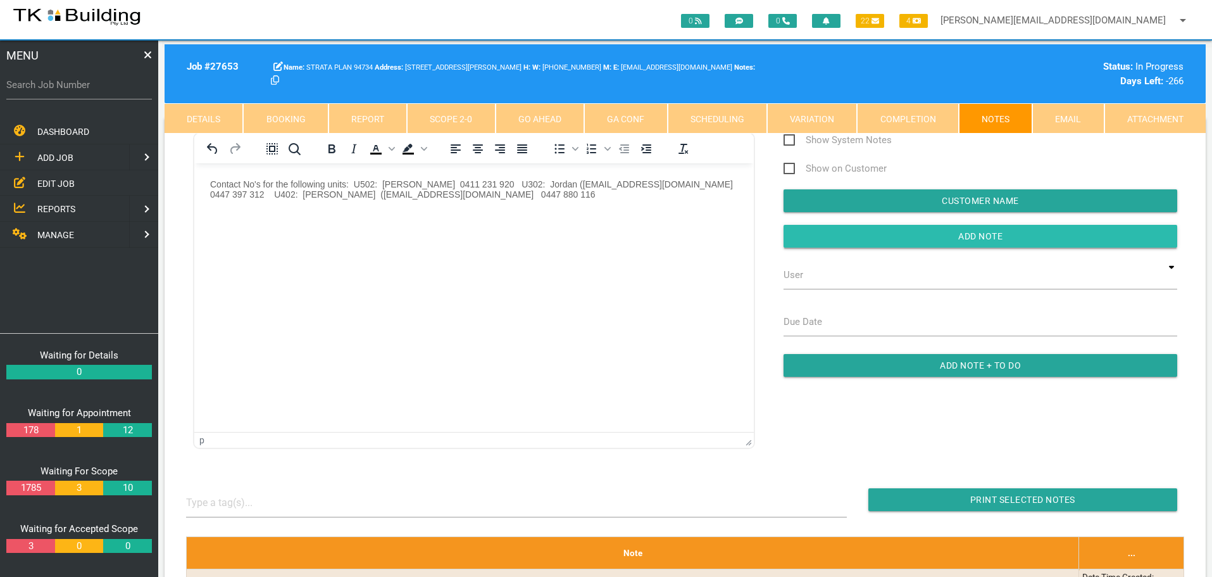
click at [824, 236] on input "button" at bounding box center [981, 236] width 394 height 23
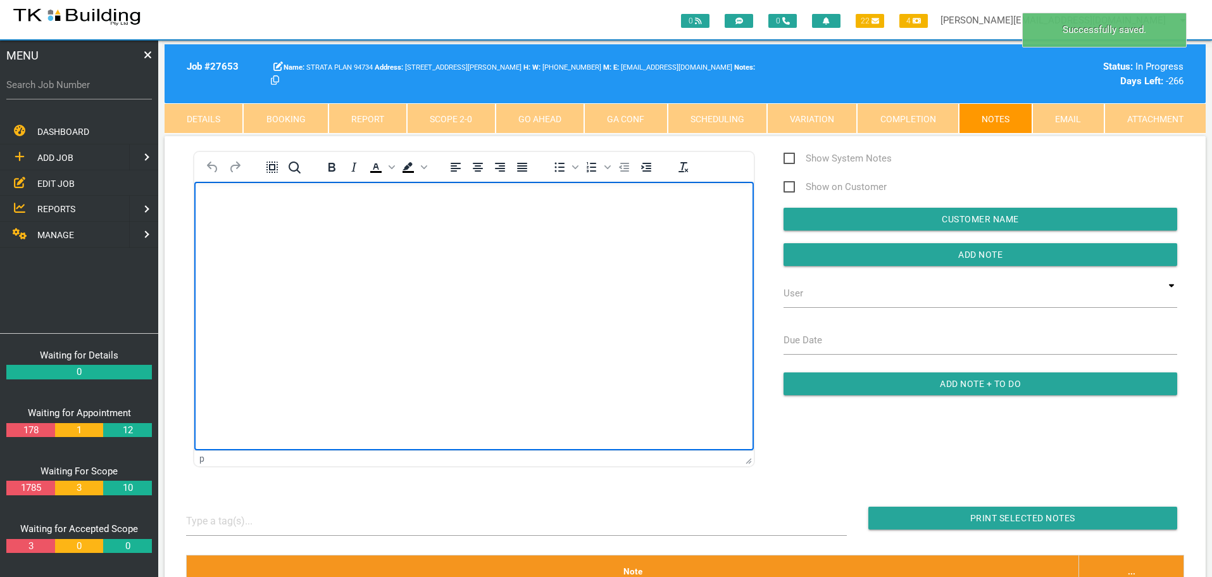
click at [243, 214] on body "Rich Text Area. Press ALT-0 for help." at bounding box center [474, 218] width 560 height 42
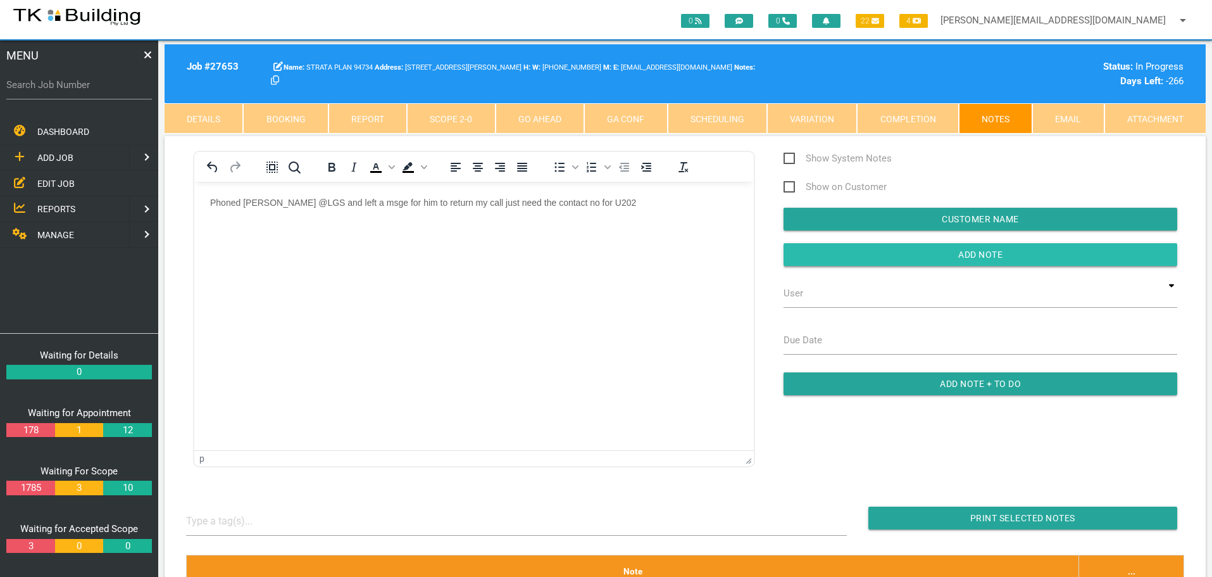
drag, startPoint x: 820, startPoint y: 259, endPoint x: 515, endPoint y: 77, distance: 355.5
click at [820, 259] on input "button" at bounding box center [981, 254] width 394 height 23
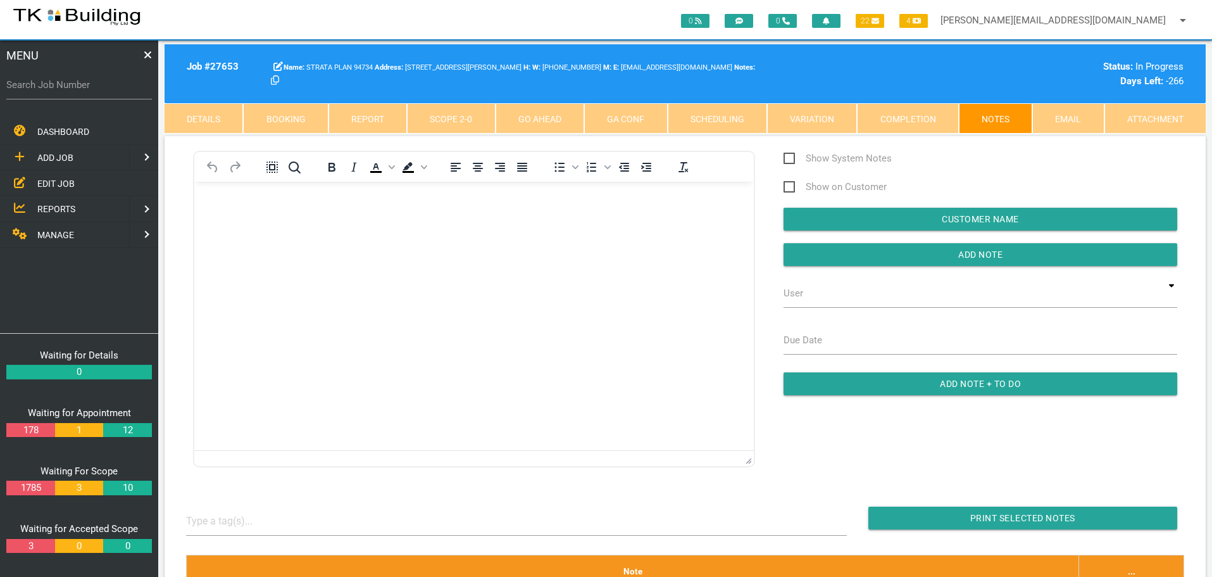
click at [70, 91] on label "Search Job Number" at bounding box center [79, 85] width 146 height 15
click at [70, 91] on input "Search Job Number" at bounding box center [79, 84] width 146 height 29
type input "25438"
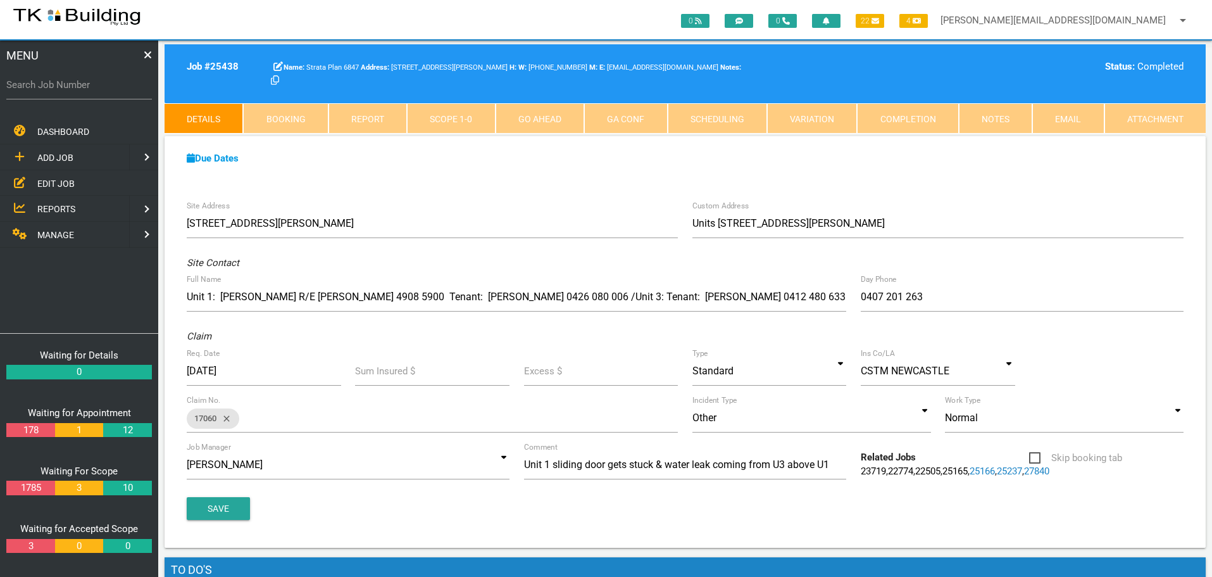
click at [1002, 116] on link "Notes" at bounding box center [995, 118] width 73 height 30
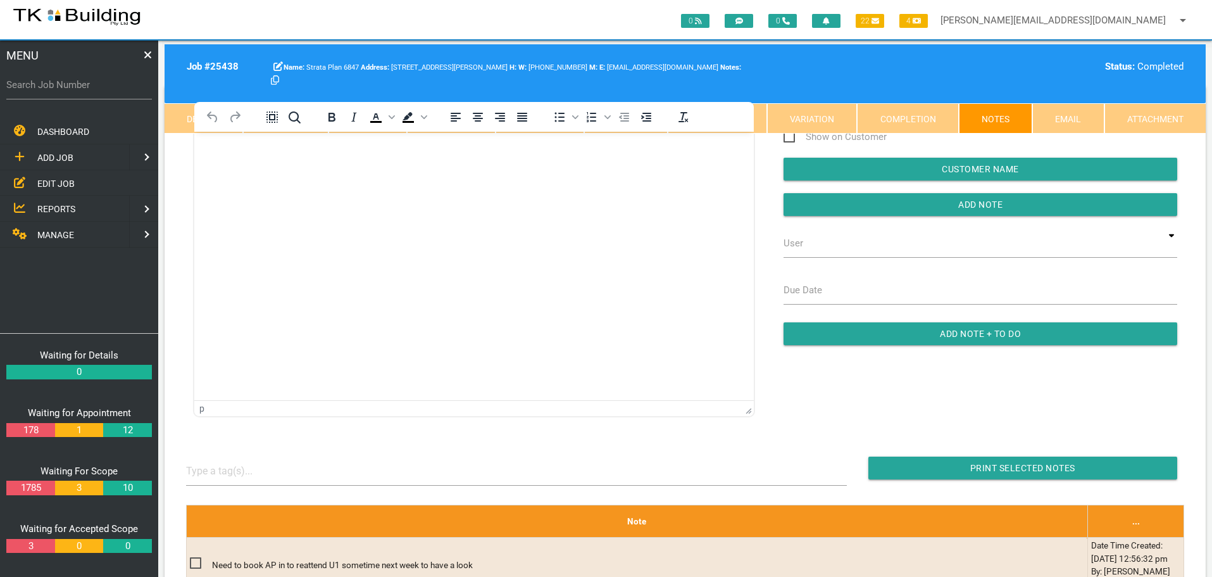
scroll to position [177, 0]
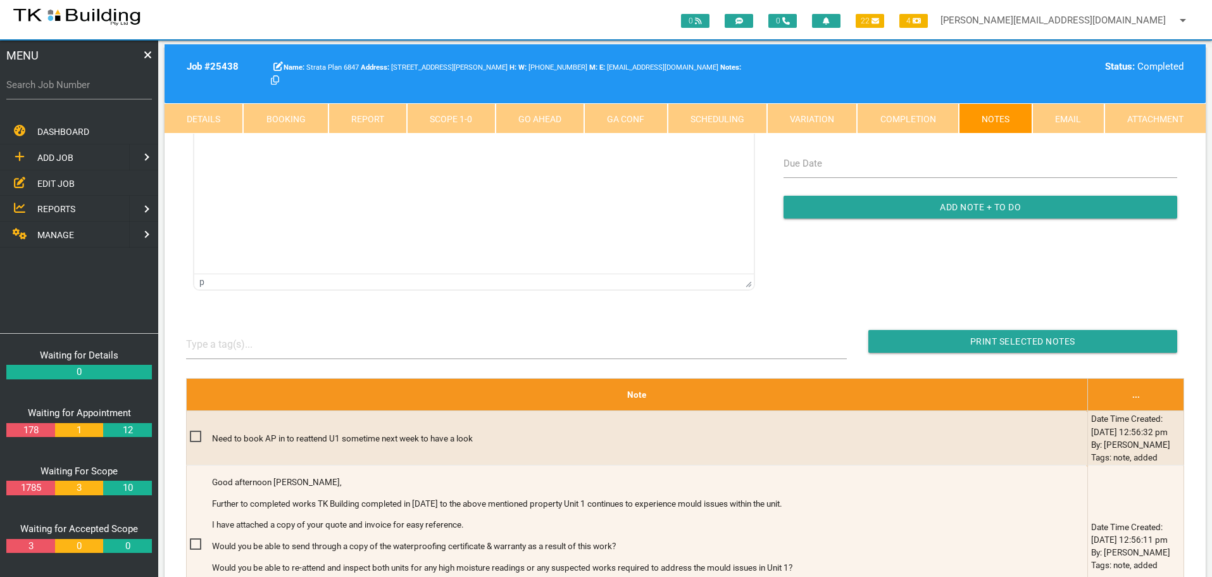
click at [478, 114] on link "Scope 1 - 0" at bounding box center [451, 118] width 88 height 30
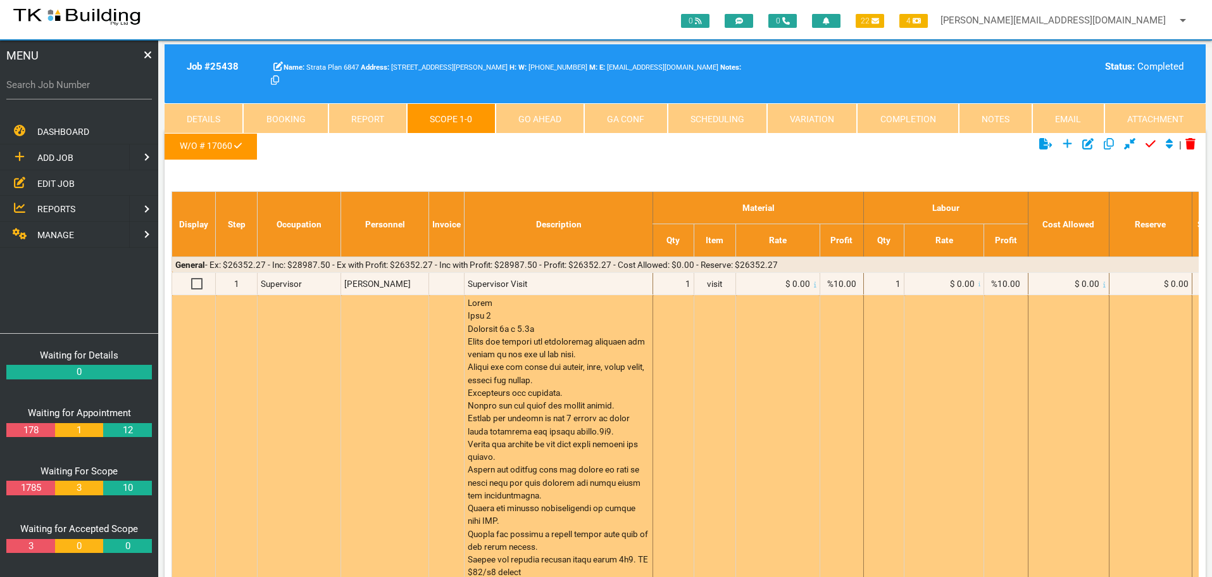
scroll to position [0, 0]
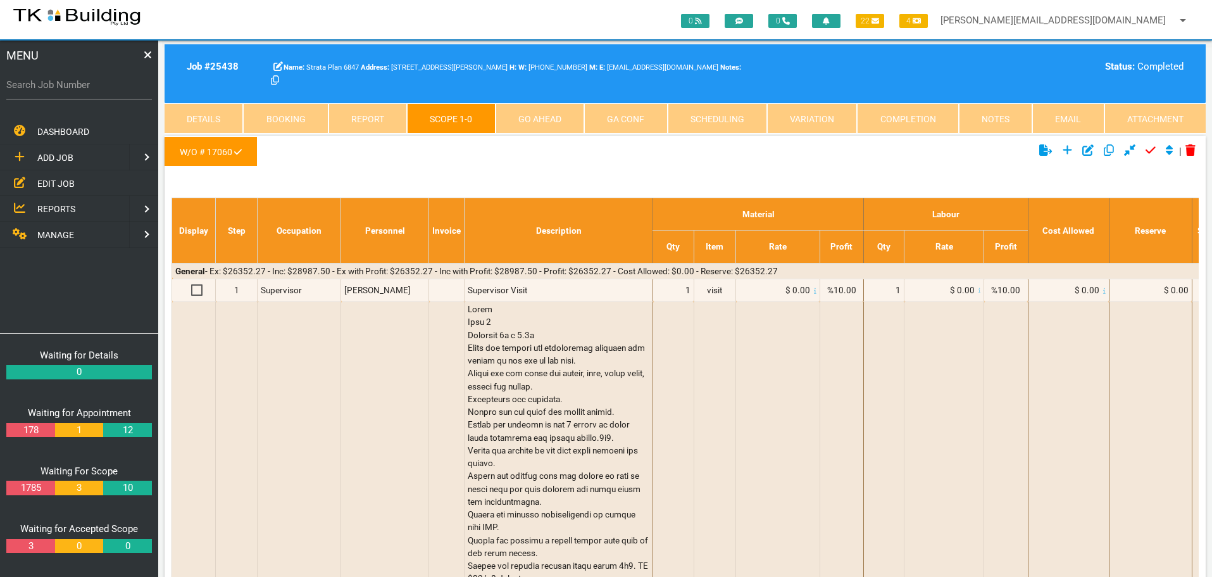
click at [1007, 118] on link "Notes" at bounding box center [995, 118] width 73 height 30
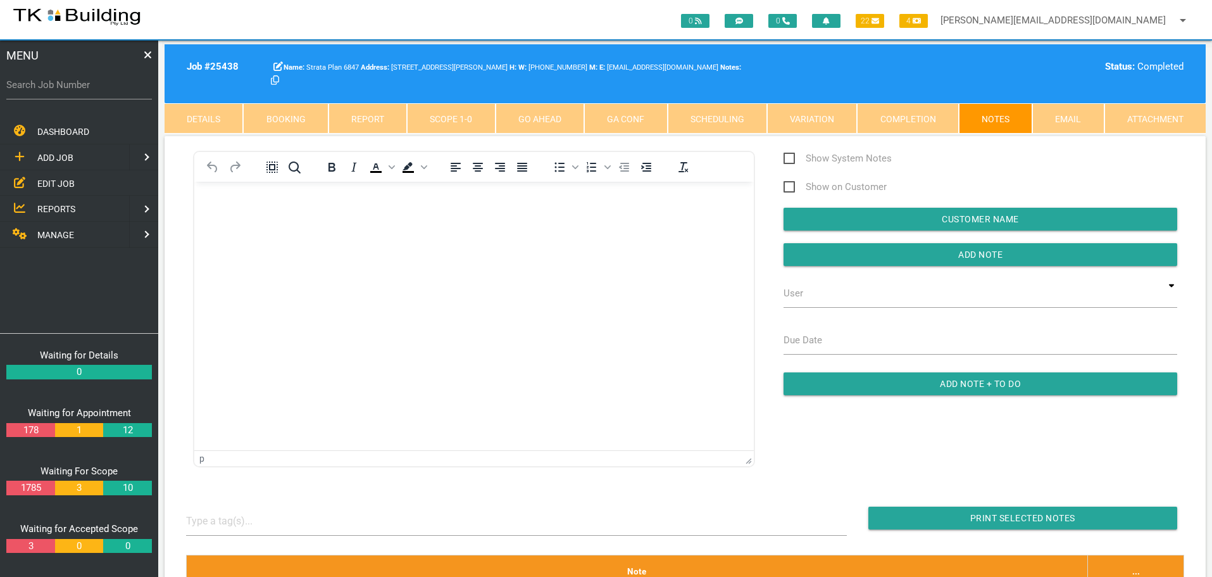
click at [223, 112] on link "Details" at bounding box center [204, 118] width 79 height 30
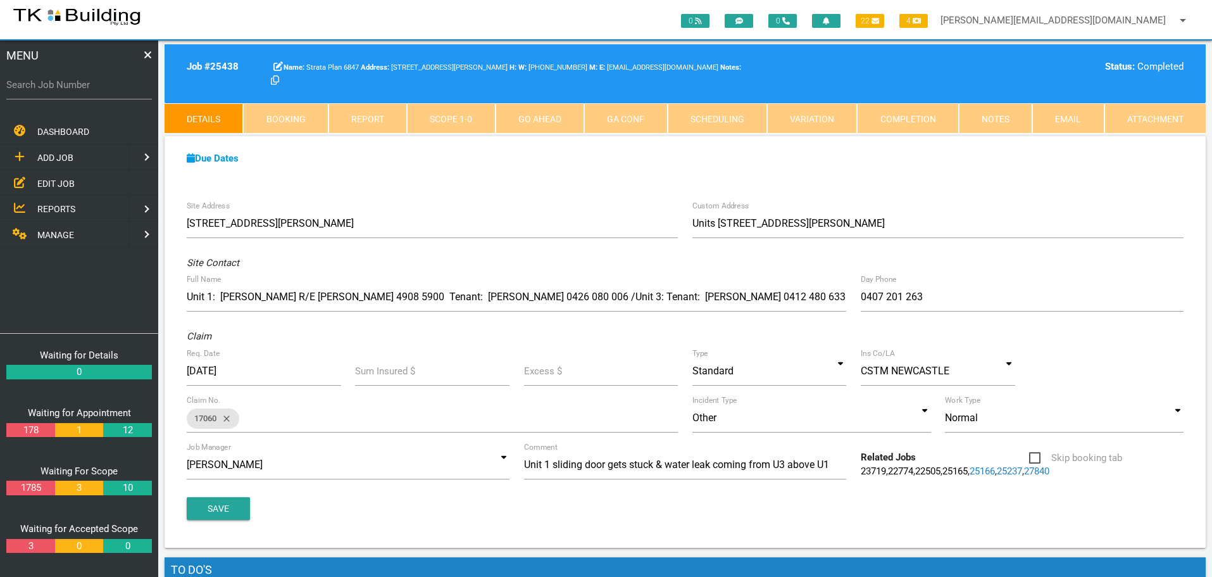
click at [477, 118] on link "Scope 1 - 0" at bounding box center [451, 118] width 88 height 30
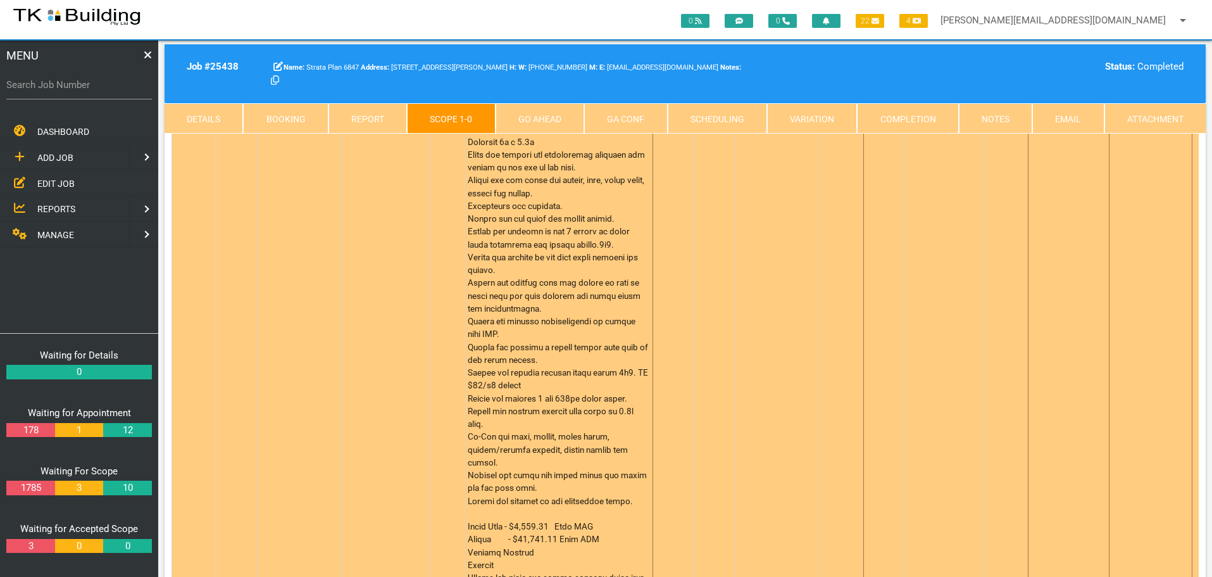
scroll to position [253, 0]
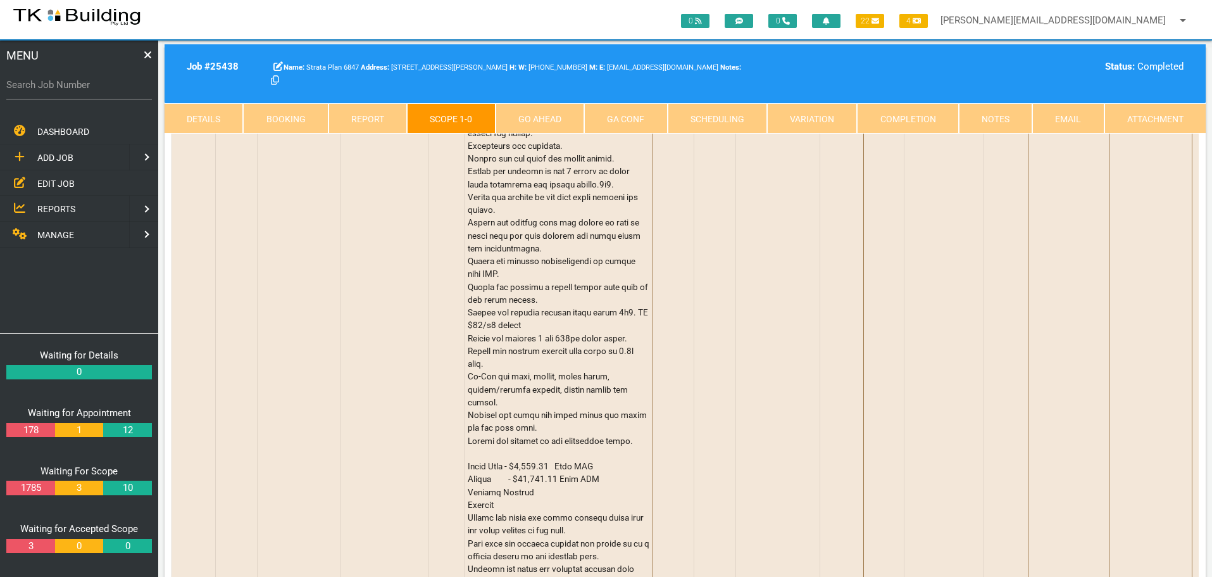
click at [211, 119] on link "Details" at bounding box center [204, 118] width 79 height 30
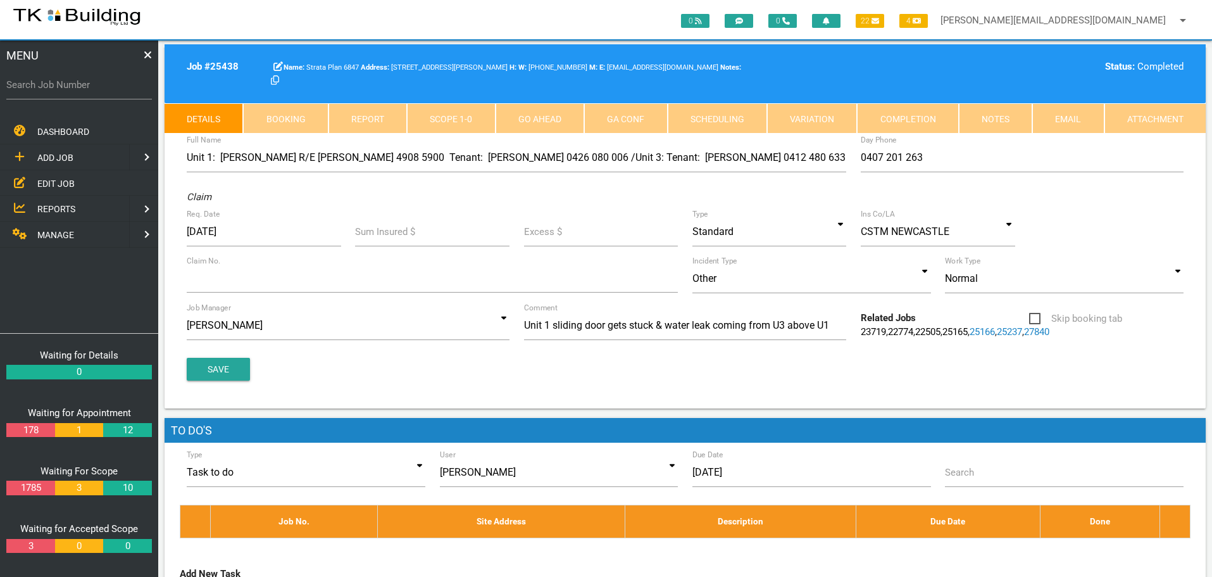
scroll to position [0, 0]
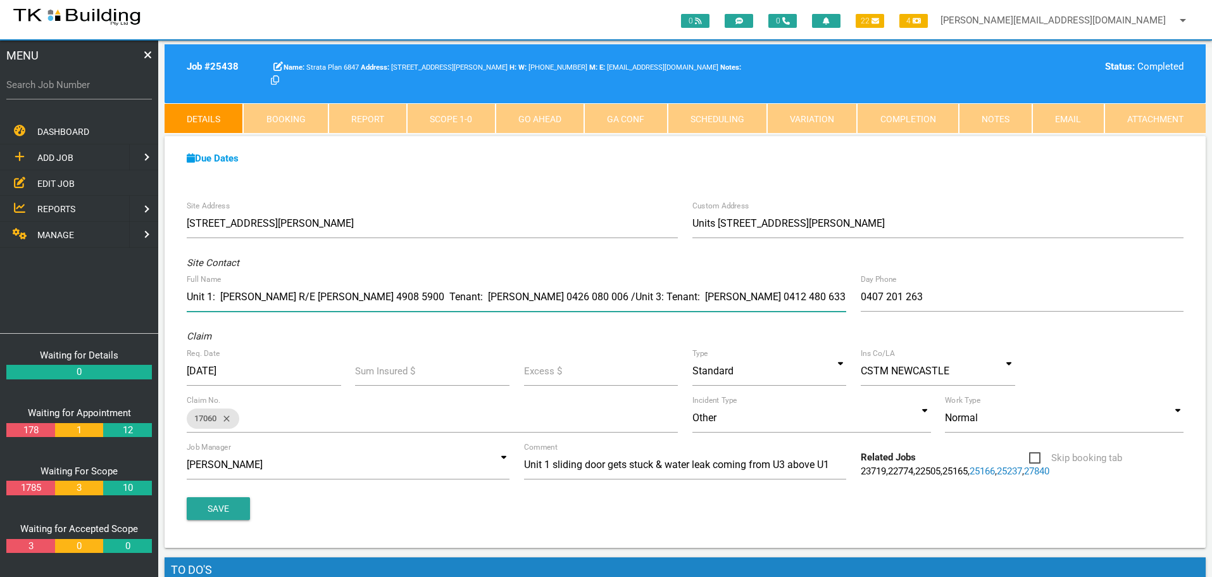
click at [223, 297] on input "Unit 1: Ray White R/E Kathy 4908 5900 Tenant: Jesse 0426 080 006 /Unit 3: Tenan…" at bounding box center [517, 296] width 660 height 29
type input "Unit 1: Owner/Occupier: Georgia 0401 214 351 Tenant: Jesse 0426 080 006 /Unit 3…"
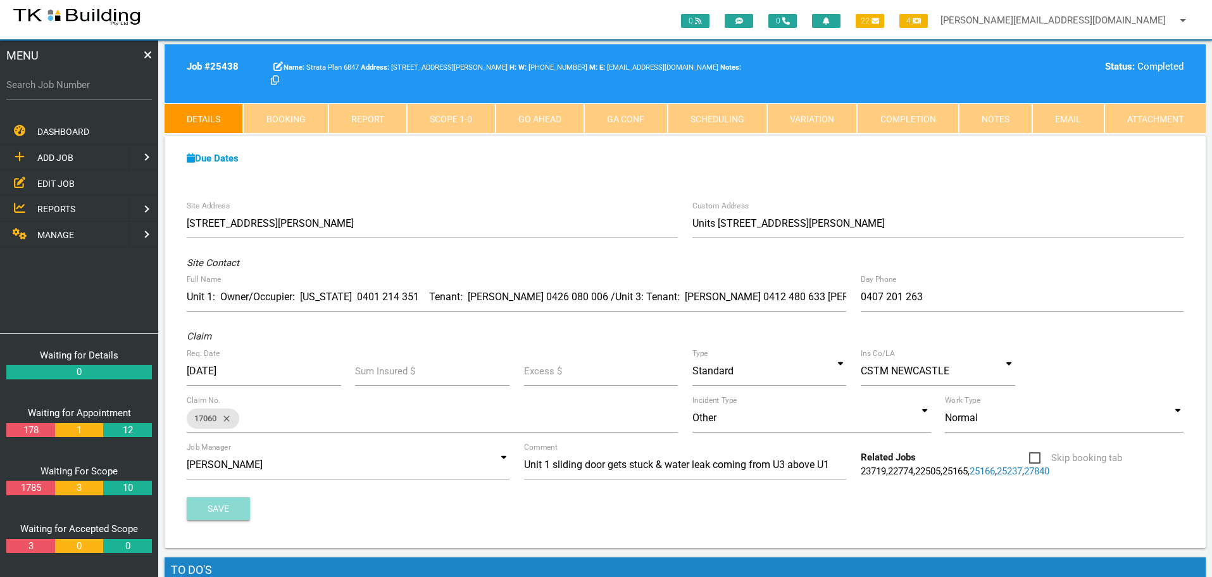
click at [210, 517] on button "Save" at bounding box center [218, 508] width 63 height 23
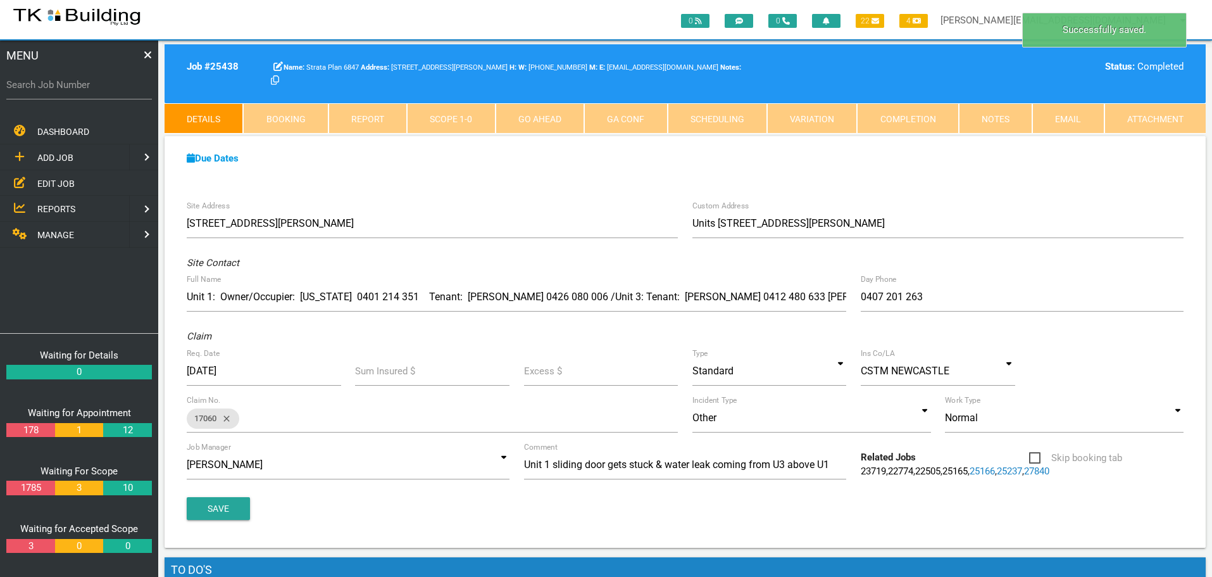
click at [296, 122] on link "Booking" at bounding box center [285, 118] width 85 height 30
select select "7"
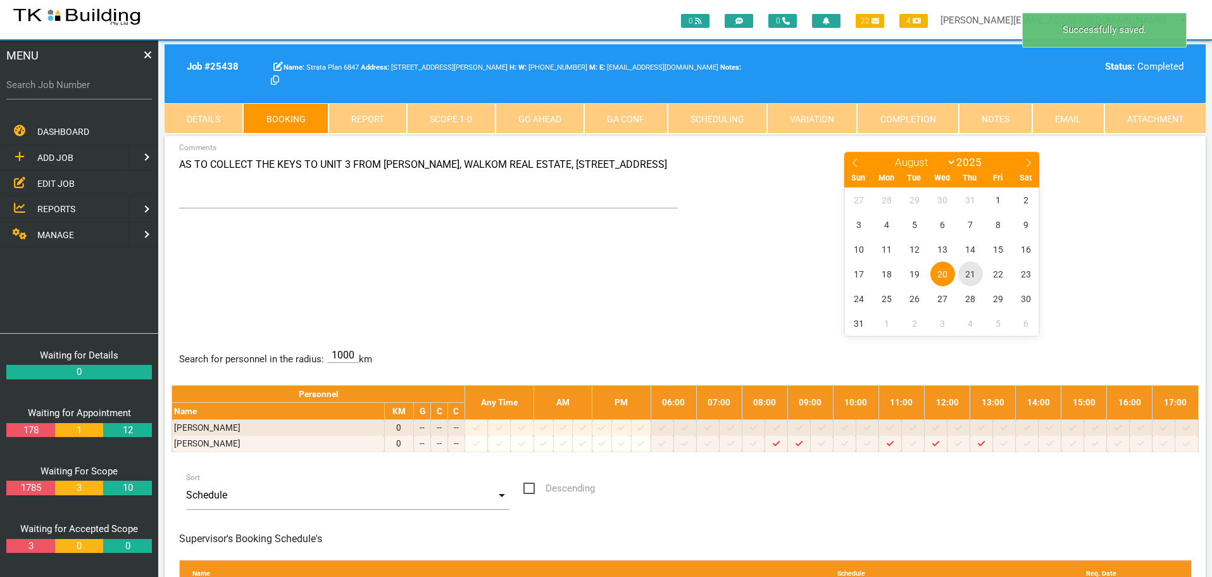
click at [972, 273] on span "21" at bounding box center [971, 273] width 25 height 25
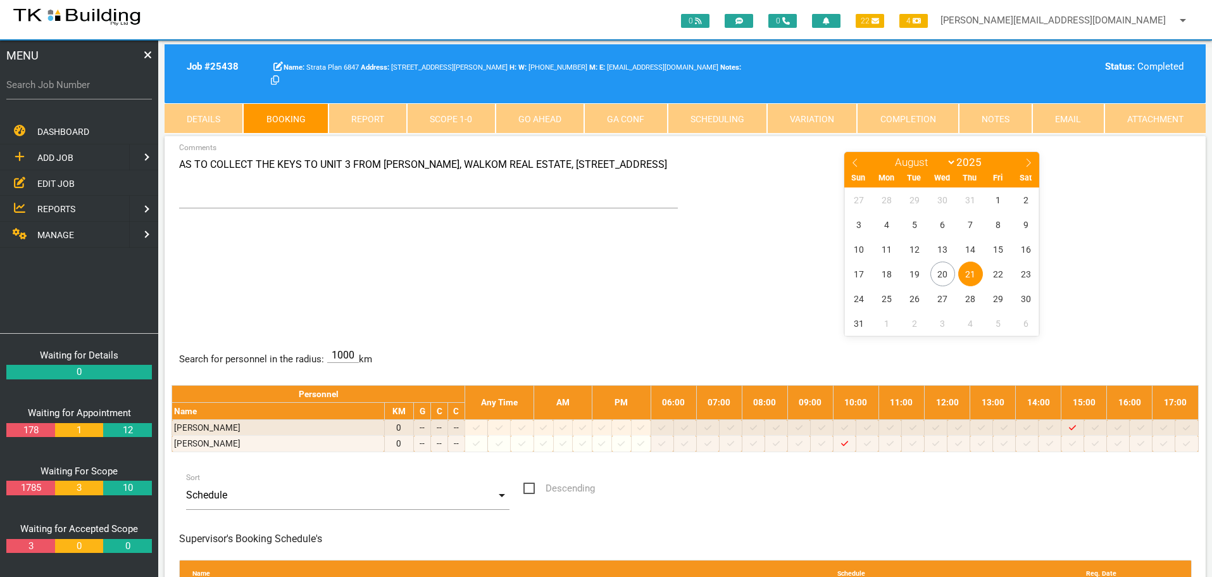
click at [491, 280] on div "AS TO COLLECT THE KEYS TO UNIT 3 FROM SHANNON MURPHY, WALKOM REAL ESTATE, 443 H…" at bounding box center [686, 243] width 1028 height 184
drag, startPoint x: 180, startPoint y: 165, endPoint x: 311, endPoint y: 190, distance: 134.1
click at [311, 190] on textarea "AS TO COLLECT THE KEYS TO UNIT 3 FROM SHANNON MURPHY, WALKOM REAL ESTATE, 443 H…" at bounding box center [429, 180] width 500 height 58
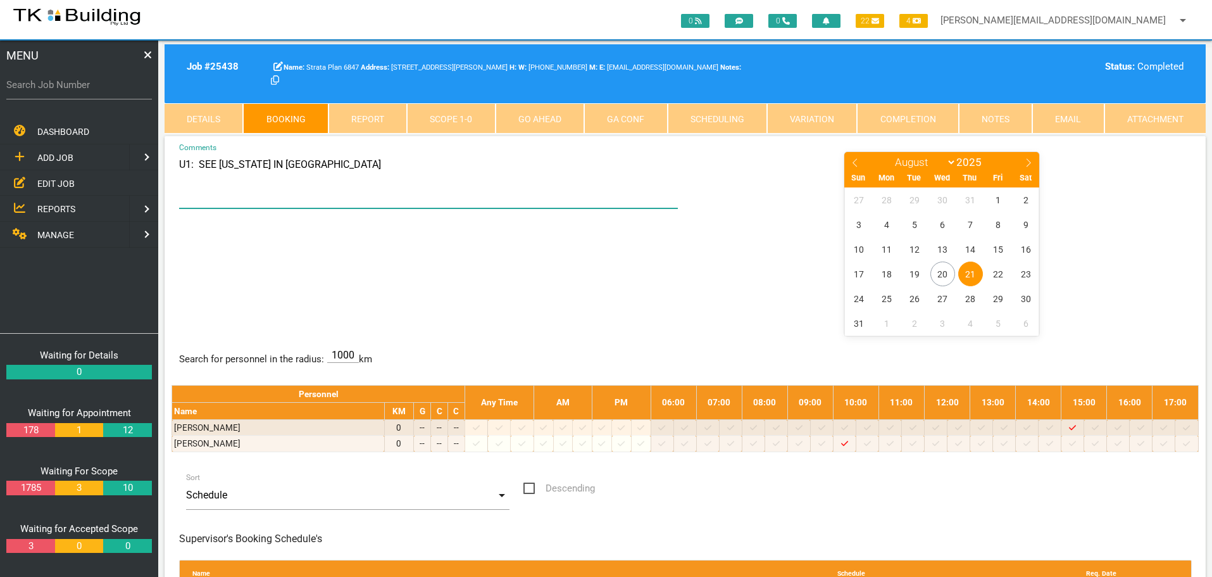
click at [179, 163] on textarea "U1: SEE GEORGIA IN U1" at bounding box center [429, 180] width 500 height 58
click at [914, 299] on span "26" at bounding box center [915, 298] width 25 height 25
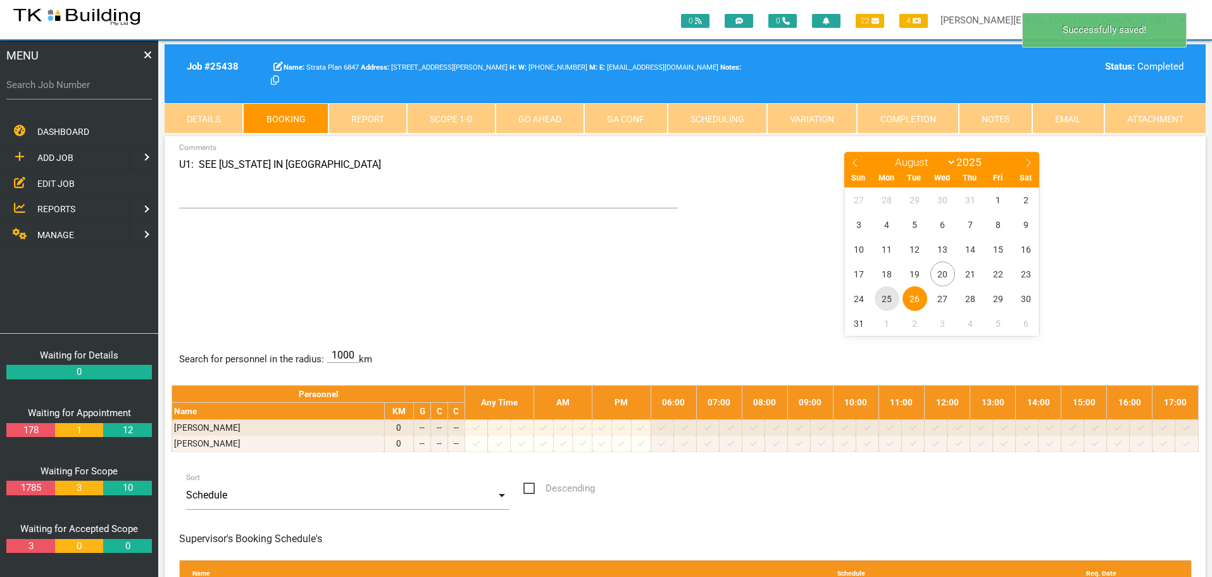
click at [886, 297] on span "25" at bounding box center [887, 298] width 25 height 25
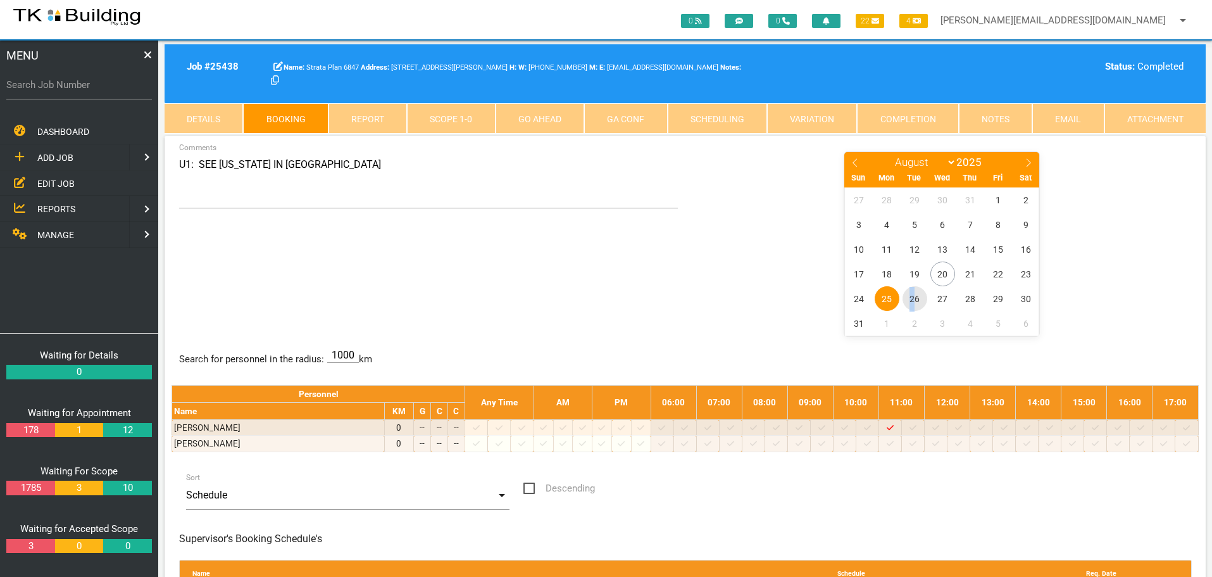
click at [913, 299] on span "26" at bounding box center [915, 298] width 25 height 25
click at [967, 270] on span "21" at bounding box center [971, 273] width 25 height 25
click at [179, 164] on textarea "U1: SEE GEORGIA IN U1" at bounding box center [429, 180] width 500 height 58
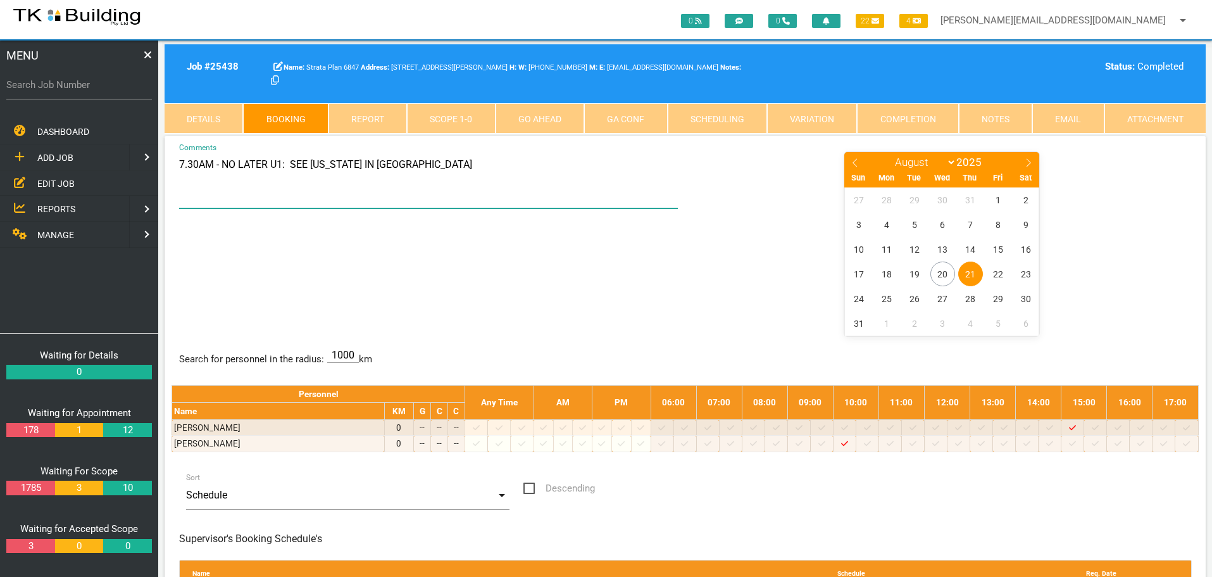
click at [418, 169] on textarea "7.30AM - NO LATER U1: SEE GEORGIA IN U1" at bounding box center [429, 180] width 500 height 58
click at [563, 168] on textarea "7.30AM - NO LATER U1: SEE GEORGIA HER NO IF NEEDED 0401 214 351 U3:" at bounding box center [429, 180] width 500 height 58
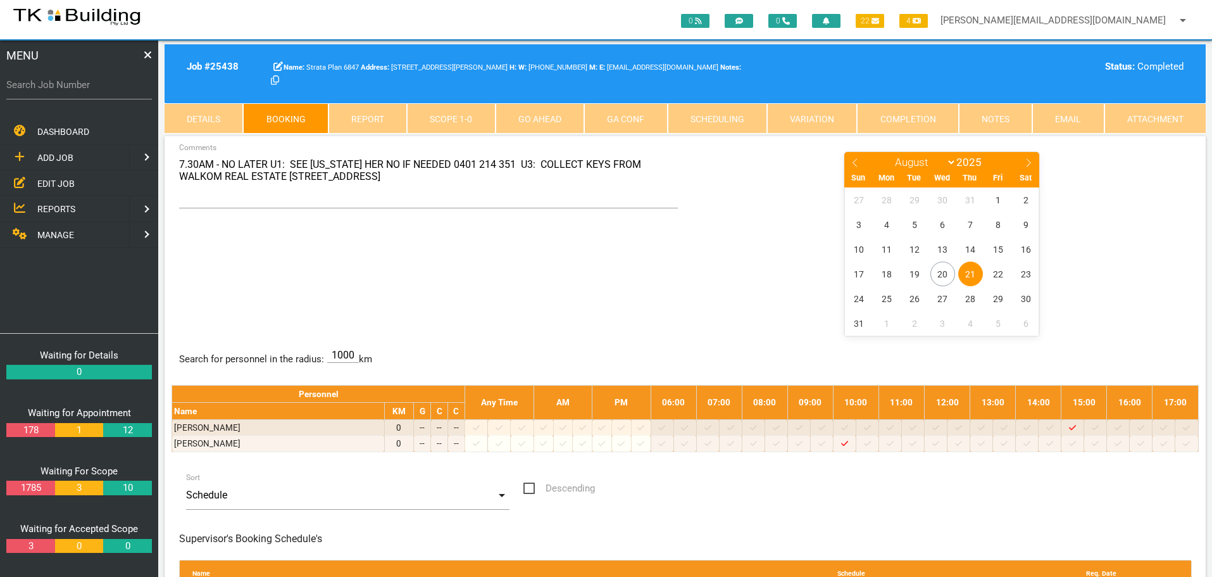
click at [517, 255] on div "7.30AM - NO LATER U1: SEE GEORGIA HER NO IF NEEDED 0401 214 351 U3: COLLECT KEY…" at bounding box center [686, 243] width 1028 height 184
click at [398, 180] on textarea "7.30AM - NO LATER U1: SEE GEORGIA HER NO IF NEEDED 0401 214 351 U3: COLLECT KEY…" at bounding box center [429, 180] width 500 height 58
type textarea "7.30AM - NO LATER U1: SEE GEORGIA HER NO IF NEEDED 0401 214 351 U3: COLLECT KEY…"
click at [569, 284] on div "7.30AM - NO LATER U1: SEE GEORGIA HER NO IF NEEDED 0401 214 351 U3: COLLECT KEY…" at bounding box center [686, 243] width 1028 height 184
click at [74, 88] on label "Search Job Number" at bounding box center [79, 85] width 146 height 15
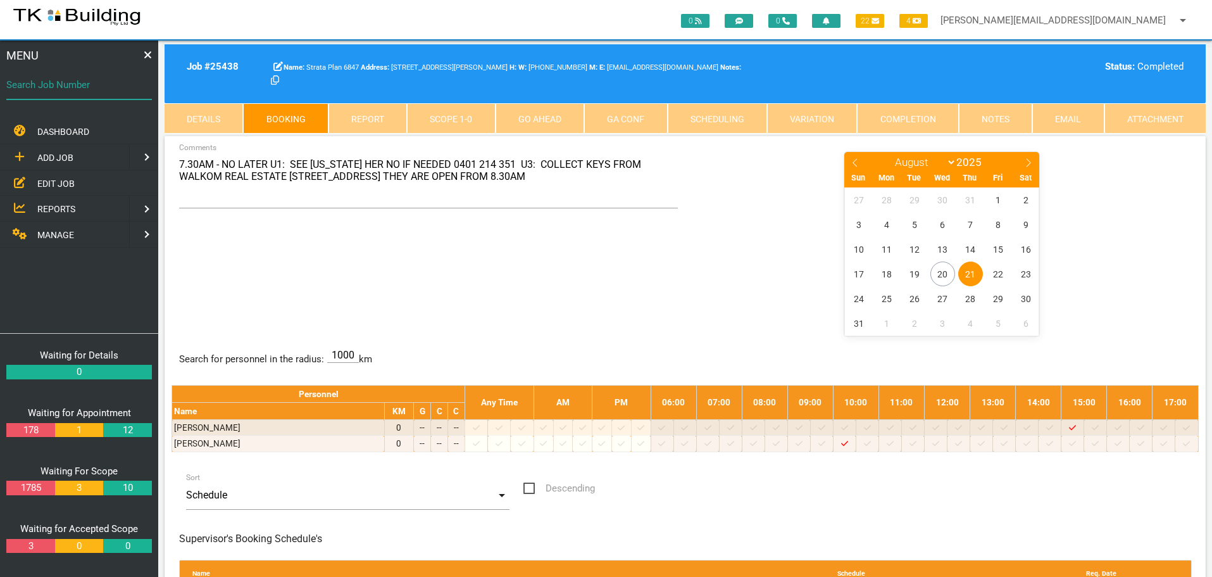
click at [74, 88] on input "Search Job Number" at bounding box center [79, 84] width 146 height 29
type input "27959"
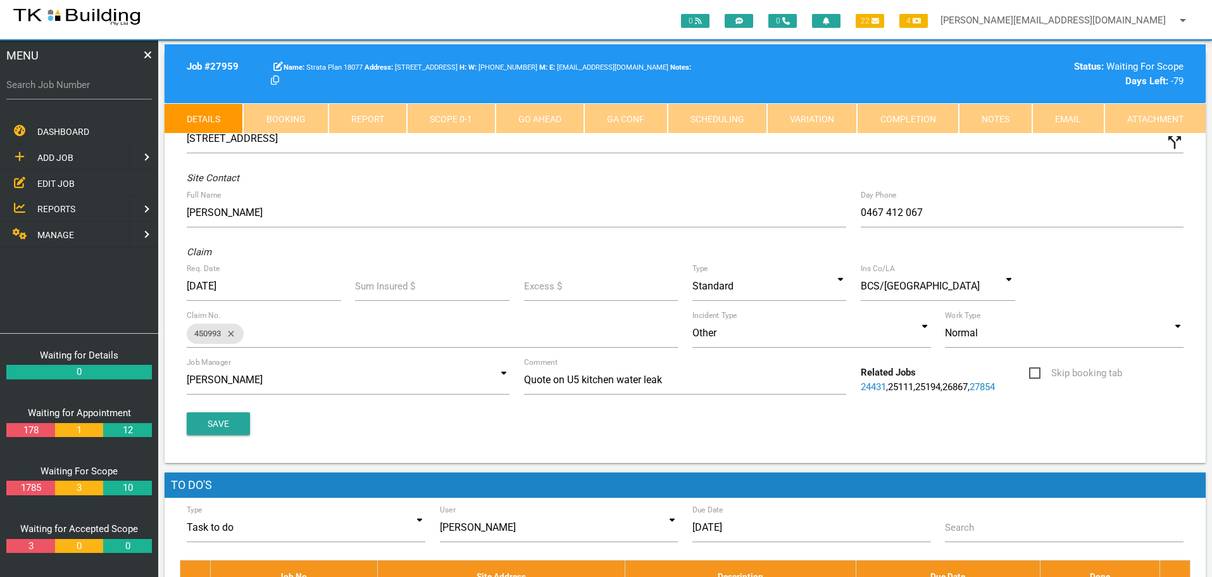
click at [308, 107] on link "Booking" at bounding box center [285, 118] width 85 height 30
select select "7"
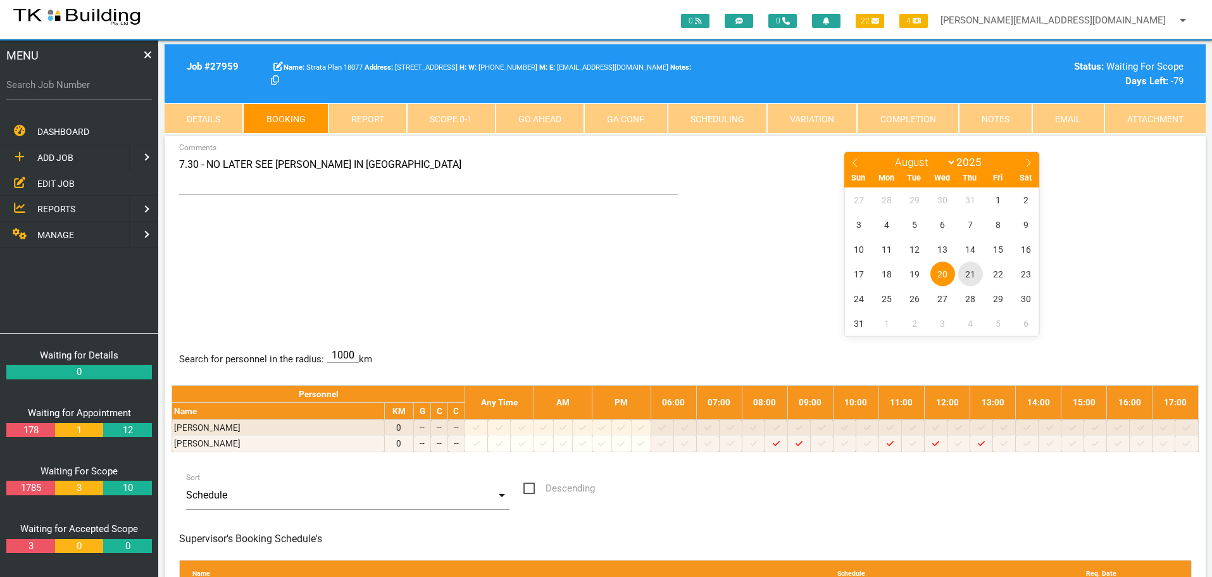
click at [968, 271] on span "21" at bounding box center [971, 273] width 25 height 25
click at [179, 162] on textarea "7.30 - NO LATER SEE JAMES IN U5" at bounding box center [429, 173] width 500 height 44
click at [236, 162] on textarea "BET 9-9.30 - NO LATER SEE JAMES IN U5" at bounding box center [429, 173] width 500 height 44
click at [390, 176] on textarea "BET 9-9.30 - SEE JAMES IN U5" at bounding box center [429, 173] width 500 height 44
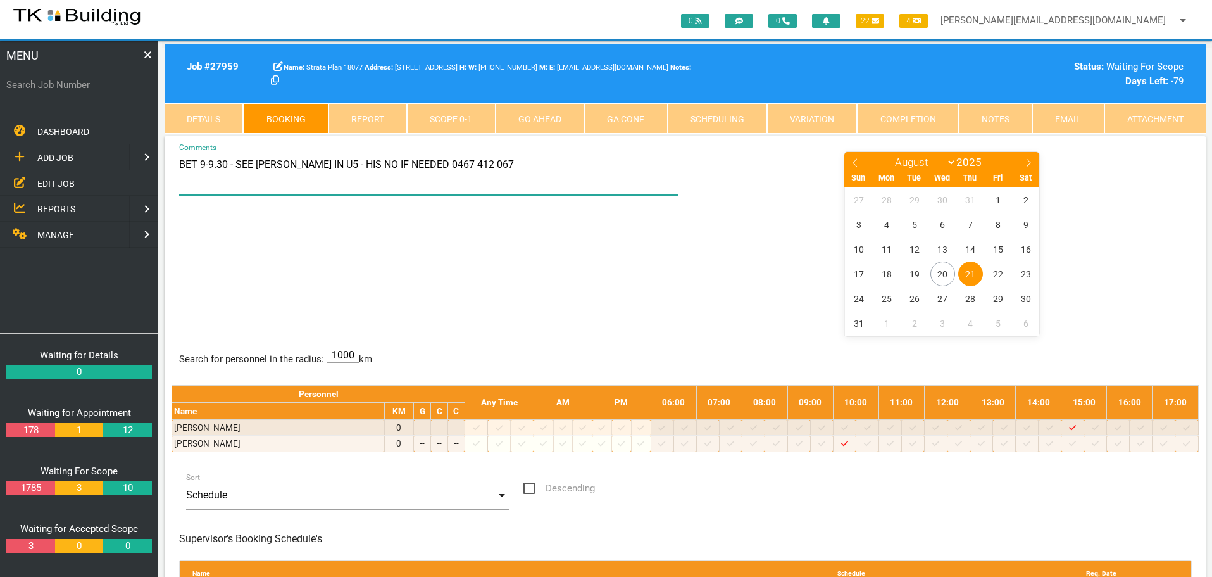
type textarea "BET 9-9.30 - SEE JAMES IN U5 - HIS NO IF NEEDED 0467 412 067"
click at [670, 256] on div "BET 9-9.30 - SEE JAMES IN U5 - HIS NO IF NEEDED 0467 412 067 Comments January F…" at bounding box center [686, 243] width 1028 height 184
click at [52, 87] on label "Search Job Number" at bounding box center [79, 85] width 146 height 15
click at [52, 87] on input "Search Job Number" at bounding box center [79, 84] width 146 height 29
type input "25438"
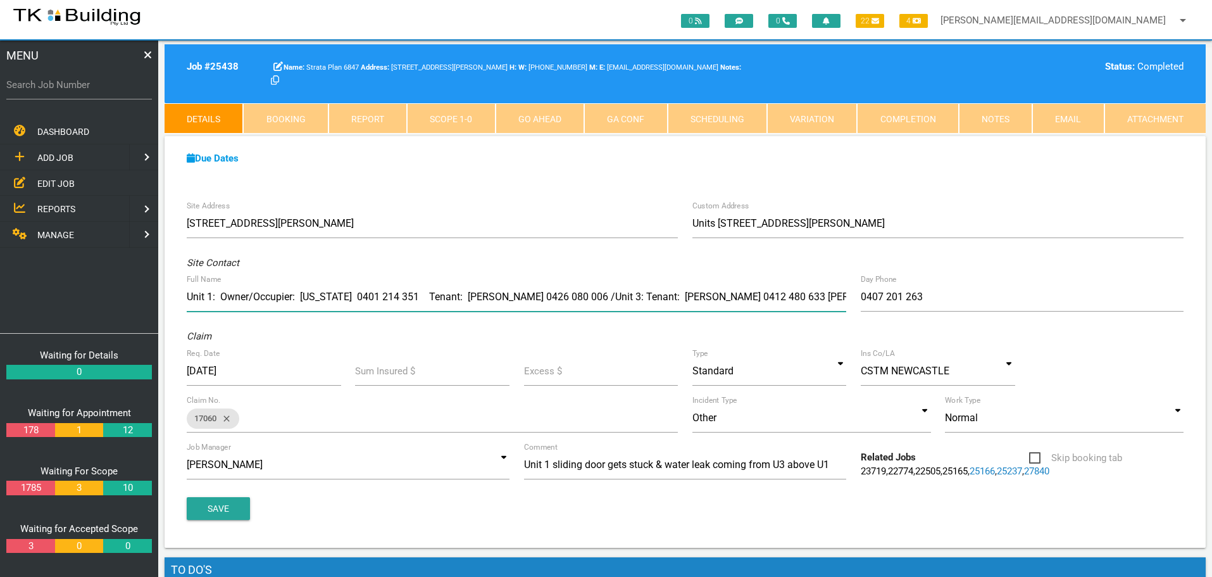
drag, startPoint x: 417, startPoint y: 296, endPoint x: 536, endPoint y: 298, distance: 118.4
click at [536, 298] on input "Unit 1: Owner/Occupier: Georgia 0401 214 351 Tenant: Jesse 0426 080 006 /Unit 3…" at bounding box center [517, 296] width 660 height 29
drag, startPoint x: 460, startPoint y: 295, endPoint x: 600, endPoint y: 293, distance: 139.9
click at [600, 293] on input "Unit 1: Owner/Occupier: Georgia 0401 214 351 T /Unit 3: Tenant: Michelle 0412 4…" at bounding box center [517, 296] width 660 height 29
click at [460, 298] on input "Unit 1: Owner/Occupier: Georgia 0401 214 351 T /Unit 3: Owner: Ross Clysdale/Jo…" at bounding box center [517, 296] width 660 height 29
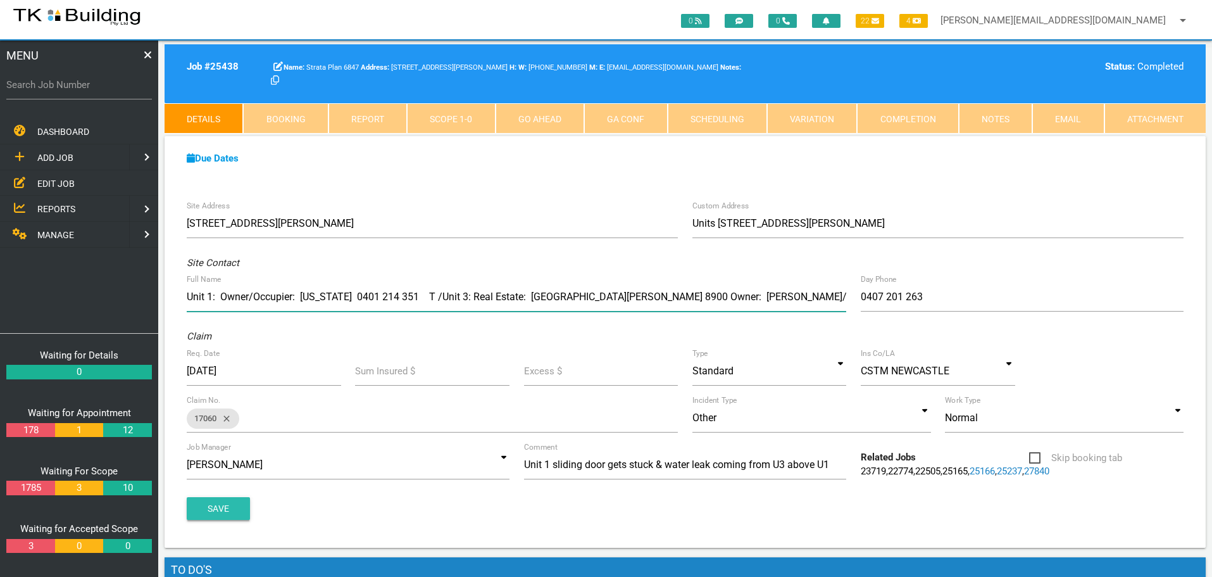
type input "Unit 1: Owner/Occupier: Georgia 0401 214 351 T /Unit 3: Real Estate: Walkom Rea…"
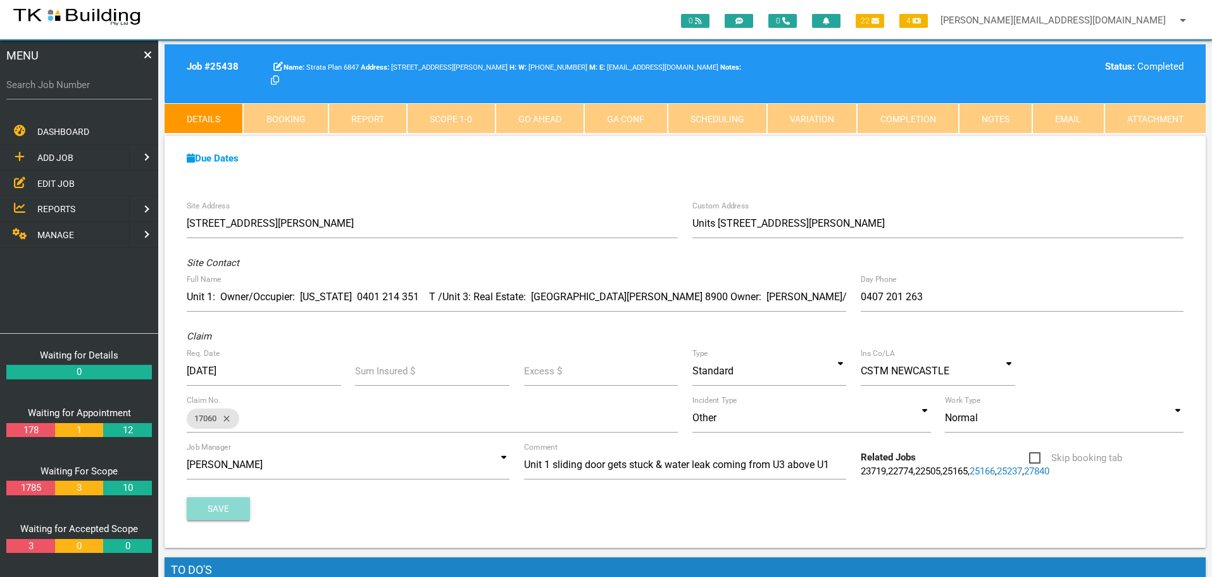
click at [211, 510] on button "Save" at bounding box center [218, 508] width 63 height 23
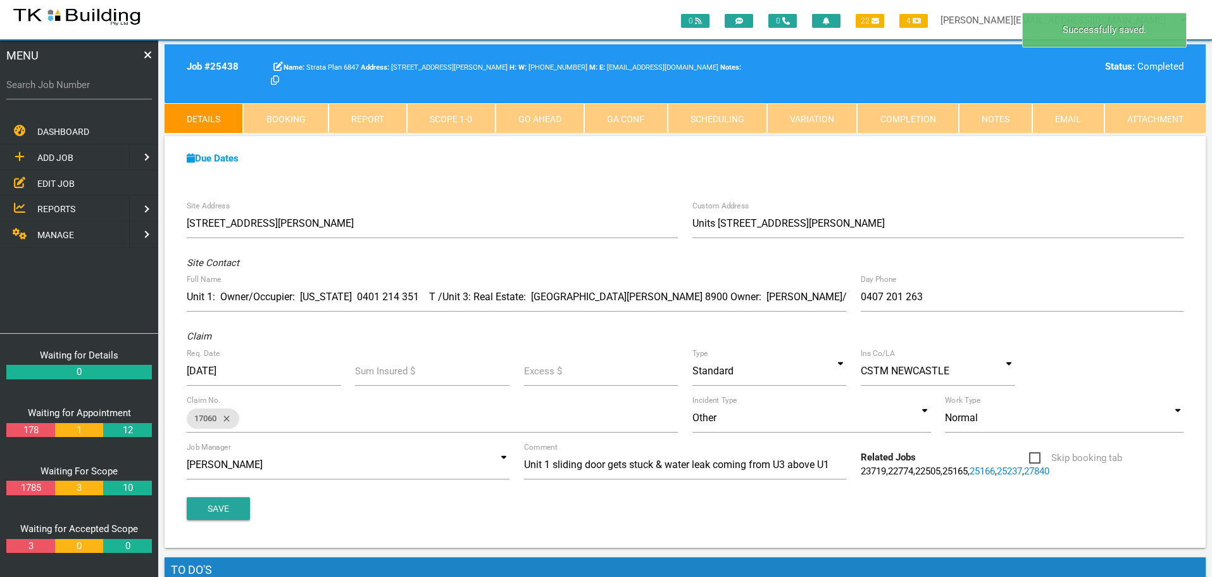
click at [1001, 118] on link "Notes" at bounding box center [995, 118] width 73 height 30
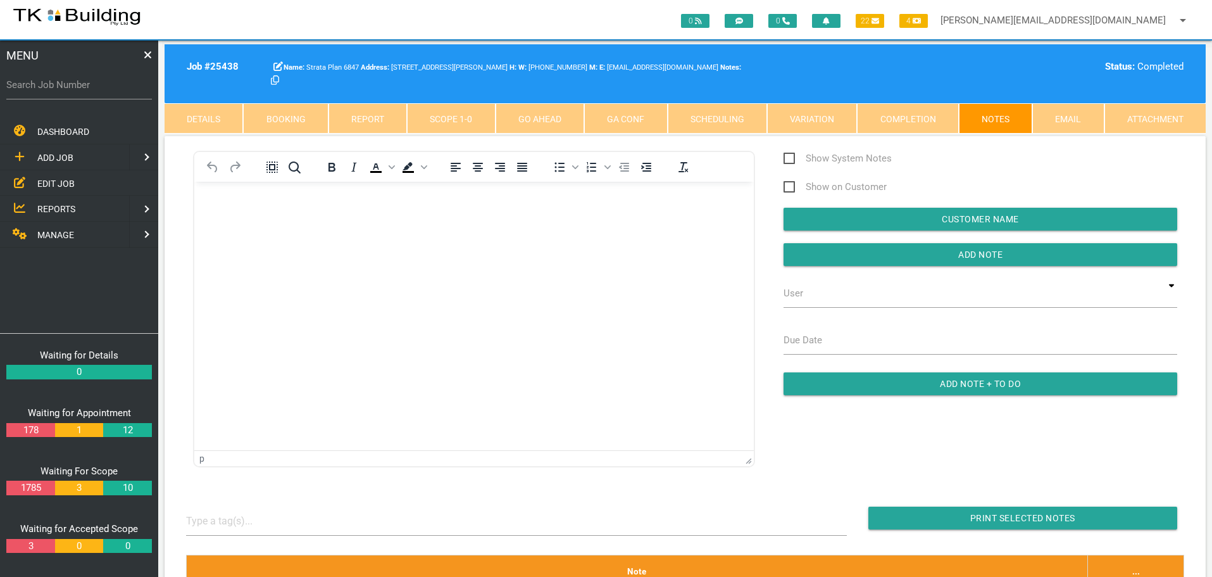
click at [283, 239] on html at bounding box center [474, 210] width 560 height 58
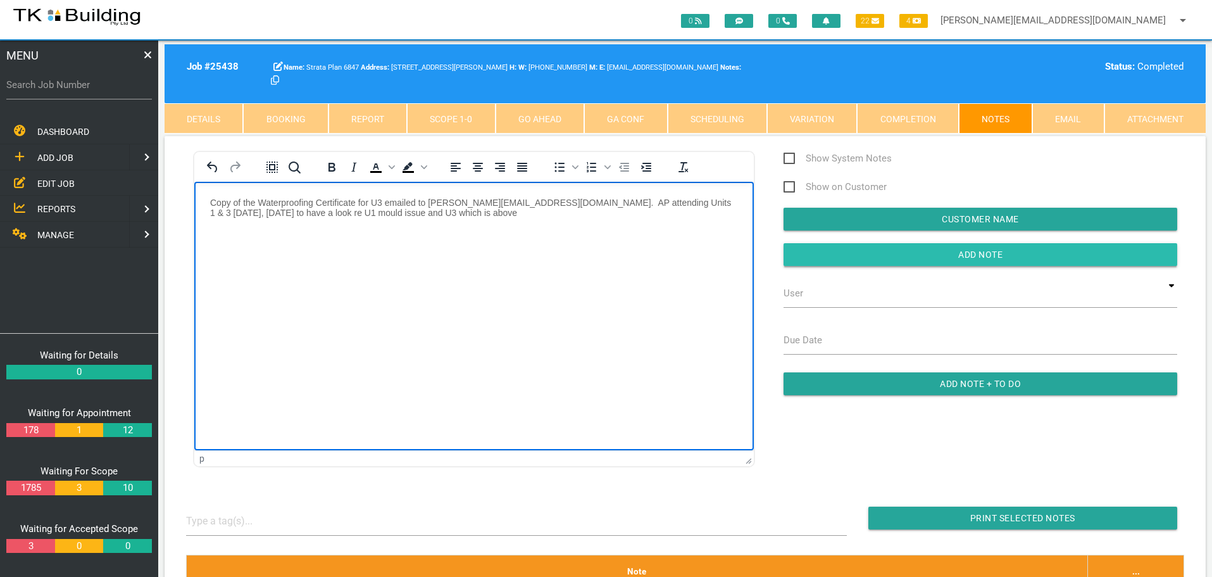
click at [880, 256] on input "Add Note" at bounding box center [981, 254] width 394 height 23
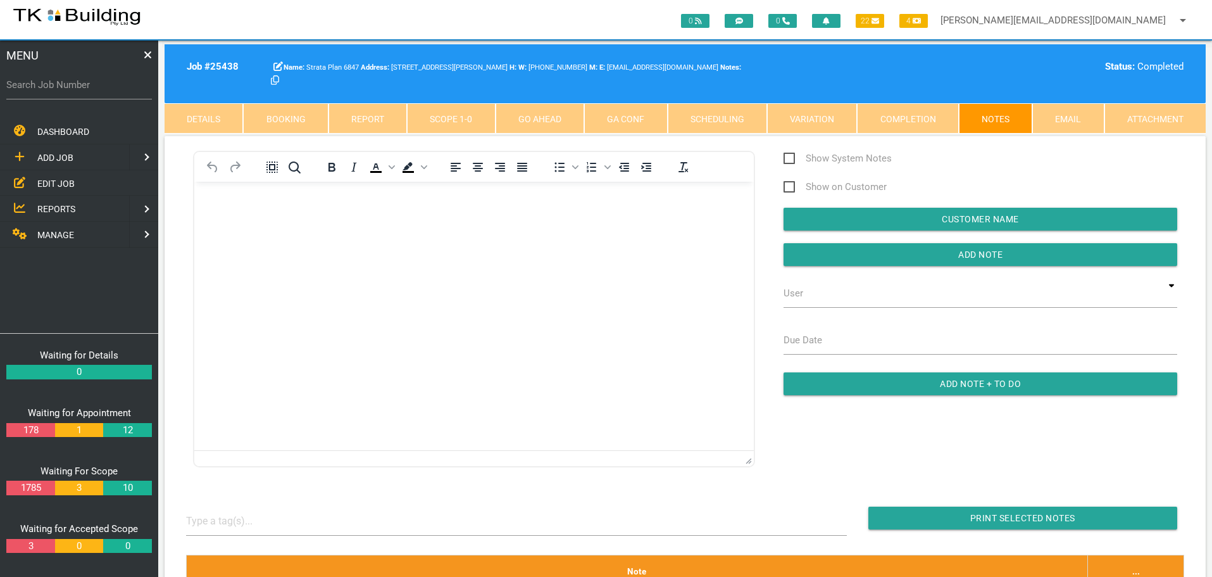
click at [55, 186] on span "EDIT JOB" at bounding box center [55, 183] width 37 height 10
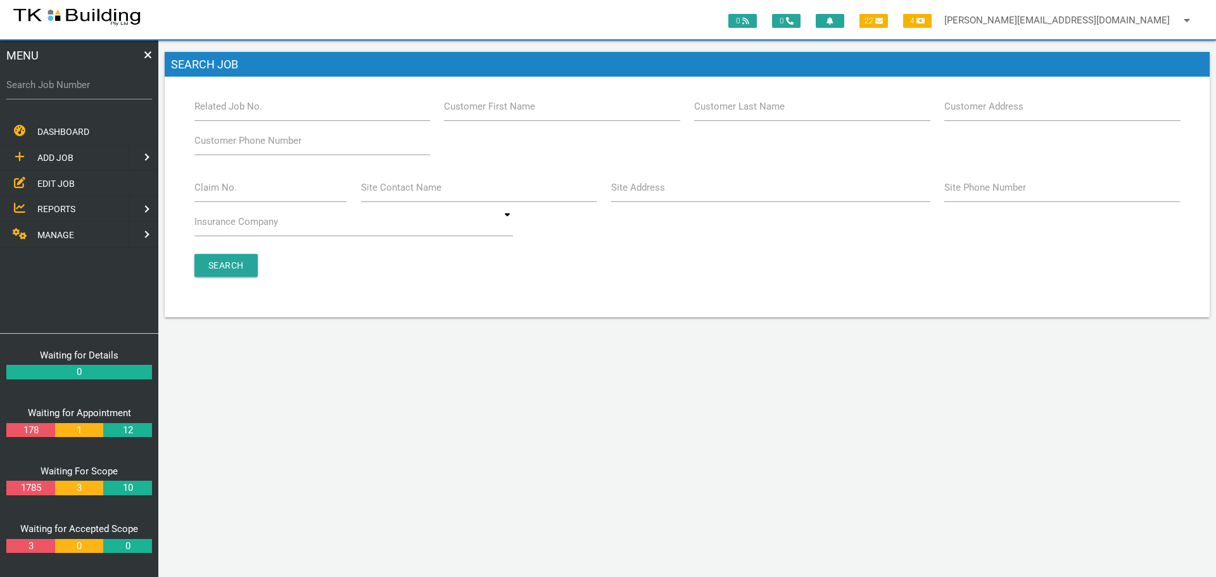
click at [736, 112] on label "Customer Last Name" at bounding box center [739, 106] width 91 height 15
click at [736, 112] on input "Customer Last Name" at bounding box center [812, 106] width 236 height 29
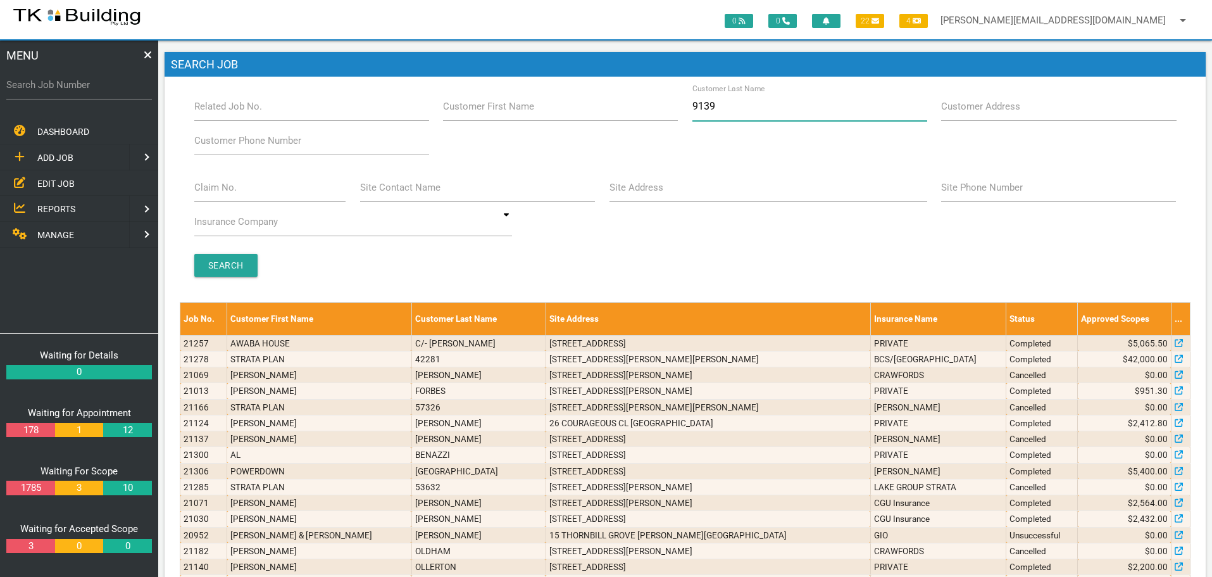
type input "91391"
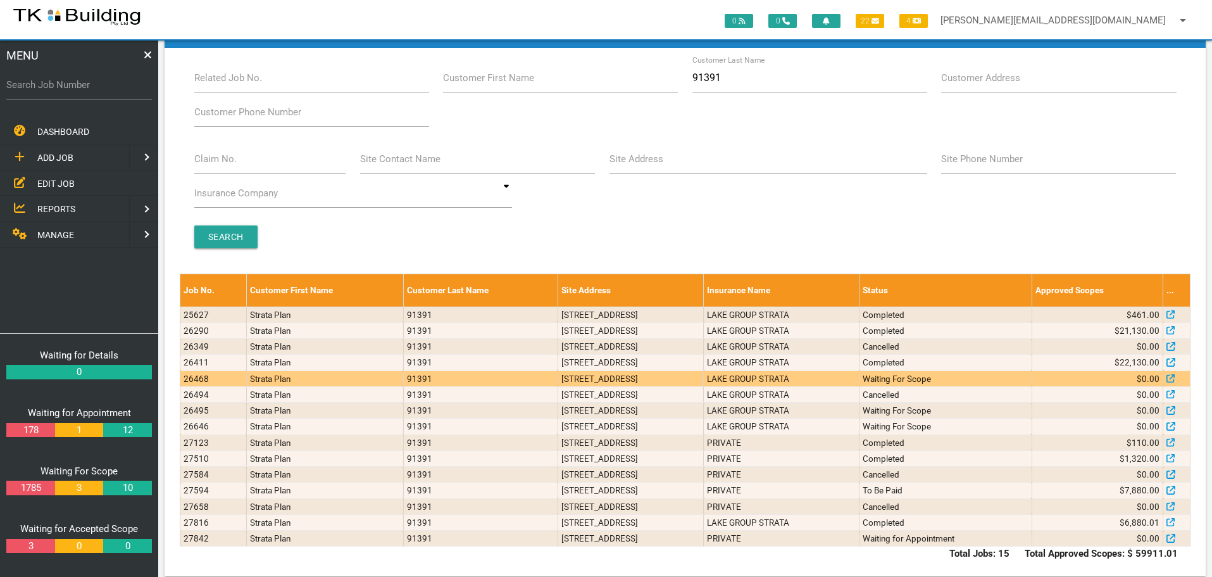
scroll to position [44, 0]
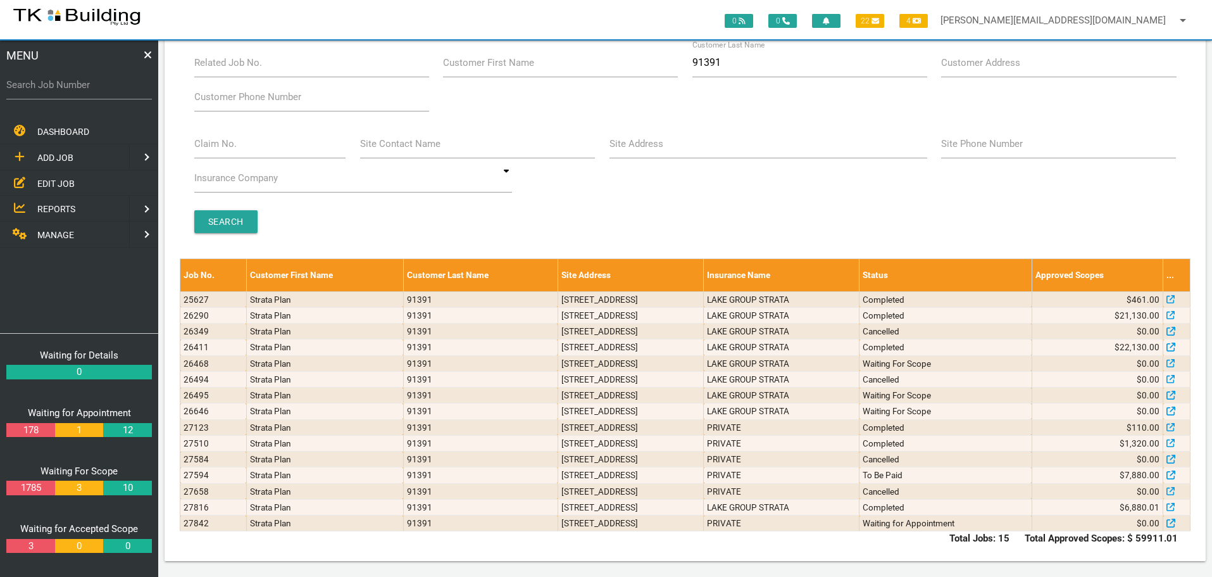
click at [45, 156] on span "ADD JOB" at bounding box center [55, 158] width 36 height 10
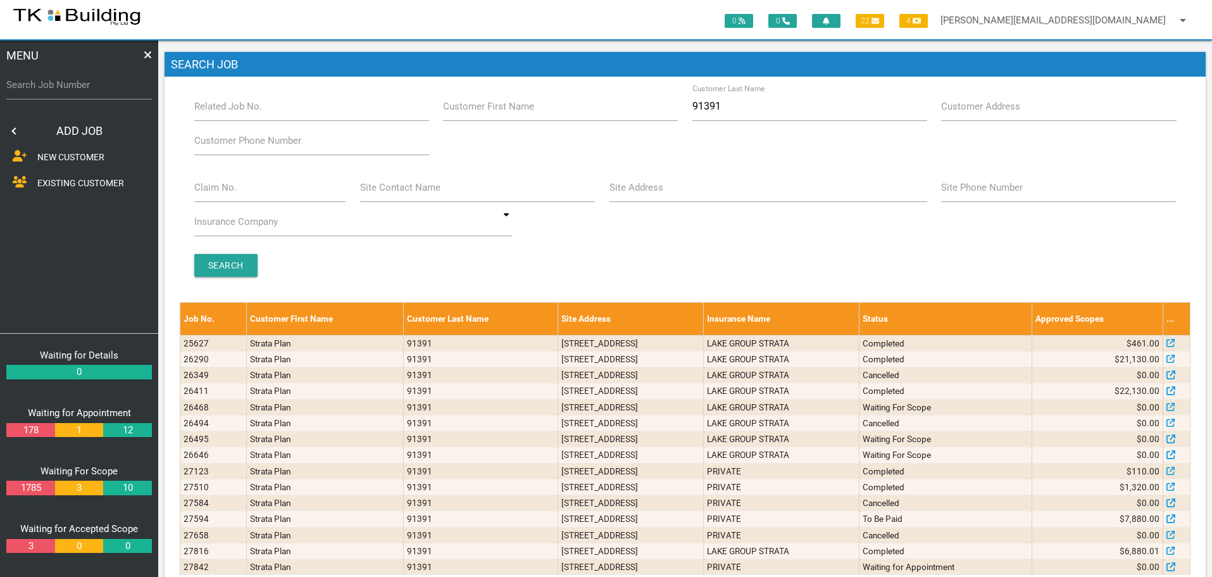
click at [42, 184] on span "EXISTING CUSTOMER" at bounding box center [80, 183] width 87 height 10
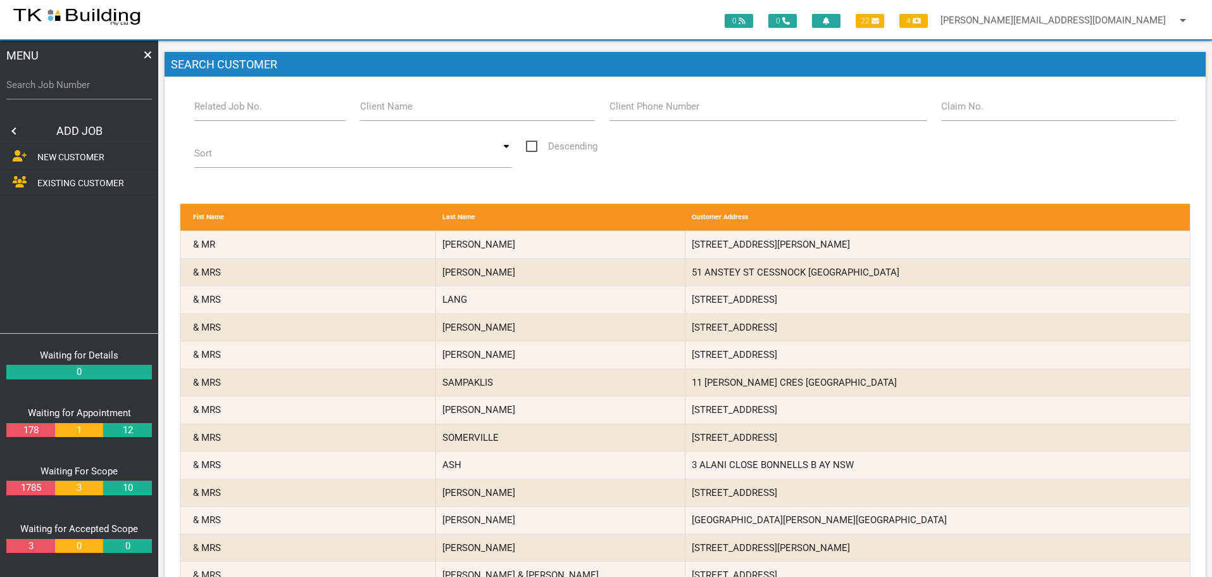
click at [255, 111] on label "Related Job No." at bounding box center [228, 106] width 68 height 15
click at [255, 111] on input "Related Job No." at bounding box center [270, 106] width 152 height 29
type input "27842"
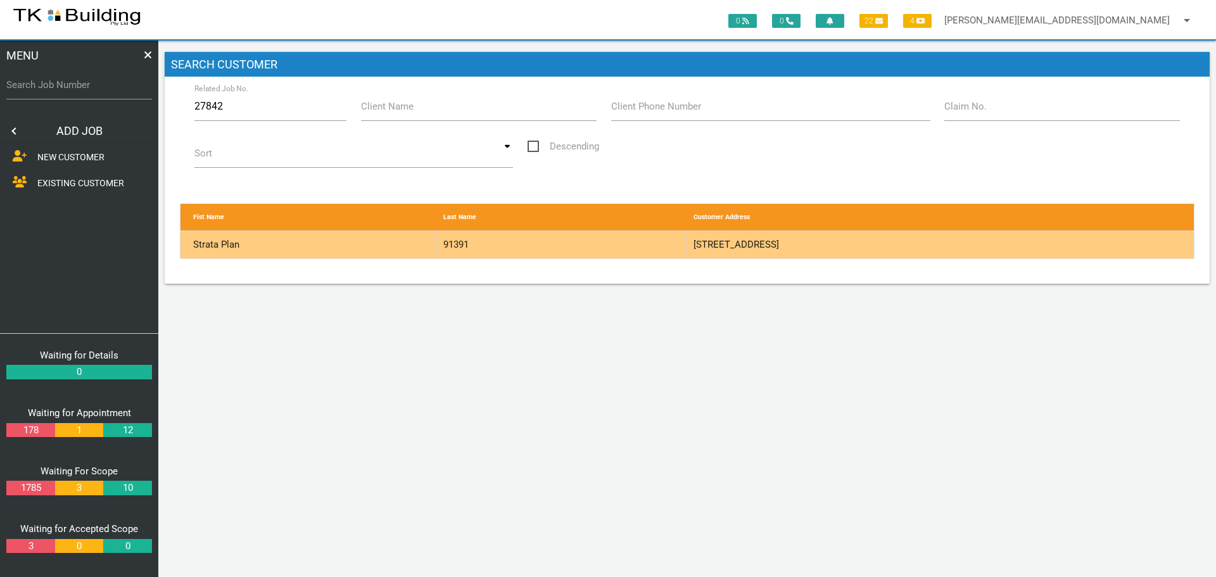
click at [626, 244] on div "91391" at bounding box center [562, 244] width 250 height 27
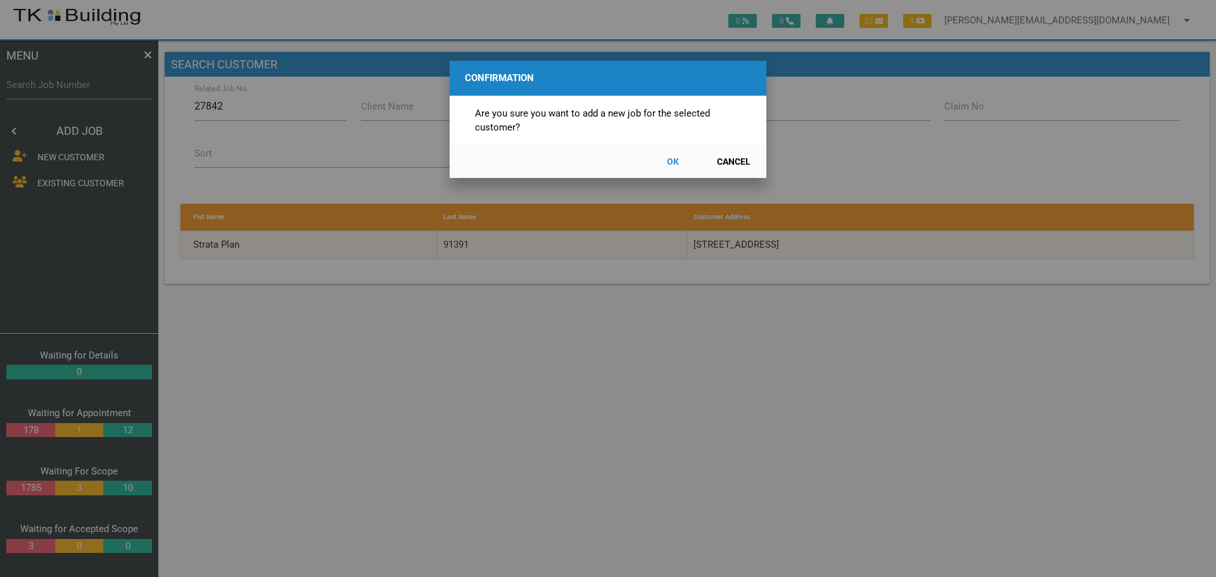
click at [671, 160] on button "OK" at bounding box center [672, 162] width 56 height 22
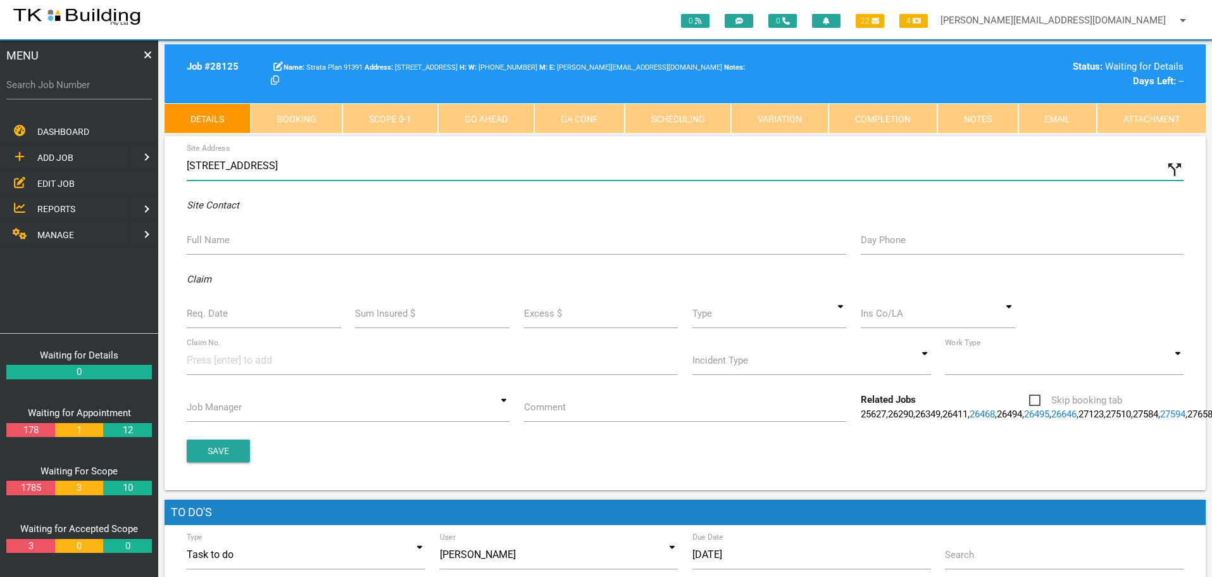
click at [188, 164] on input "121 Union St, Cooks Hill NSW 2300, Australia" at bounding box center [685, 165] width 997 height 29
type input "313/121 Union St, Cooks Hill NSW 2300, Australia"
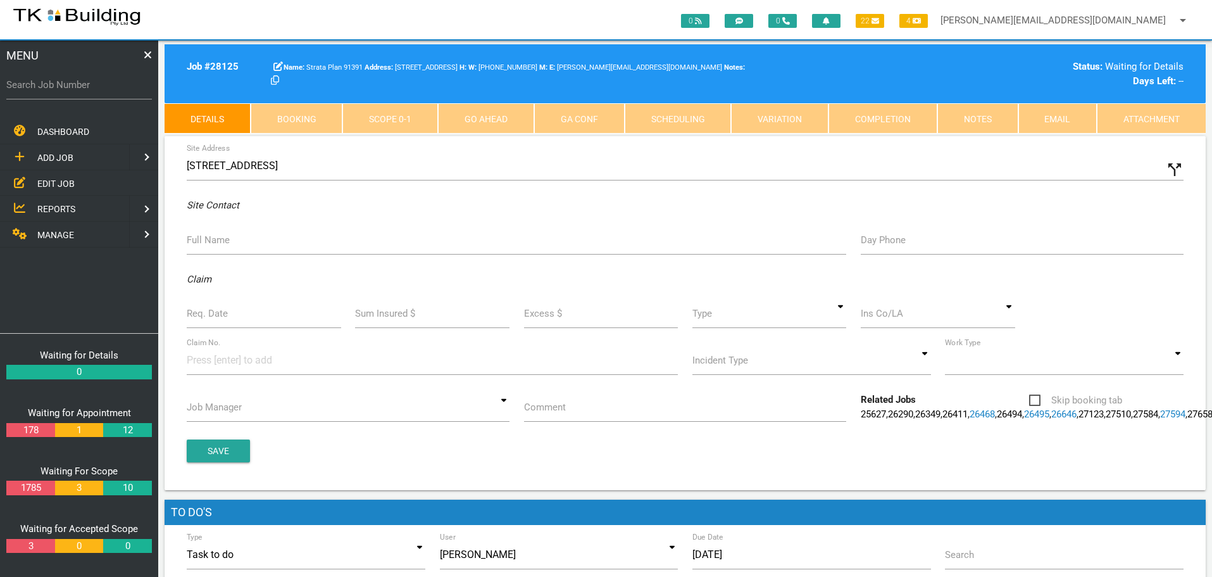
click at [211, 242] on label "Full Name" at bounding box center [208, 240] width 43 height 15
click at [211, 242] on input "Full Name" at bounding box center [517, 239] width 660 height 29
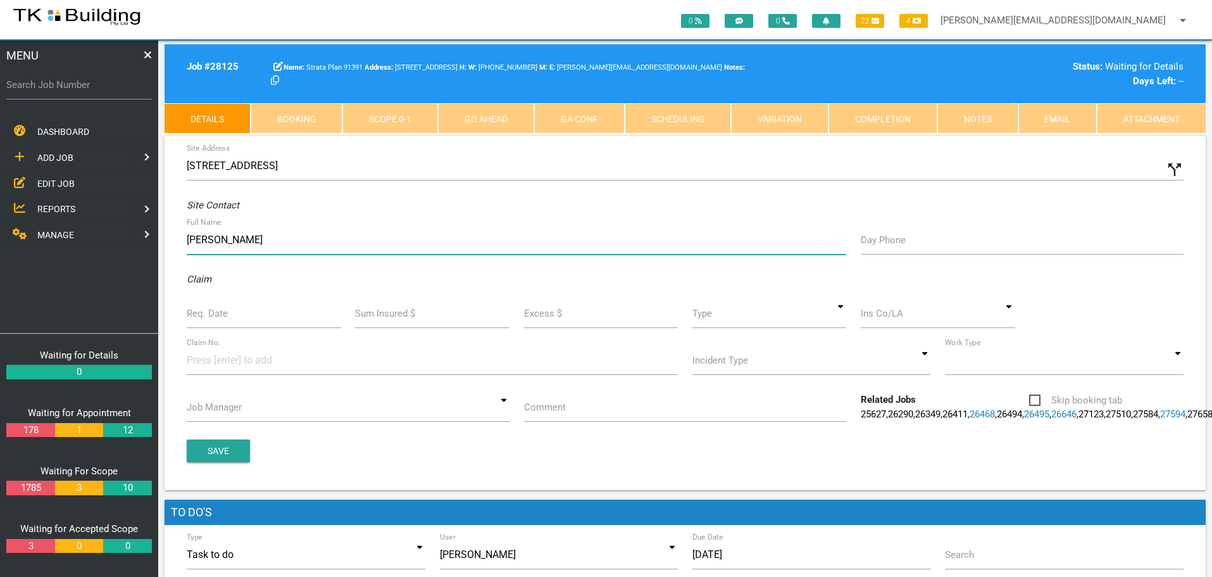
type input "Rebecca Bradshaw"
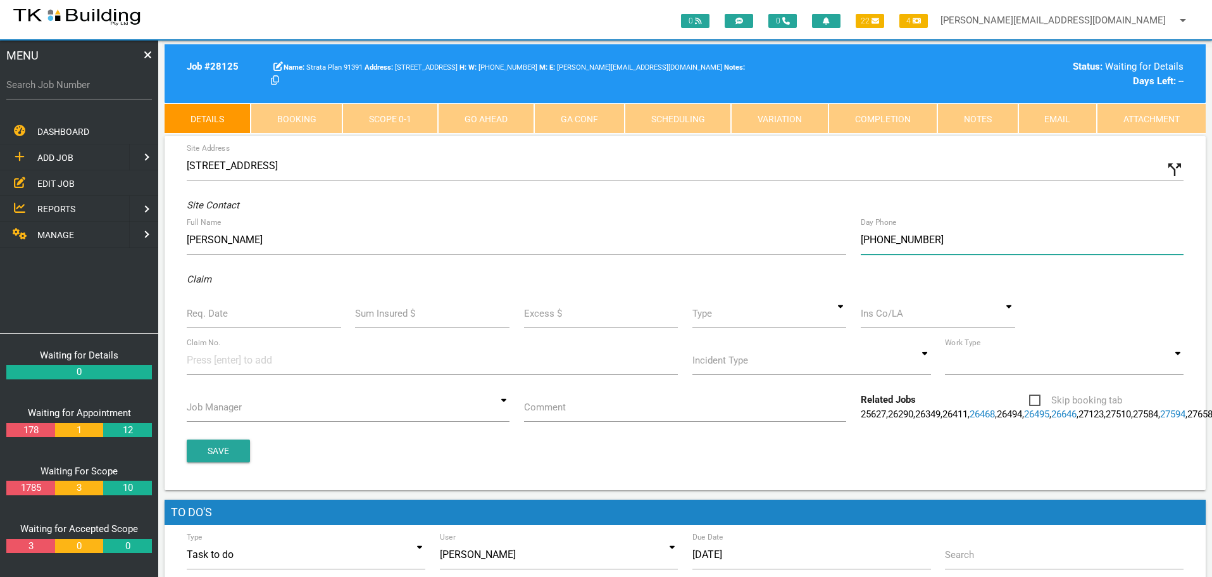
type input "(04) 1706 0406"
click at [244, 318] on input "Req. Date" at bounding box center [264, 313] width 154 height 29
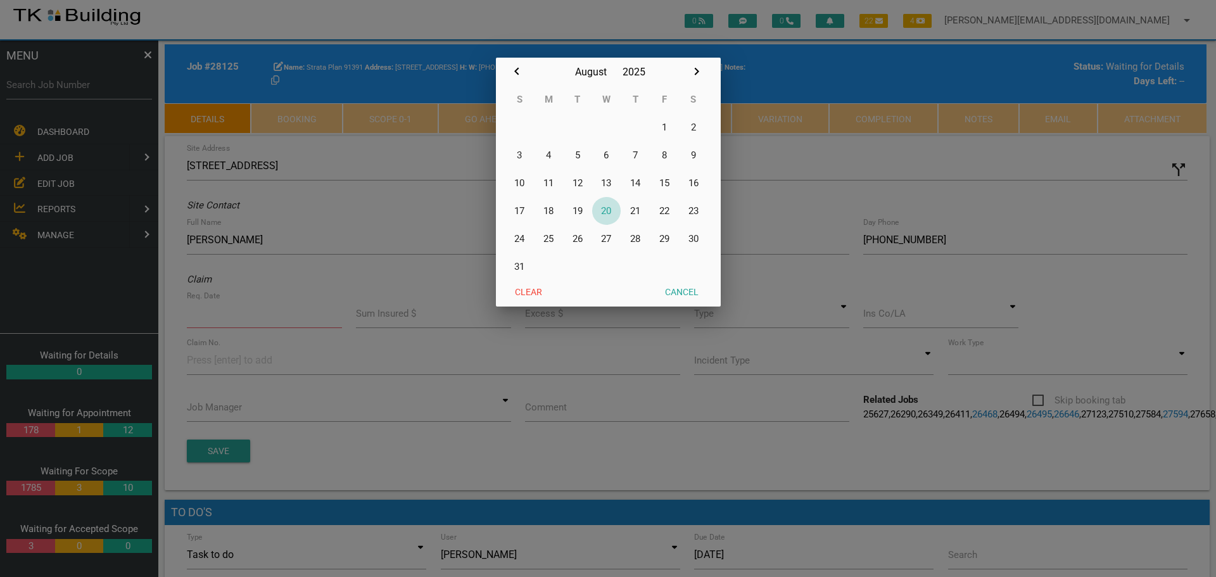
click at [607, 210] on button "20" at bounding box center [606, 211] width 29 height 28
type input "[DATE]"
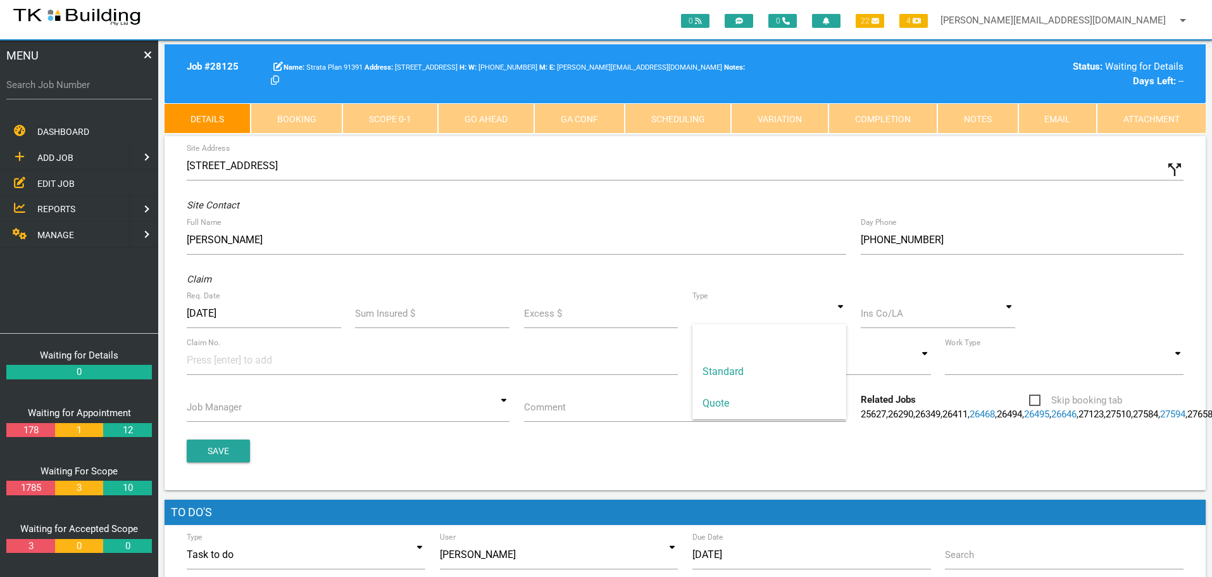
click at [839, 317] on input at bounding box center [770, 313] width 154 height 29
click at [734, 372] on span "Standard" at bounding box center [770, 372] width 154 height 32
type input "Standard"
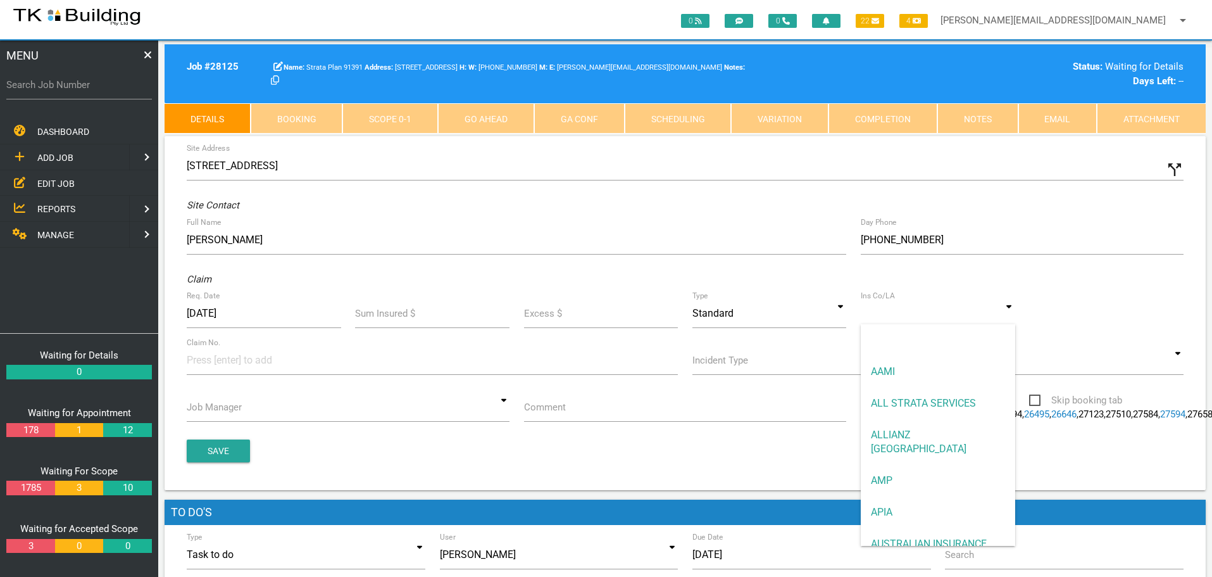
click at [902, 317] on input at bounding box center [938, 313] width 154 height 29
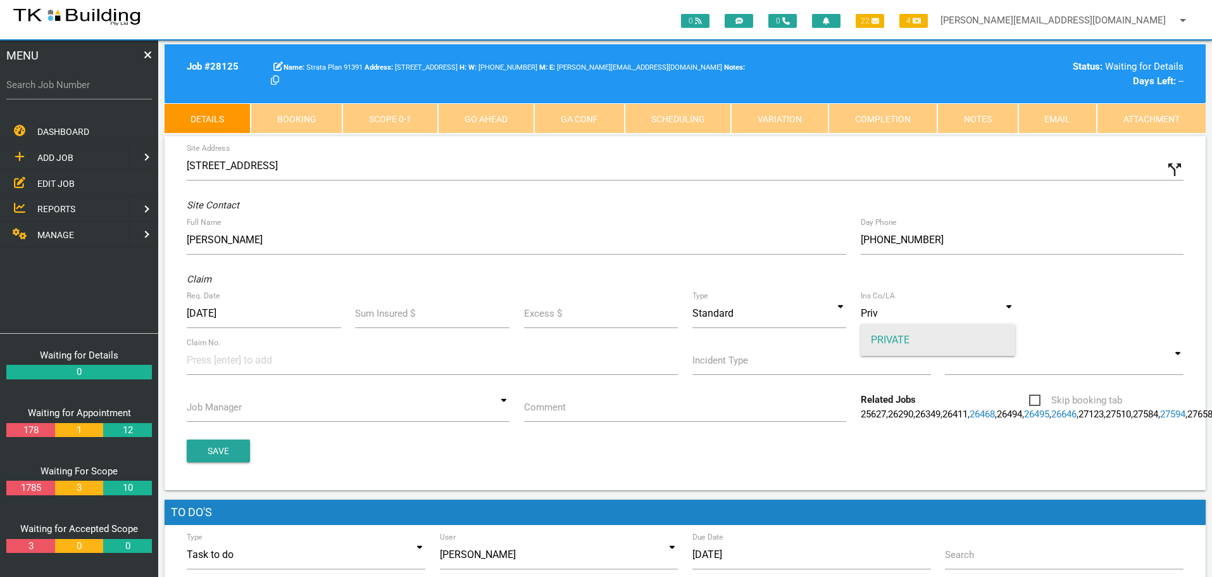
click at [877, 339] on span "PRIVATE" at bounding box center [938, 340] width 154 height 32
type input "PRIVATE"
click at [191, 362] on input at bounding box center [234, 360] width 95 height 28
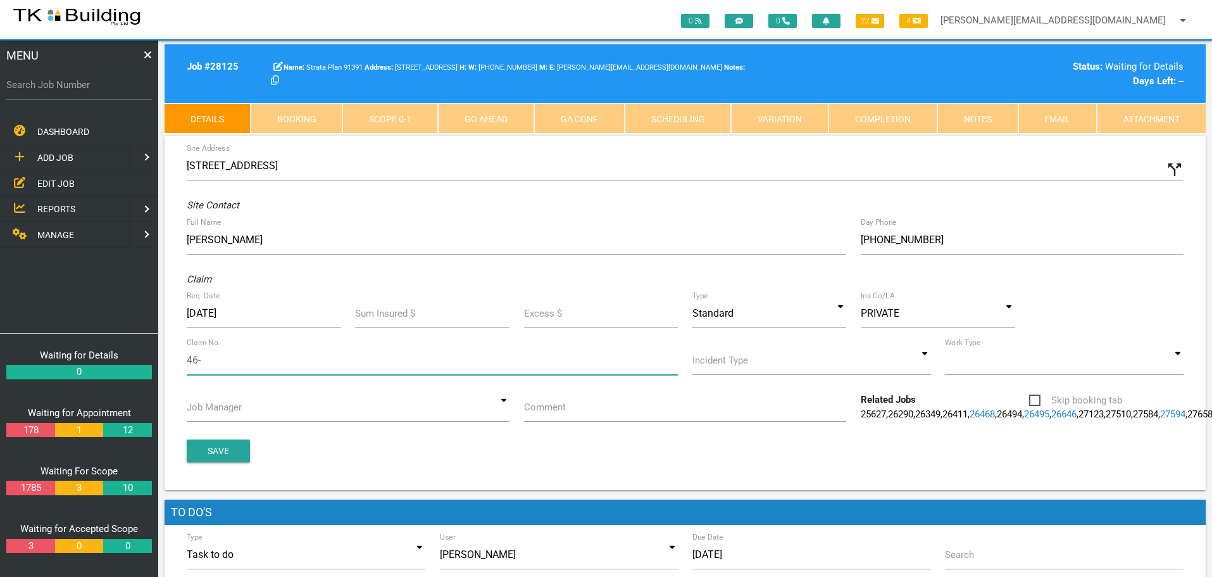
type input "46-A"
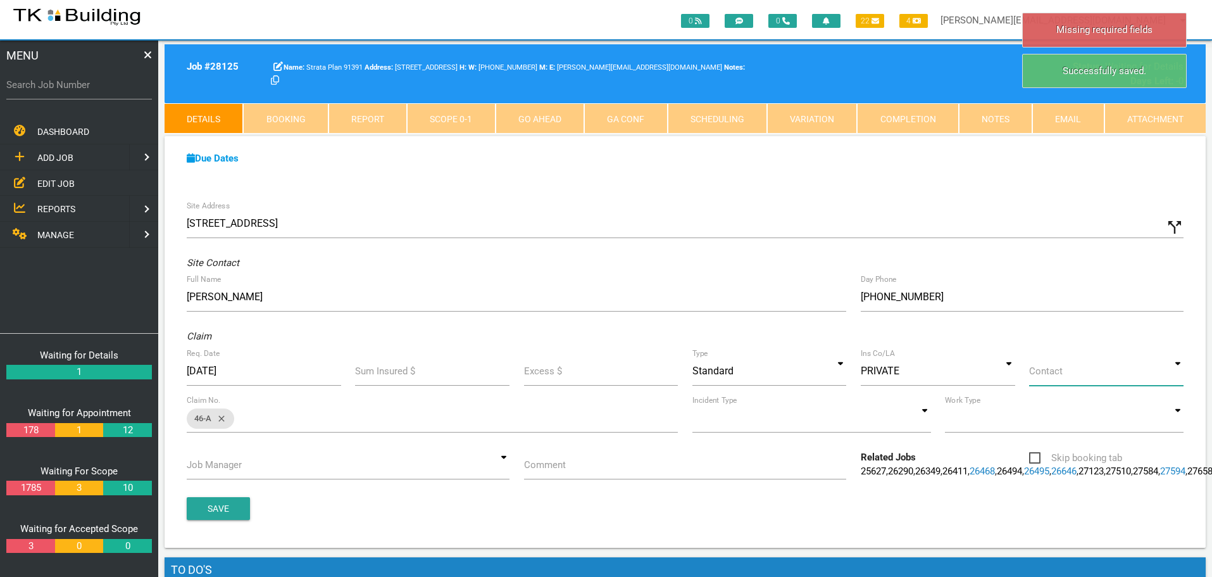
click at [1179, 376] on input at bounding box center [1106, 370] width 154 height 29
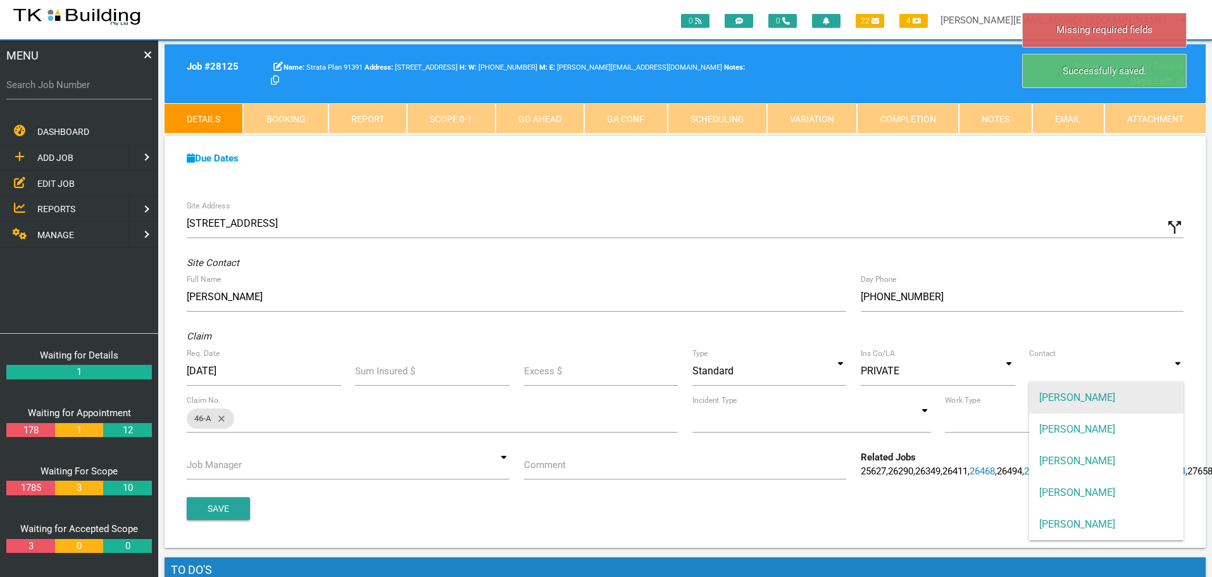
click at [1129, 400] on span "ANDREW SWEET" at bounding box center [1106, 398] width 154 height 32
type input "ANDREW SWEET"
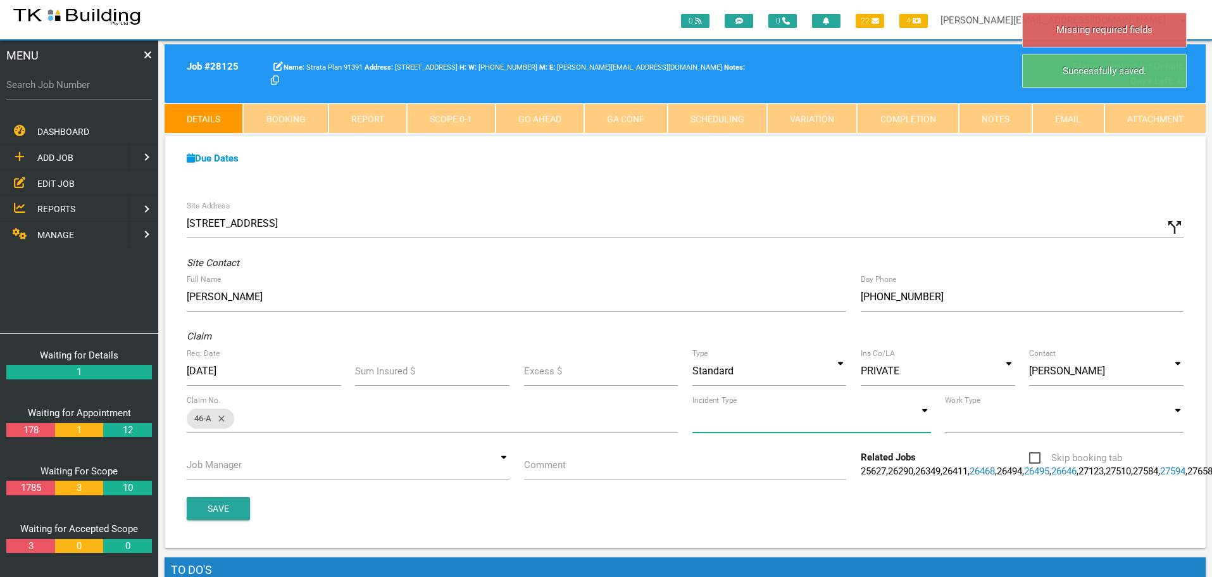
click at [926, 422] on input at bounding box center [812, 417] width 239 height 29
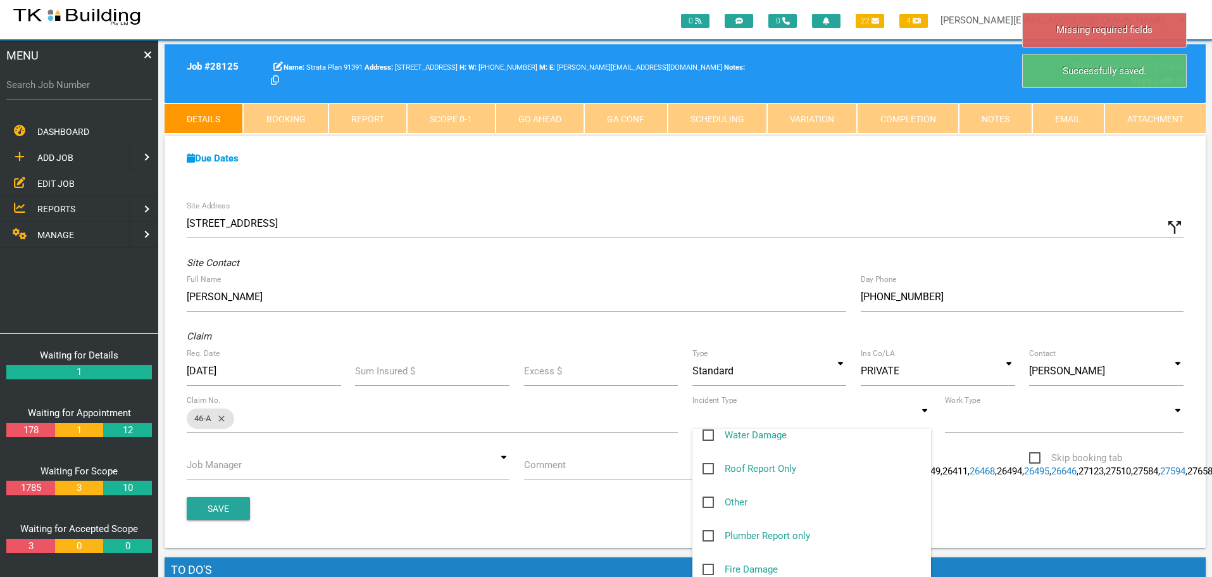
scroll to position [190, 0]
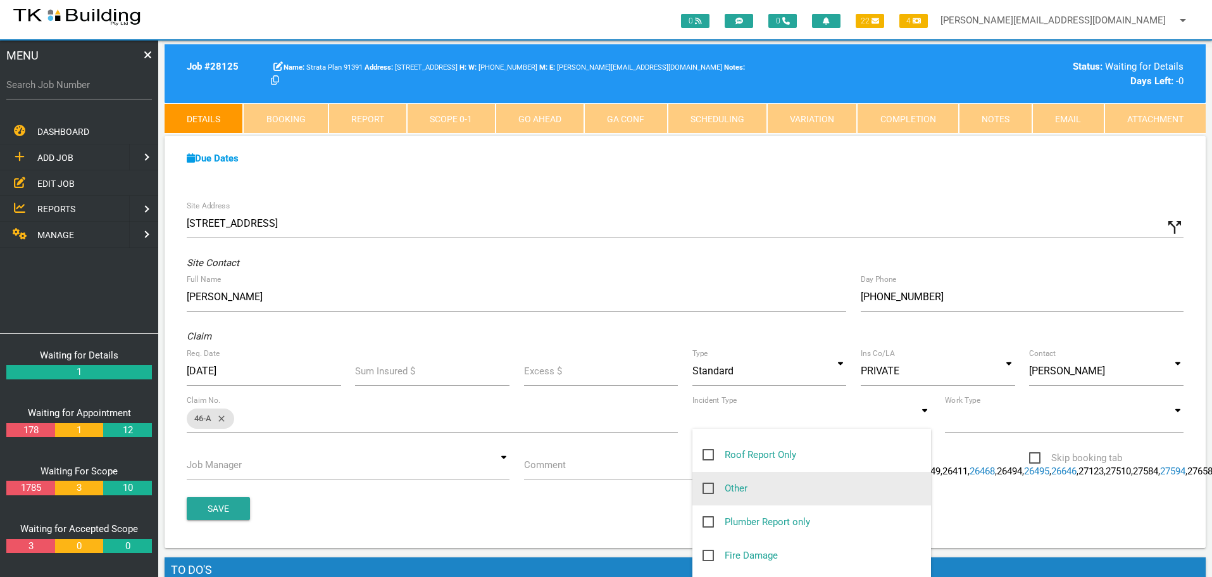
click at [708, 489] on span "Other" at bounding box center [725, 489] width 45 height 16
click at [708, 489] on input "Other" at bounding box center [707, 485] width 8 height 8
checkbox input "true"
type input "Other"
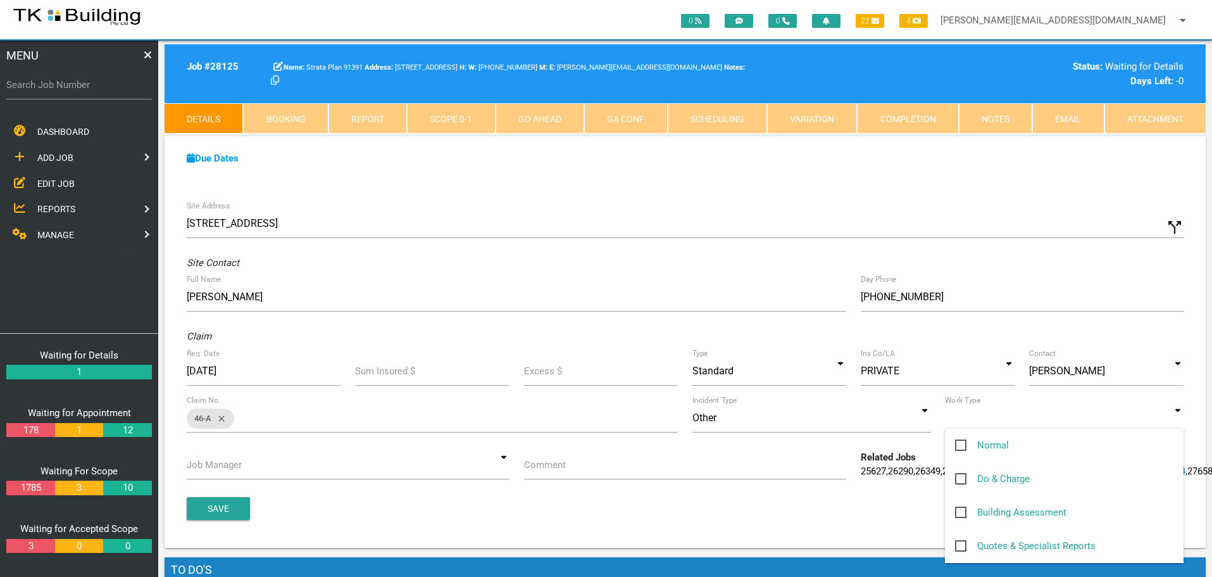
click at [1177, 420] on input at bounding box center [1064, 417] width 239 height 29
click at [962, 445] on span "Normal" at bounding box center [982, 445] width 54 height 16
click at [962, 445] on input "Normal" at bounding box center [959, 441] width 8 height 8
checkbox input "true"
type input "Normal"
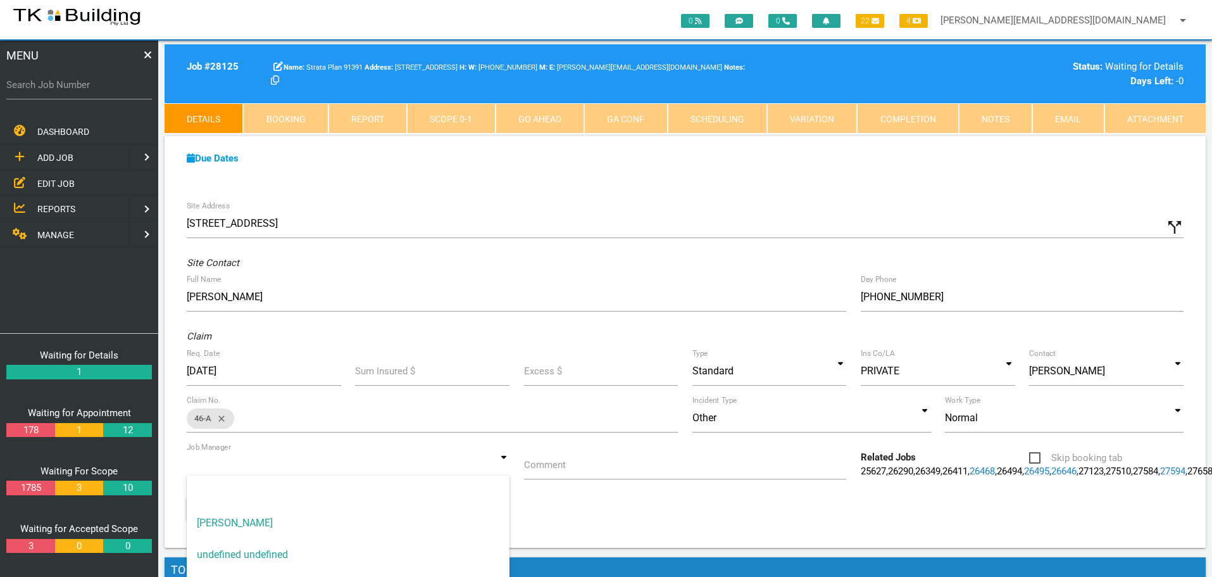
click at [506, 465] on input at bounding box center [348, 464] width 323 height 29
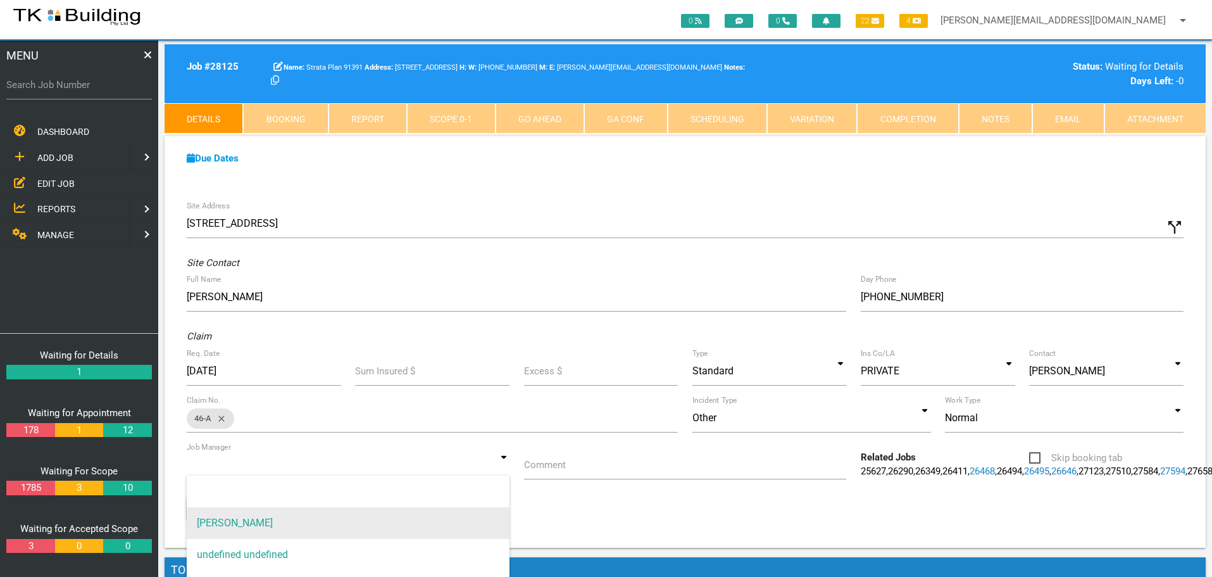
click at [456, 517] on span "[PERSON_NAME]" at bounding box center [348, 523] width 323 height 32
type input "[PERSON_NAME]"
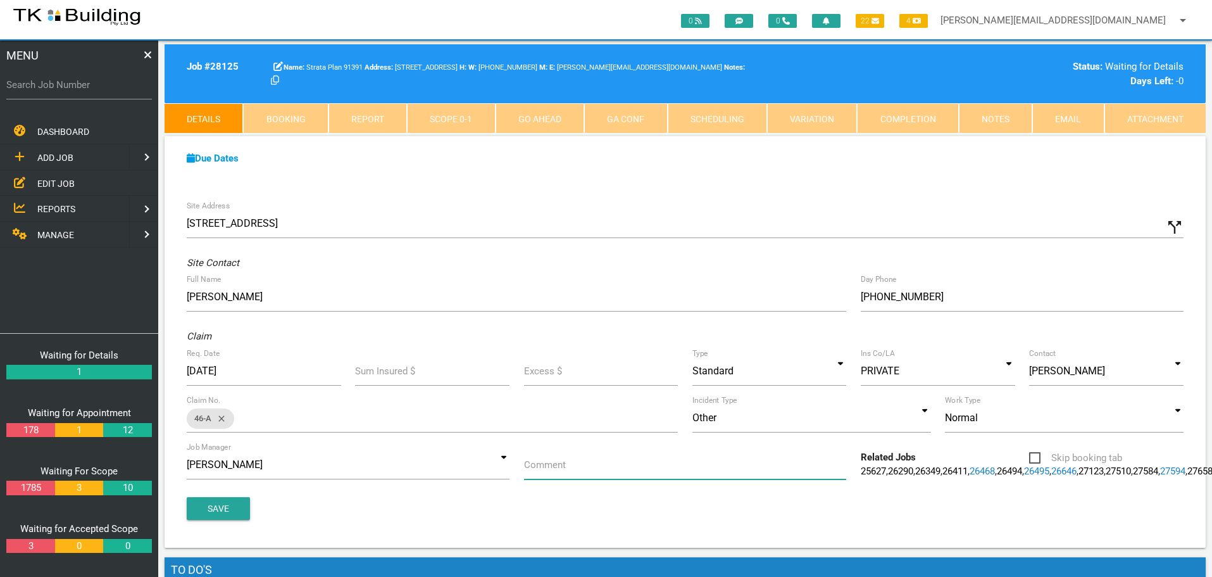
click at [567, 468] on input "Comment" at bounding box center [685, 464] width 323 height 29
type input "Quote on water leaking from balcony doors into bedroom along floor"
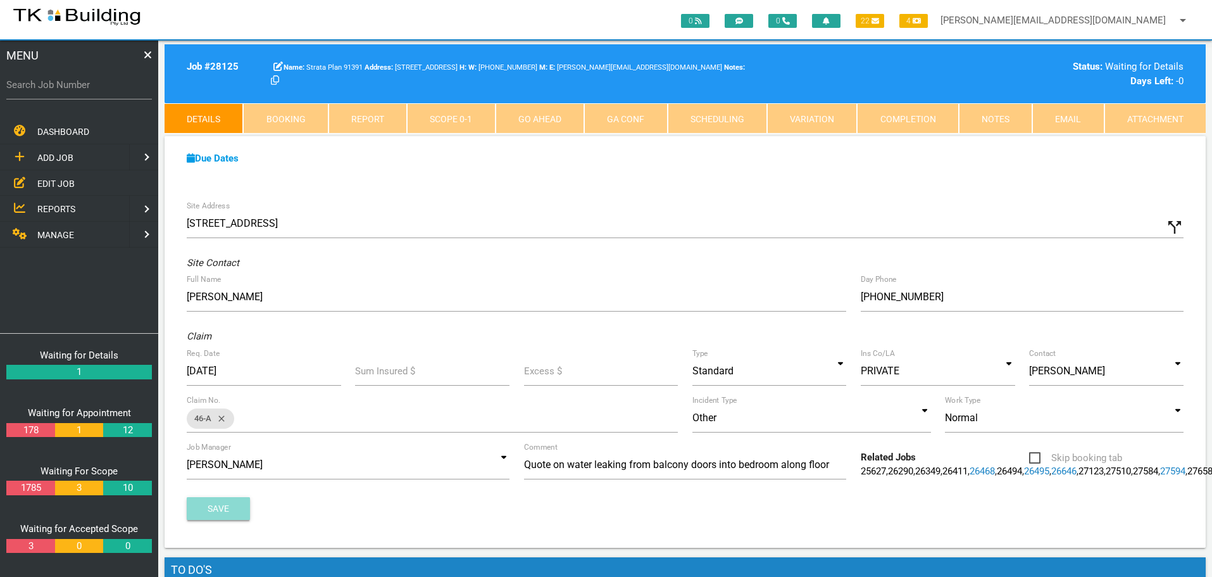
click at [229, 520] on button "Save" at bounding box center [218, 508] width 63 height 23
click at [91, 89] on label "Search Job Number" at bounding box center [79, 85] width 146 height 15
click at [91, 89] on input "Search Job Number" at bounding box center [79, 84] width 146 height 29
type input "28118"
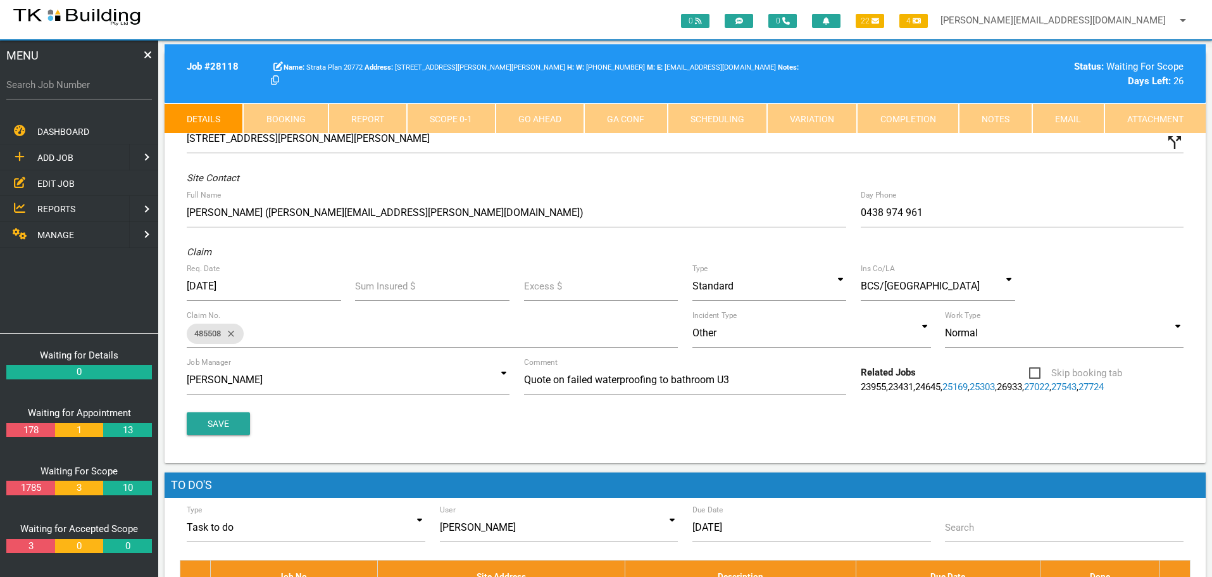
click at [1014, 121] on link "Notes" at bounding box center [995, 118] width 73 height 30
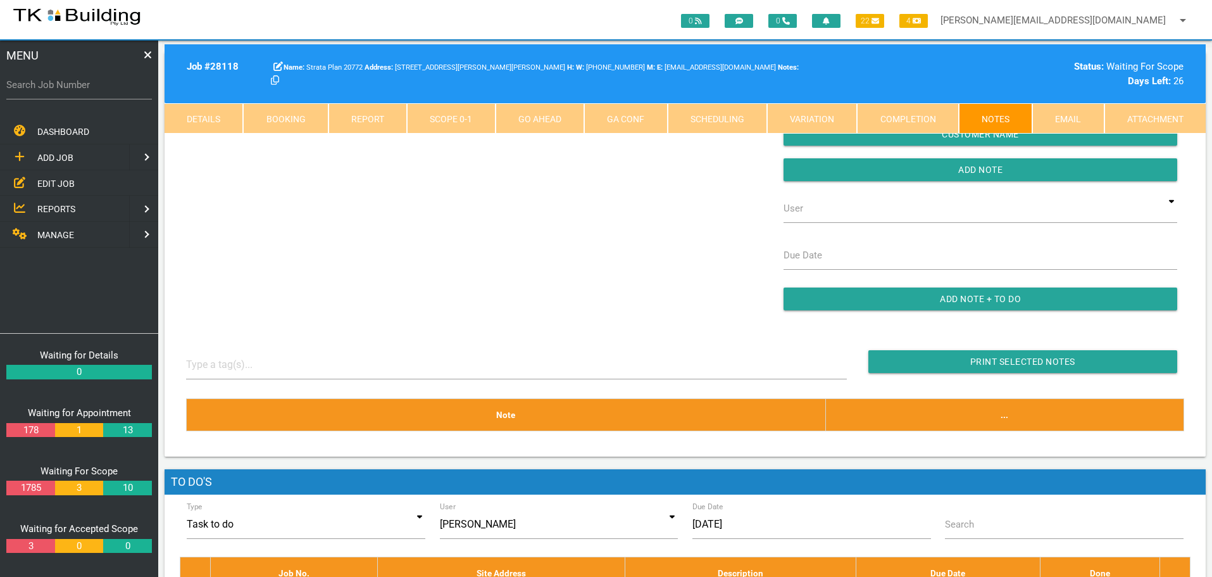
click at [329, 179] on div "Show System Notes Show on Customer Customer Name Add Note User TKB JobTracking …" at bounding box center [685, 194] width 1013 height 257
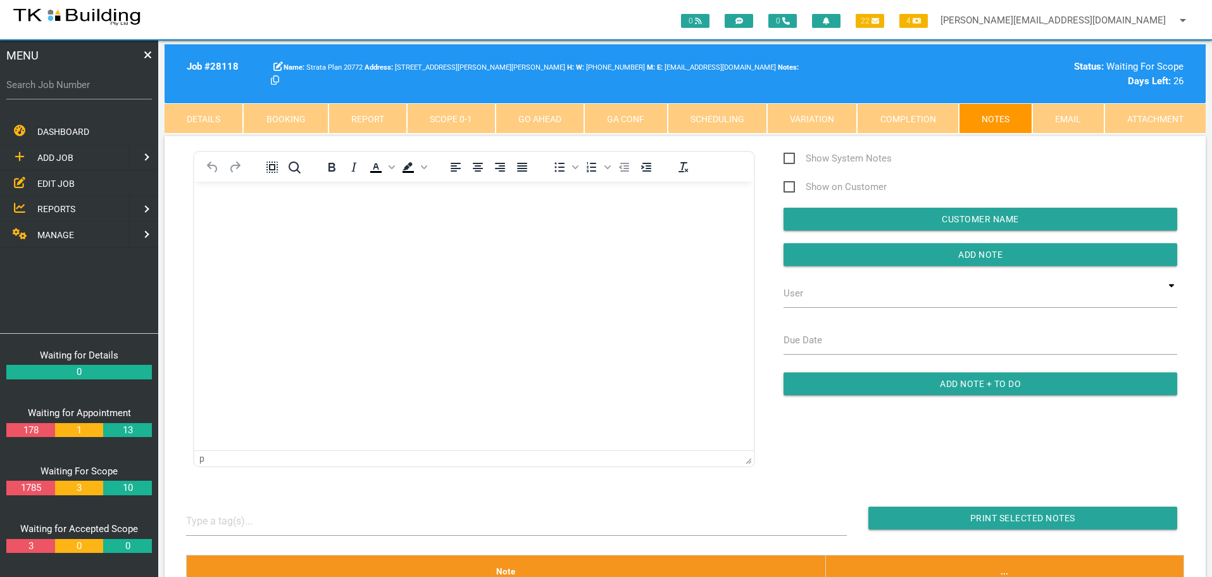
click at [249, 200] on p "Rich Text Area. Press ALT-0 for help." at bounding box center [474, 202] width 528 height 10
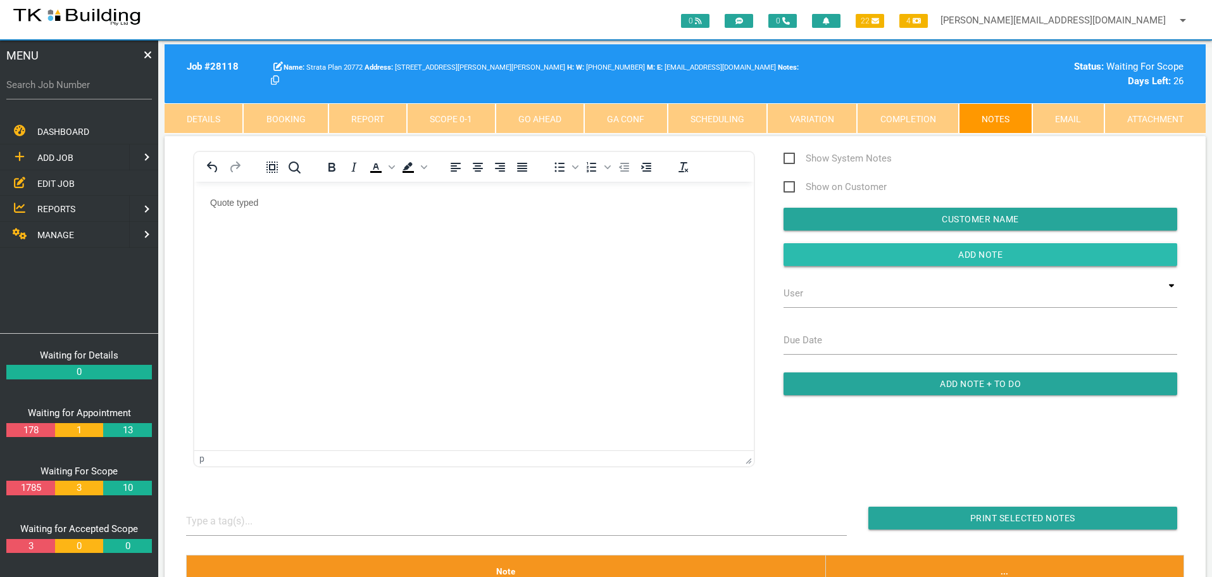
click at [858, 262] on input "button" at bounding box center [981, 254] width 394 height 23
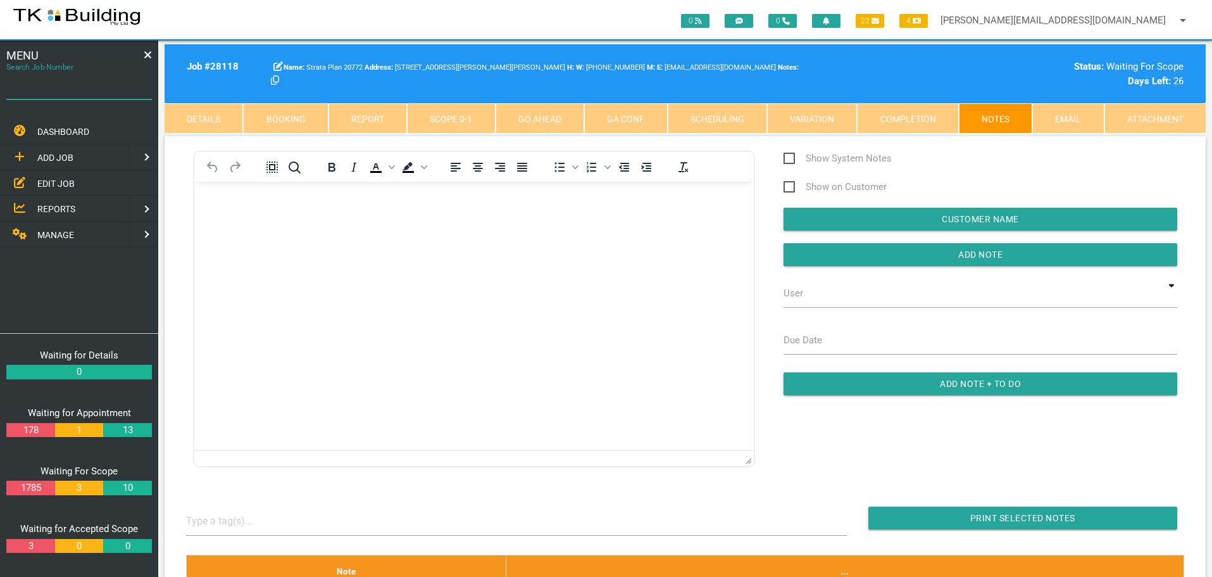
click at [82, 97] on input "Search Job Number" at bounding box center [79, 84] width 146 height 29
type input "28051"
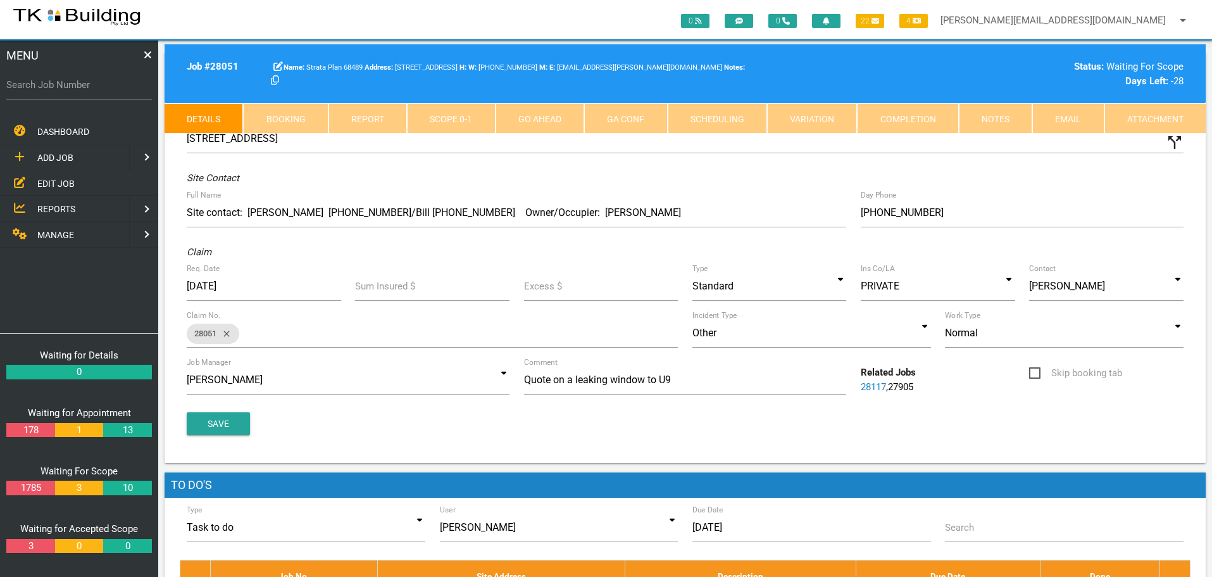
drag, startPoint x: 1012, startPoint y: 114, endPoint x: 1006, endPoint y: 115, distance: 6.4
click at [1012, 114] on link "Notes" at bounding box center [995, 118] width 73 height 30
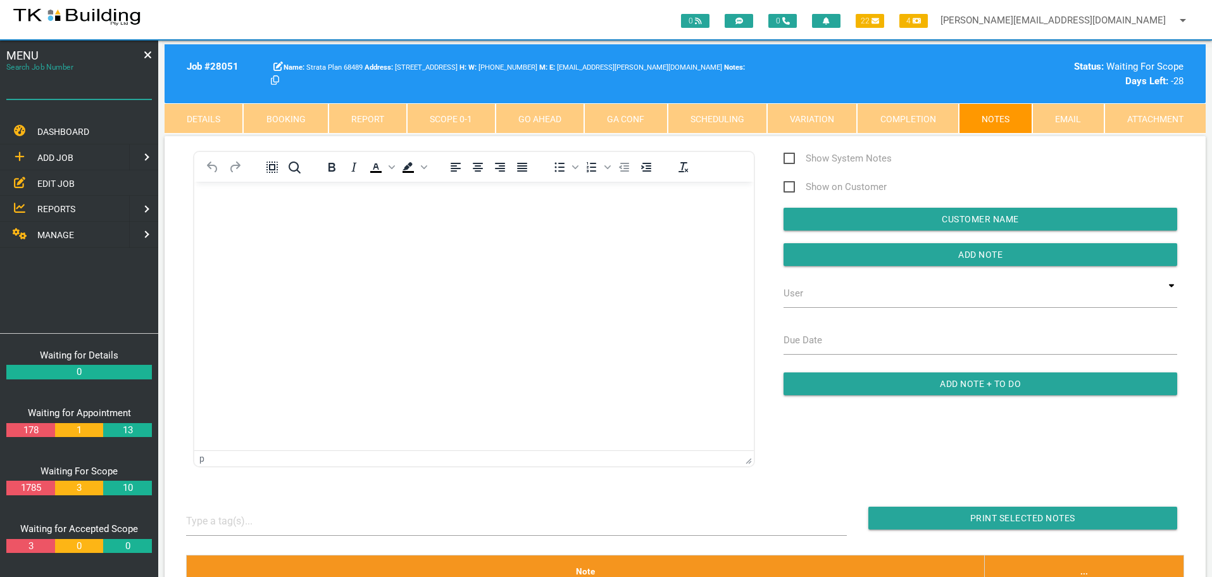
click at [91, 93] on input "Search Job Number" at bounding box center [79, 84] width 146 height 29
type input "27983"
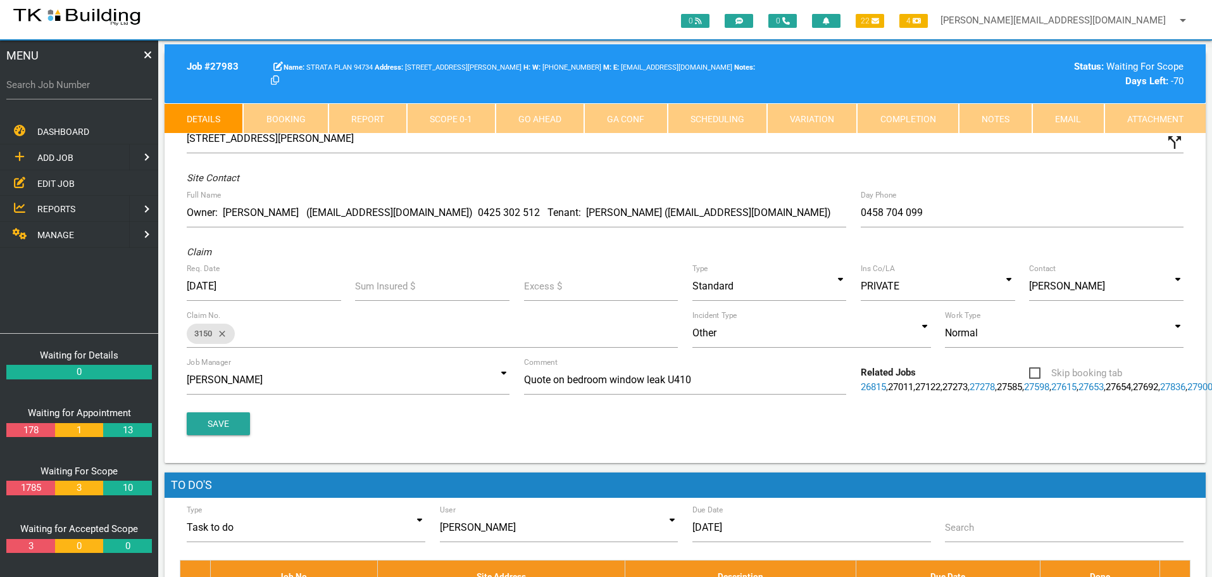
click at [987, 123] on link "Notes" at bounding box center [995, 118] width 73 height 30
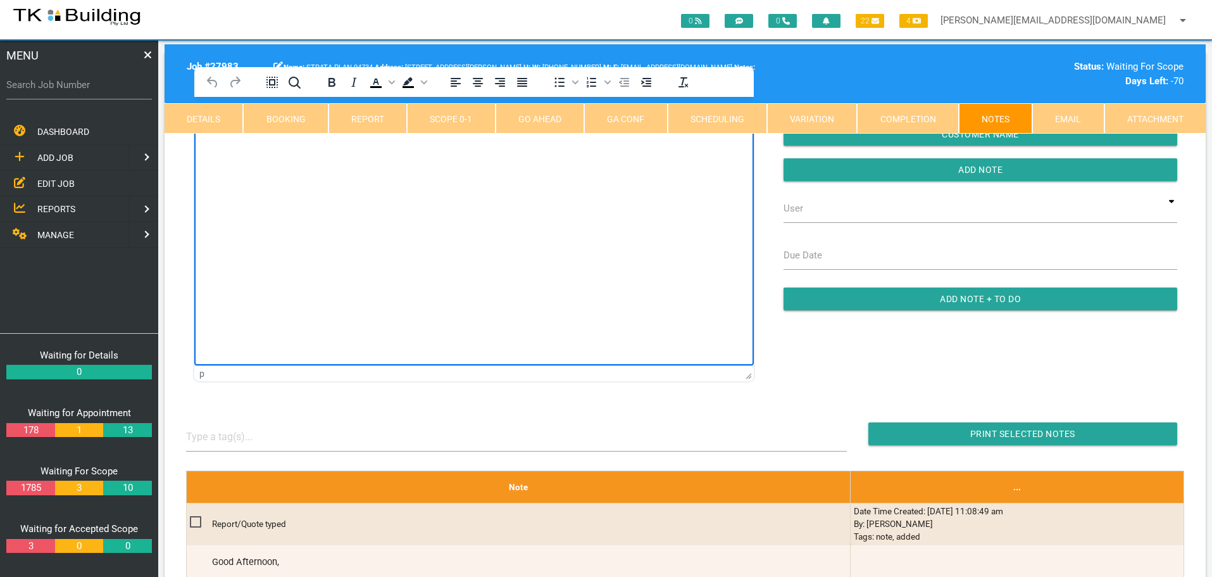
click at [256, 154] on html at bounding box center [474, 126] width 560 height 58
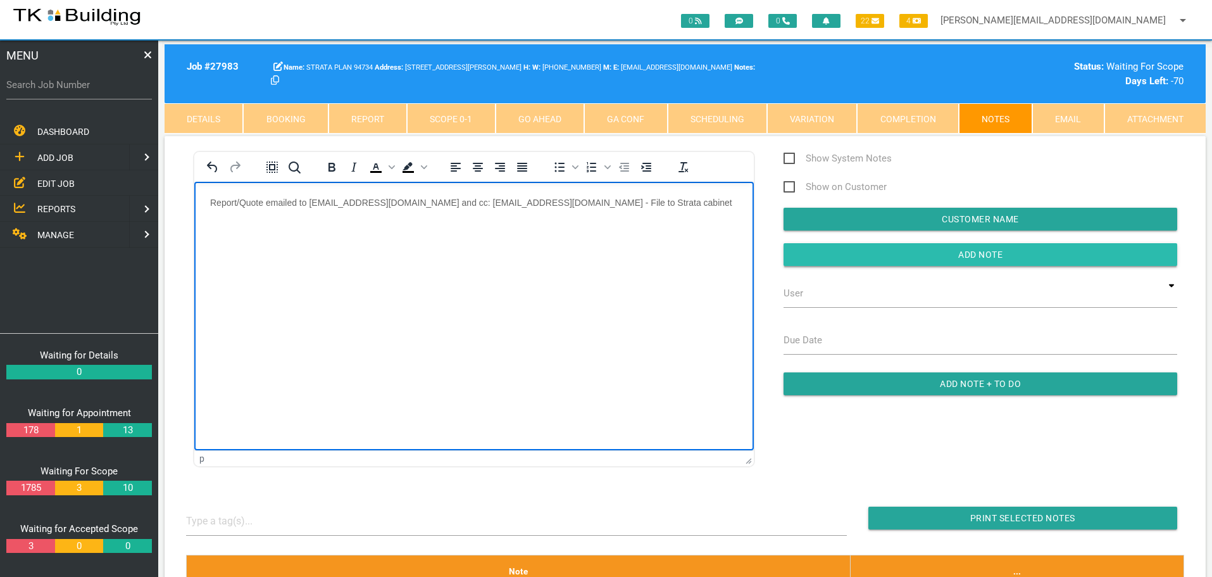
click at [808, 257] on input "Add Note" at bounding box center [981, 254] width 394 height 23
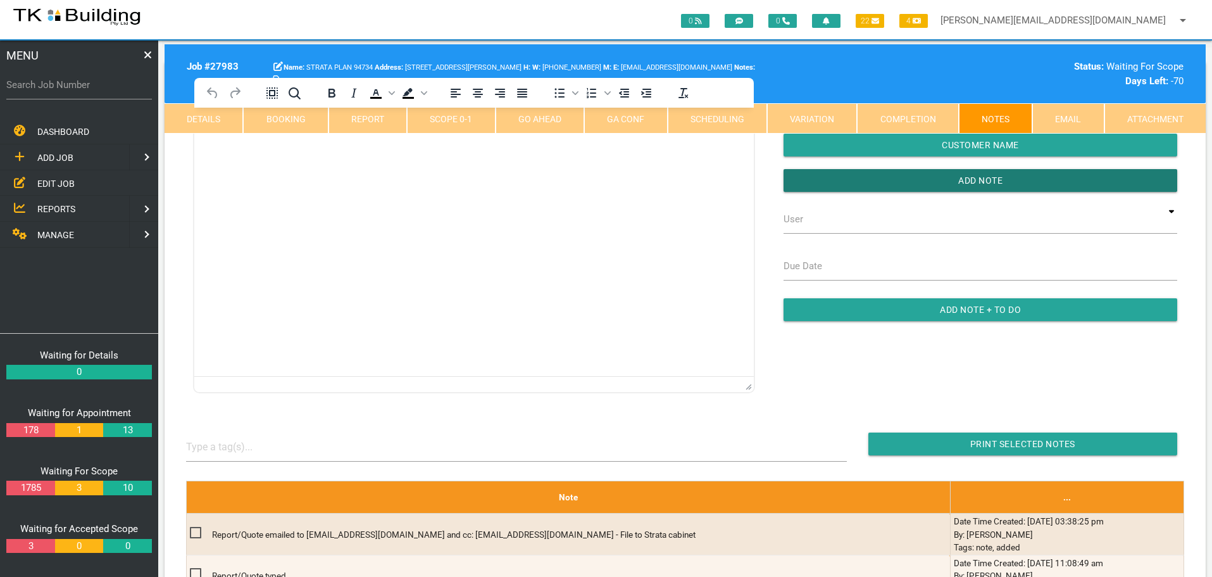
scroll to position [253, 0]
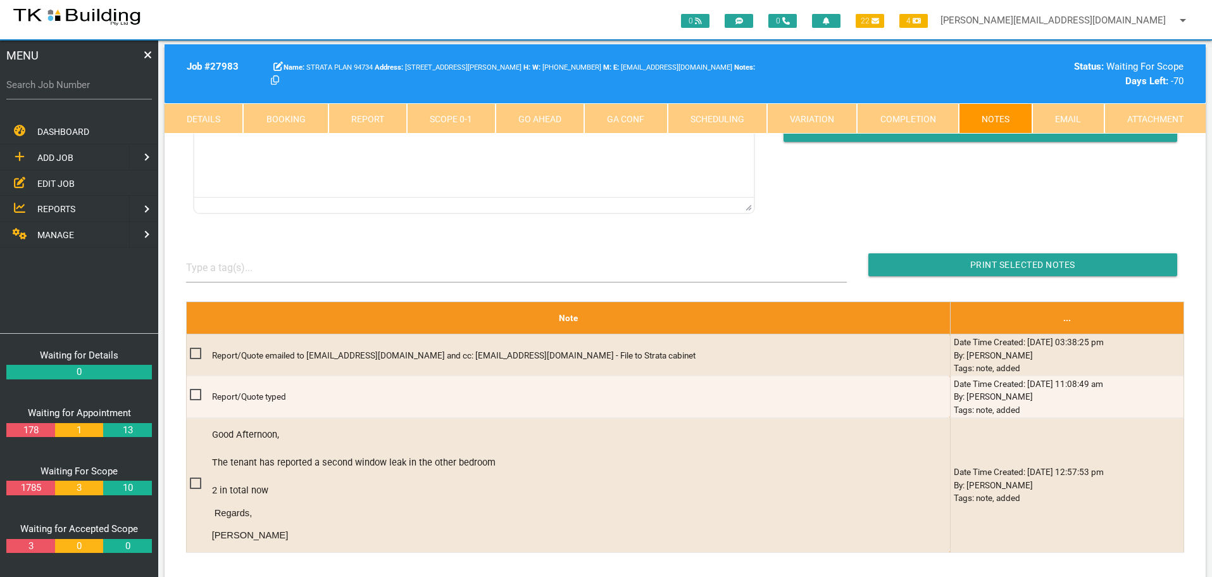
click at [63, 209] on span "REPORTS" at bounding box center [56, 209] width 38 height 10
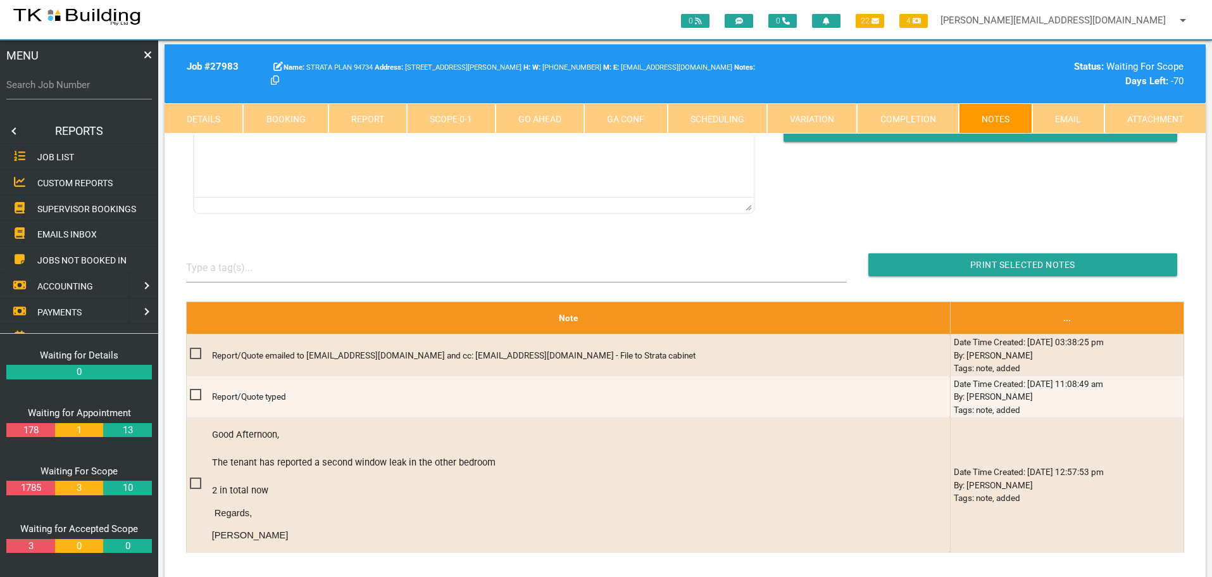
scroll to position [0, 0]
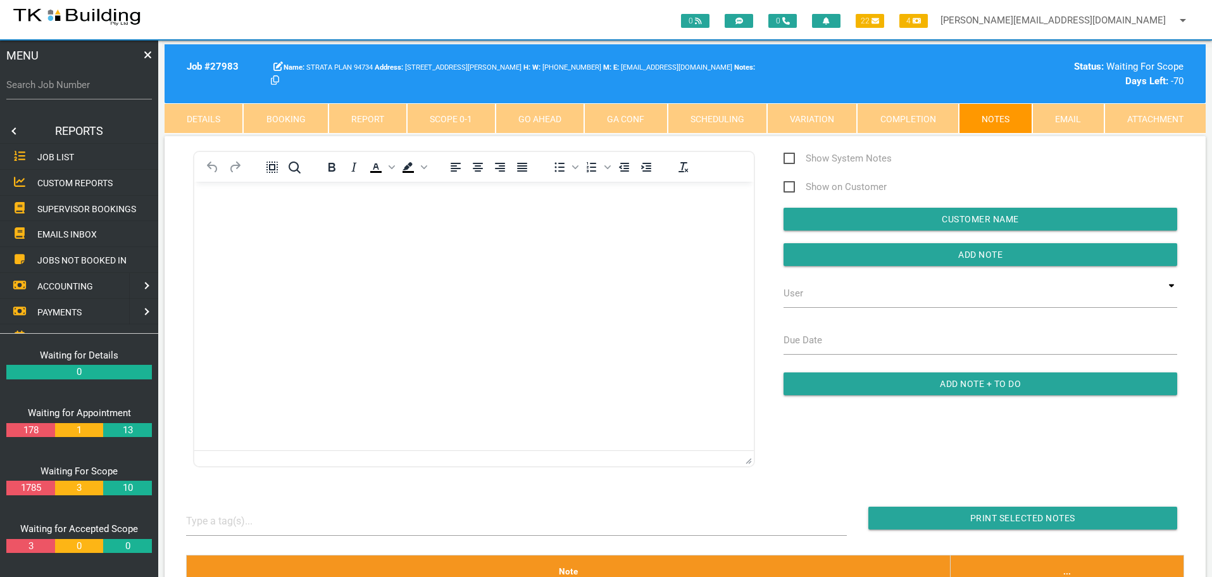
click at [61, 206] on span "SUPERVISOR BOOKINGS" at bounding box center [86, 208] width 99 height 10
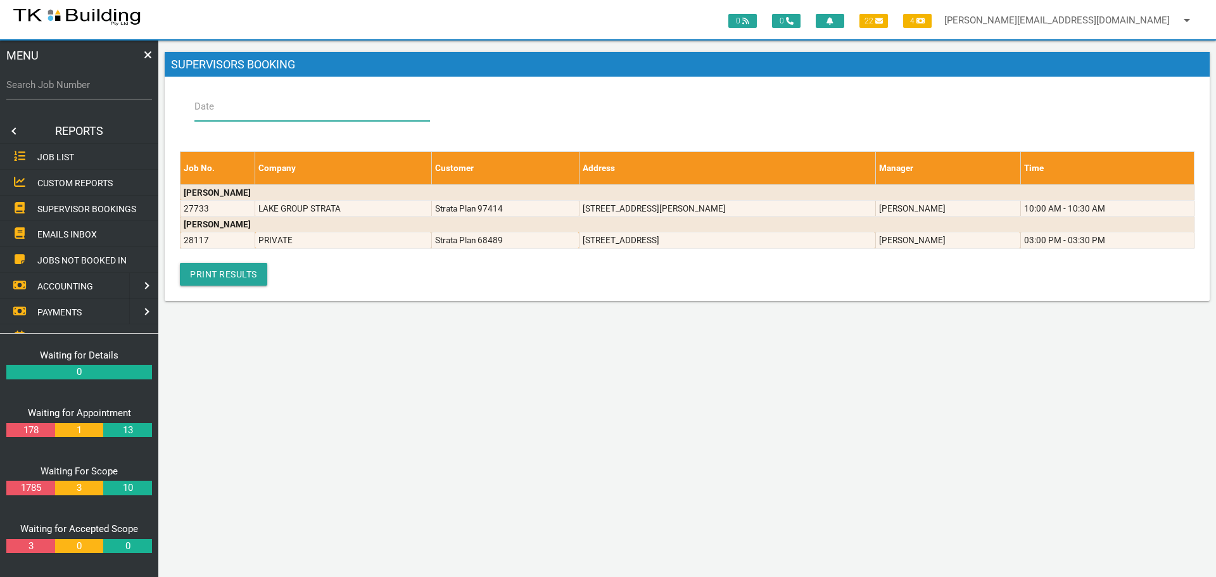
click at [226, 116] on input "Date" at bounding box center [312, 106] width 236 height 29
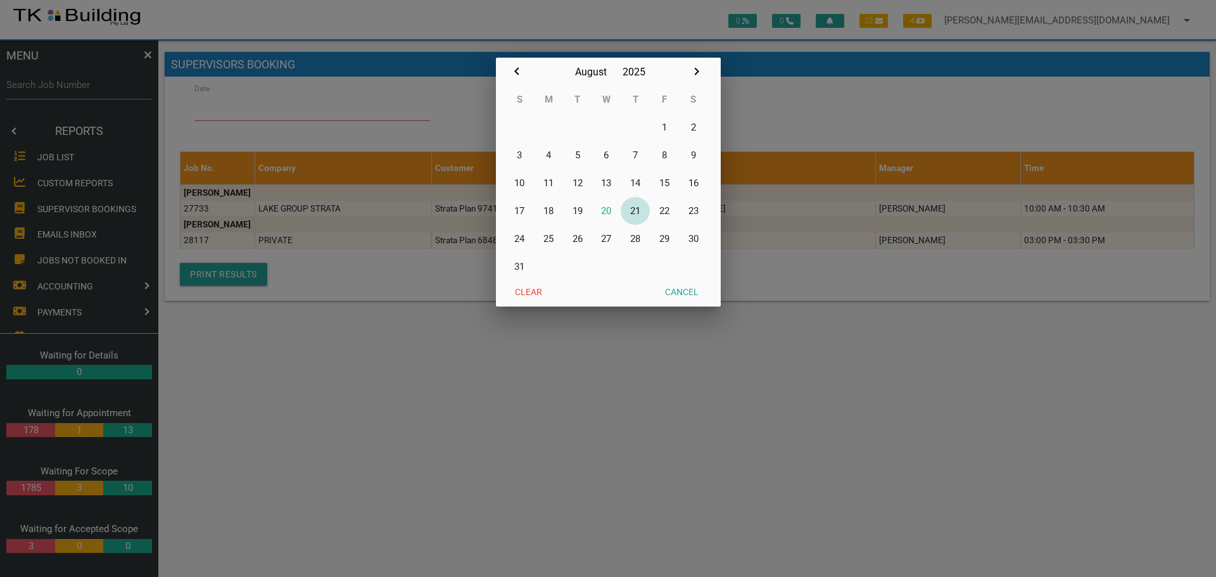
click at [635, 210] on button "21" at bounding box center [634, 211] width 29 height 28
type input "21/08/2025"
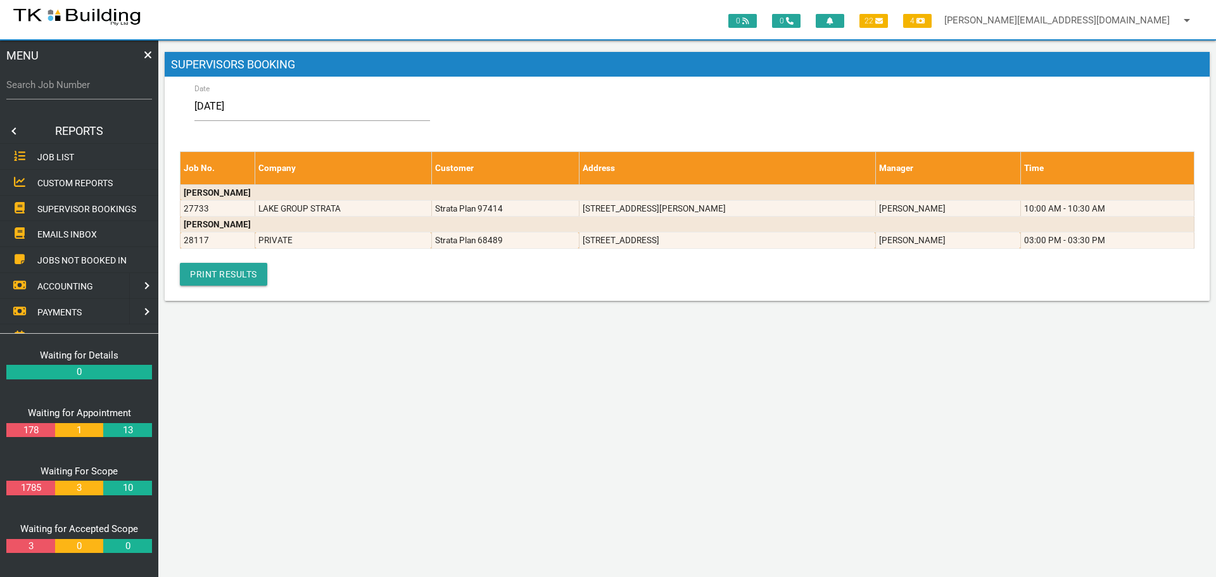
click at [84, 91] on label "Search Job Number" at bounding box center [79, 85] width 146 height 15
click at [84, 91] on input "Search Job Number" at bounding box center [79, 84] width 146 height 29
type input "25438"
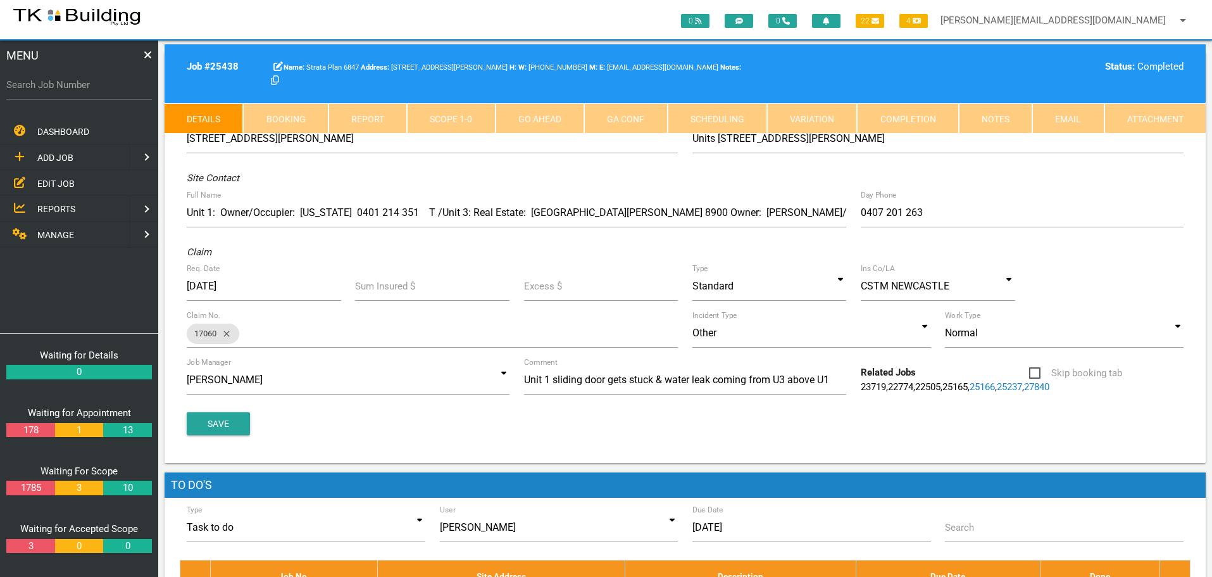
click at [299, 114] on link "Booking" at bounding box center [285, 118] width 85 height 30
select select "7"
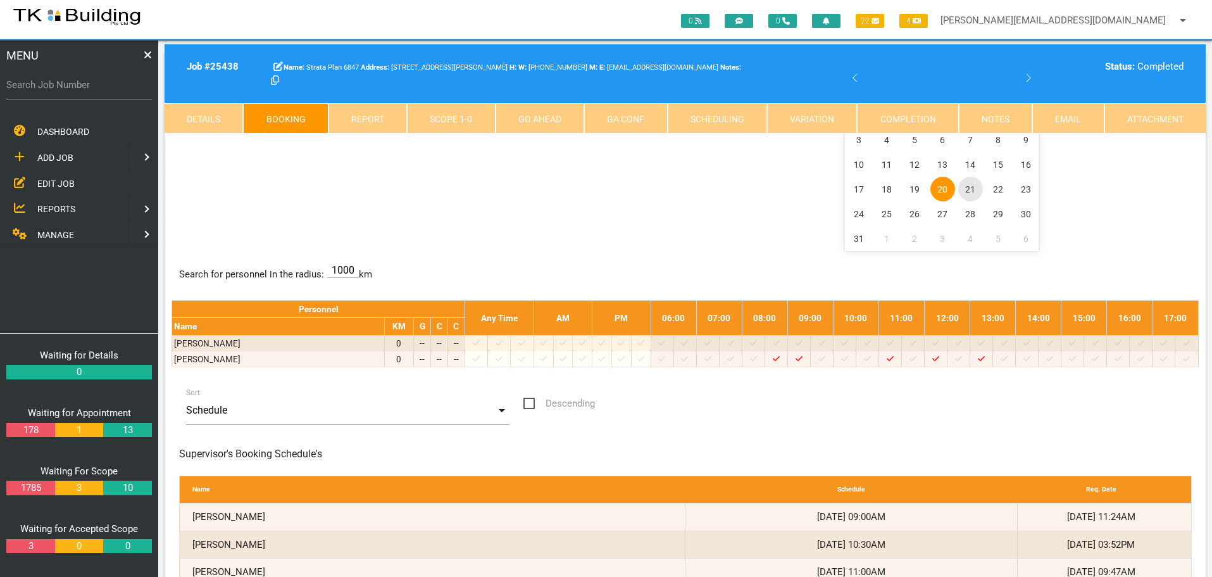
click at [971, 189] on span "21" at bounding box center [971, 189] width 25 height 25
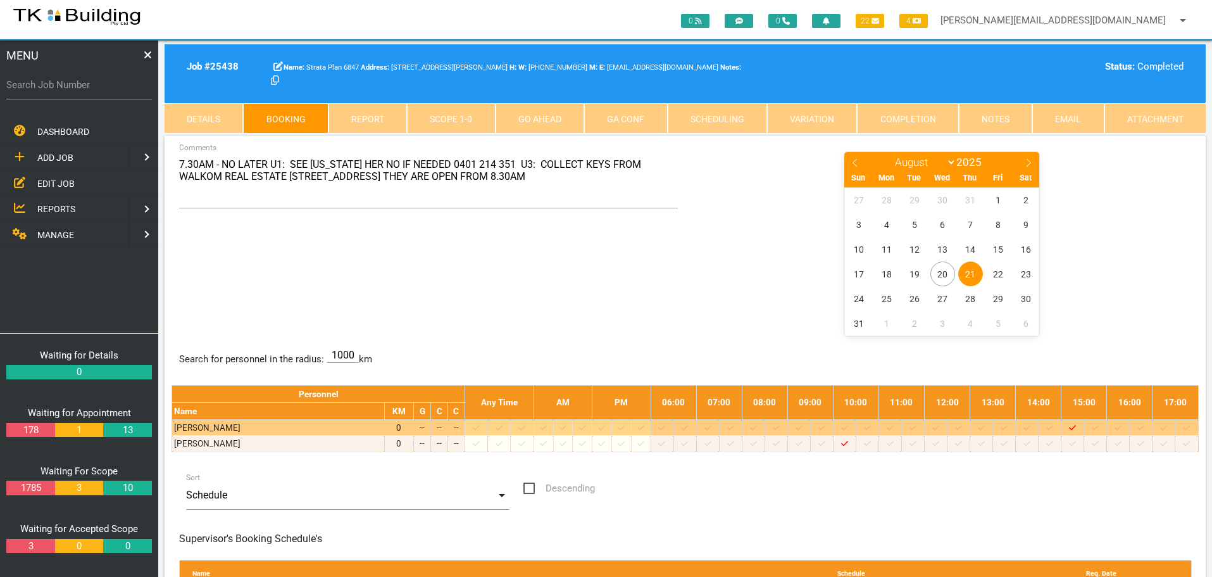
click at [734, 429] on icon at bounding box center [730, 428] width 7 height 8
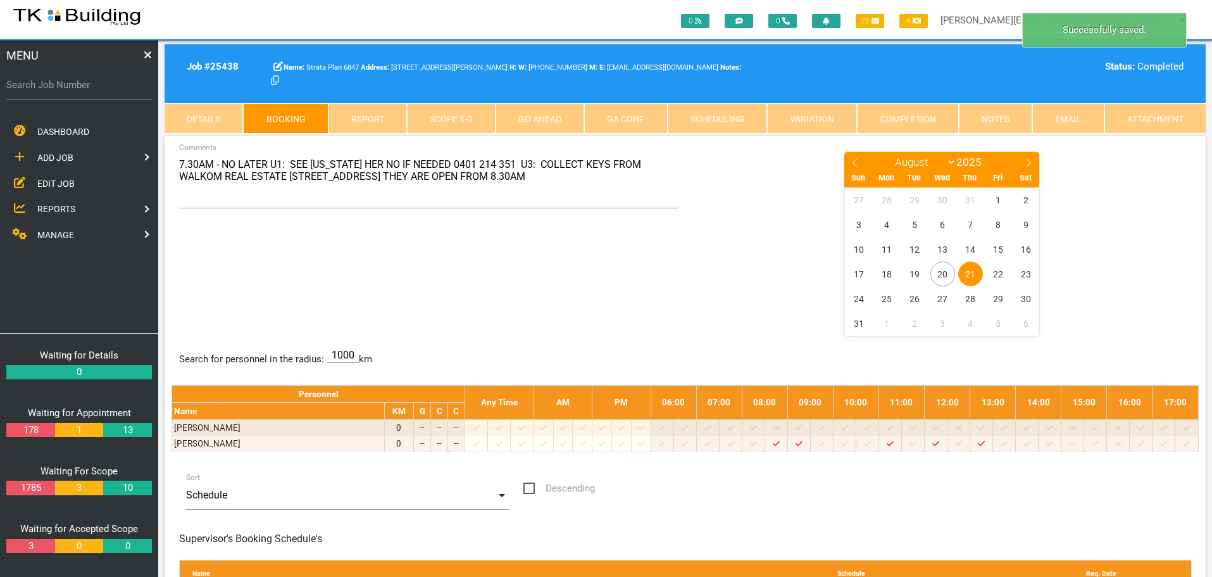
click at [969, 273] on span "21" at bounding box center [971, 273] width 25 height 25
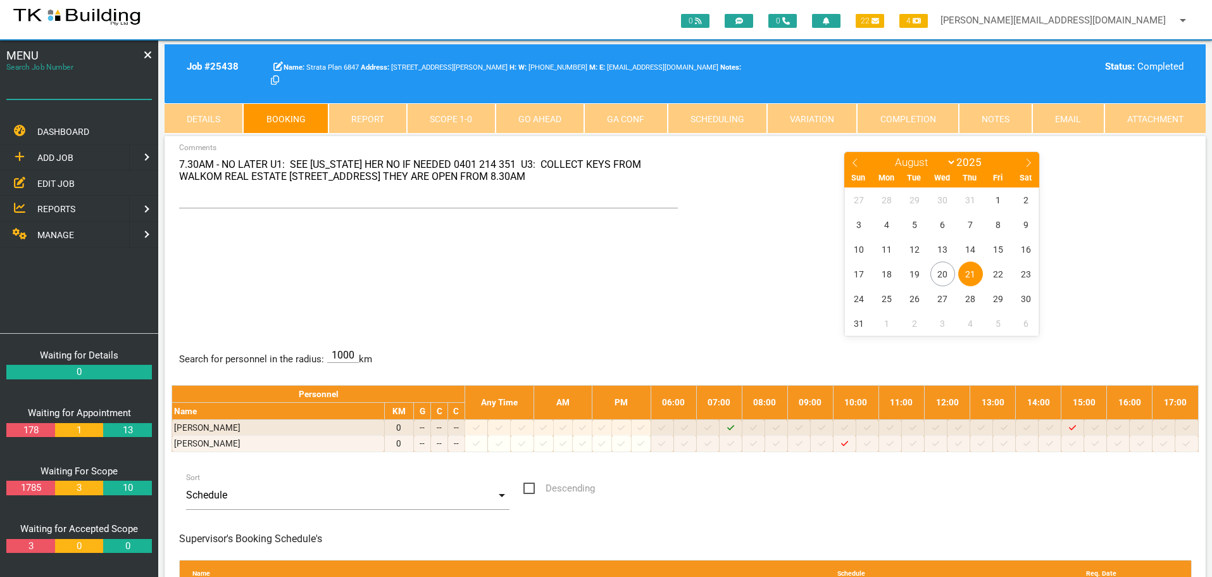
click at [94, 95] on input "Search Job Number" at bounding box center [79, 84] width 146 height 29
type input "27959"
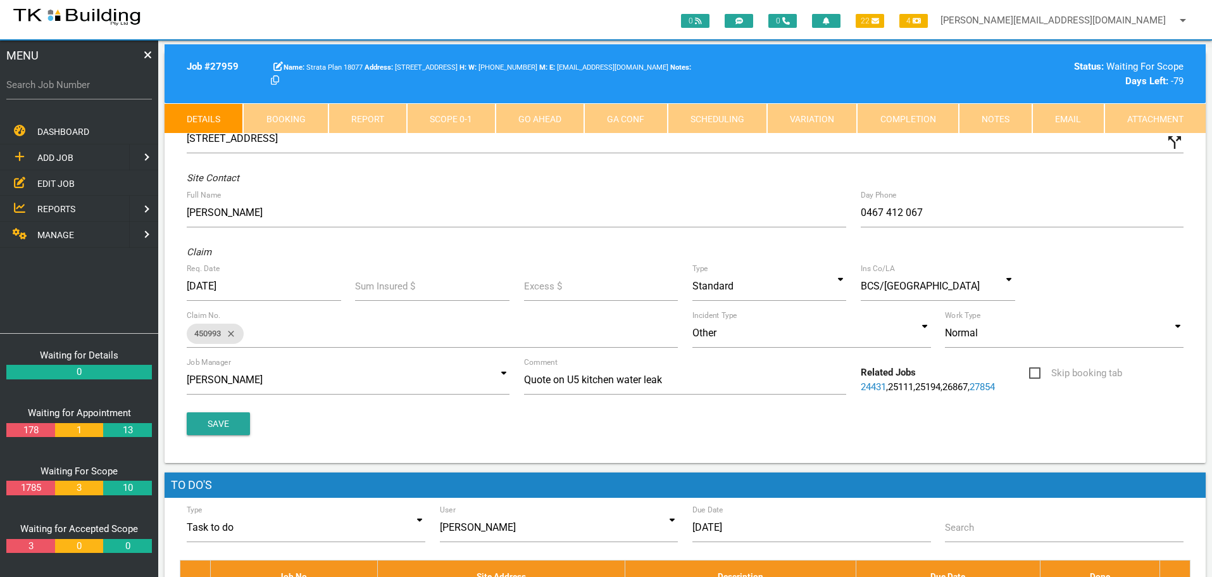
click at [298, 106] on link "Booking" at bounding box center [285, 118] width 85 height 30
select select "7"
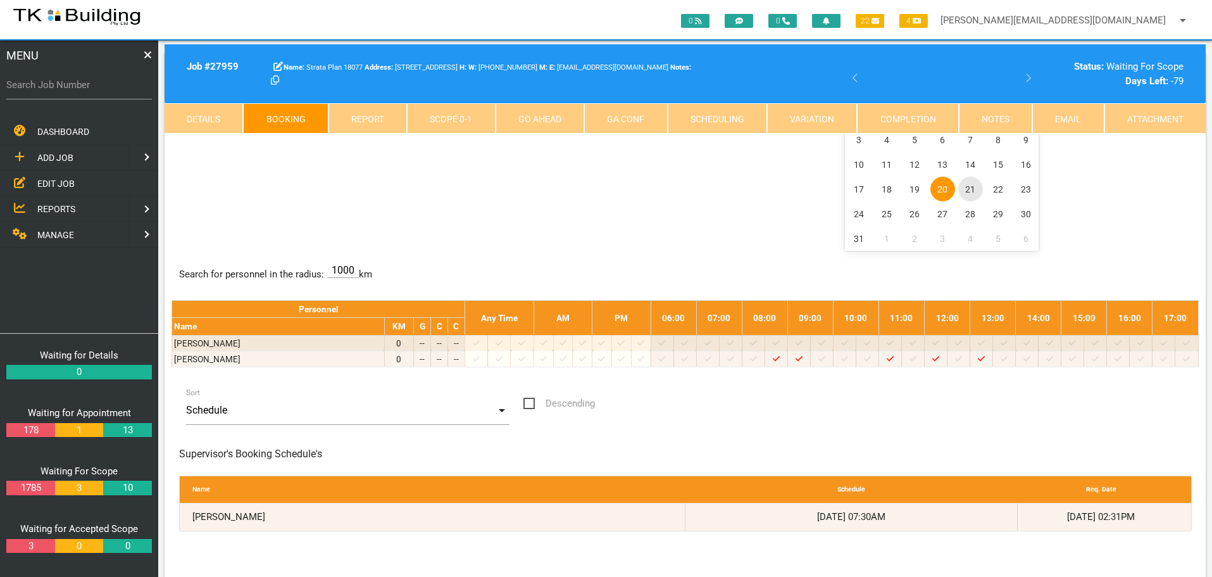
click at [969, 187] on span "21" at bounding box center [971, 189] width 25 height 25
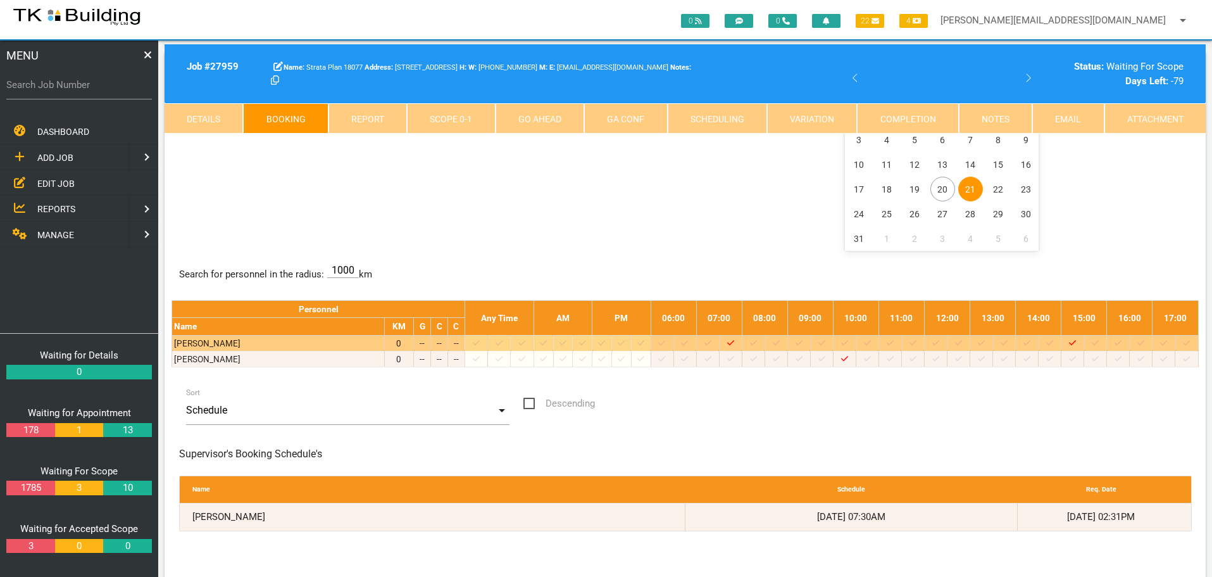
click at [803, 343] on icon at bounding box center [799, 343] width 7 height 8
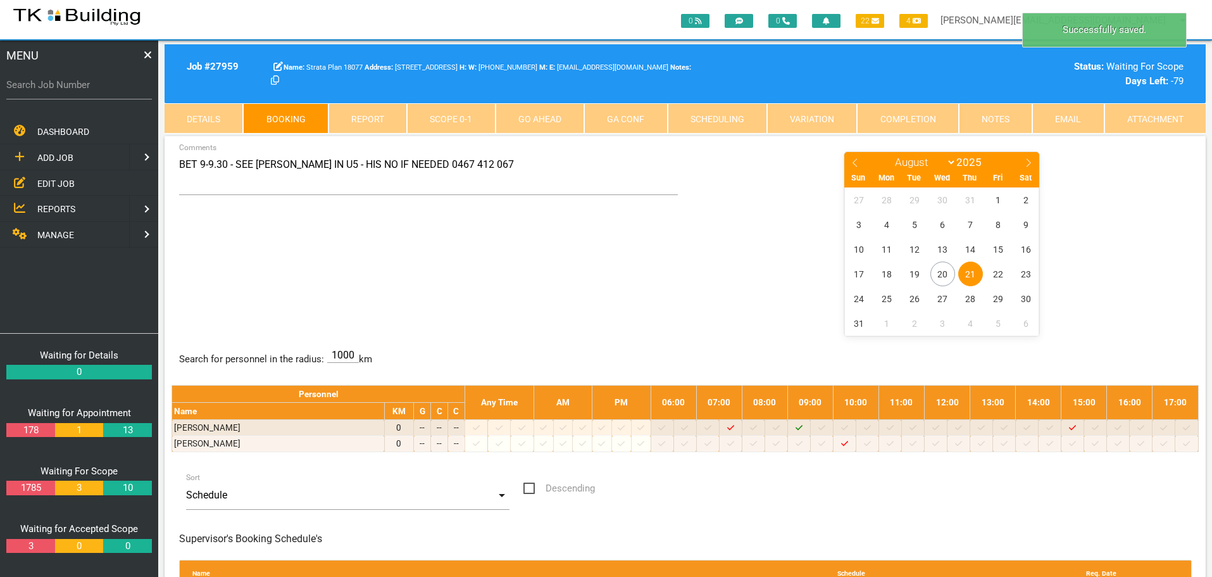
click at [53, 206] on span "REPORTS" at bounding box center [56, 209] width 38 height 10
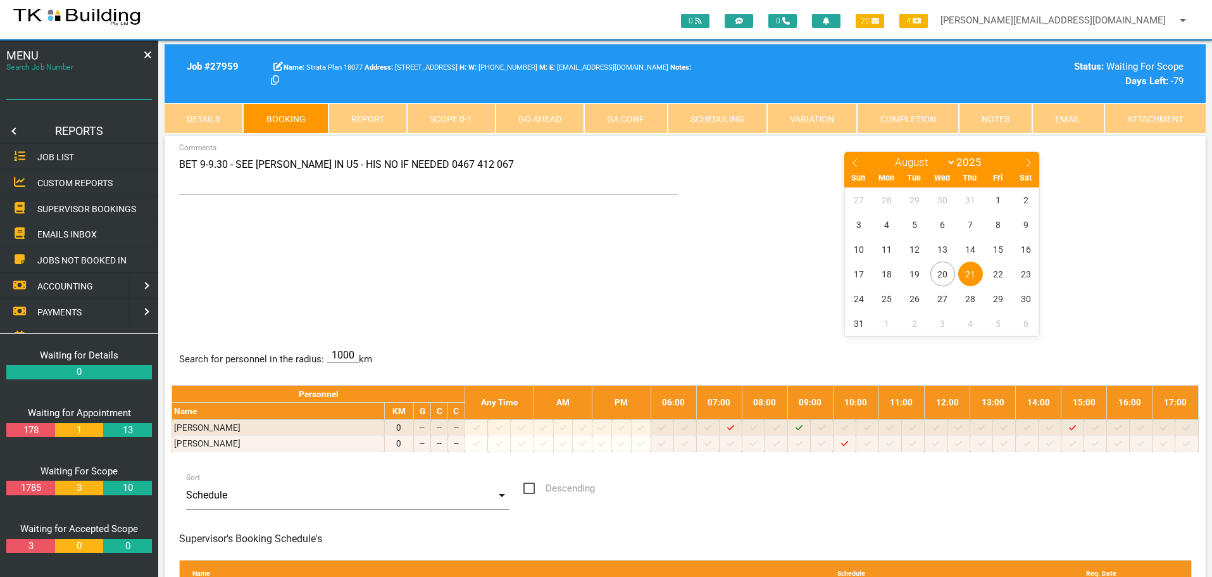
click at [60, 94] on input "Search Job Number" at bounding box center [79, 84] width 146 height 29
type input "27653"
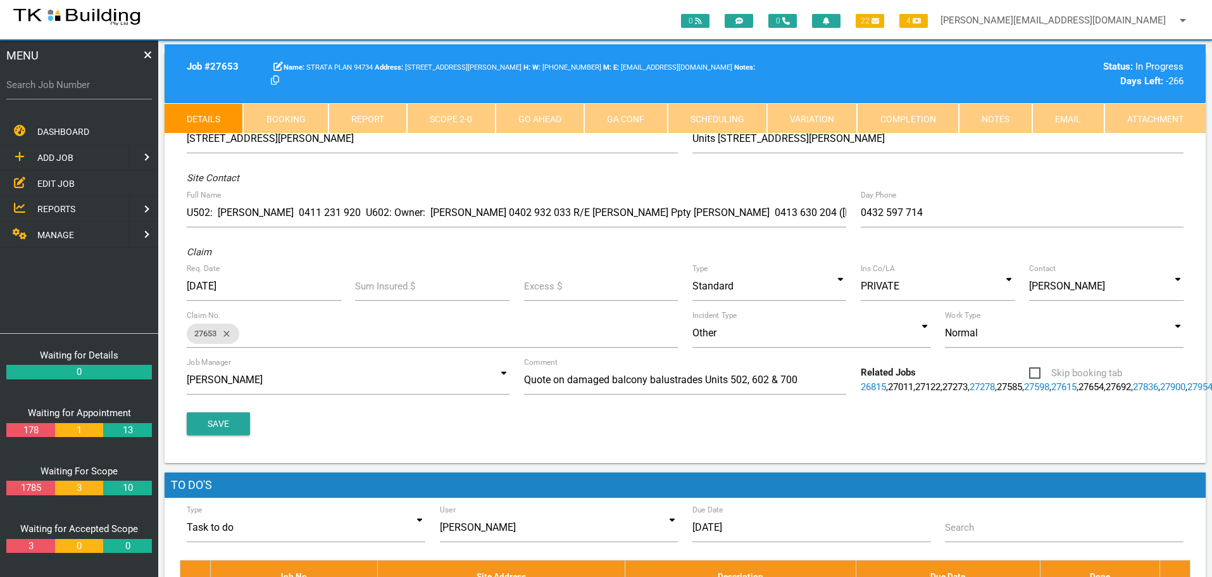
click at [1016, 118] on link "Notes" at bounding box center [995, 118] width 73 height 30
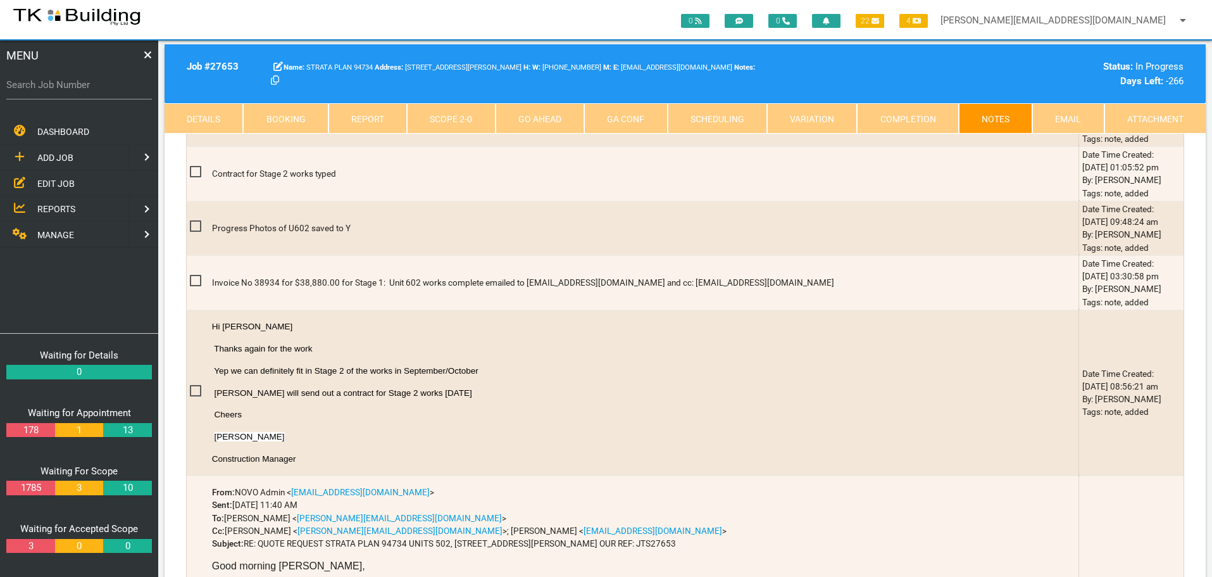
scroll to position [760, 0]
click at [92, 92] on label "Search Job Number" at bounding box center [79, 85] width 146 height 15
click at [92, 92] on input "Search Job Number" at bounding box center [79, 84] width 146 height 29
type input "27938"
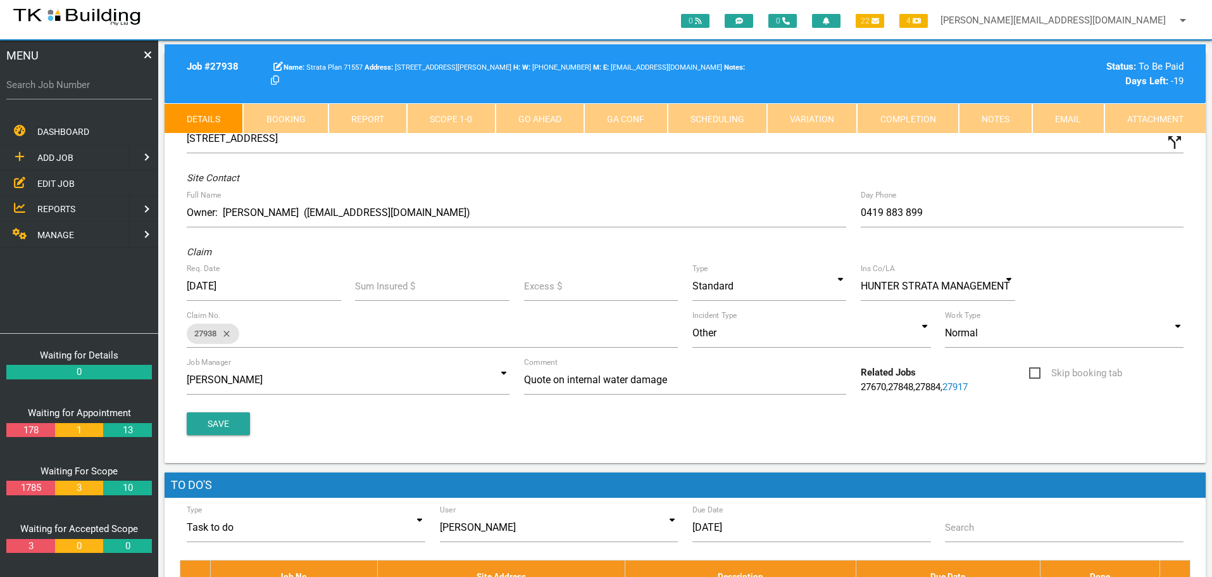
click at [990, 117] on link "Notes" at bounding box center [995, 118] width 73 height 30
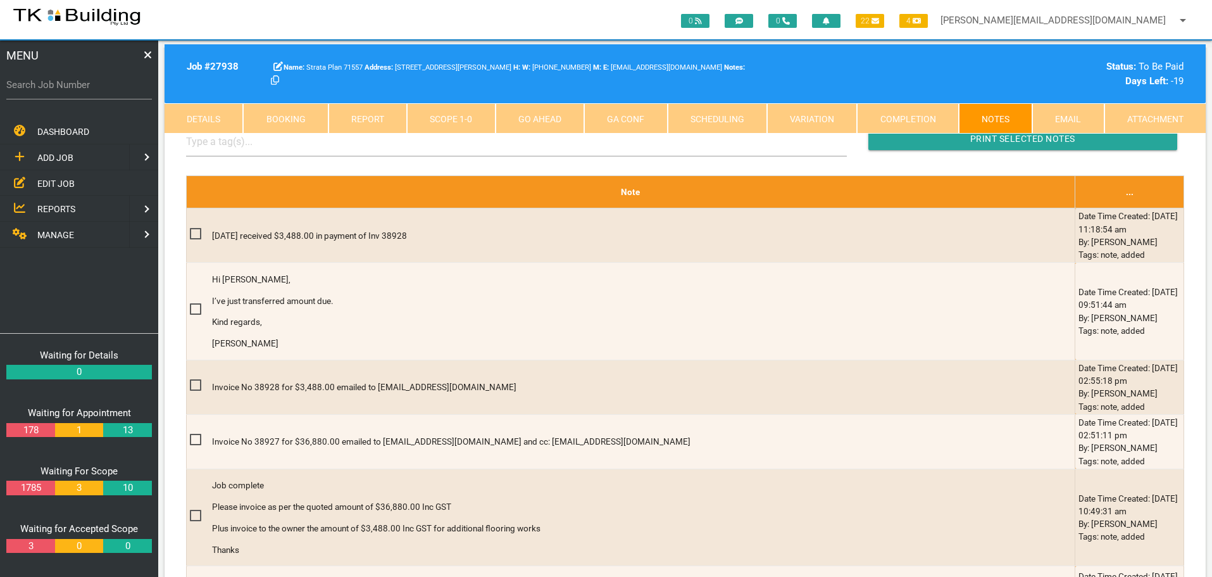
scroll to position [380, 0]
click at [49, 92] on label "Search Job Number" at bounding box center [79, 85] width 146 height 15
click at [49, 92] on input "Search Job Number" at bounding box center [79, 84] width 146 height 29
type input "28001"
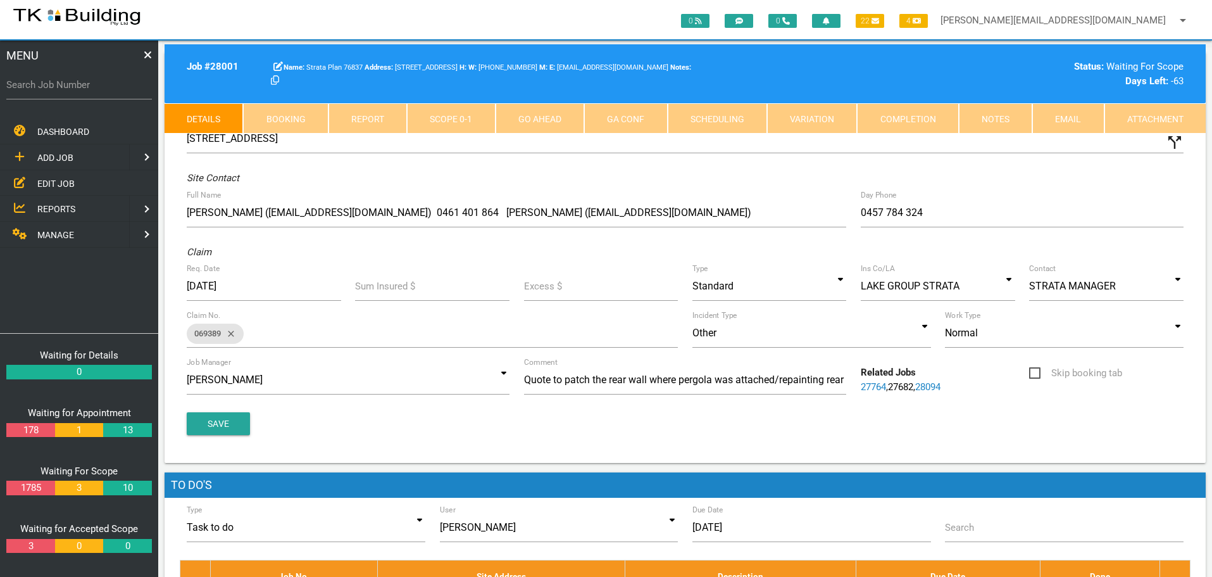
click at [1015, 120] on link "Notes" at bounding box center [995, 118] width 73 height 30
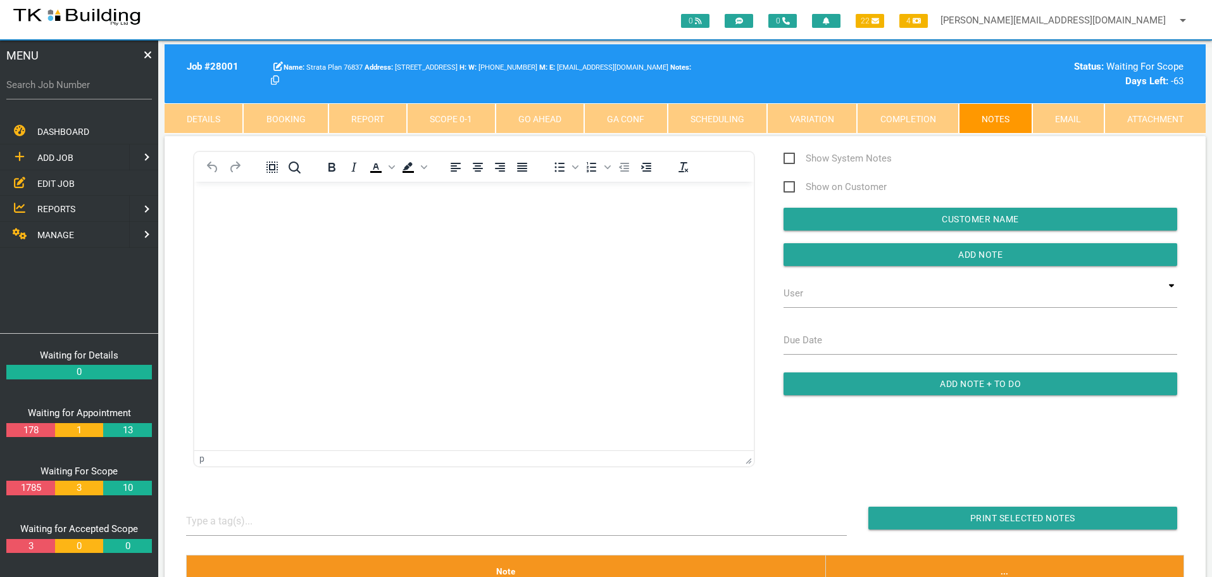
click at [237, 215] on body "Rich Text Area. Press ALT-0 for help." at bounding box center [474, 218] width 560 height 42
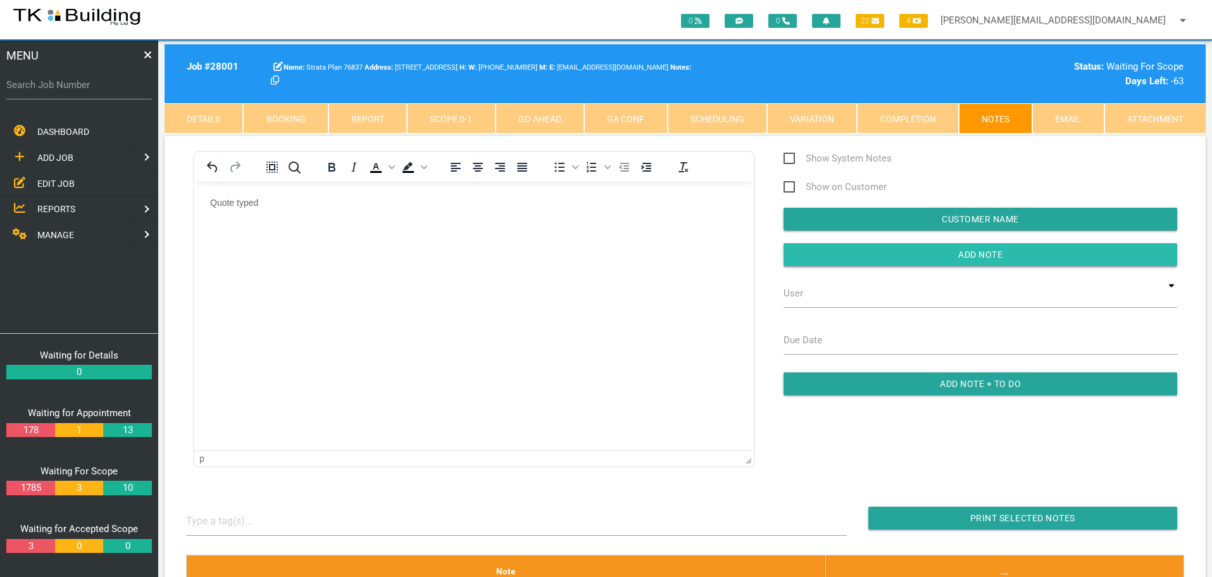
click at [899, 252] on input "button" at bounding box center [981, 254] width 394 height 23
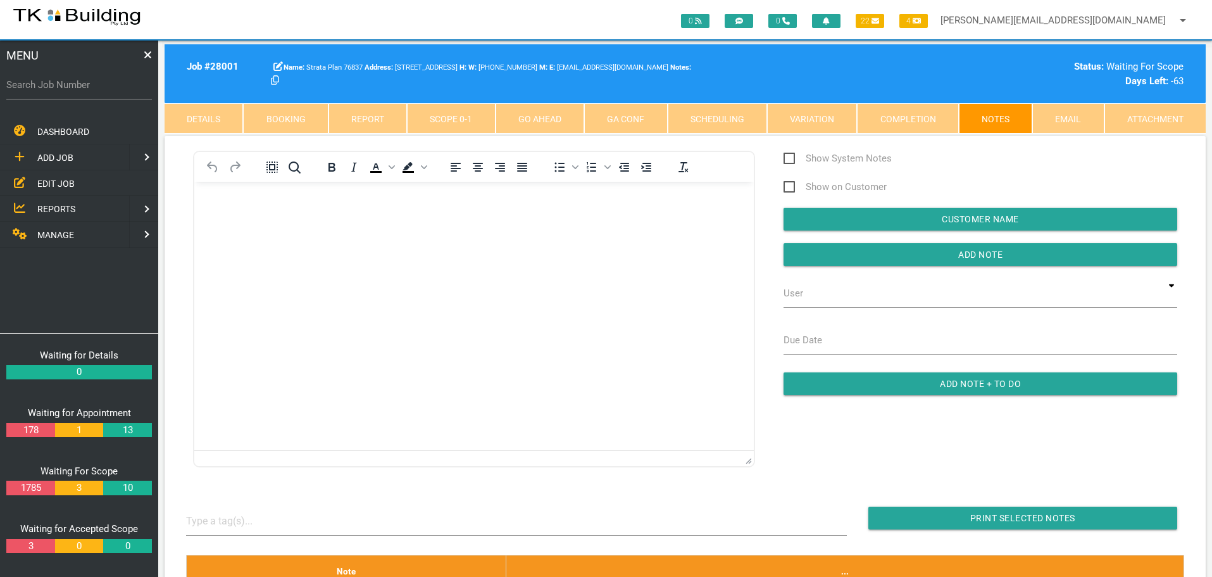
click at [44, 182] on span "EDIT JOB" at bounding box center [55, 183] width 37 height 10
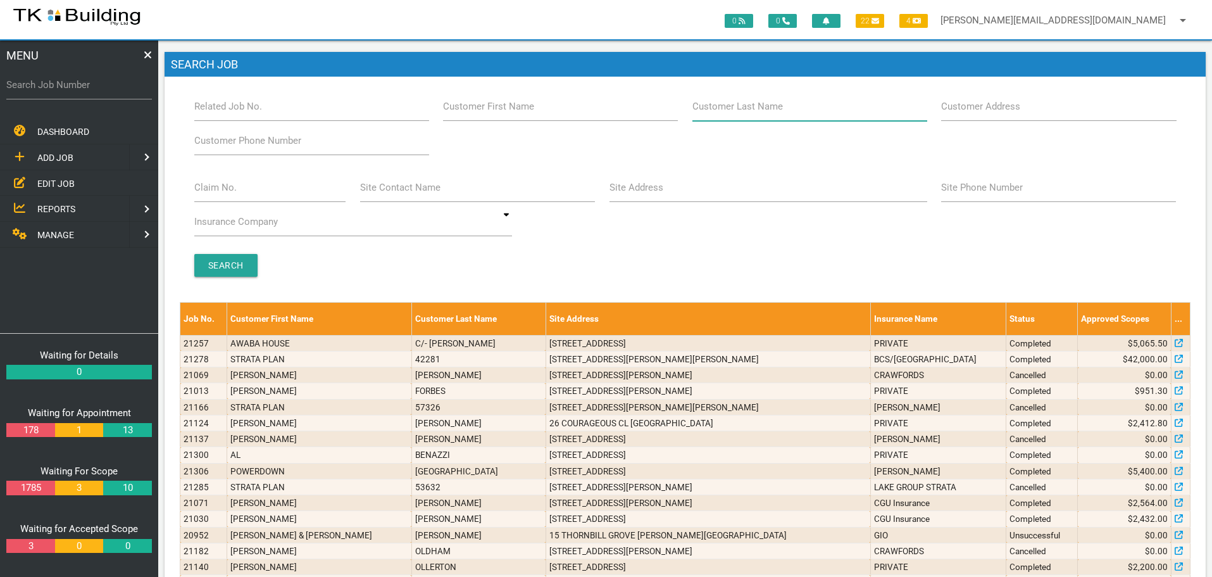
click at [793, 110] on input "Customer Last Name" at bounding box center [810, 106] width 235 height 29
type input "73439"
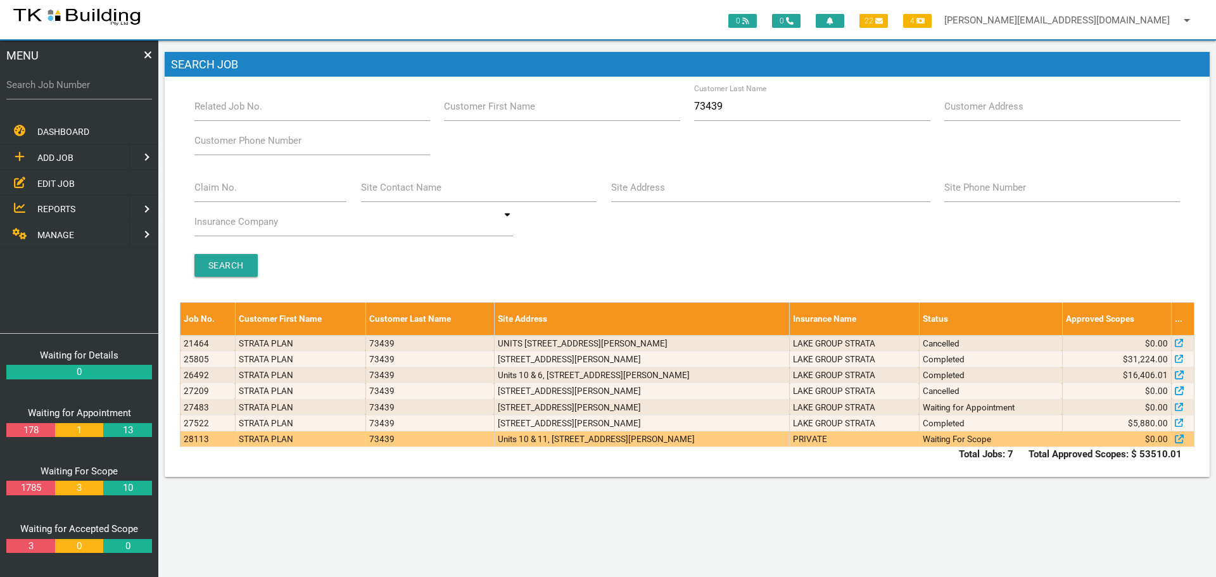
click at [985, 439] on td "Waiting For Scope" at bounding box center [990, 439] width 143 height 16
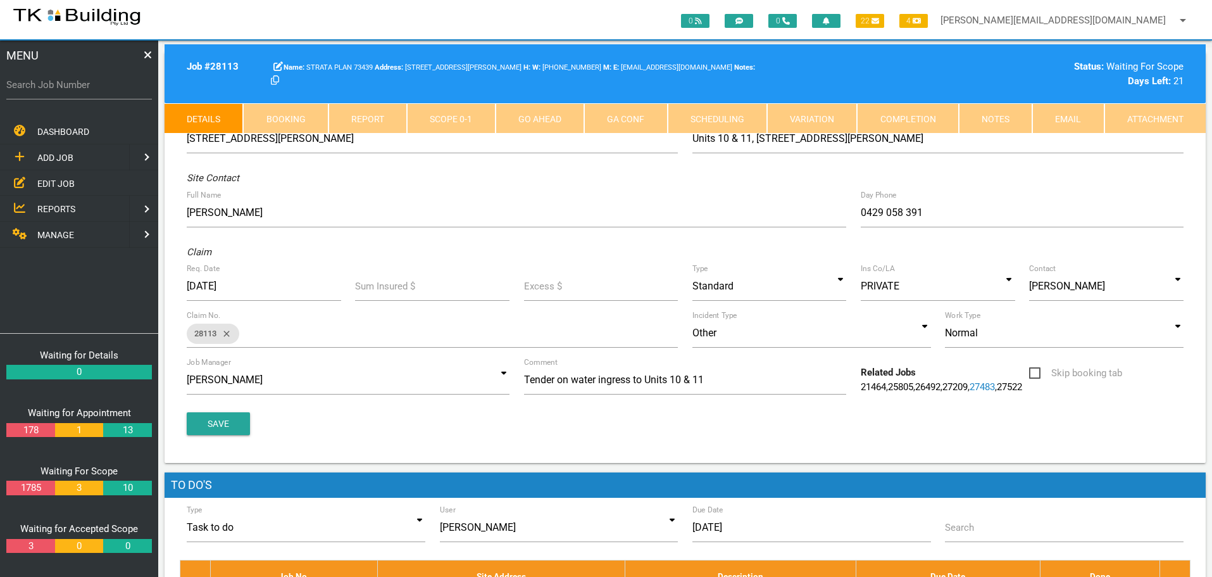
click at [309, 118] on link "Booking" at bounding box center [285, 118] width 85 height 30
select select "7"
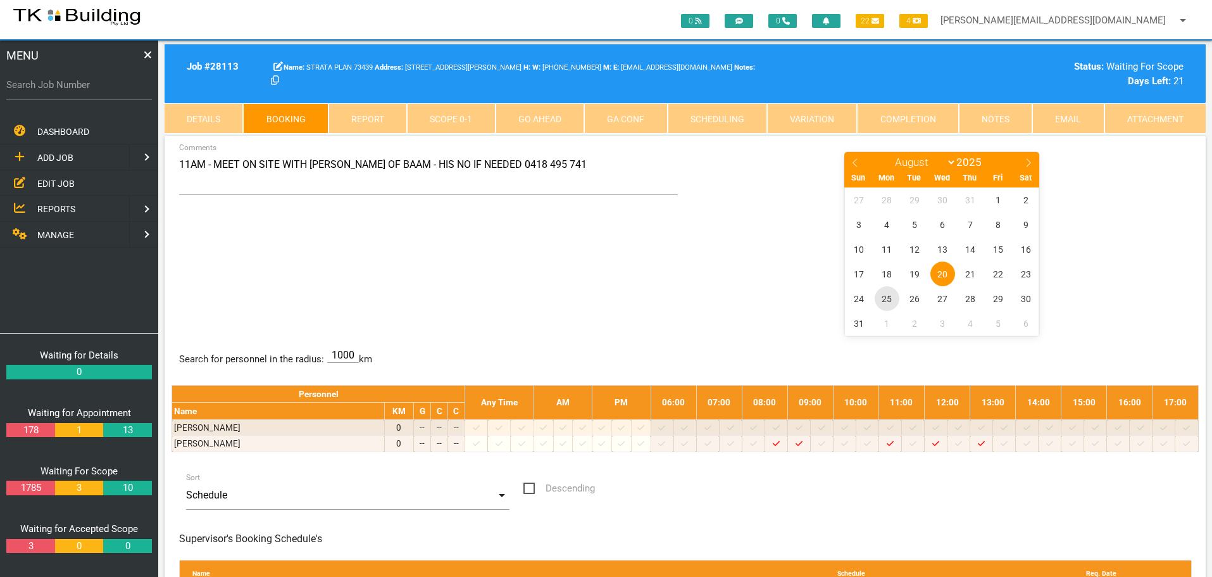
click at [884, 298] on span "25" at bounding box center [887, 298] width 25 height 25
click at [47, 93] on input "Search Job Number" at bounding box center [79, 84] width 146 height 29
type input "27993"
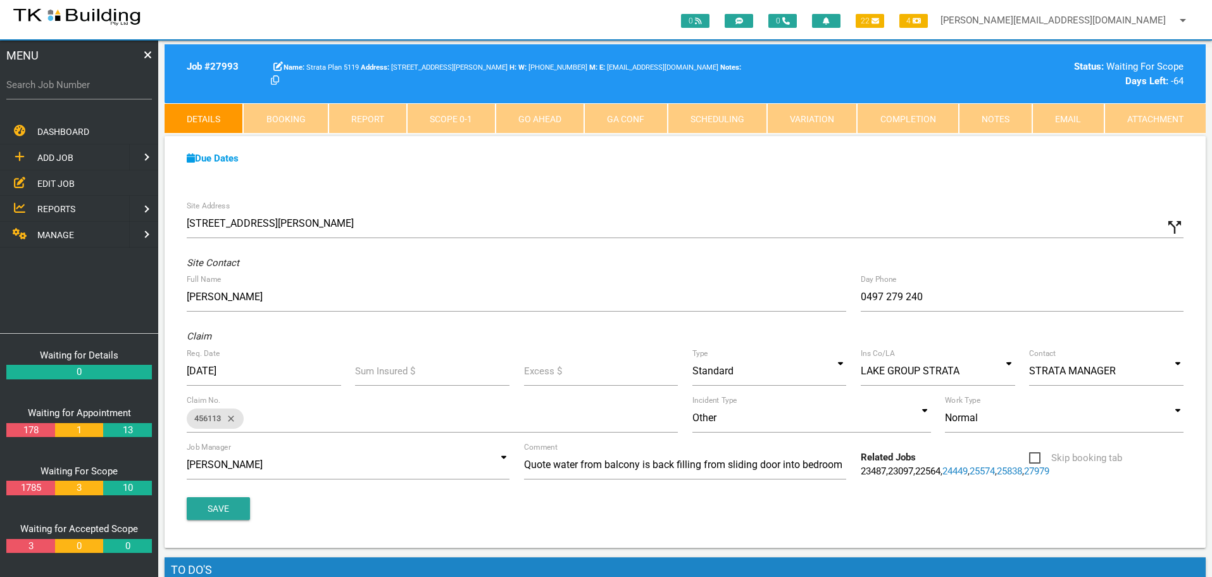
click at [62, 180] on span "EDIT JOB" at bounding box center [55, 183] width 37 height 10
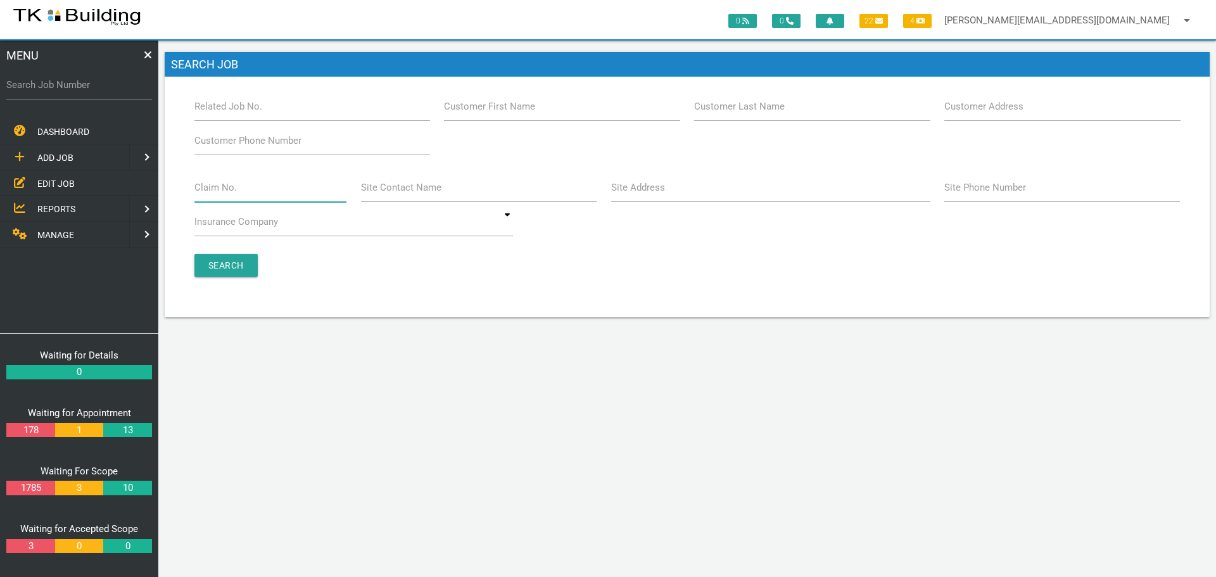
click at [258, 190] on input "Claim No." at bounding box center [270, 187] width 153 height 29
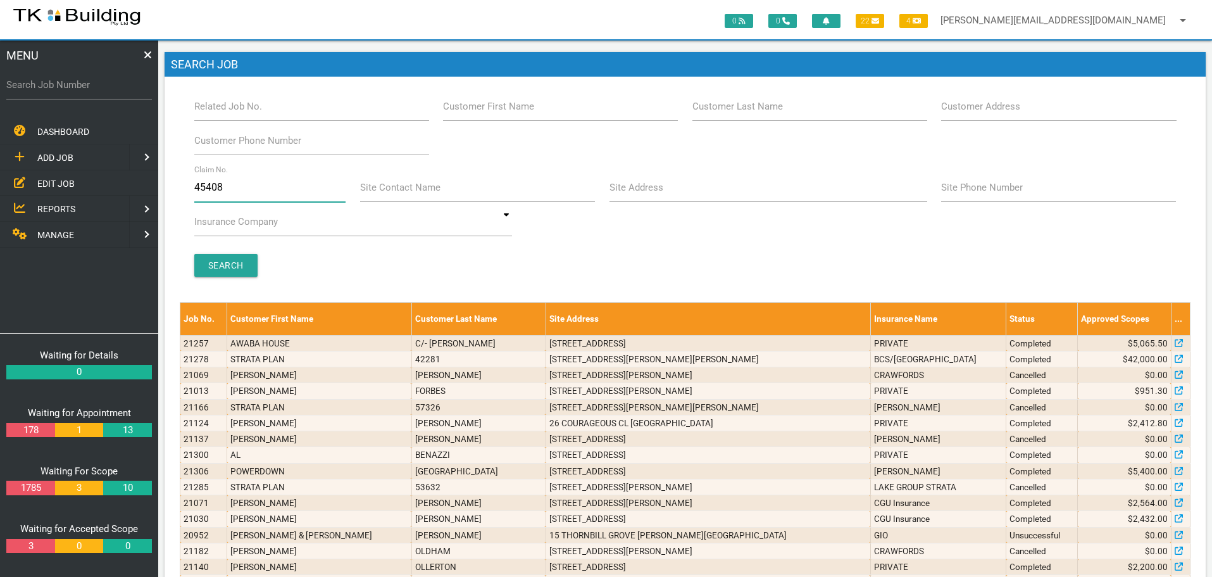
type input "454085"
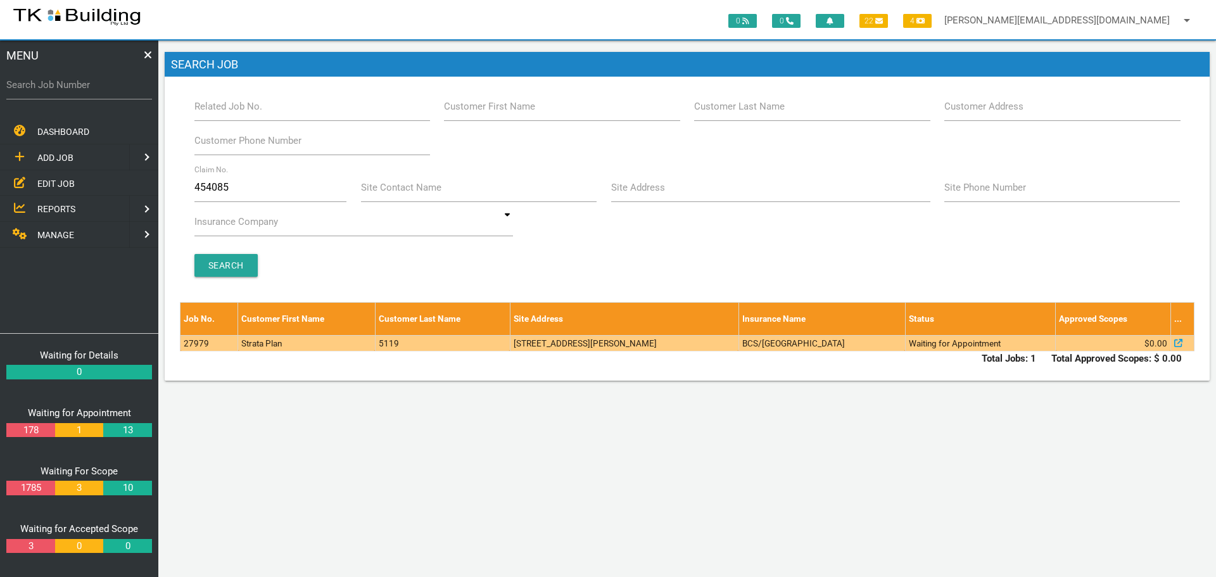
click at [491, 345] on td "5119" at bounding box center [442, 343] width 135 height 16
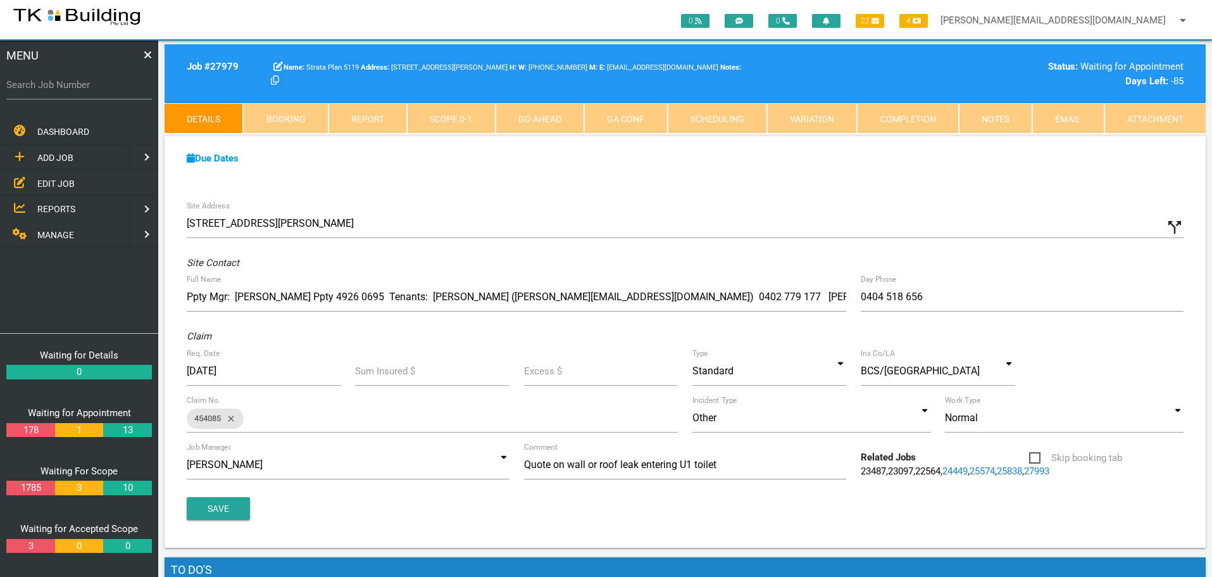
click at [993, 117] on link "Notes" at bounding box center [995, 118] width 73 height 30
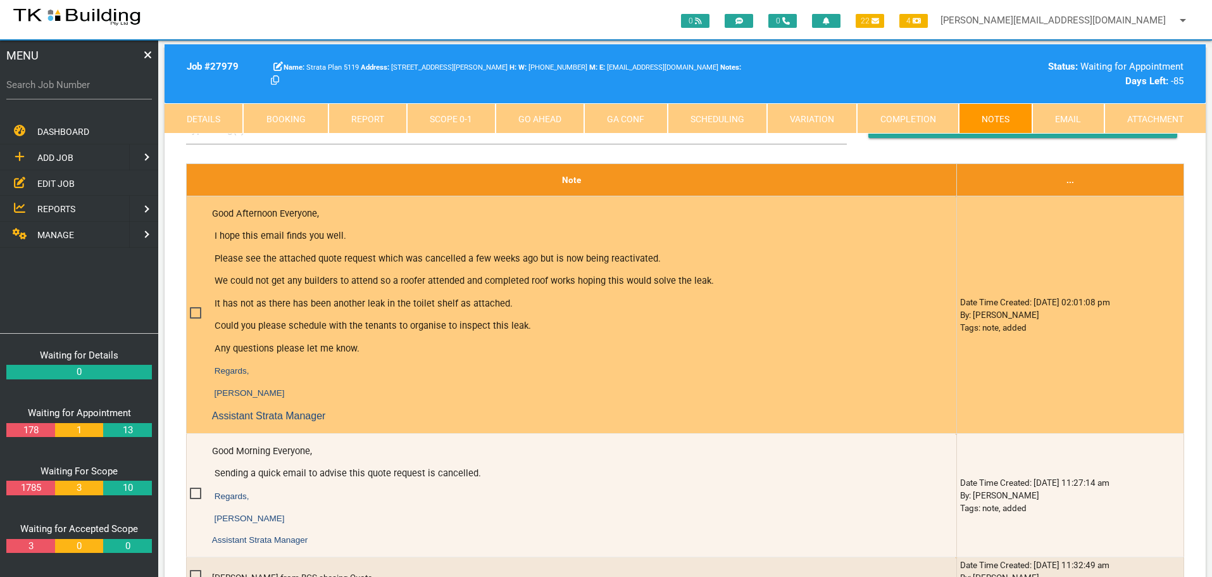
scroll to position [317, 0]
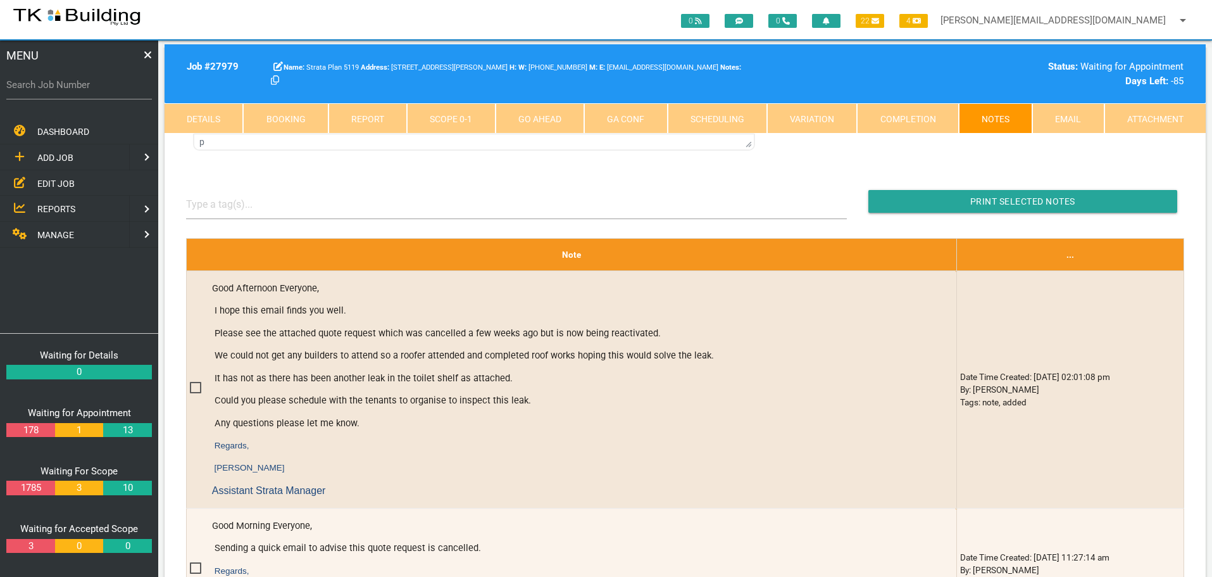
click at [209, 111] on link "Details" at bounding box center [204, 118] width 79 height 30
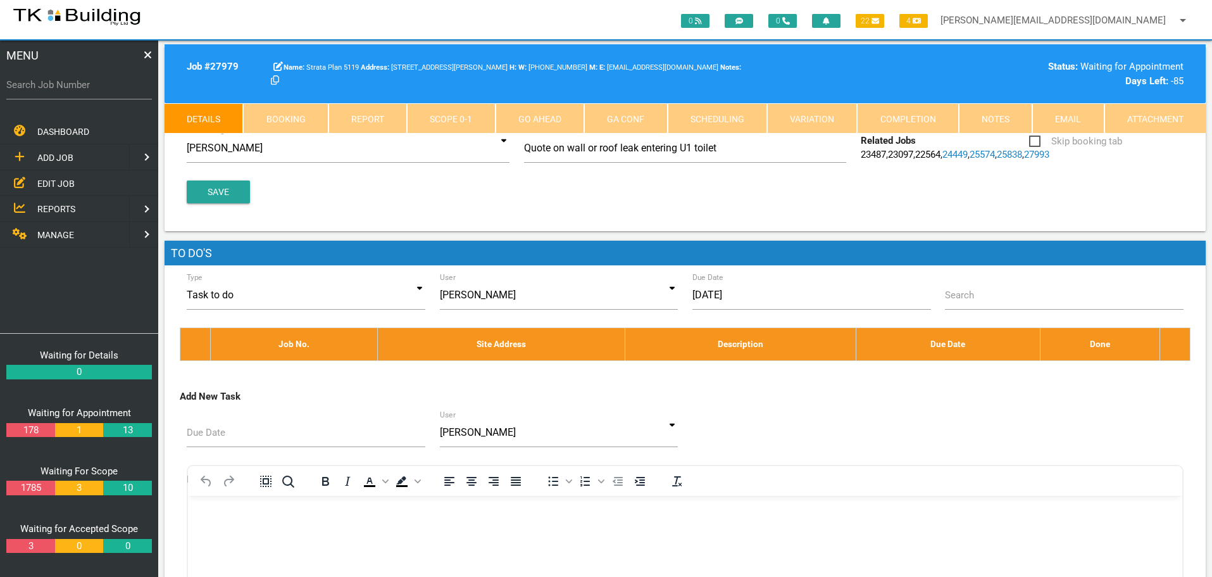
scroll to position [63, 0]
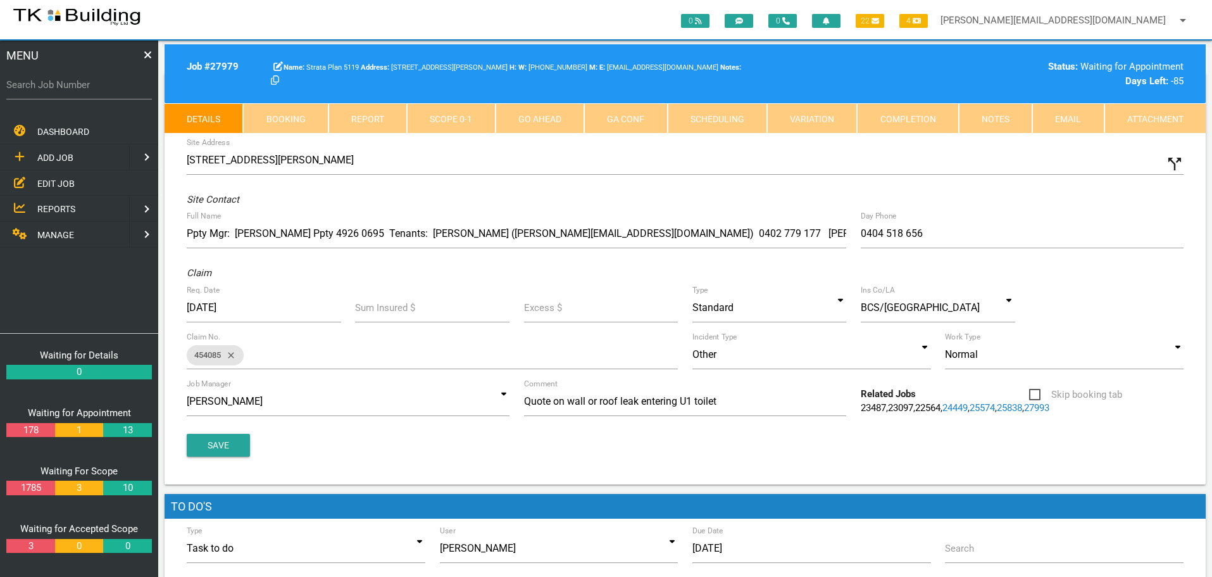
click at [52, 204] on span "REPORTS" at bounding box center [56, 209] width 38 height 10
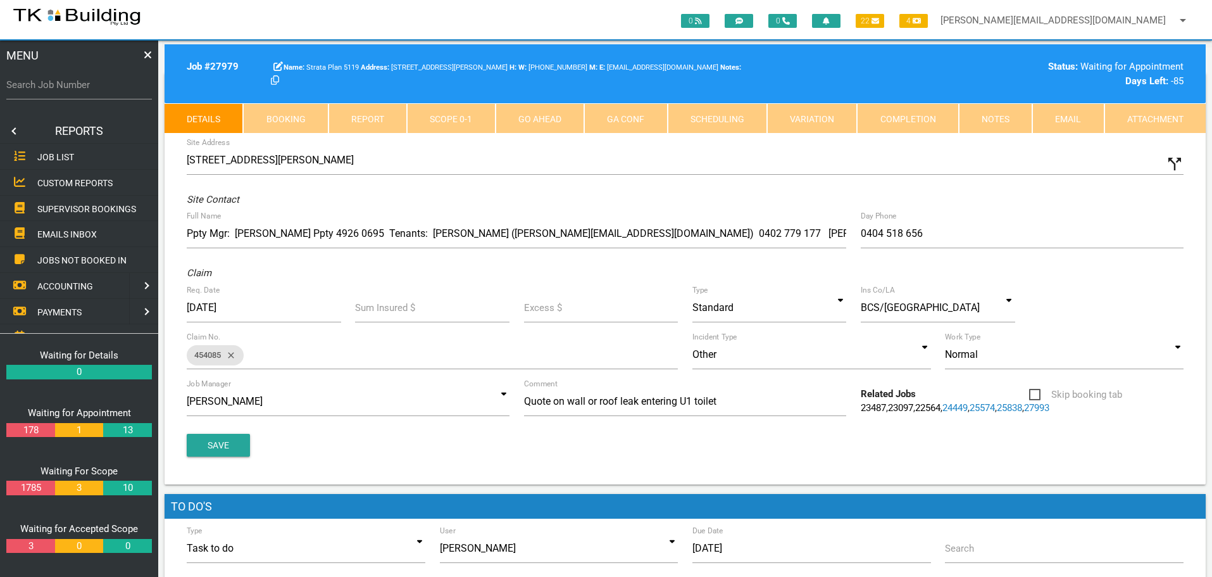
scroll to position [0, 0]
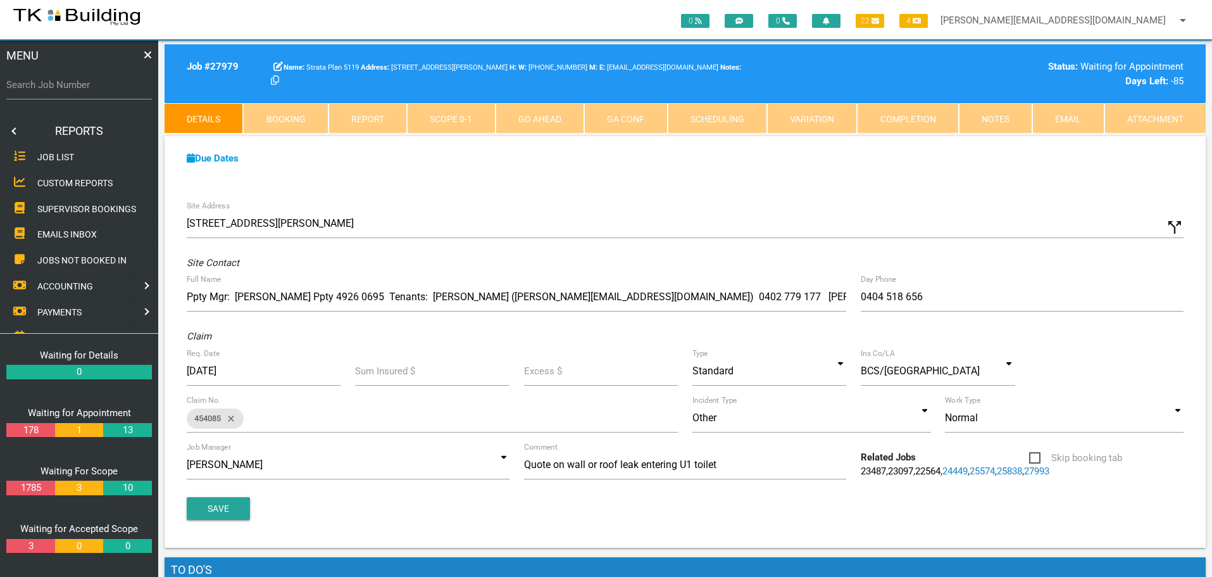
click at [52, 203] on span "SUPERVISOR BOOKINGS" at bounding box center [86, 208] width 99 height 10
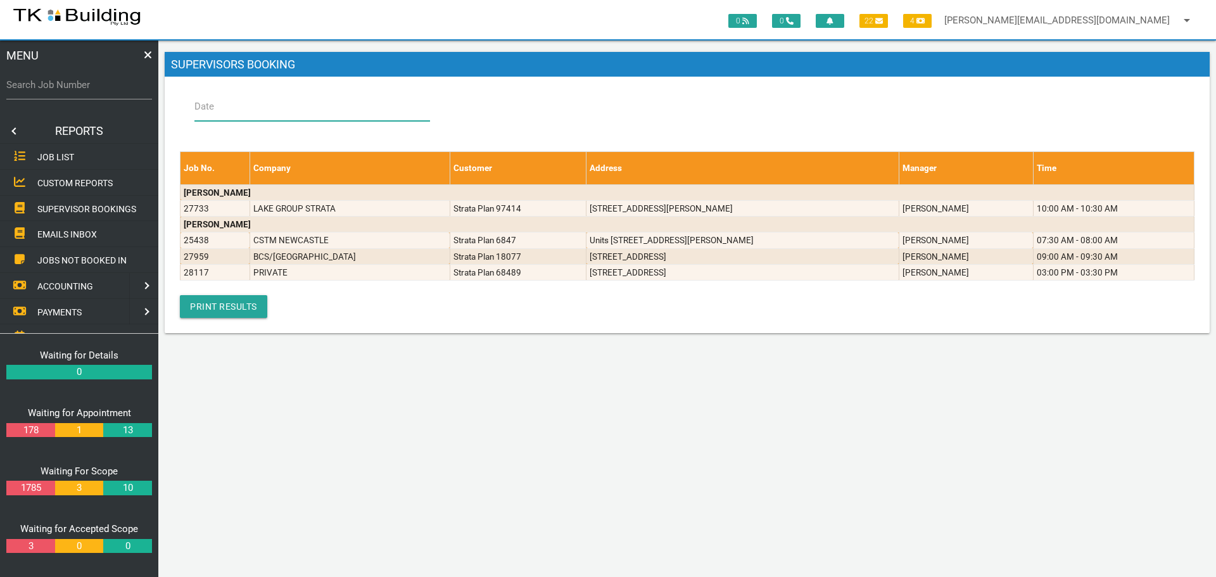
click at [241, 105] on input "Date" at bounding box center [312, 106] width 236 height 29
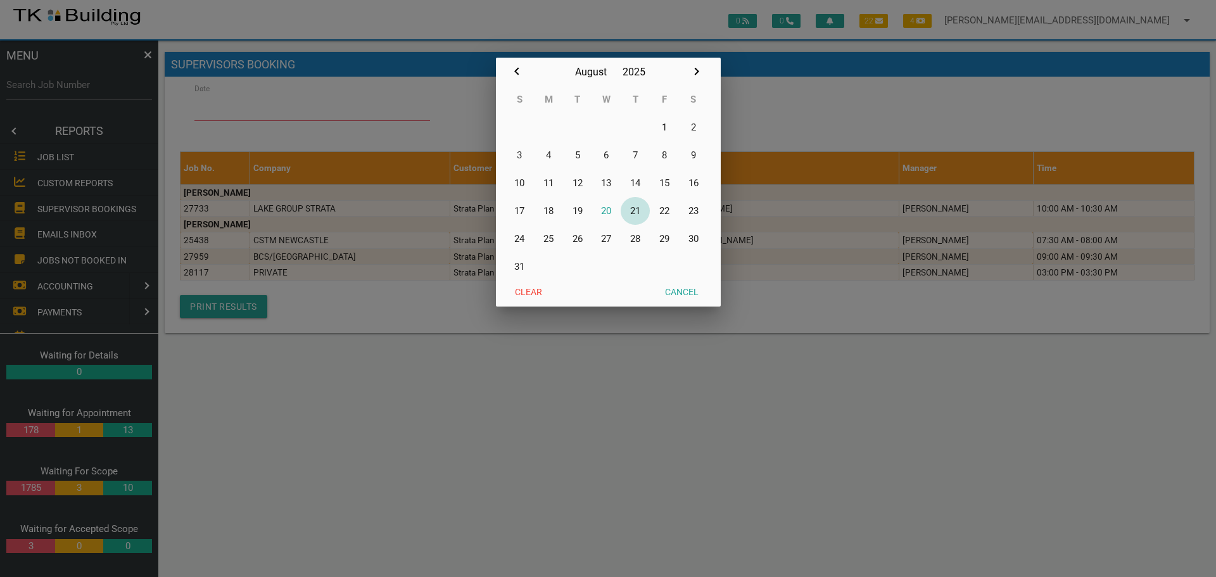
click at [639, 210] on button "21" at bounding box center [634, 211] width 29 height 28
type input "21/08/2025"
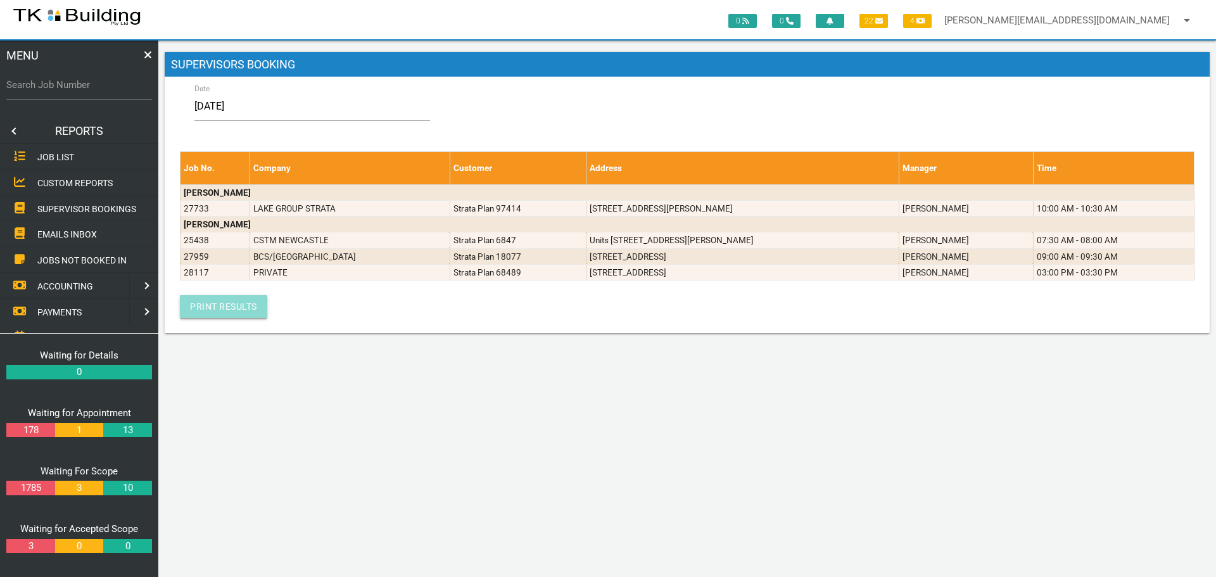
click at [222, 308] on link "Print Results" at bounding box center [223, 306] width 87 height 23
click at [50, 91] on label "Search Job Number" at bounding box center [79, 85] width 146 height 15
click at [50, 91] on input "Search Job Number" at bounding box center [79, 84] width 146 height 29
type input "27733"
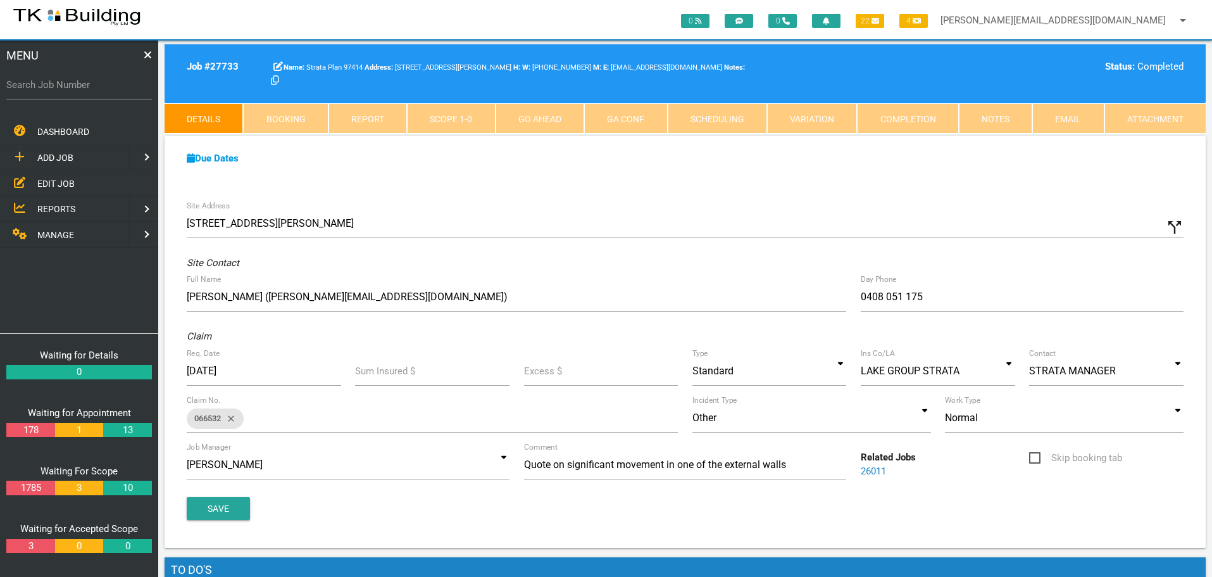
click at [983, 119] on link "Notes" at bounding box center [995, 118] width 73 height 30
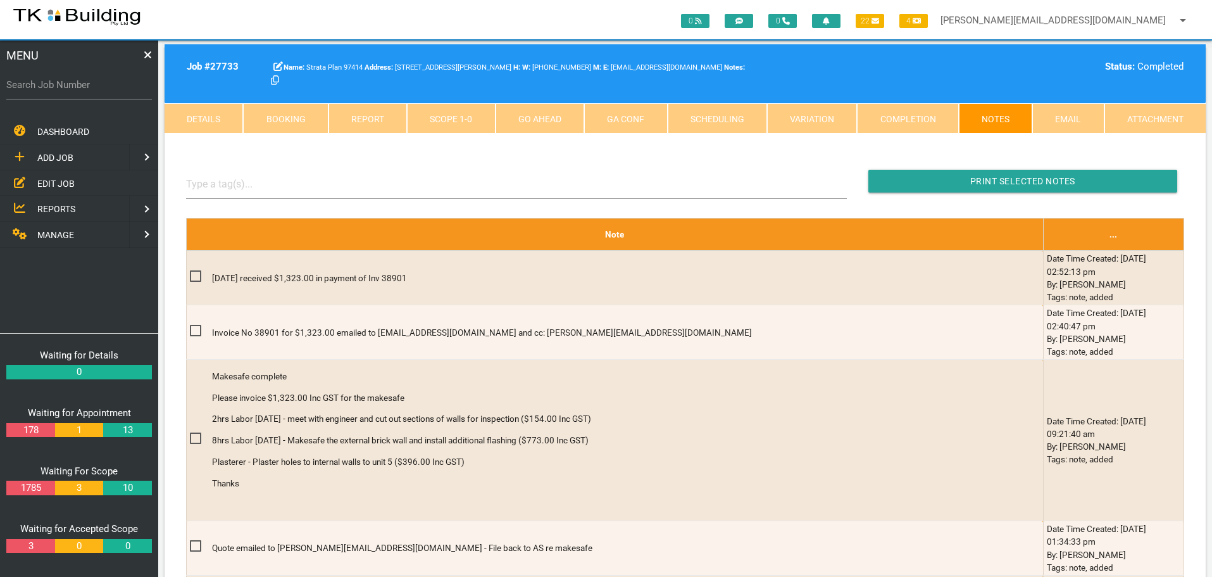
scroll to position [341, 0]
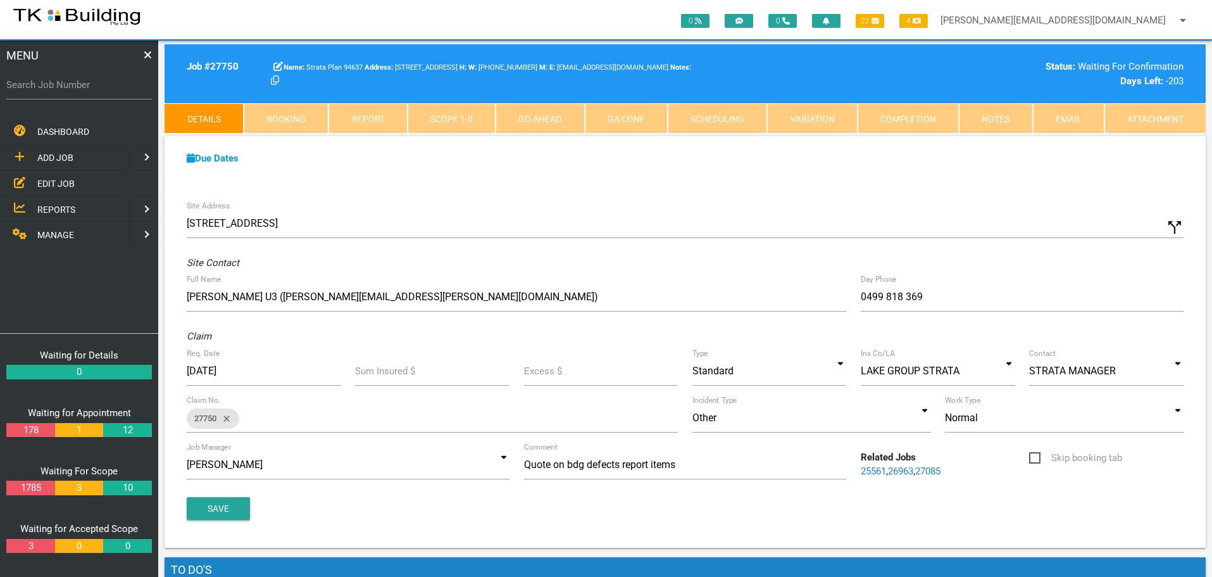
drag, startPoint x: 0, startPoint y: 0, endPoint x: 54, endPoint y: 179, distance: 186.7
click at [54, 179] on span "EDIT JOB" at bounding box center [55, 183] width 37 height 10
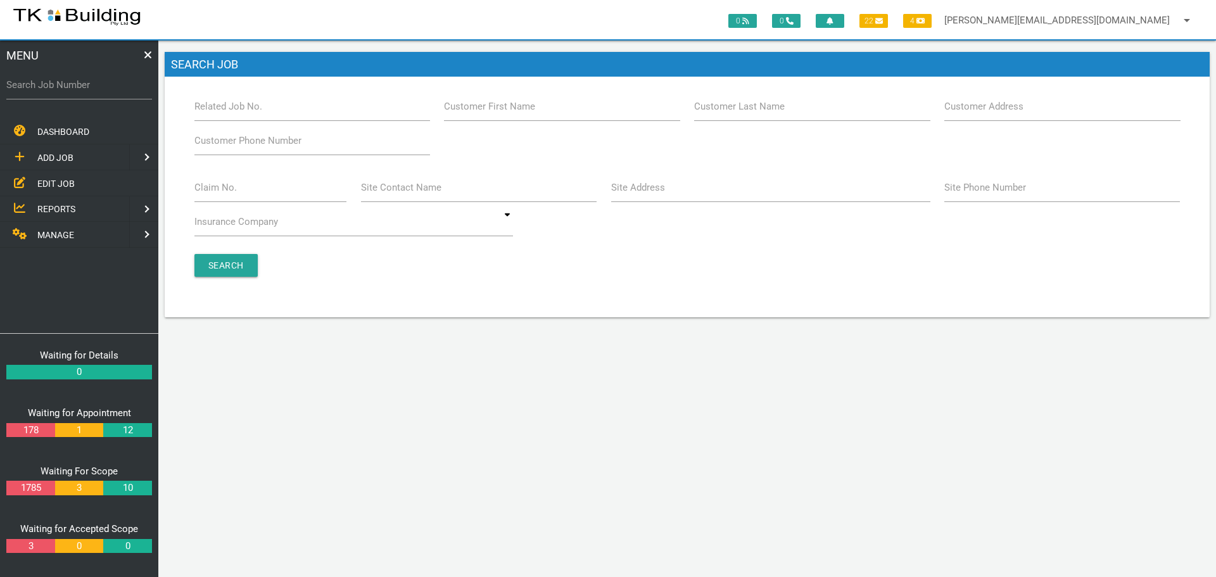
click at [637, 190] on label "Site Address" at bounding box center [638, 187] width 54 height 15
click at [637, 190] on input "Site Address" at bounding box center [770, 187] width 319 height 29
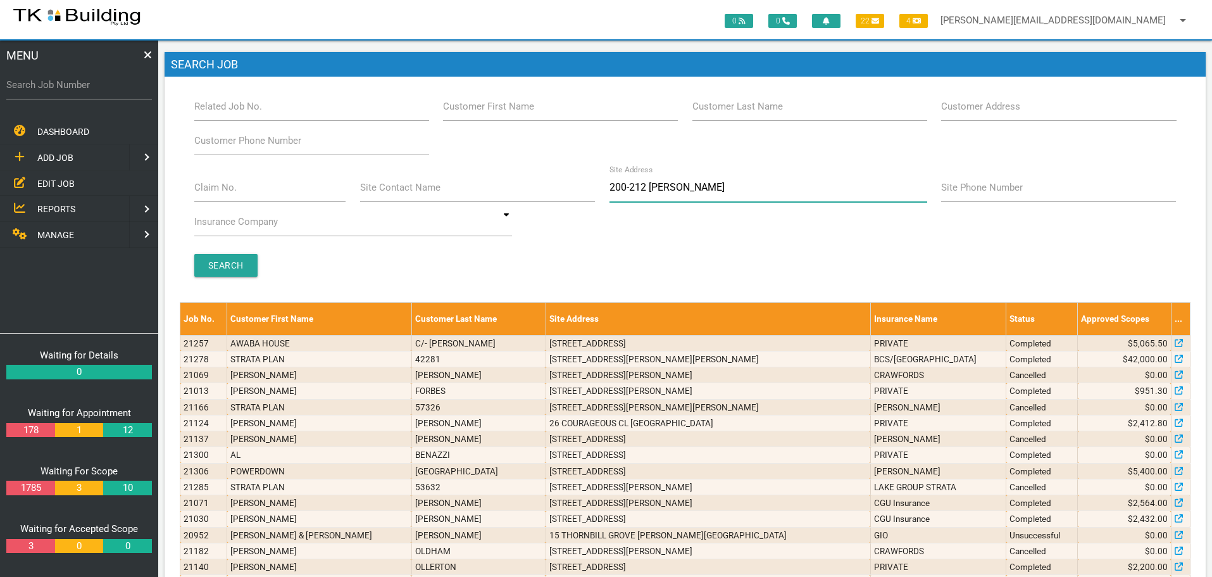
type input "200-212 Hunter"
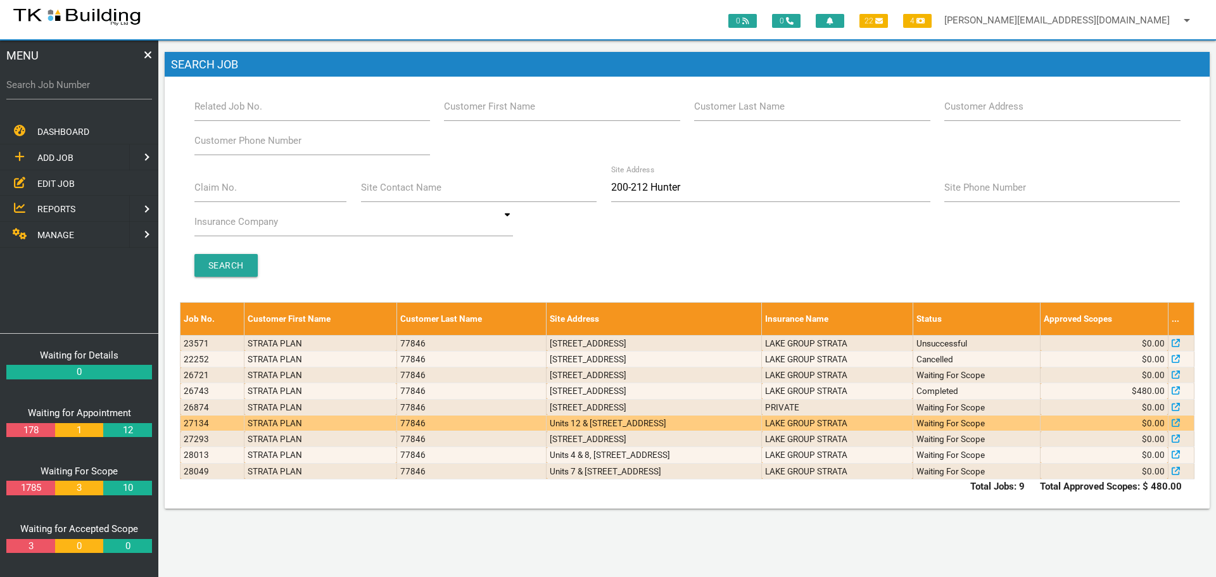
click at [719, 425] on td "Units 12 & 14, 200-212 Hunter St, Newcastle NSW 2300" at bounding box center [653, 423] width 215 height 16
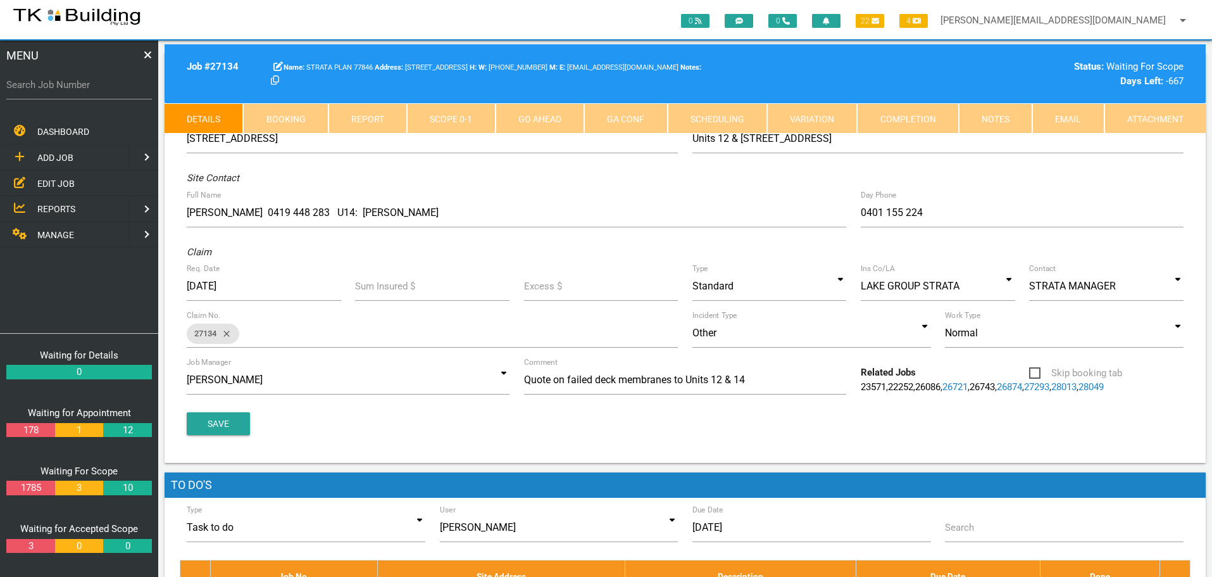
click at [991, 120] on link "Notes" at bounding box center [995, 118] width 73 height 30
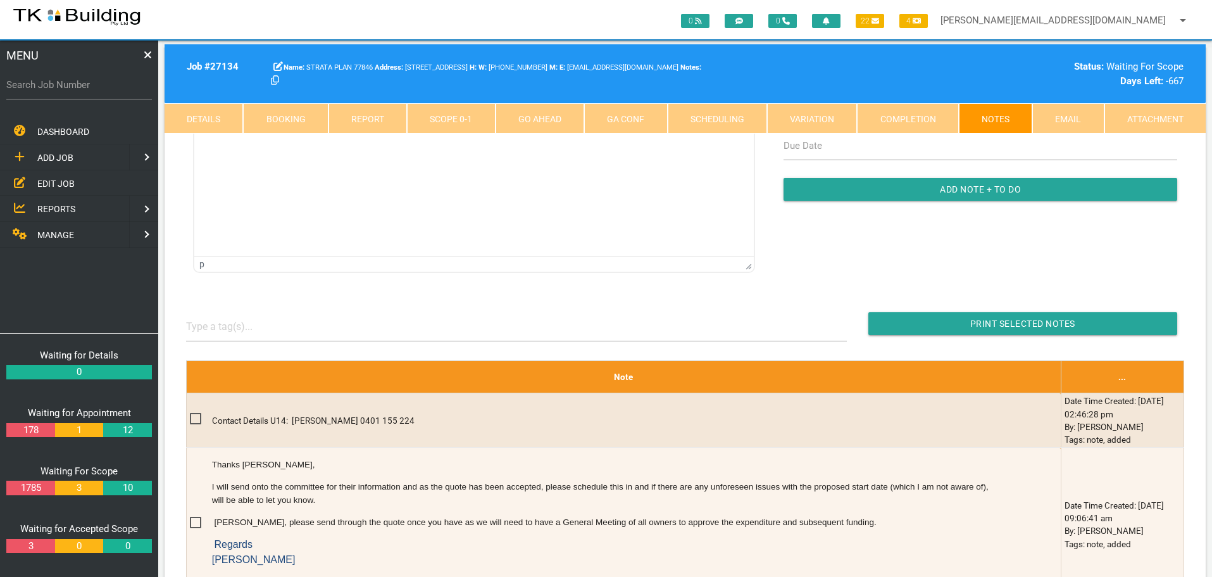
scroll to position [190, 0]
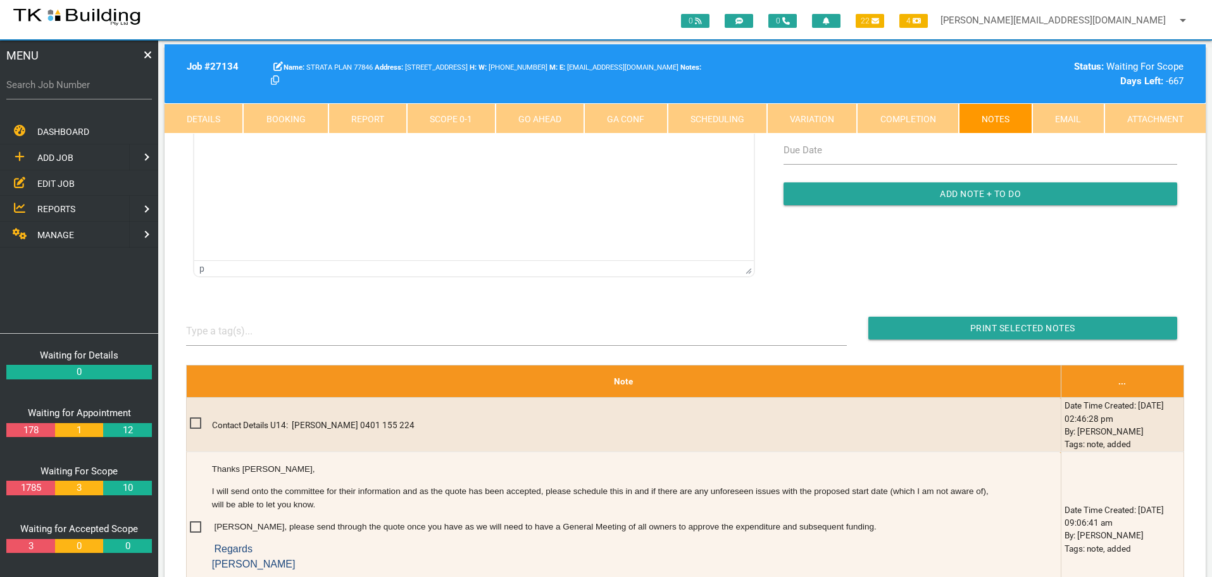
click at [60, 182] on span "EDIT JOB" at bounding box center [55, 183] width 37 height 10
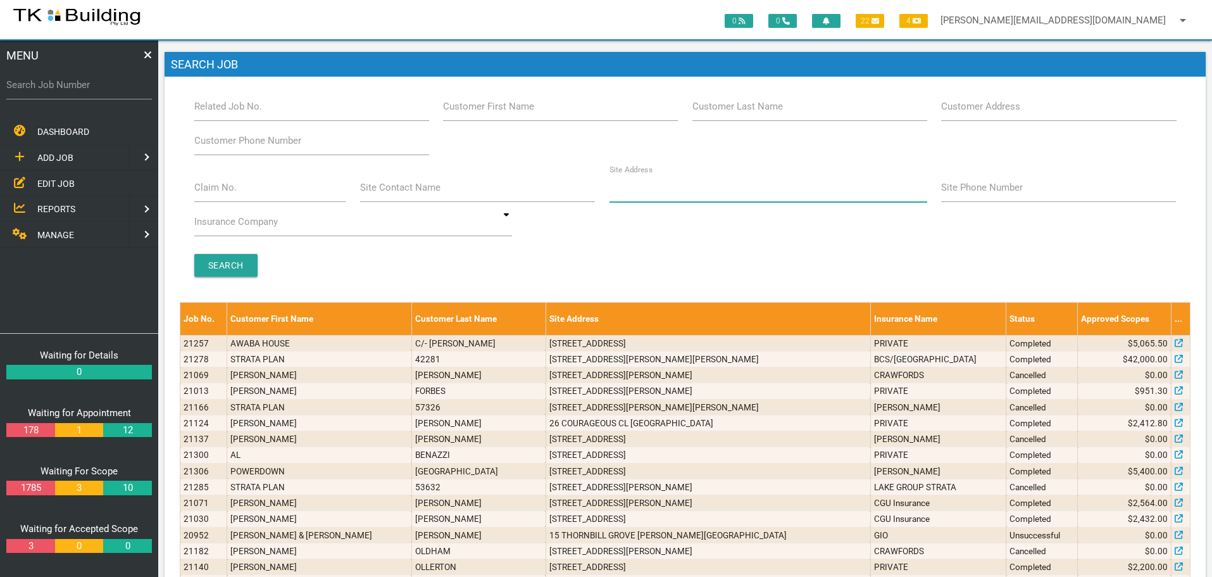
click at [644, 197] on input "Site Address" at bounding box center [769, 187] width 318 height 29
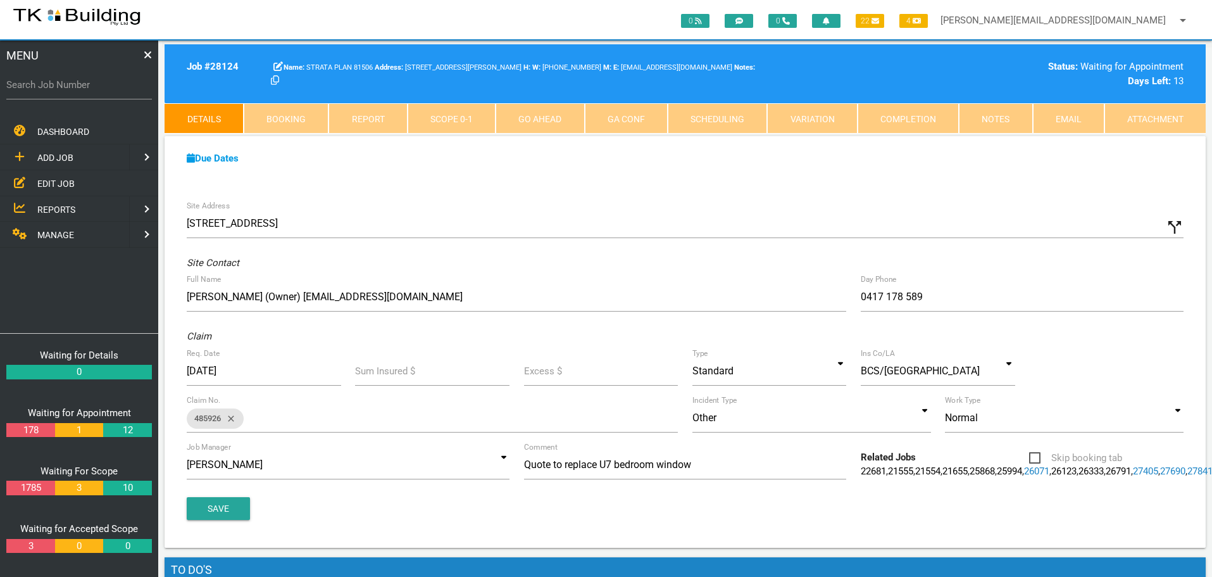
click at [44, 90] on label "Search Job Number" at bounding box center [79, 85] width 146 height 15
click at [44, 90] on input "Search Job Number" at bounding box center [79, 84] width 146 height 29
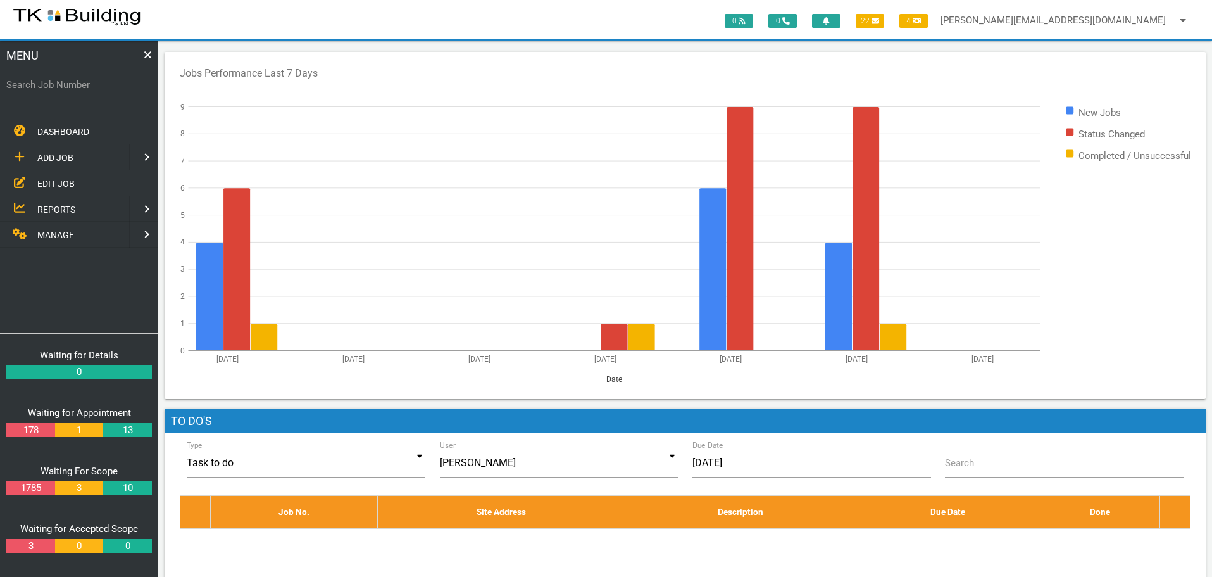
click at [60, 185] on span "EDIT JOB" at bounding box center [55, 183] width 37 height 10
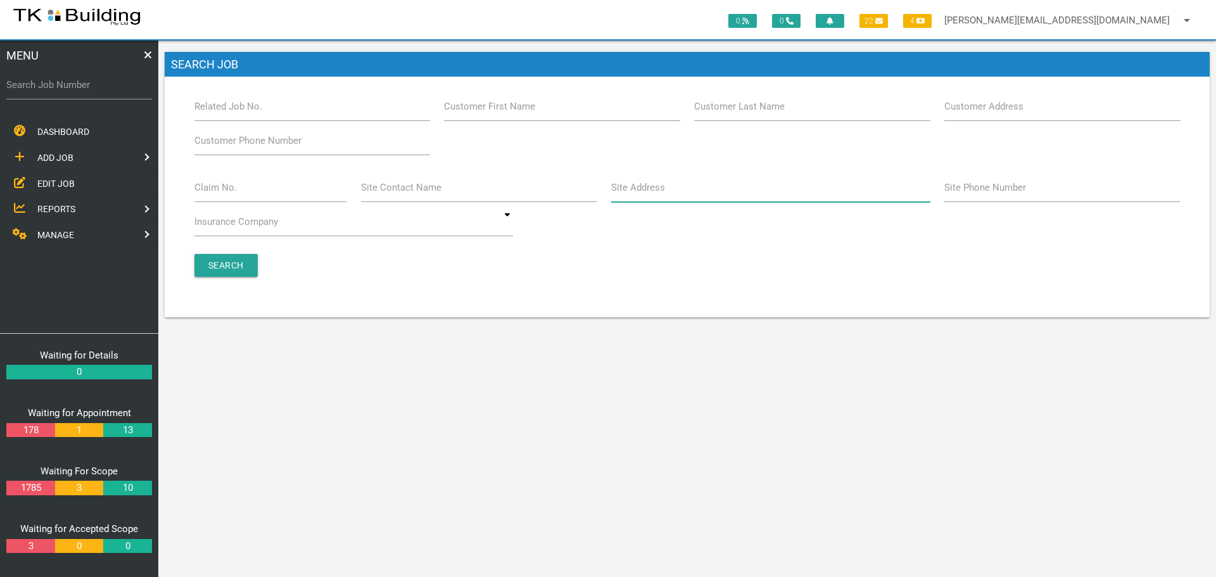
click at [682, 193] on input "Site Address" at bounding box center [770, 187] width 319 height 29
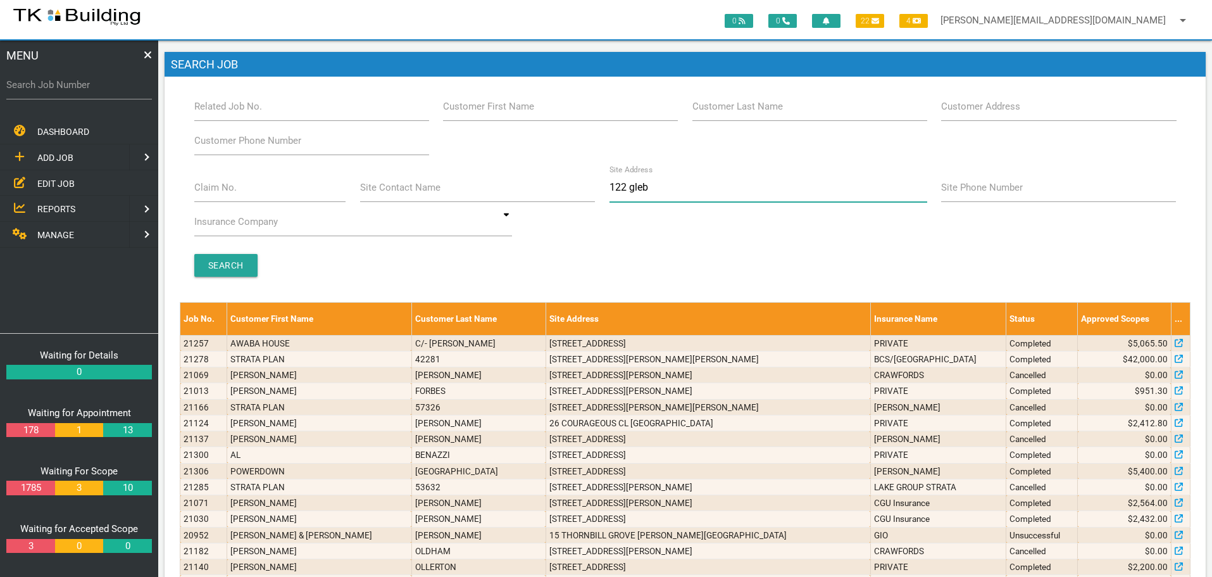
type input "122 glebe"
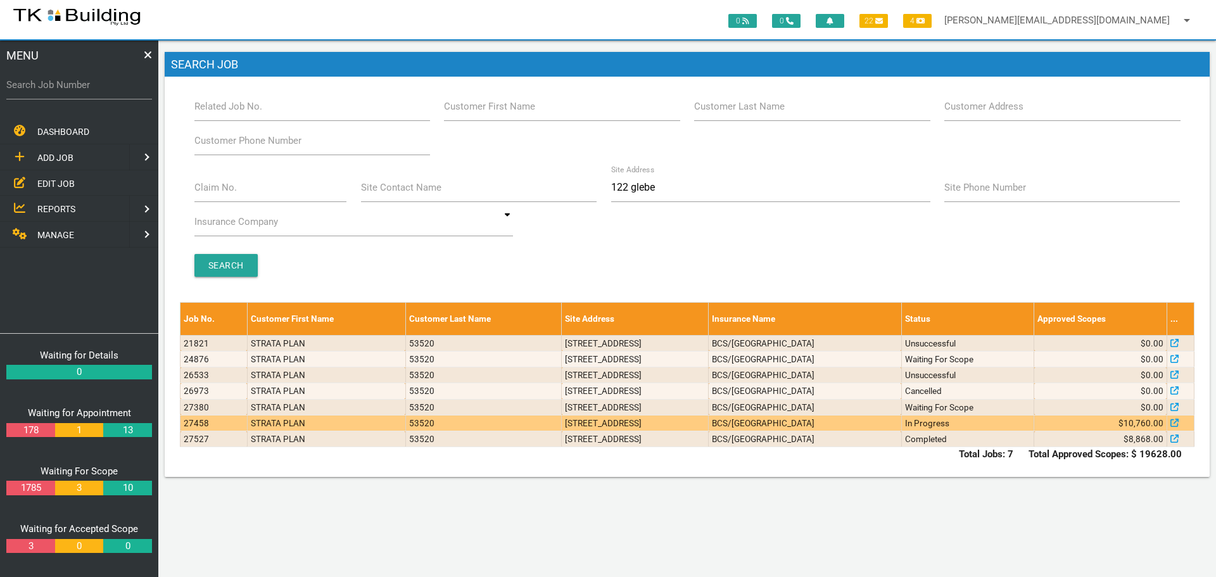
click at [708, 425] on td "[STREET_ADDRESS]" at bounding box center [635, 423] width 147 height 16
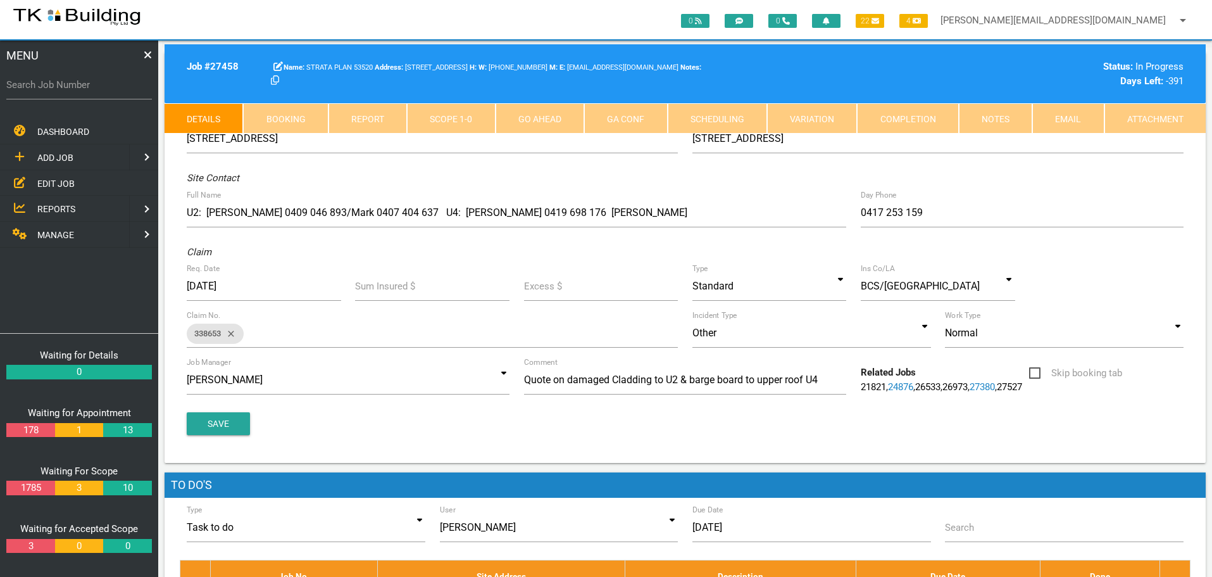
click at [1007, 118] on link "Notes" at bounding box center [995, 118] width 73 height 30
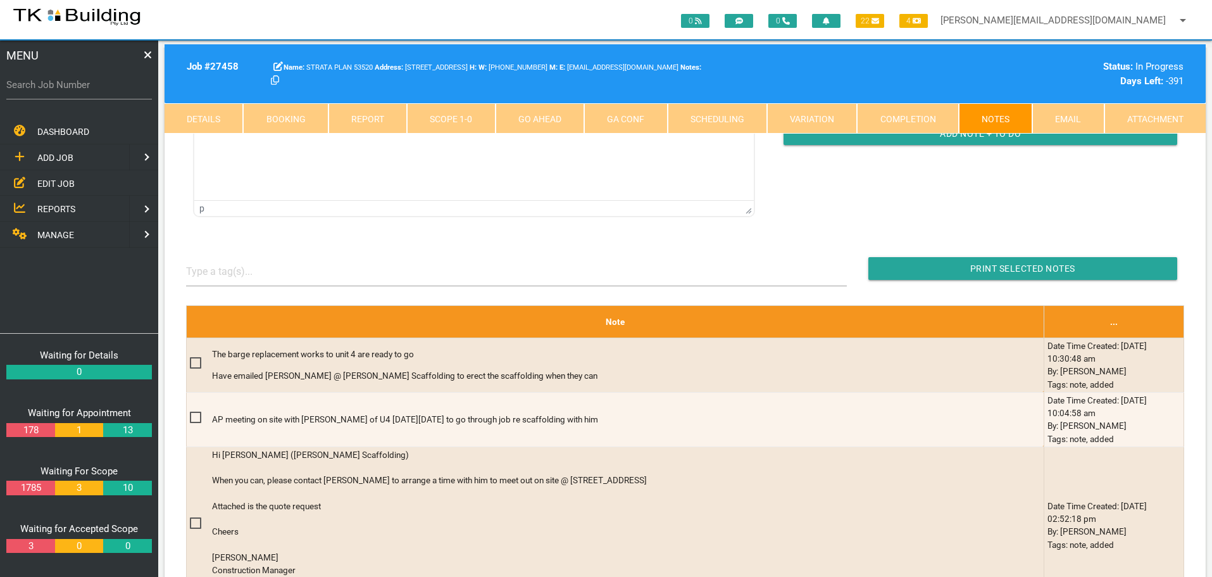
scroll to position [190, 0]
